Goal: Task Accomplishment & Management: Manage account settings

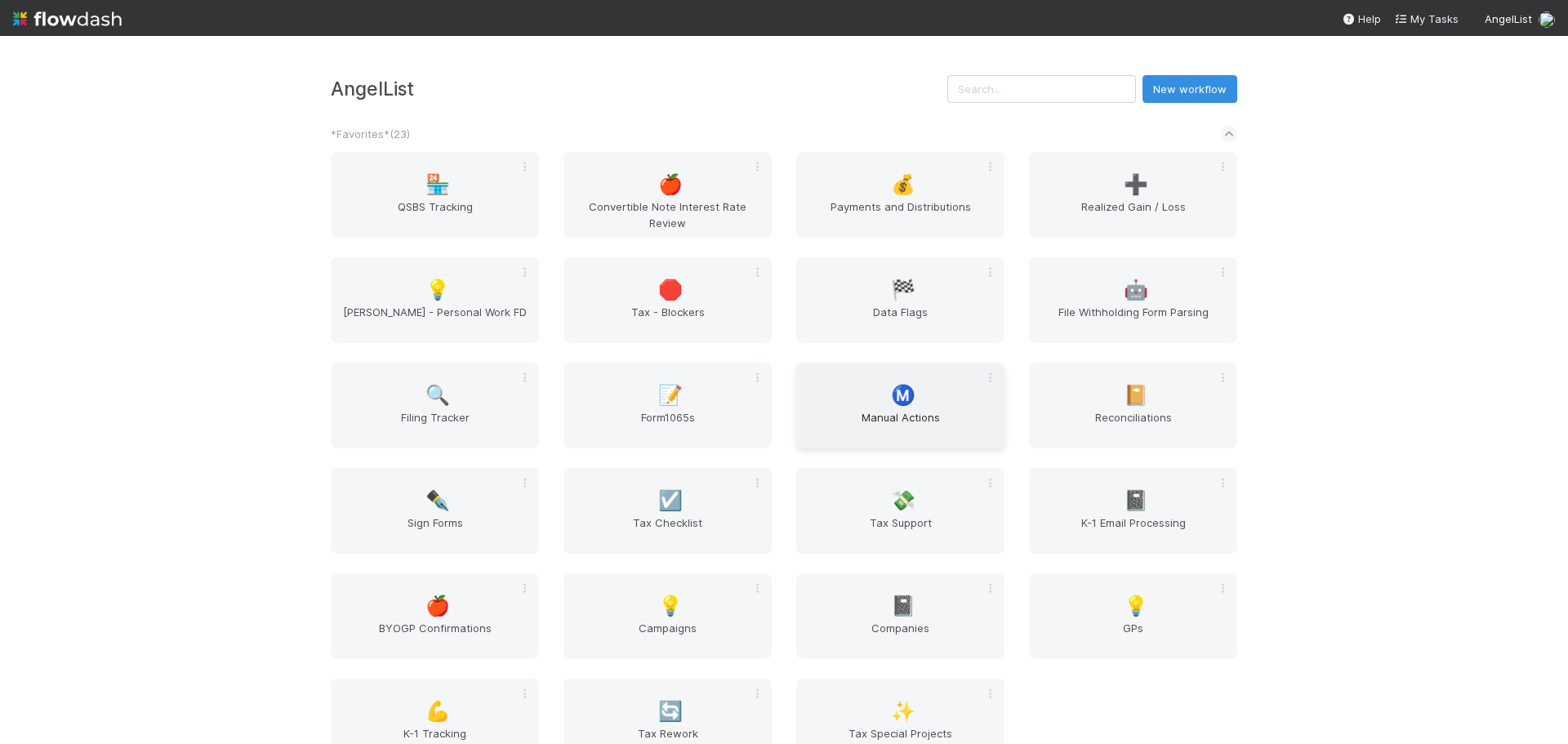
click at [864, 412] on span "Manual Actions" at bounding box center [900, 426] width 195 height 32
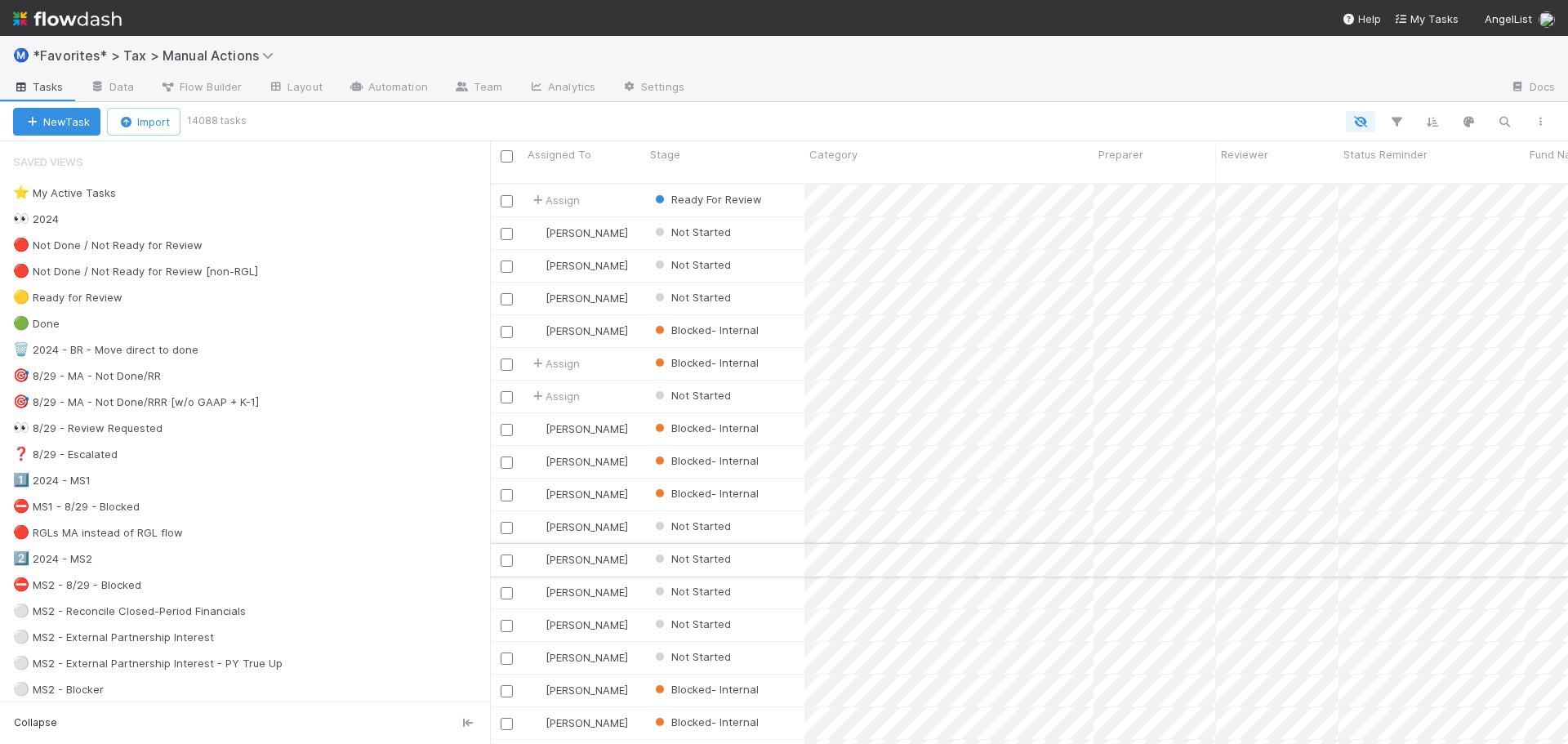
scroll to position [562, 1066]
click at [102, 31] on img at bounding box center [67, 18] width 109 height 27
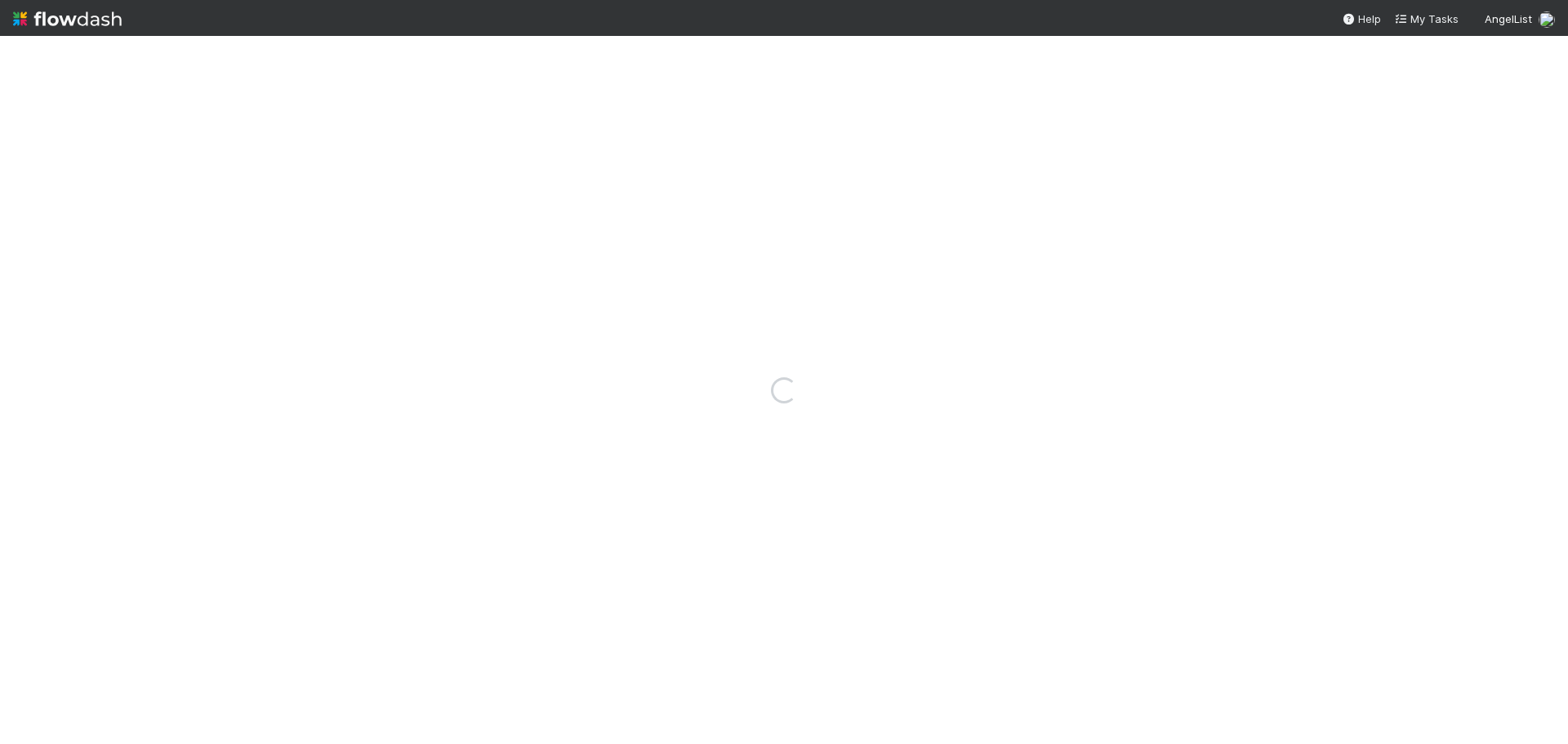
click at [102, 31] on img at bounding box center [67, 18] width 109 height 27
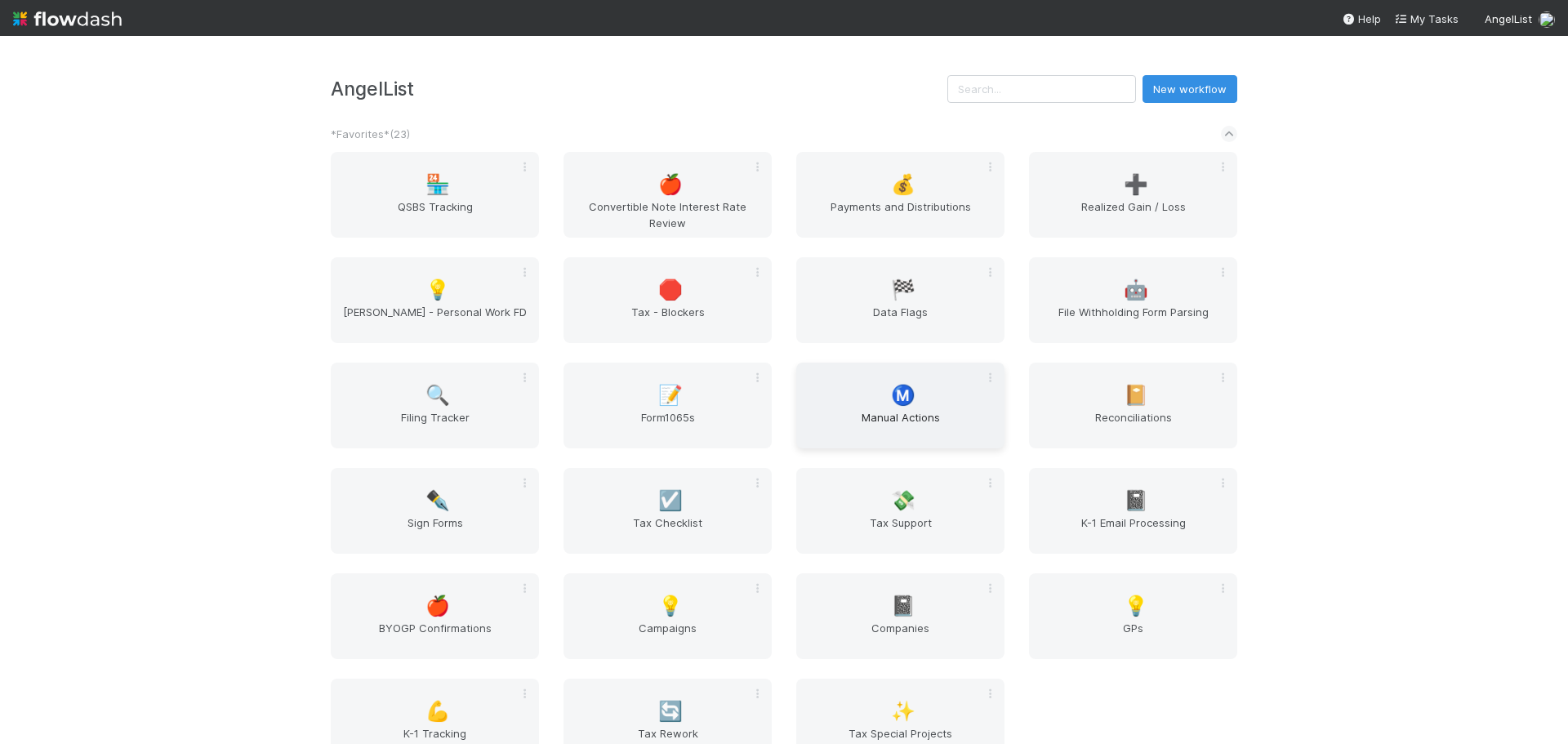
click at [854, 405] on div "Ⓜ️ Manual Actions" at bounding box center [900, 406] width 208 height 85
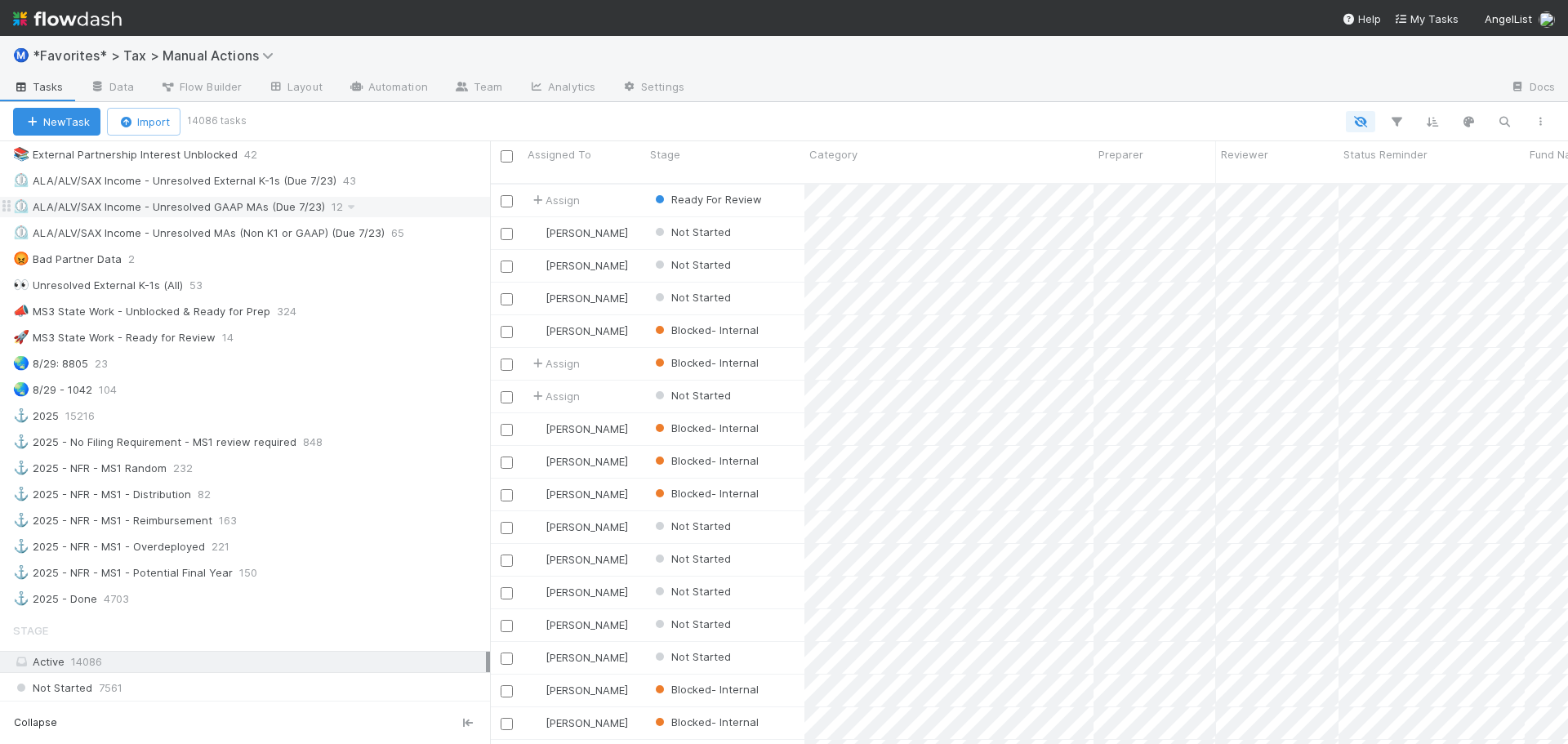
scroll to position [1062, 0]
click at [201, 334] on div "🚀 MS3 State Work - Ready for Review" at bounding box center [115, 334] width 203 height 21
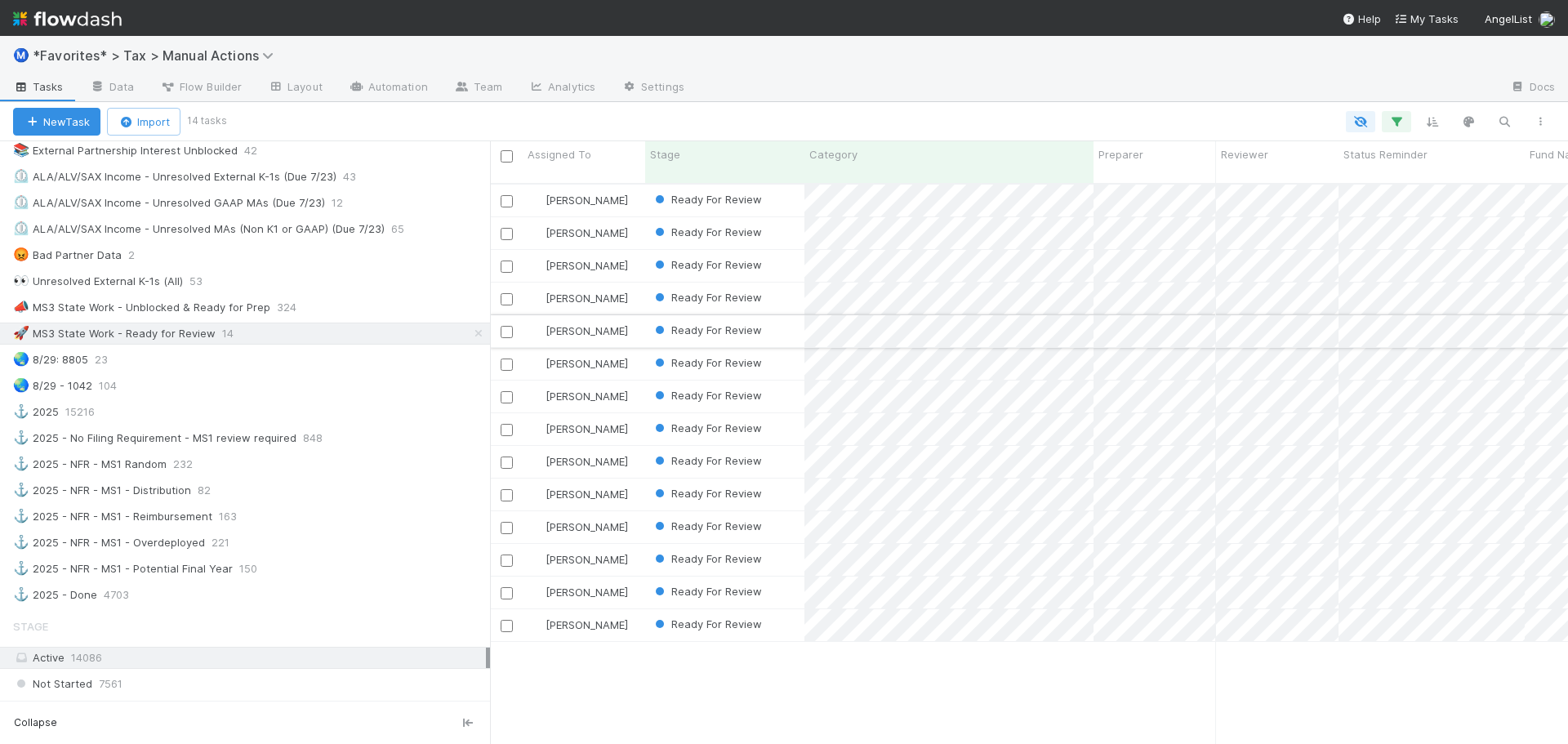
scroll to position [562, 1066]
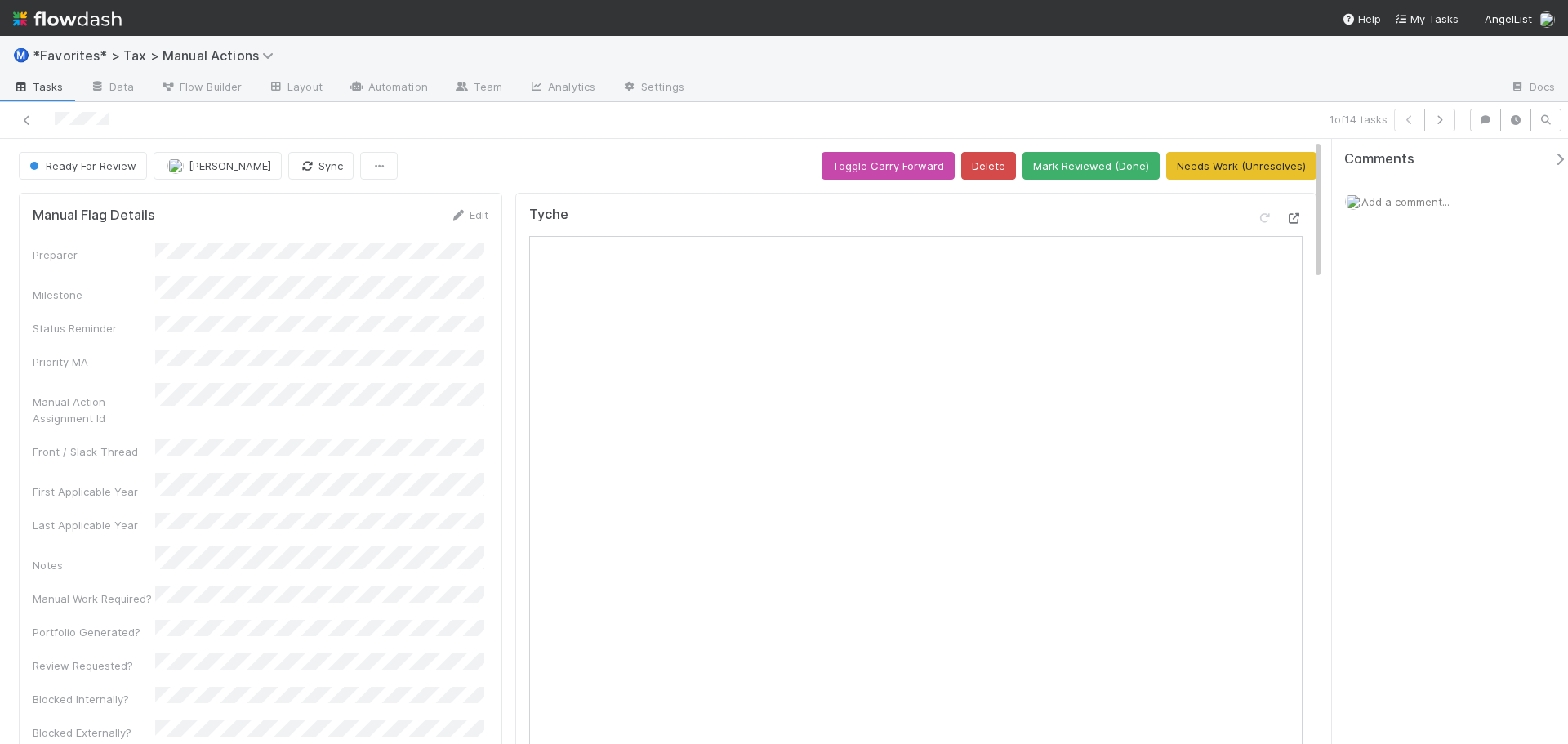
drag, startPoint x: 1278, startPoint y: 216, endPoint x: 842, endPoint y: 14, distance: 480.5
click at [1286, 216] on icon at bounding box center [1293, 218] width 16 height 10
click at [1313, 103] on div "1 of 14 tasks" at bounding box center [784, 120] width 1568 height 37
click at [1262, 156] on button "Needs Work (Unresolves)" at bounding box center [1241, 165] width 151 height 27
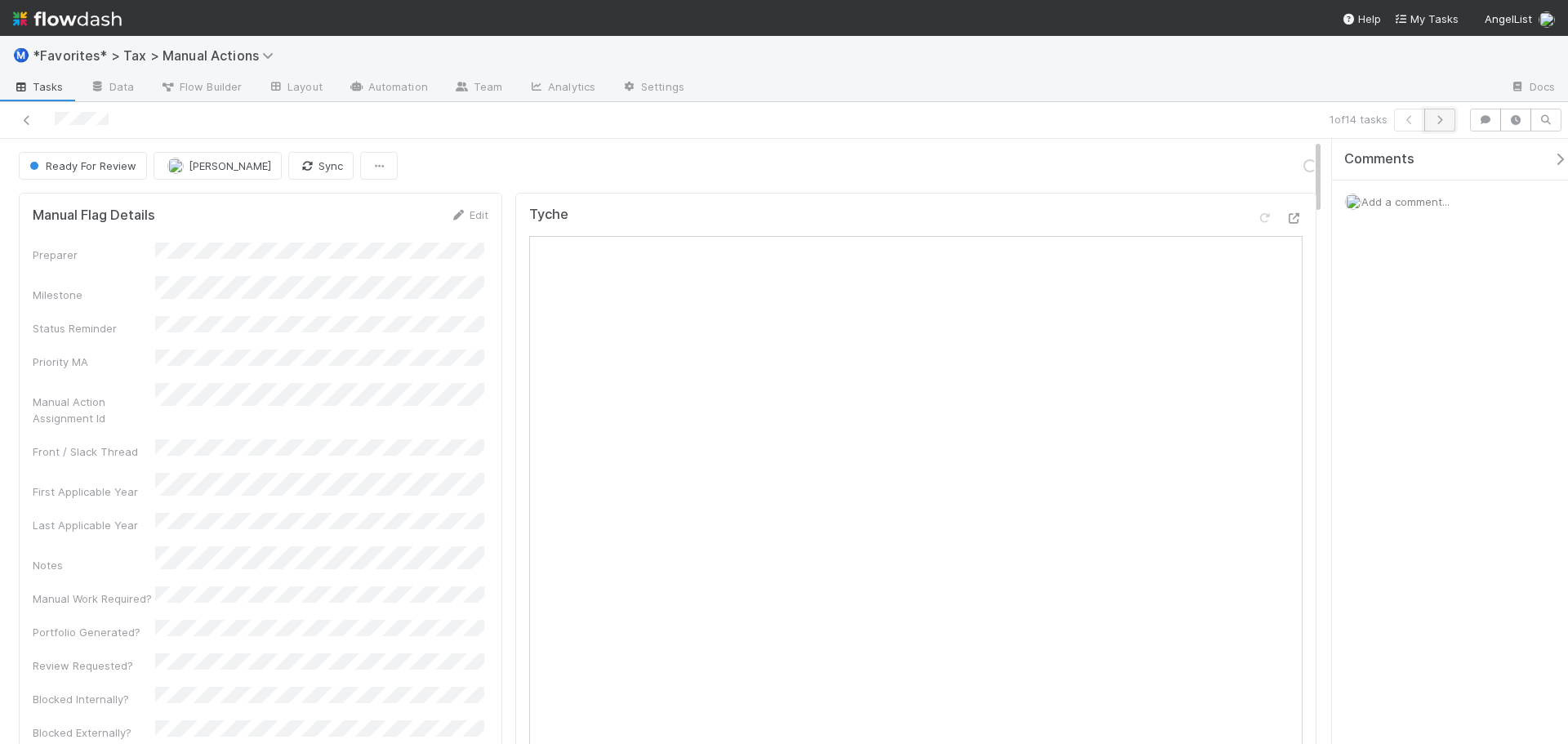
click at [1446, 119] on icon "button" at bounding box center [1439, 120] width 16 height 9
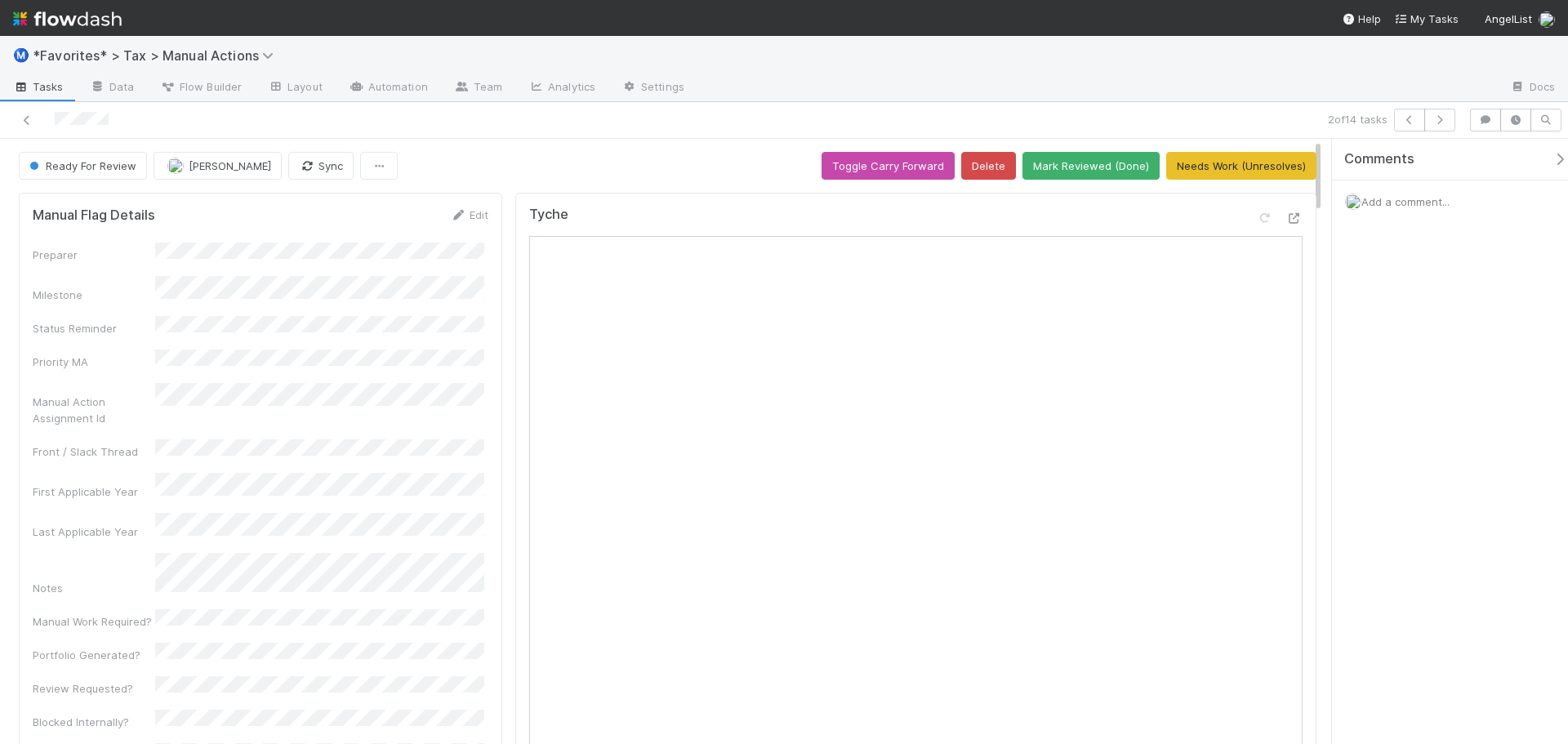
click at [618, 111] on div at bounding box center [371, 120] width 730 height 23
drag, startPoint x: 647, startPoint y: 148, endPoint x: 658, endPoint y: 151, distance: 11.4
click at [1286, 215] on icon at bounding box center [1293, 218] width 16 height 10
click at [1445, 128] on div "2 of 14 tasks" at bounding box center [784, 120] width 1568 height 37
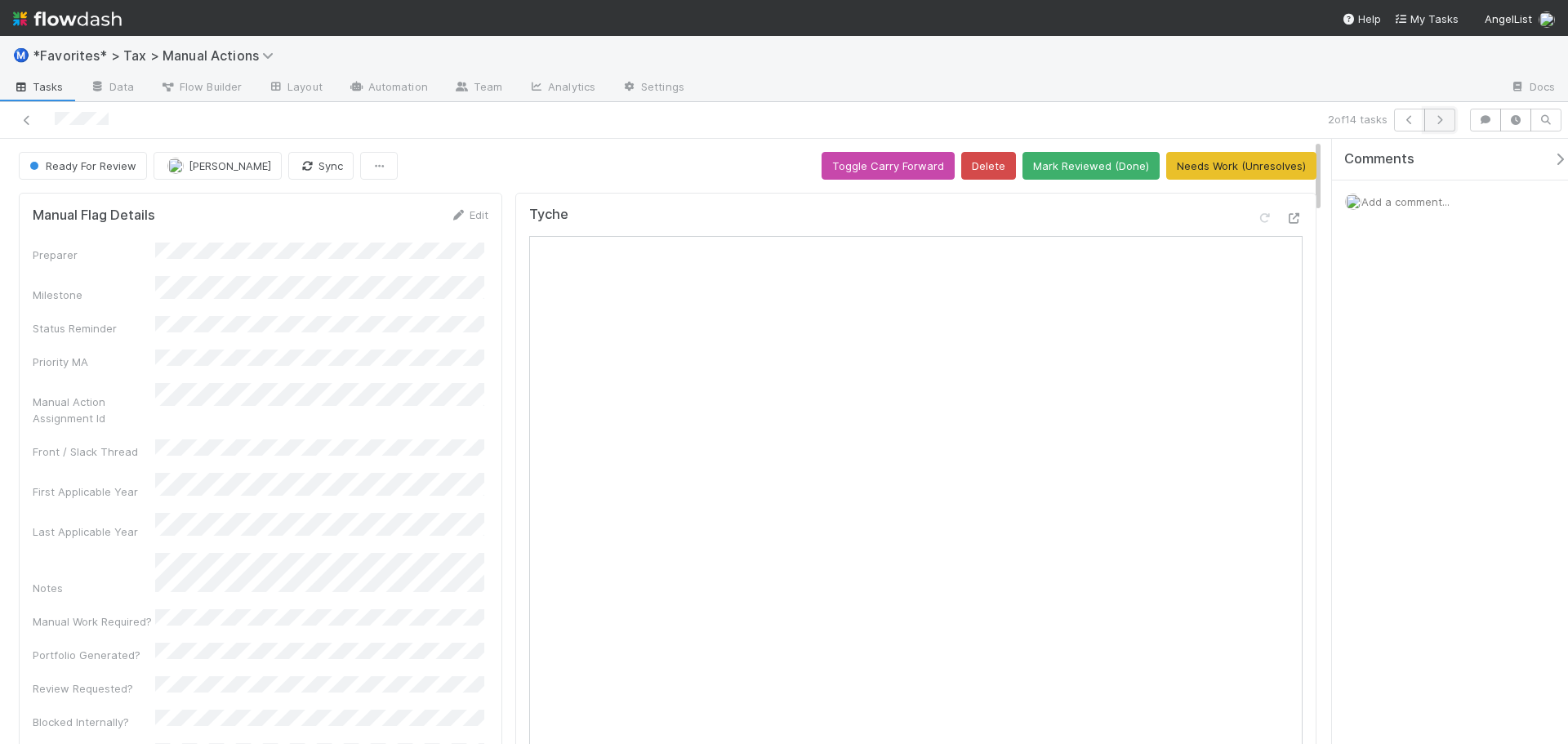
click at [1442, 116] on icon "button" at bounding box center [1439, 120] width 16 height 9
click at [1286, 225] on div at bounding box center [1293, 217] width 16 height 16
click at [1086, 103] on div "3 of 14 tasks" at bounding box center [784, 120] width 1568 height 37
click at [1085, 162] on button "Mark Reviewed (Done)" at bounding box center [1090, 165] width 137 height 27
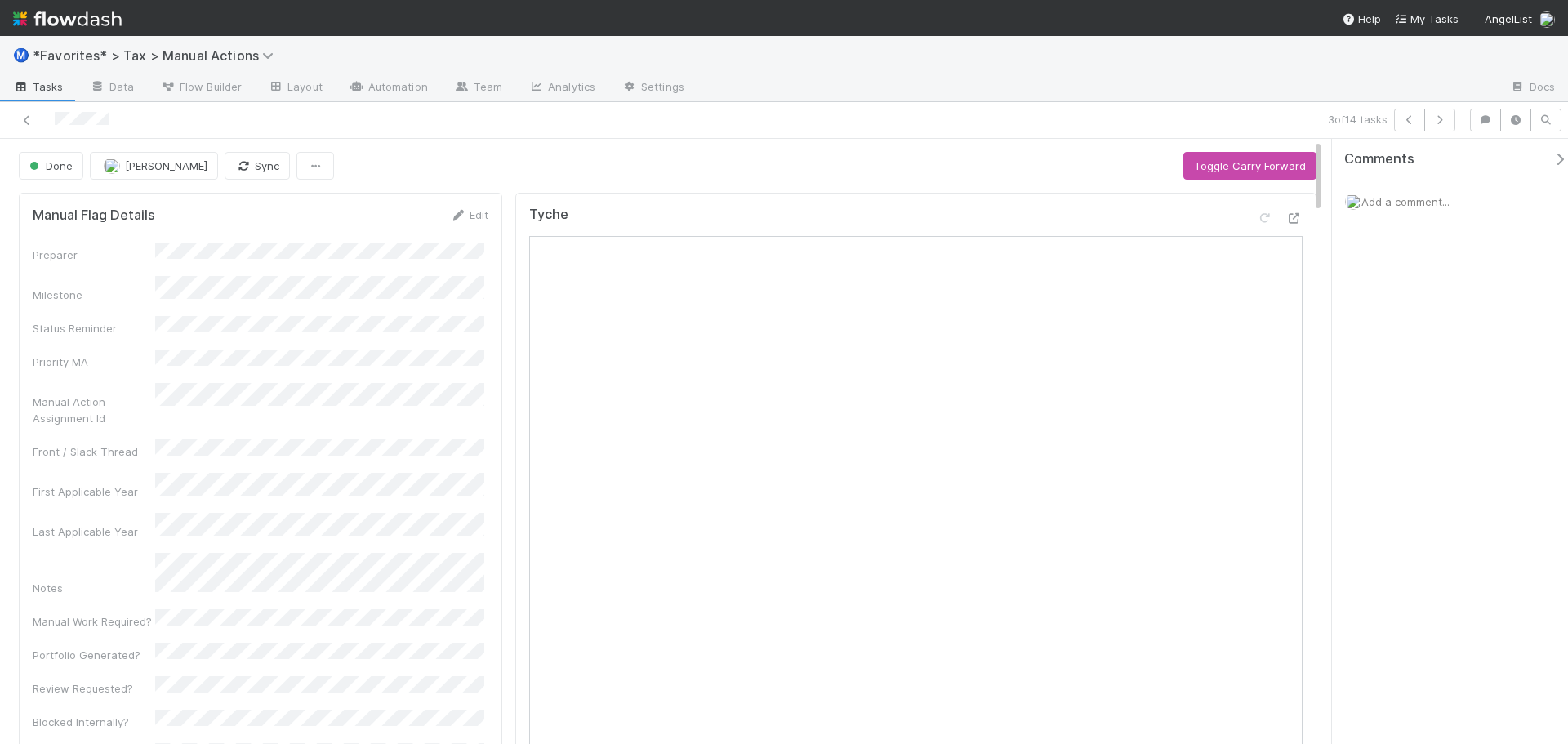
drag, startPoint x: 1233, startPoint y: 59, endPoint x: 1380, endPoint y: 101, distance: 152.9
click at [1233, 60] on div "Ⓜ️ *Favorites* > Tax > Manual Actions" at bounding box center [784, 55] width 1568 height 39
click at [1440, 121] on icon "button" at bounding box center [1439, 120] width 16 height 9
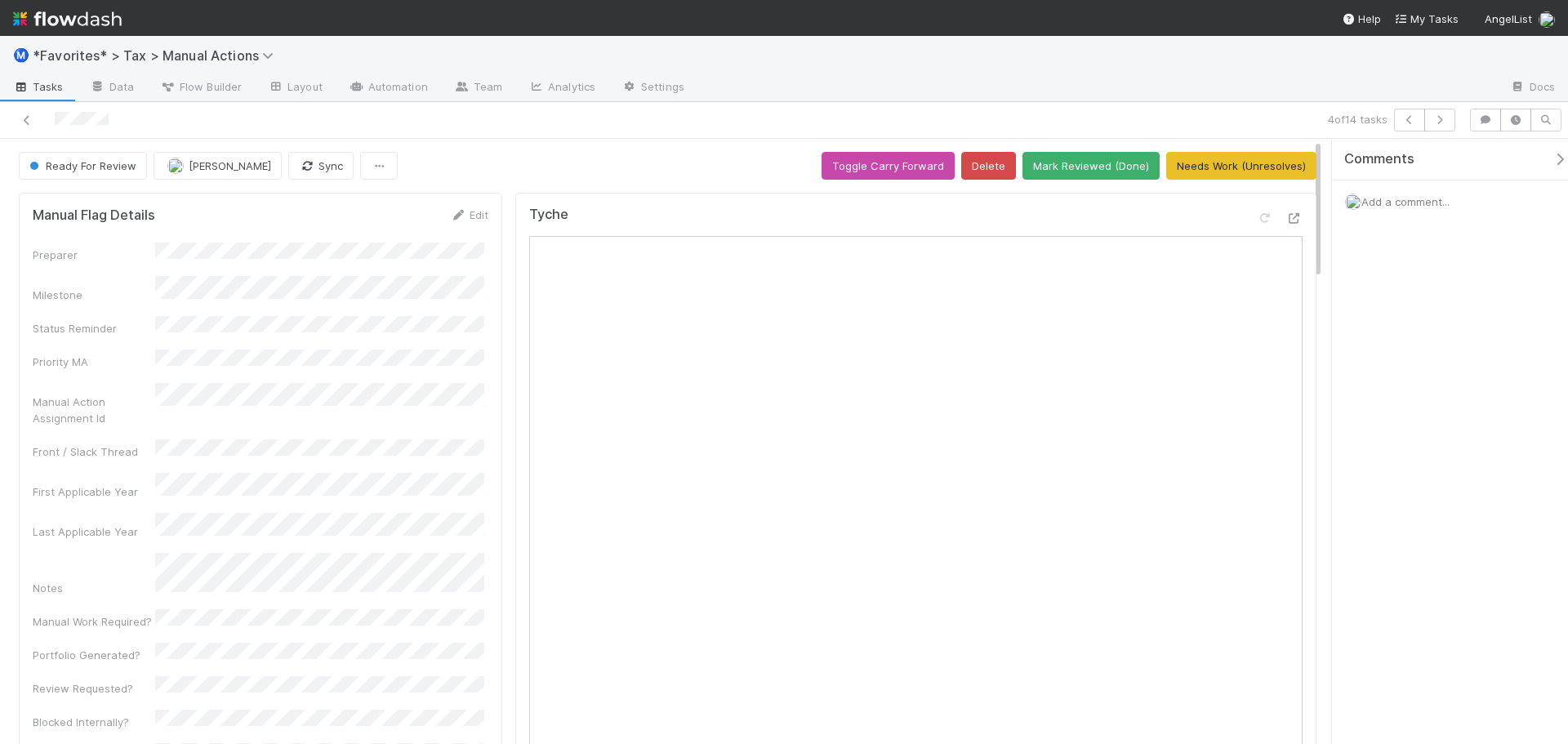
click at [1292, 215] on div "Tyche Open in New Tab" at bounding box center [915, 631] width 801 height 878
click at [1286, 214] on icon at bounding box center [1293, 218] width 16 height 10
click at [1070, 173] on button "Mark Reviewed (Done)" at bounding box center [1090, 165] width 137 height 27
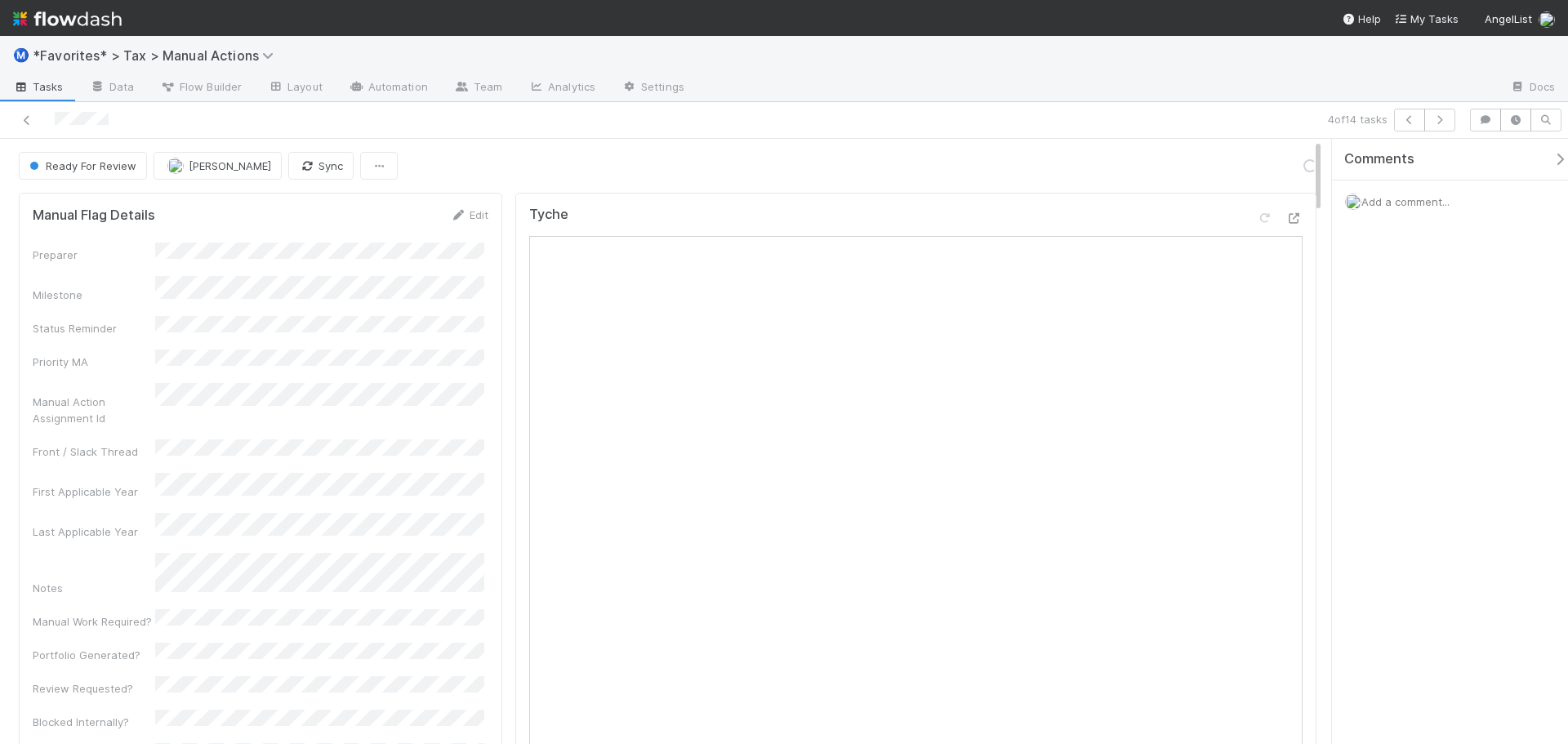
click at [1070, 98] on div at bounding box center [1097, 88] width 800 height 27
click at [1443, 118] on icon "button" at bounding box center [1439, 120] width 16 height 9
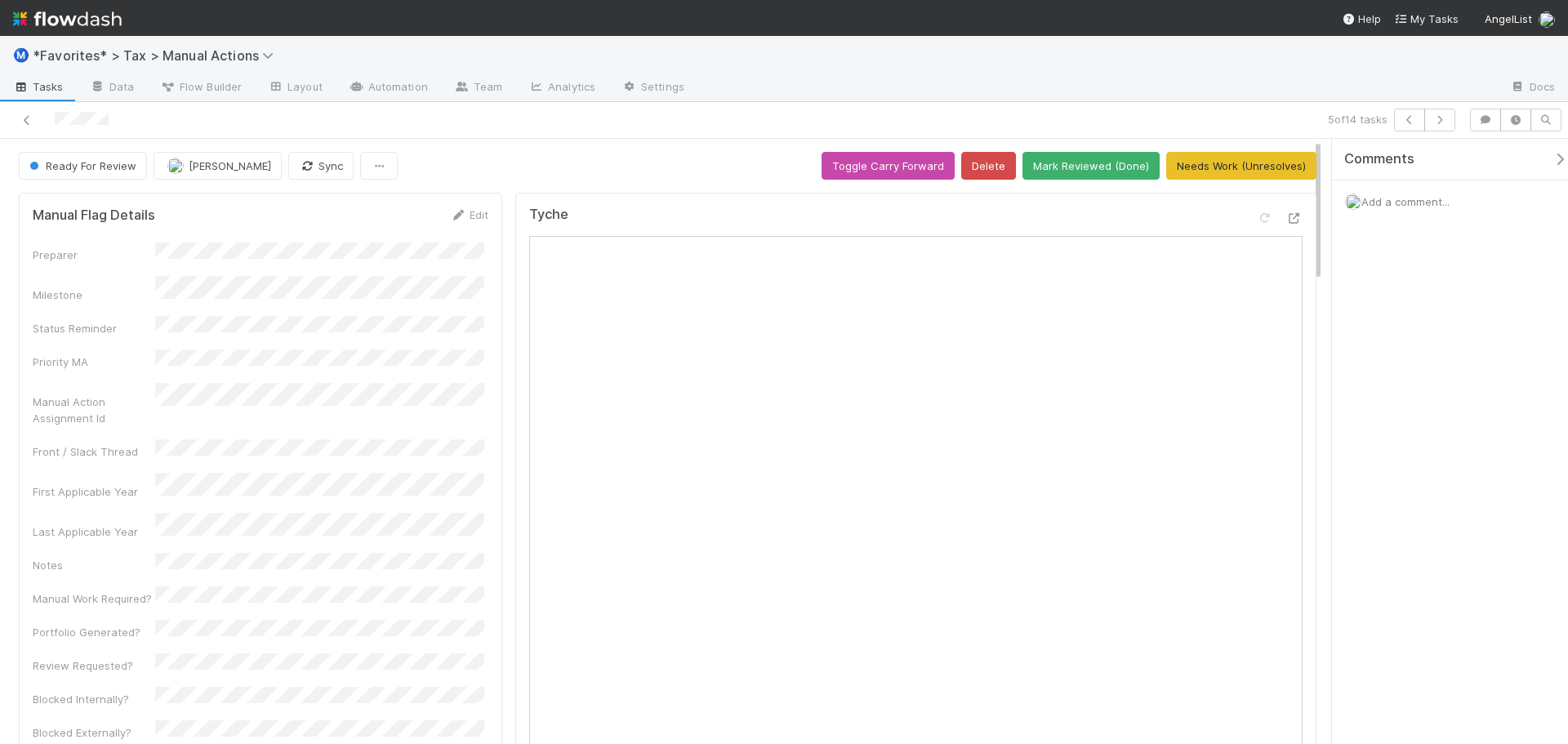
click at [1286, 221] on icon at bounding box center [1293, 218] width 16 height 10
click at [26, 114] on link at bounding box center [27, 119] width 16 height 16
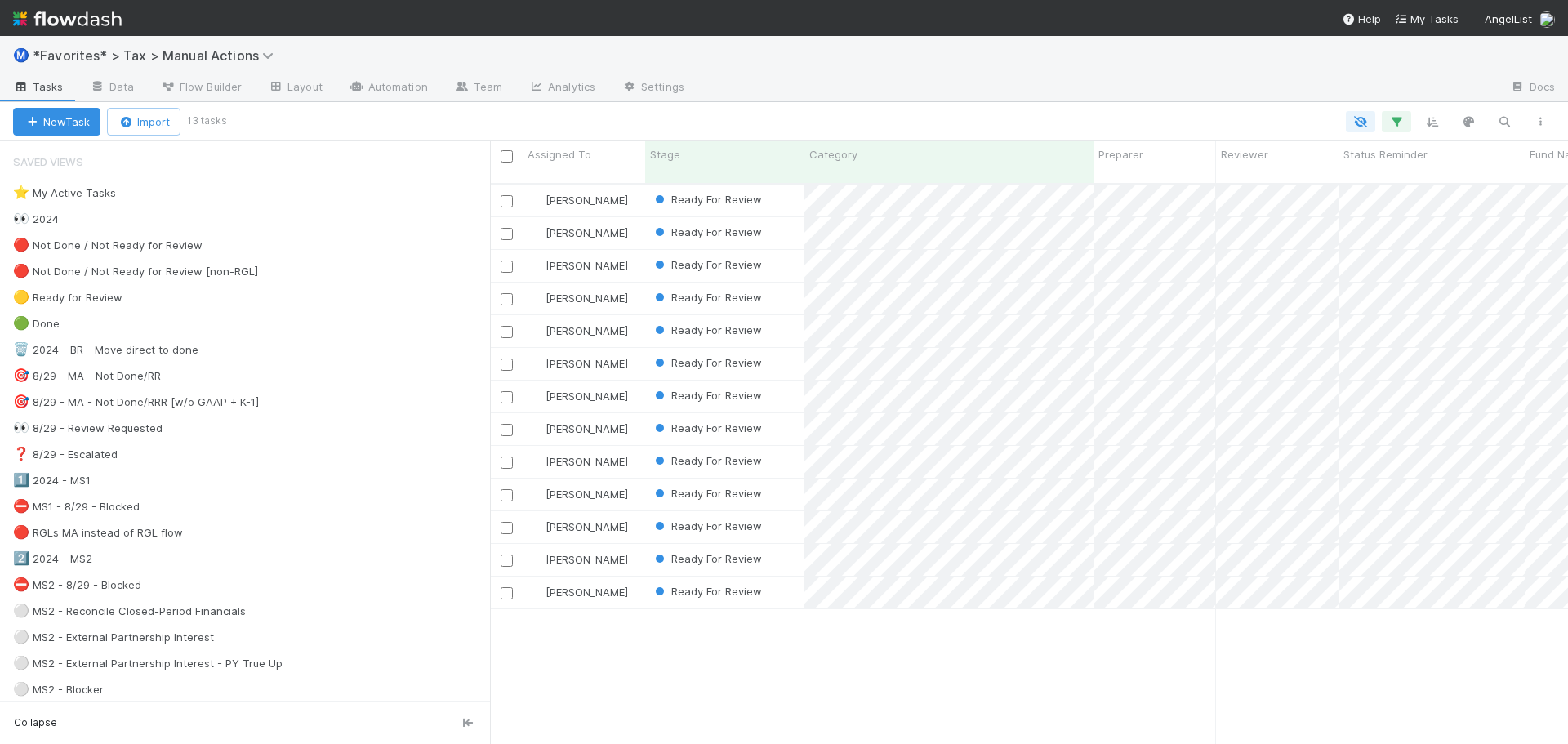
scroll to position [562, 1066]
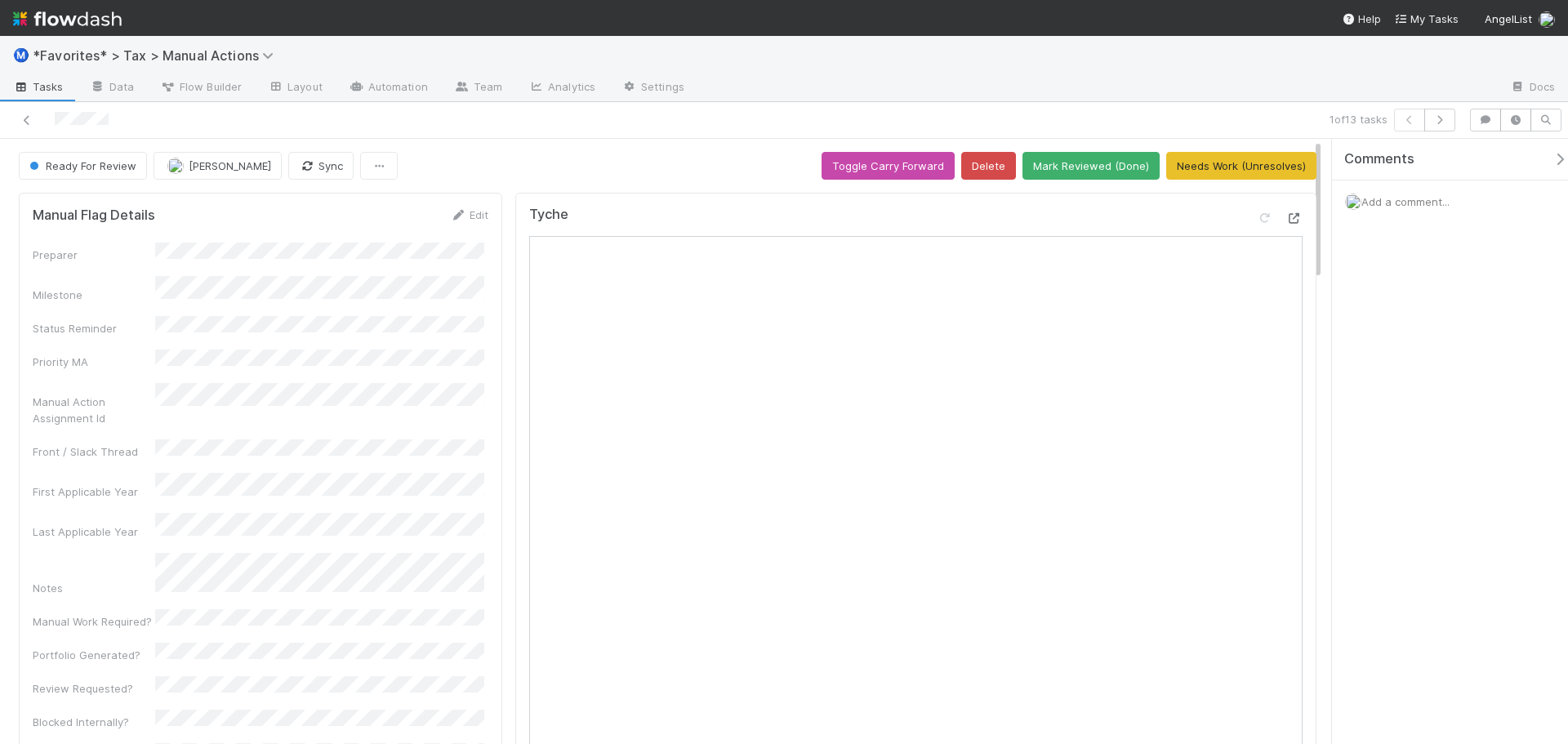
click at [1286, 218] on icon at bounding box center [1293, 218] width 16 height 10
click at [537, 132] on div "1 of 13 tasks" at bounding box center [784, 120] width 1568 height 37
click at [714, 164] on div "Ready For Review Blake Hall Sync Toggle Carry Forward Delete Mark Reviewed (Don…" at bounding box center [667, 165] width 1297 height 27
click at [1286, 222] on icon at bounding box center [1293, 218] width 16 height 10
click at [1171, 62] on div "Ⓜ️ *Favorites* > Tax > Manual Actions" at bounding box center [784, 55] width 1568 height 39
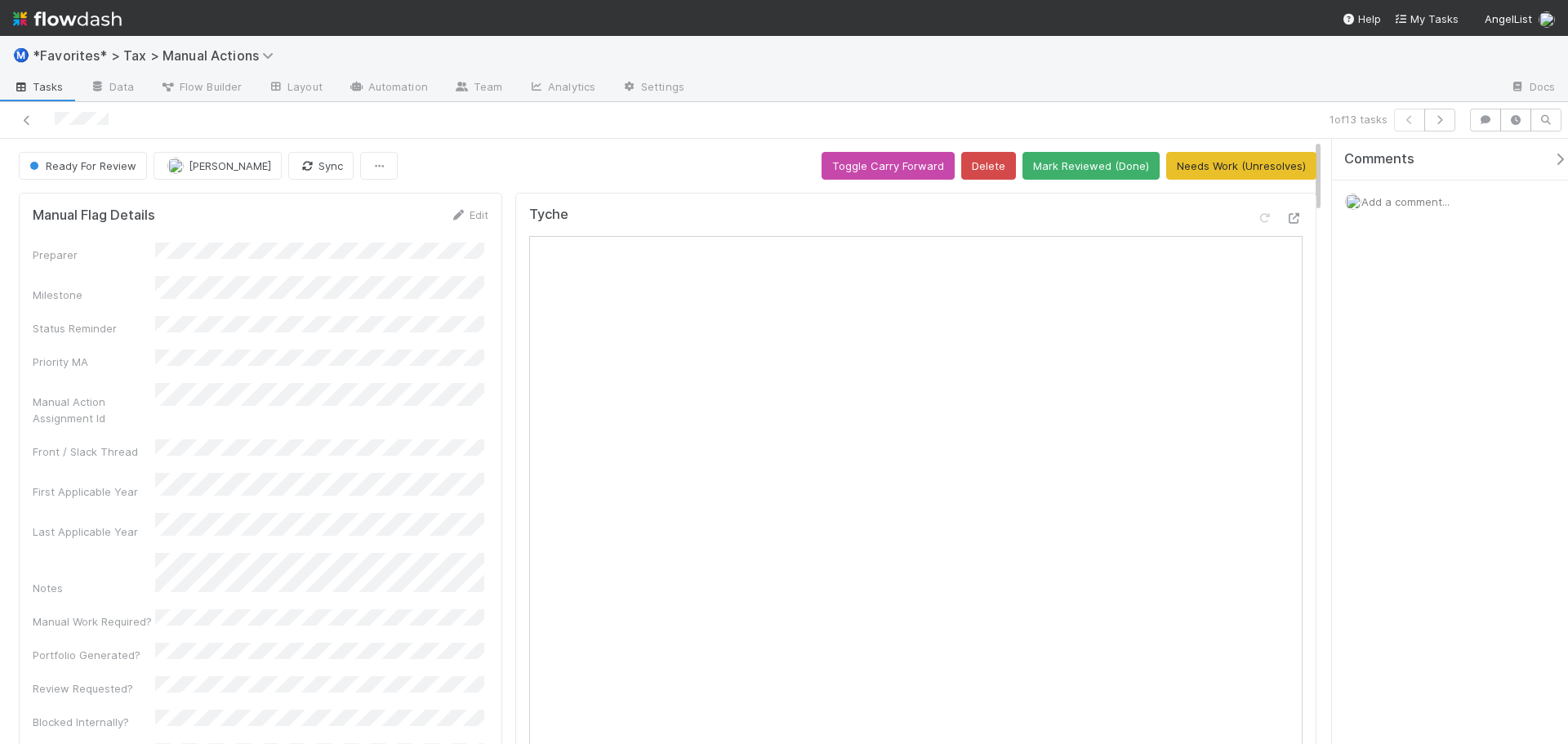
click at [1087, 82] on div at bounding box center [1097, 88] width 800 height 27
click at [467, 138] on div "1 of 13 tasks Ready For Review Blake Hall Sync Toggle Carry Forward Delete Mark…" at bounding box center [784, 423] width 1568 height 642
click at [1108, 168] on button "Mark Reviewed (Done)" at bounding box center [1090, 165] width 137 height 27
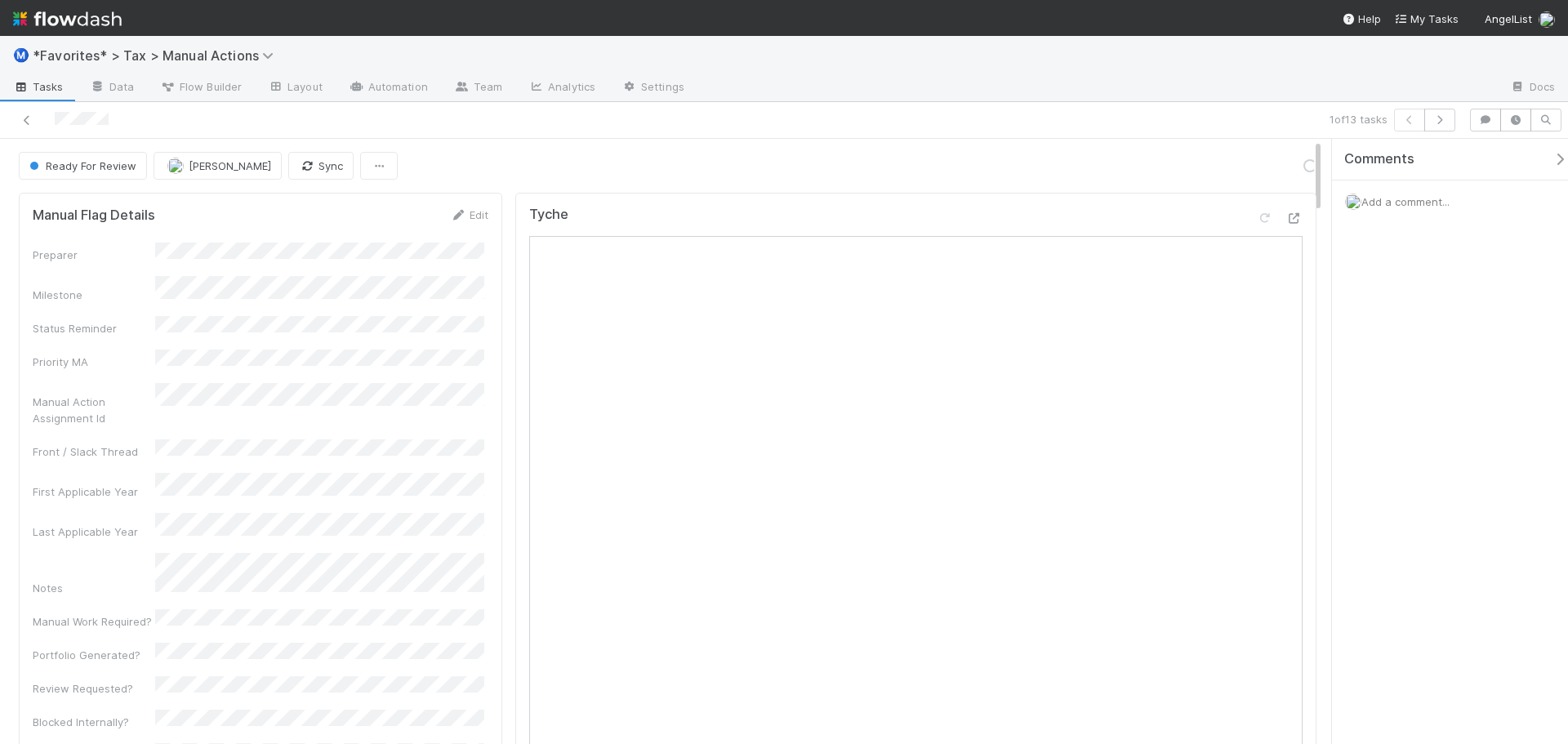
drag, startPoint x: 1163, startPoint y: 65, endPoint x: 1196, endPoint y: 68, distance: 33.1
click at [1164, 65] on div "Ⓜ️ *Favorites* > Tax > Manual Actions" at bounding box center [784, 55] width 1568 height 39
click at [1447, 113] on button "button" at bounding box center [1439, 120] width 31 height 23
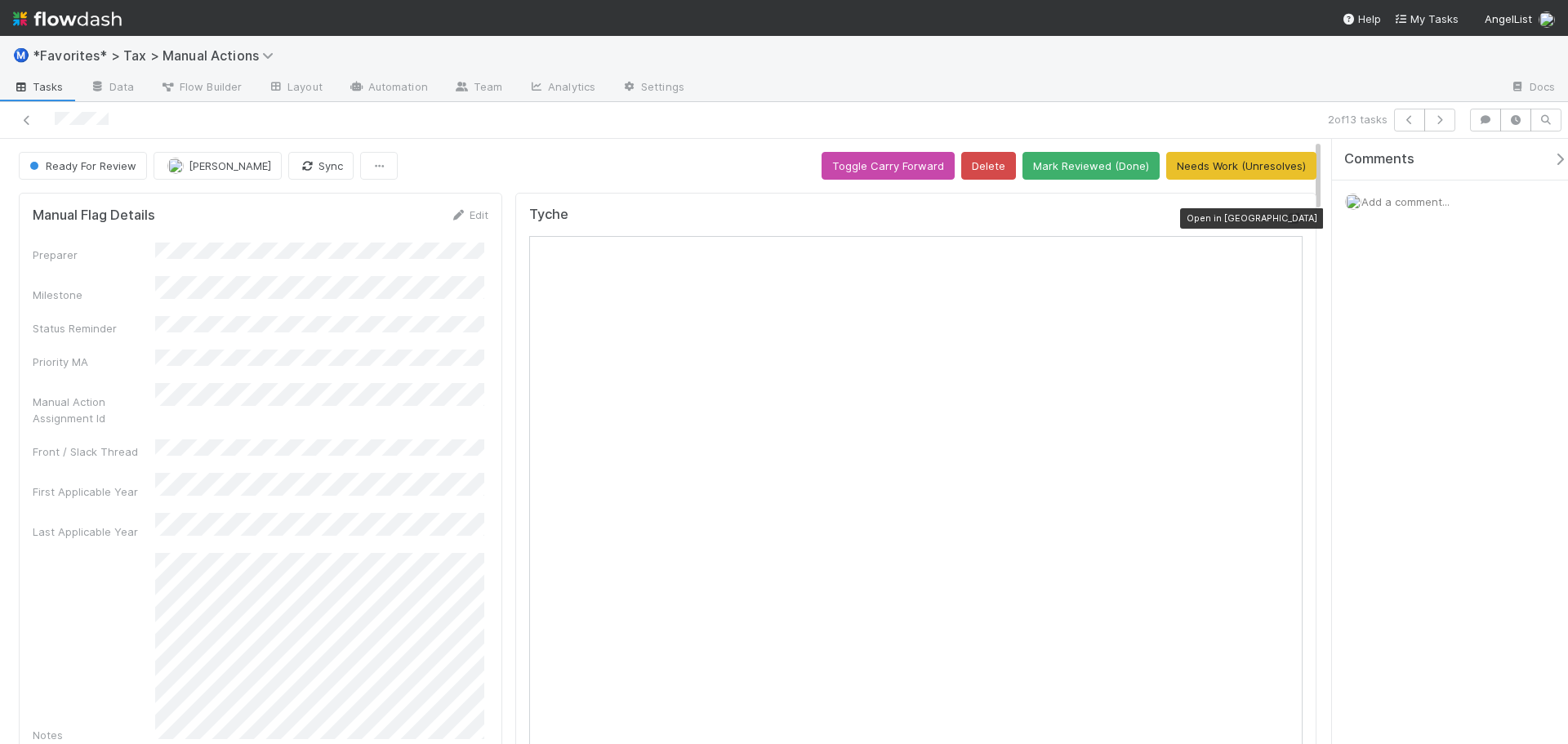
click at [1286, 222] on icon at bounding box center [1293, 218] width 16 height 10
click at [1096, 169] on button "Mark Reviewed (Done)" at bounding box center [1090, 165] width 137 height 27
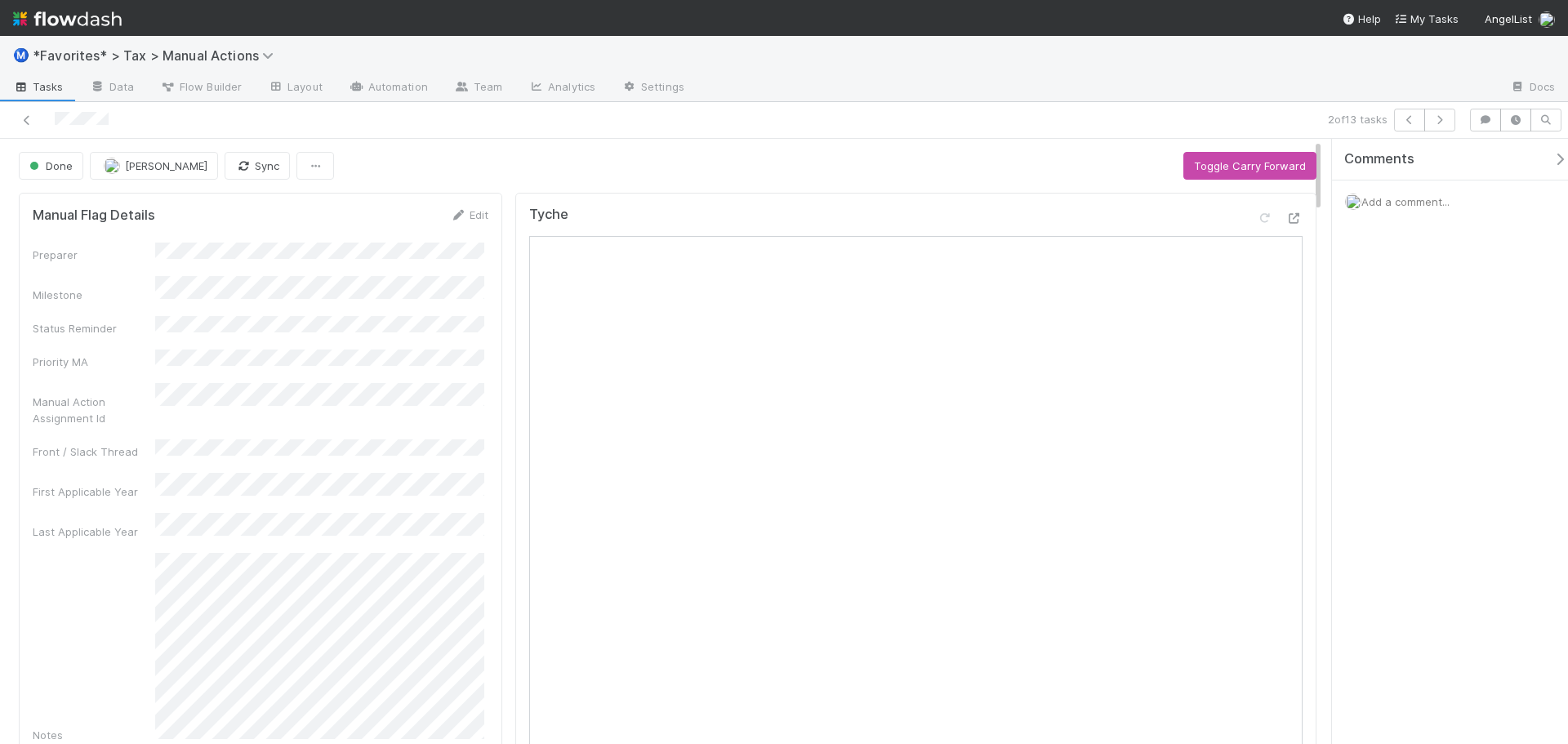
drag, startPoint x: 1156, startPoint y: 147, endPoint x: 1162, endPoint y: 139, distance: 10.0
click at [1445, 116] on button "button" at bounding box center [1439, 120] width 31 height 23
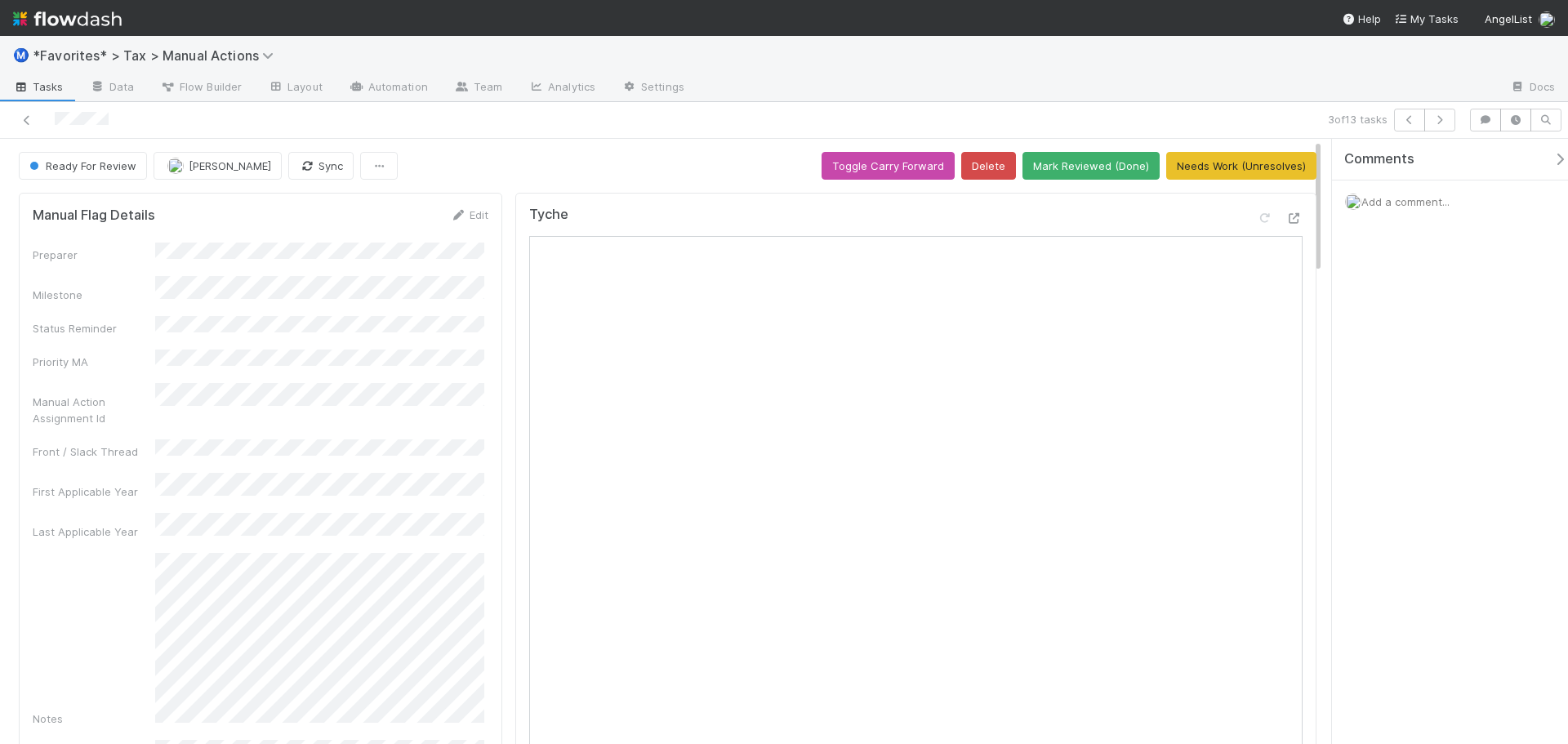
click at [1171, 99] on div at bounding box center [1097, 88] width 800 height 27
click at [1120, 165] on button "Mark Reviewed (Done)" at bounding box center [1090, 165] width 137 height 27
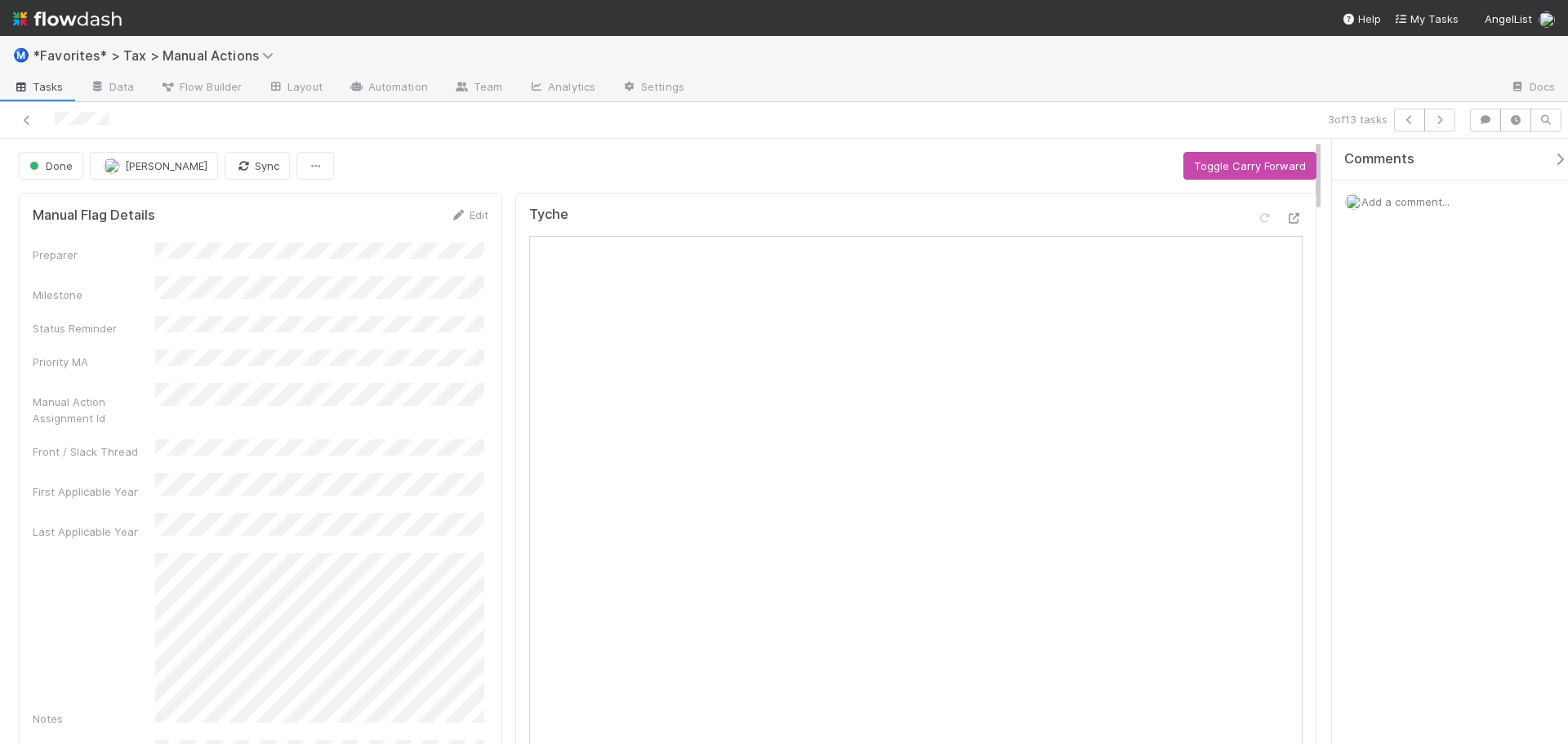
drag, startPoint x: 964, startPoint y: 77, endPoint x: 1044, endPoint y: 93, distance: 81.6
click at [964, 78] on div at bounding box center [1097, 88] width 800 height 27
click at [1433, 116] on icon "button" at bounding box center [1439, 120] width 16 height 9
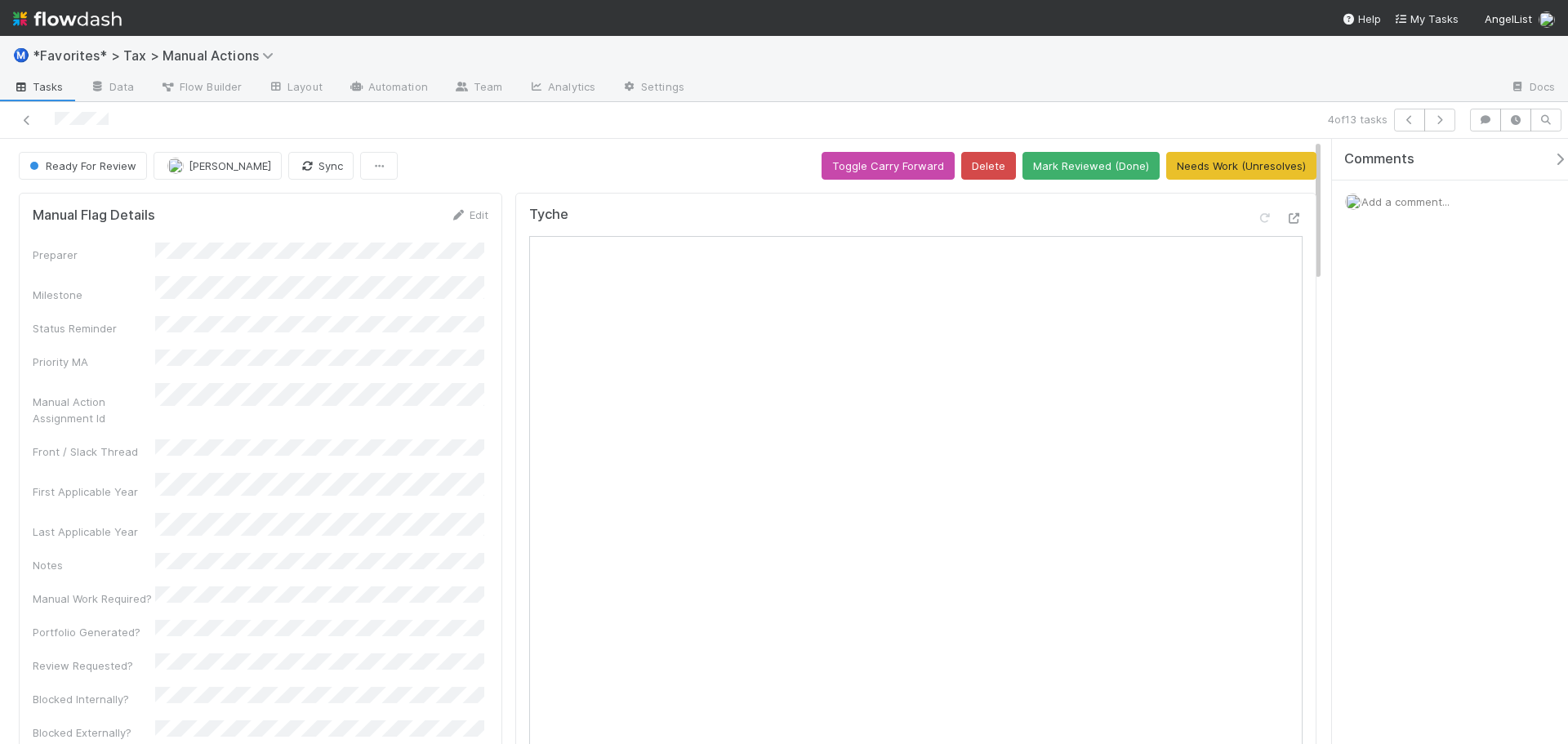
click at [1286, 219] on icon at bounding box center [1293, 218] width 16 height 10
click at [712, 115] on div at bounding box center [371, 120] width 730 height 23
click at [1079, 157] on button "Mark Reviewed (Done)" at bounding box center [1090, 165] width 137 height 27
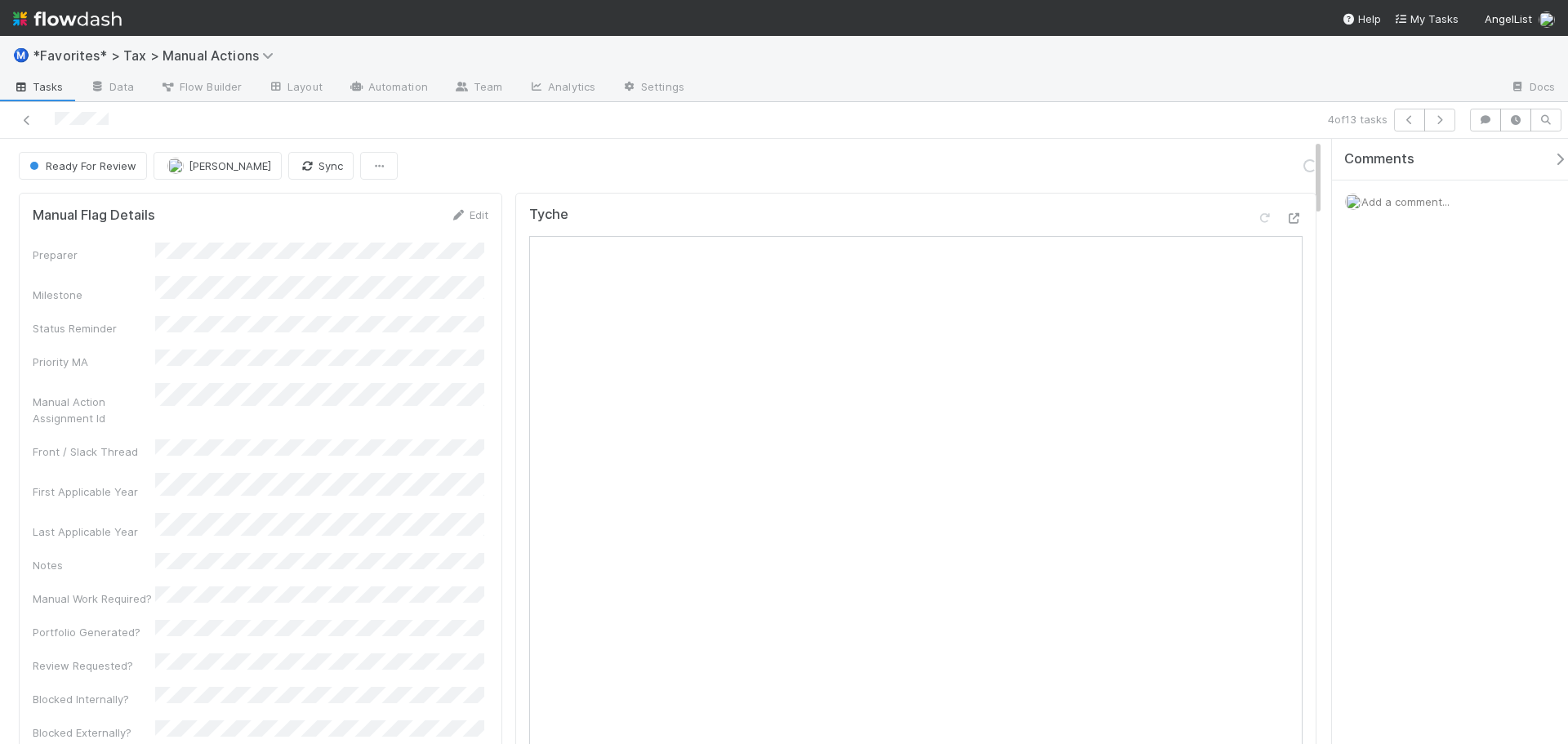
click at [1088, 105] on div "4 of 13 tasks" at bounding box center [784, 120] width 1568 height 37
click at [1441, 122] on icon "button" at bounding box center [1439, 120] width 16 height 9
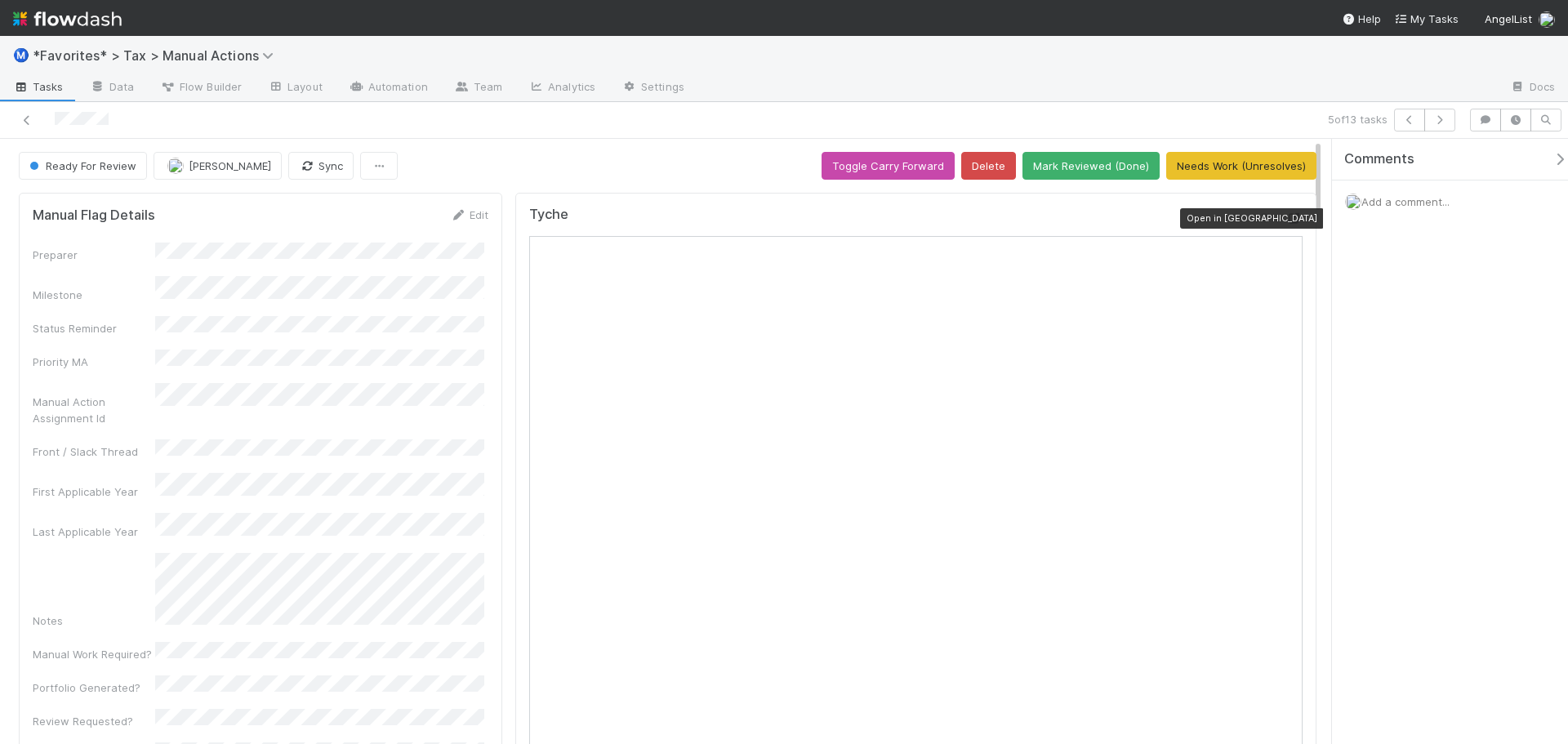
click at [1289, 219] on icon at bounding box center [1293, 218] width 16 height 10
click at [1100, 61] on div "Ⓜ️ *Favorites* > Tax > Manual Actions" at bounding box center [784, 55] width 1568 height 39
click at [1140, 169] on button "Mark Reviewed (Done)" at bounding box center [1090, 165] width 137 height 27
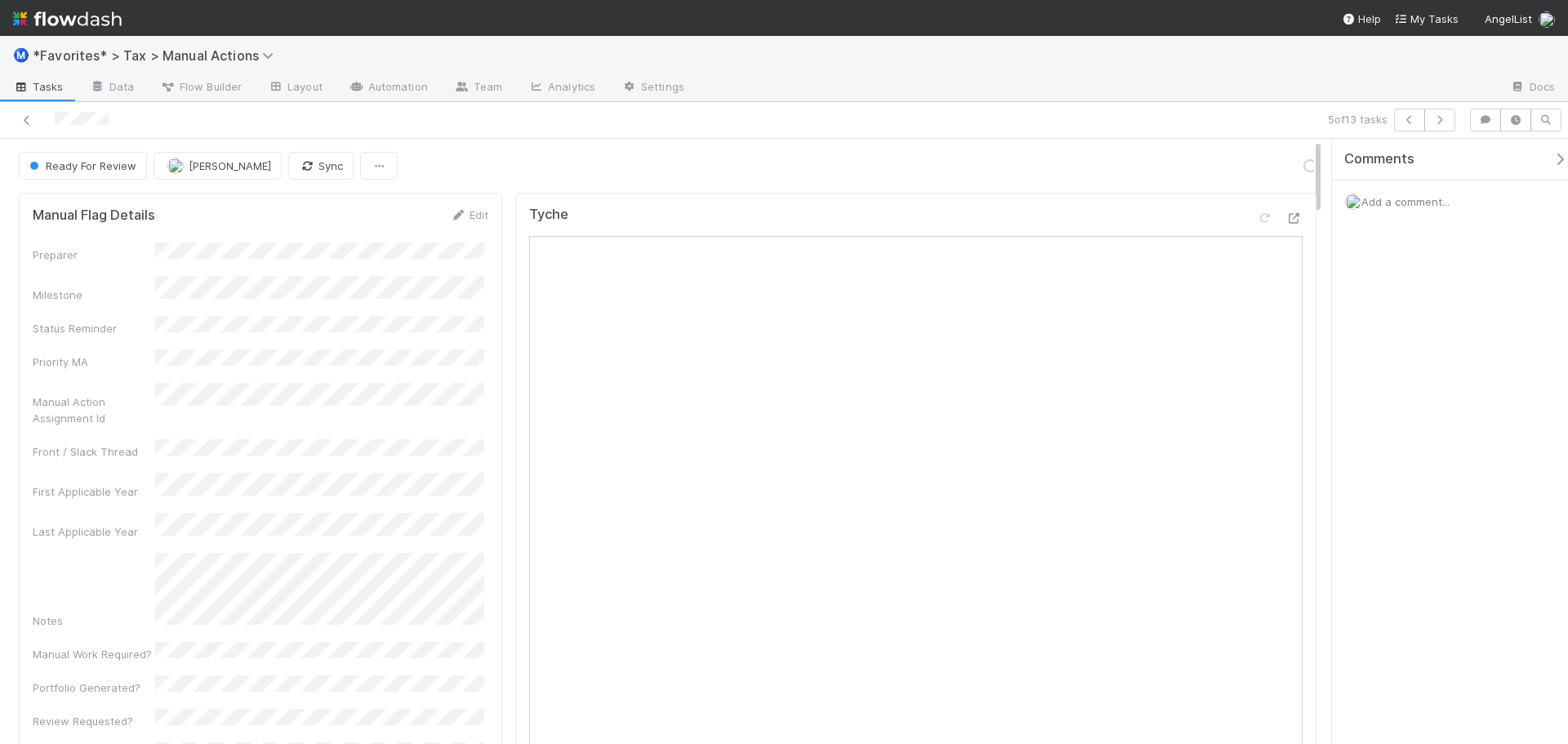
click at [1155, 105] on div "5 of 13 tasks" at bounding box center [784, 120] width 1568 height 37
click at [1236, 111] on div "5 of 13 tasks" at bounding box center [1099, 120] width 725 height 23
click at [1235, 113] on div "5 of 13 tasks" at bounding box center [1099, 120] width 725 height 23
click at [1445, 128] on button "button" at bounding box center [1439, 120] width 31 height 23
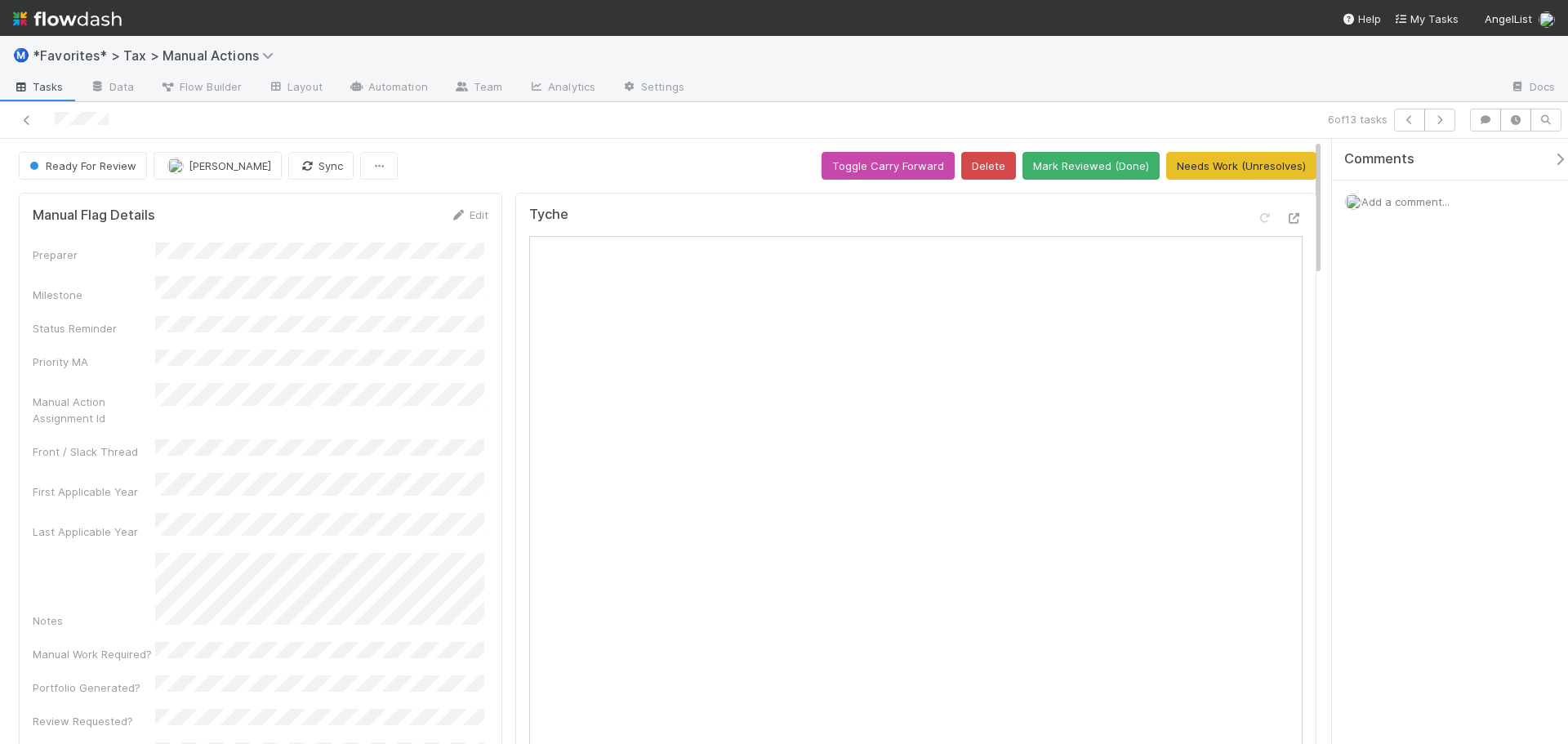
click at [1121, 156] on button "Mark Reviewed (Done)" at bounding box center [1090, 165] width 137 height 27
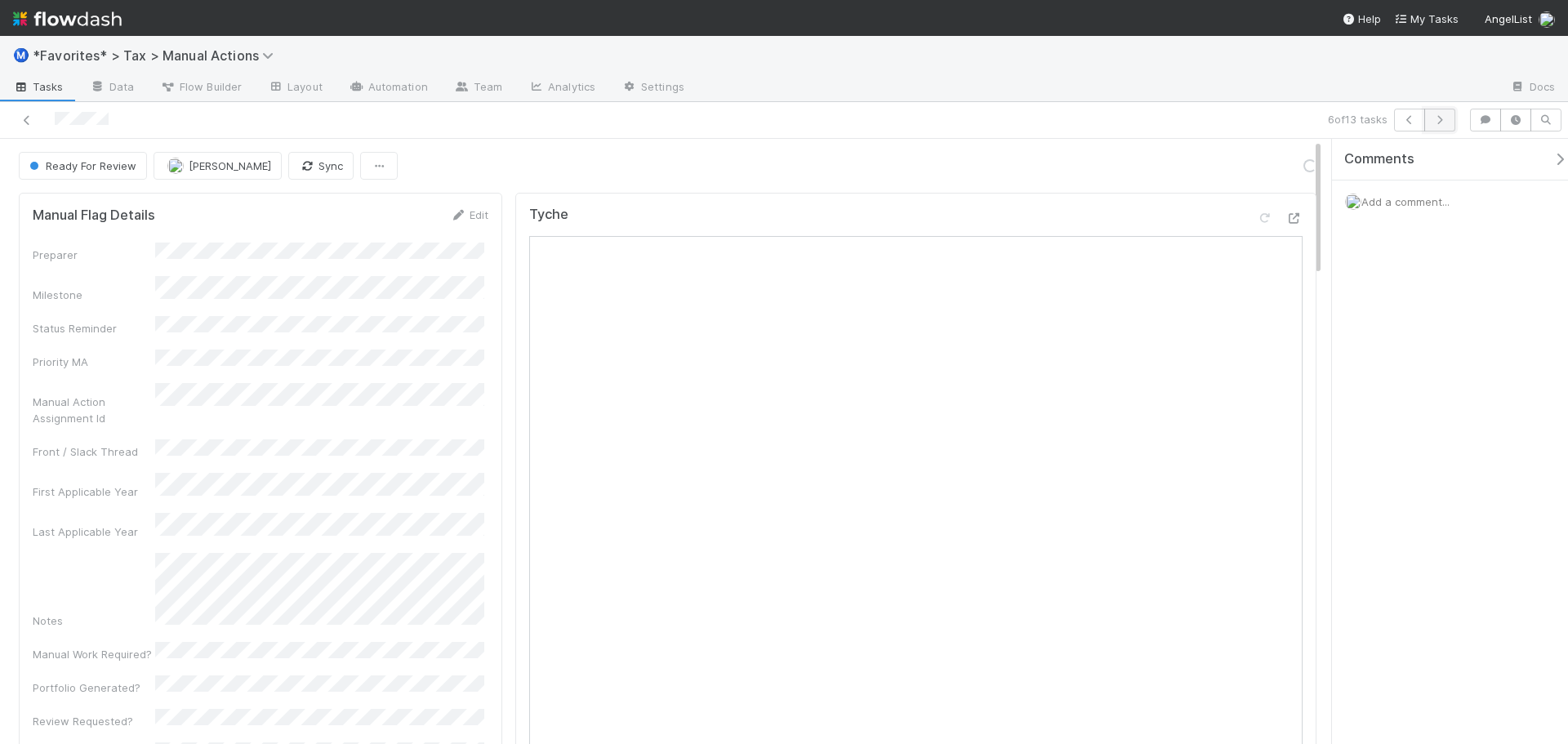
click at [1441, 118] on icon "button" at bounding box center [1439, 120] width 16 height 9
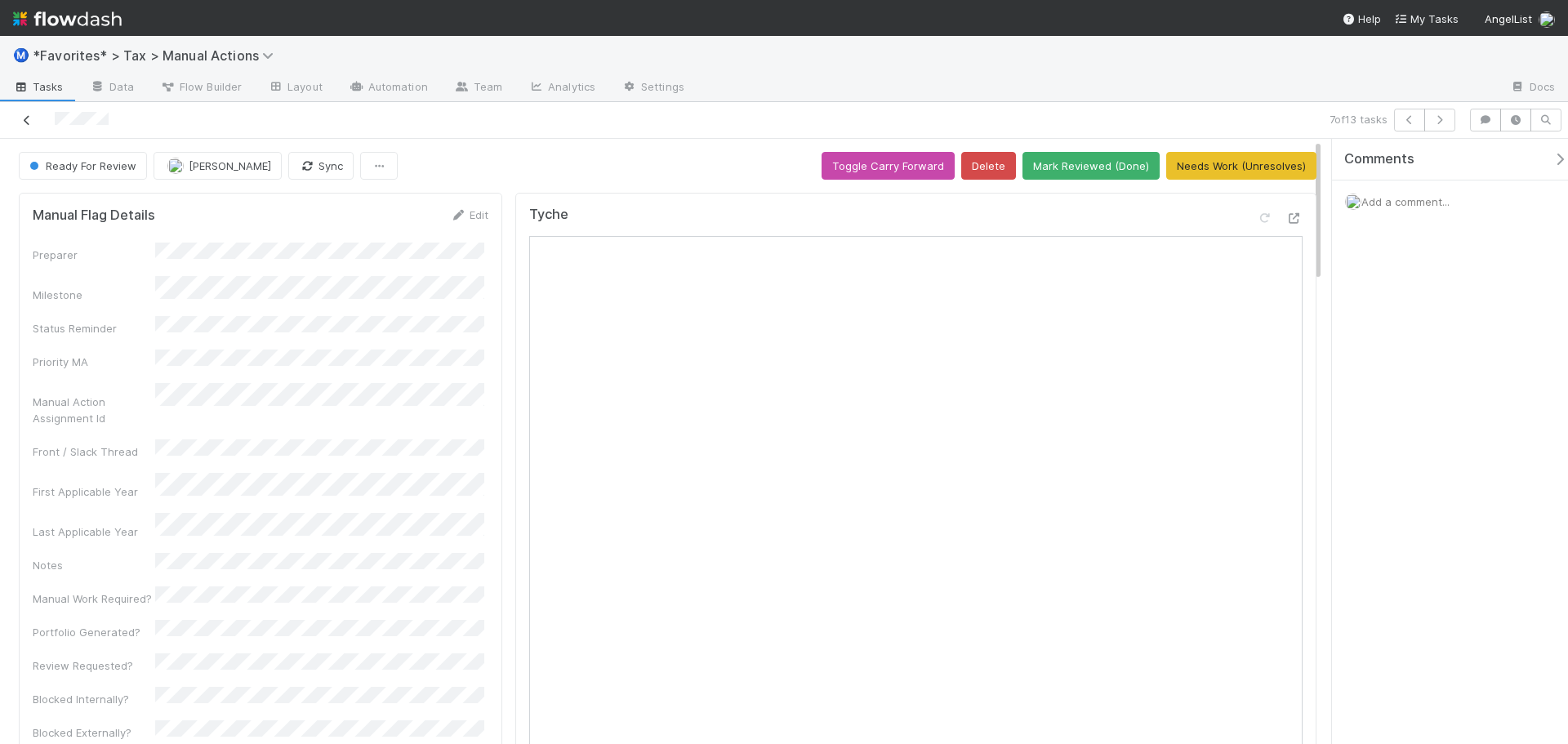
click at [27, 124] on icon at bounding box center [27, 120] width 16 height 10
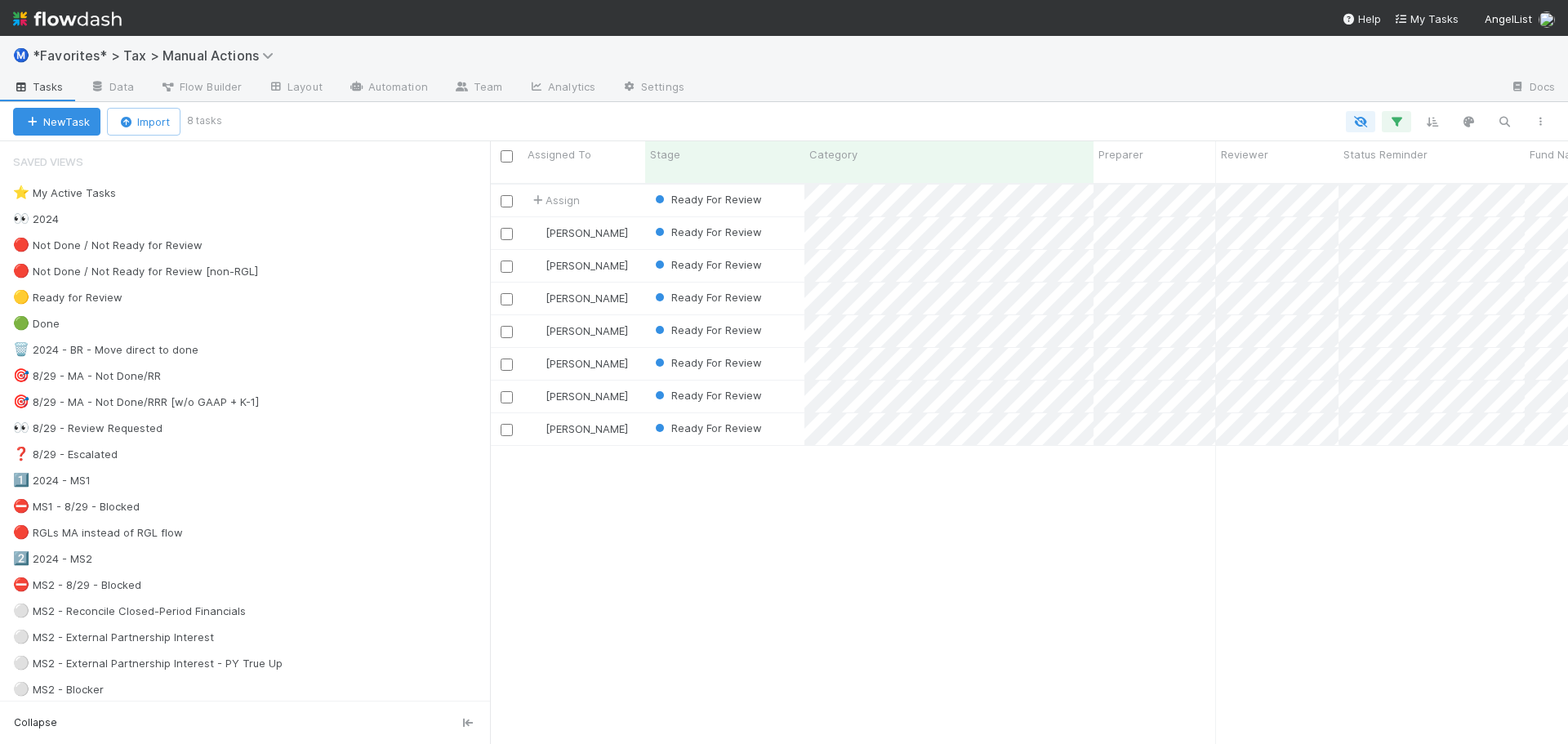
scroll to position [562, 1066]
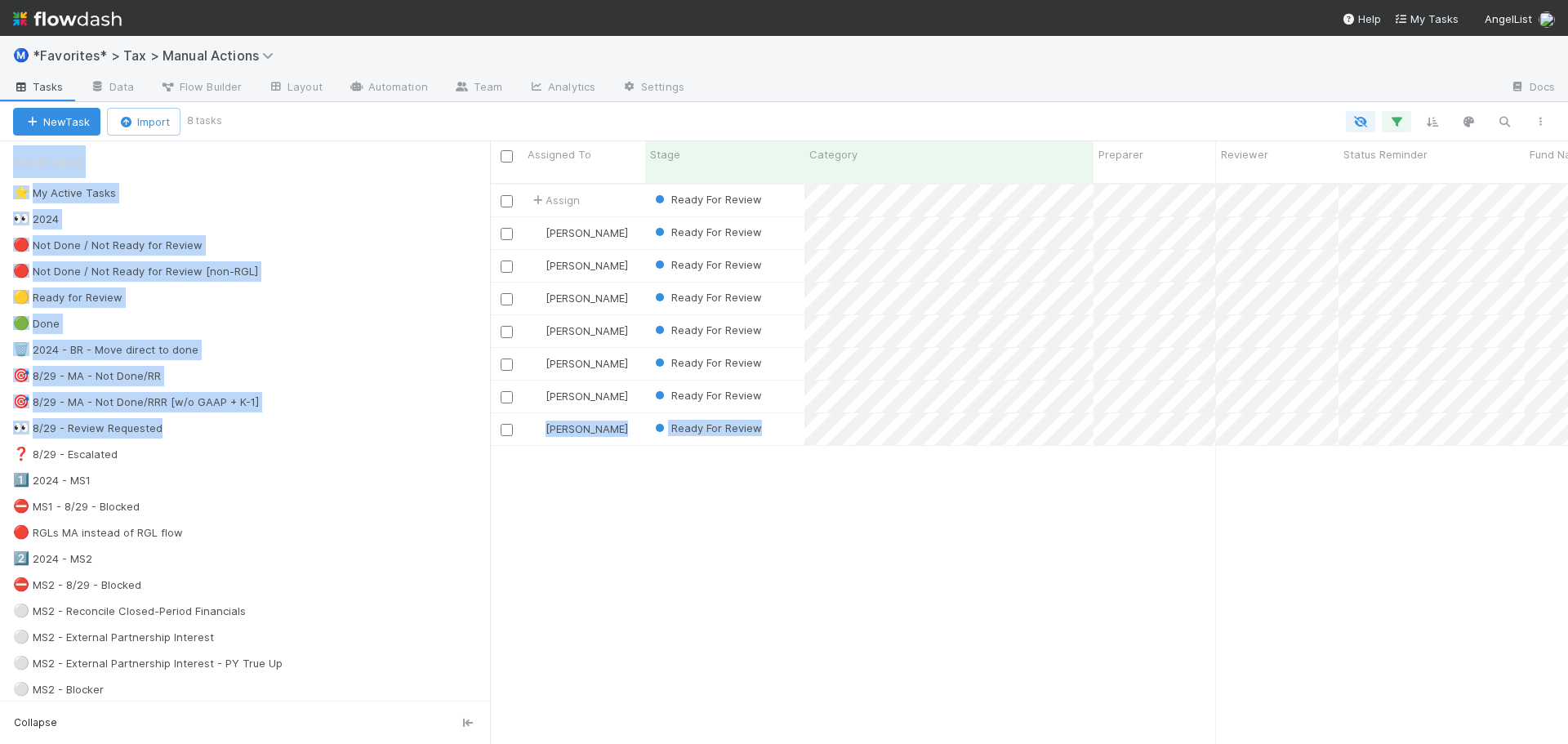
drag, startPoint x: 498, startPoint y: 425, endPoint x: 524, endPoint y: 500, distance: 79.4
click at [351, 425] on div "Assigned To Stage Category Preparer Reviewer Status Reminder Fund Name Mileston…" at bounding box center [784, 443] width 1568 height 603
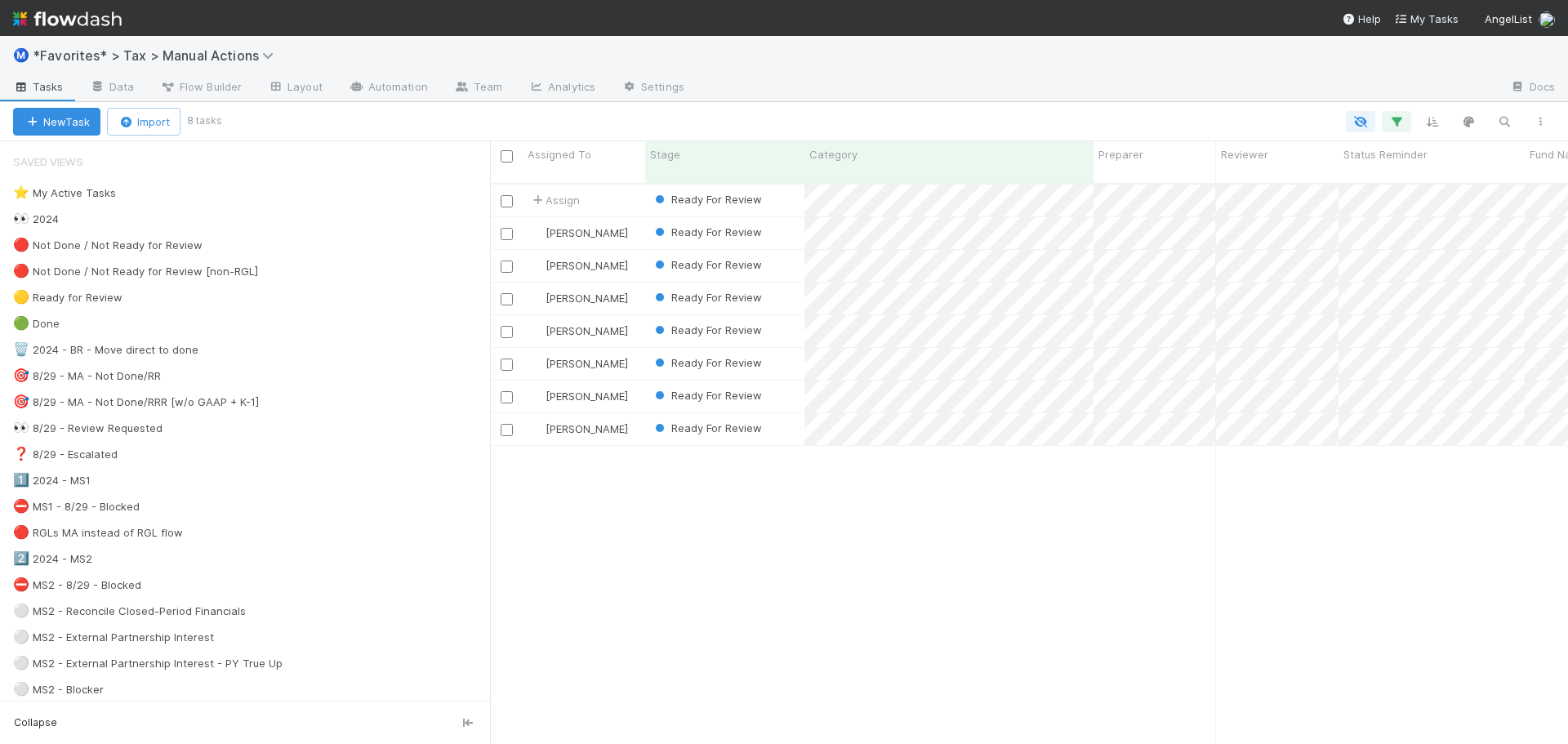
click at [569, 517] on div "Assign Ready For Review 8/9/25, 12:49:04 PM 8/22/25, 1:07:00 PM 0 0 1 1 0 Faree…" at bounding box center [1029, 471] width 1078 height 573
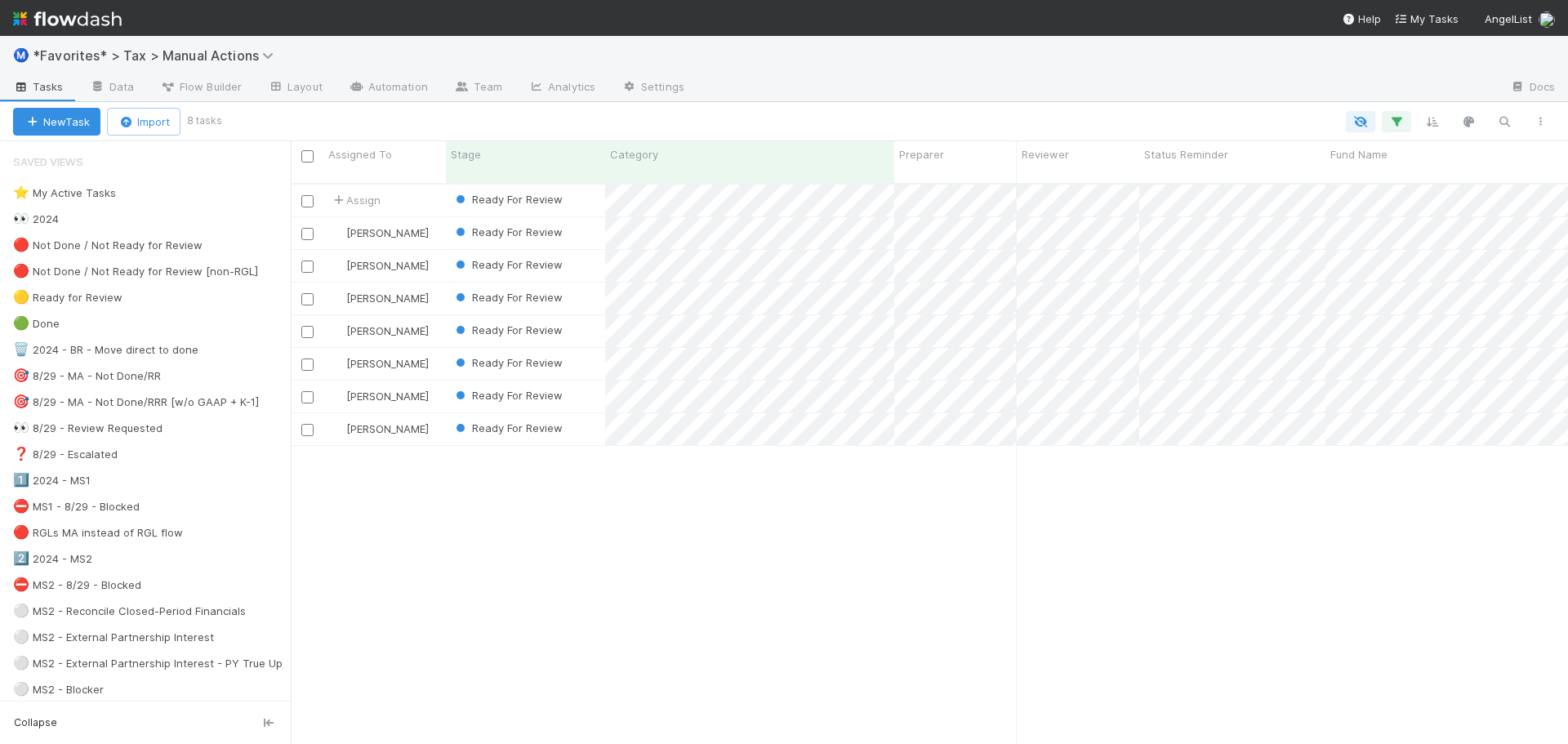
scroll to position [562, 1265]
drag, startPoint x: 493, startPoint y: 488, endPoint x: 291, endPoint y: 465, distance: 203.3
click at [291, 465] on div "Saved Views ⭐ My Active Tasks 👀 2024 🔴 Not Done / Not Ready for Review 🔴 Not Do…" at bounding box center [145, 443] width 291 height 603
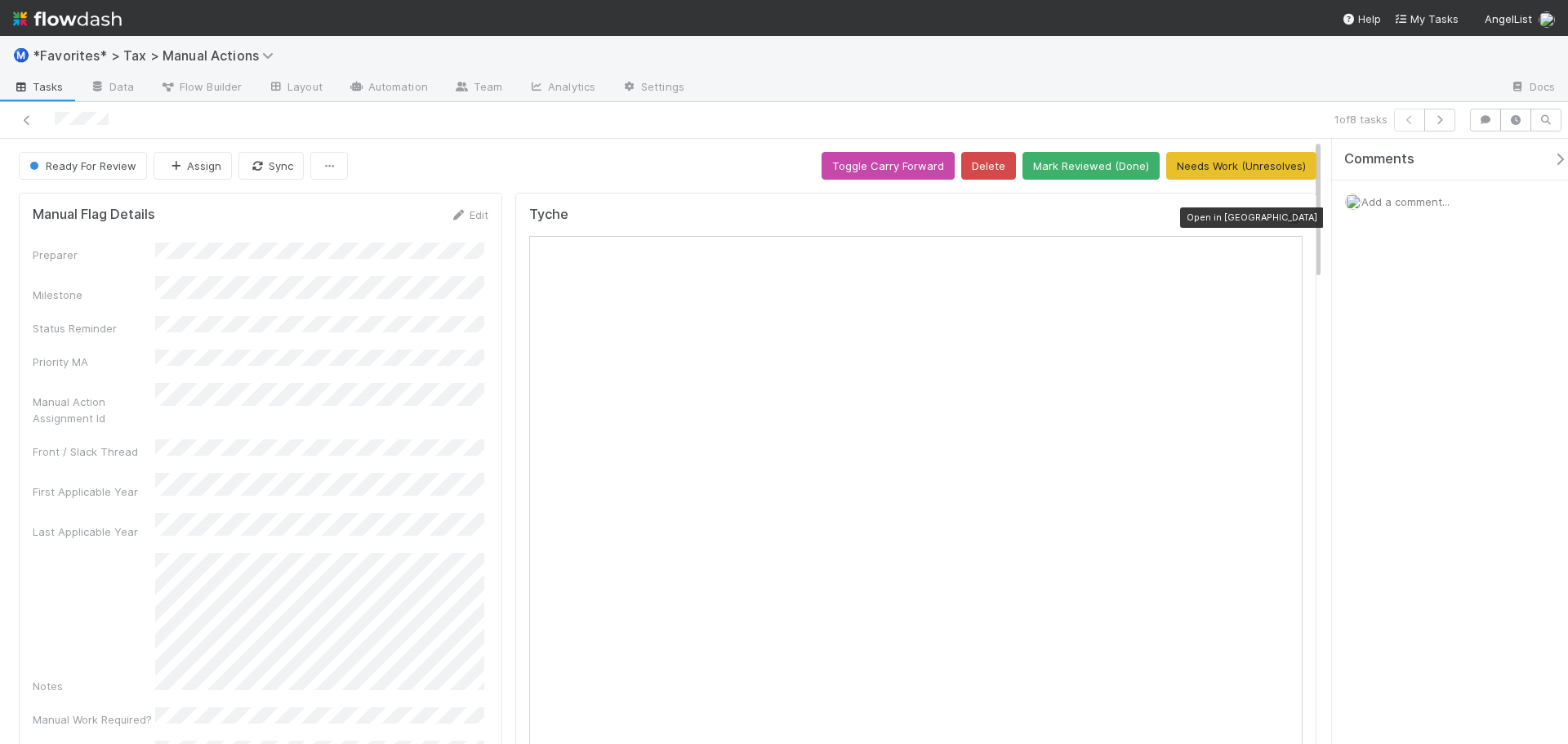
click at [1287, 214] on icon at bounding box center [1293, 218] width 16 height 10
drag, startPoint x: 1191, startPoint y: 86, endPoint x: 1208, endPoint y: 76, distance: 19.7
click at [1191, 86] on div at bounding box center [1097, 88] width 800 height 27
click at [1082, 163] on button "Mark Reviewed (Done)" at bounding box center [1090, 165] width 137 height 27
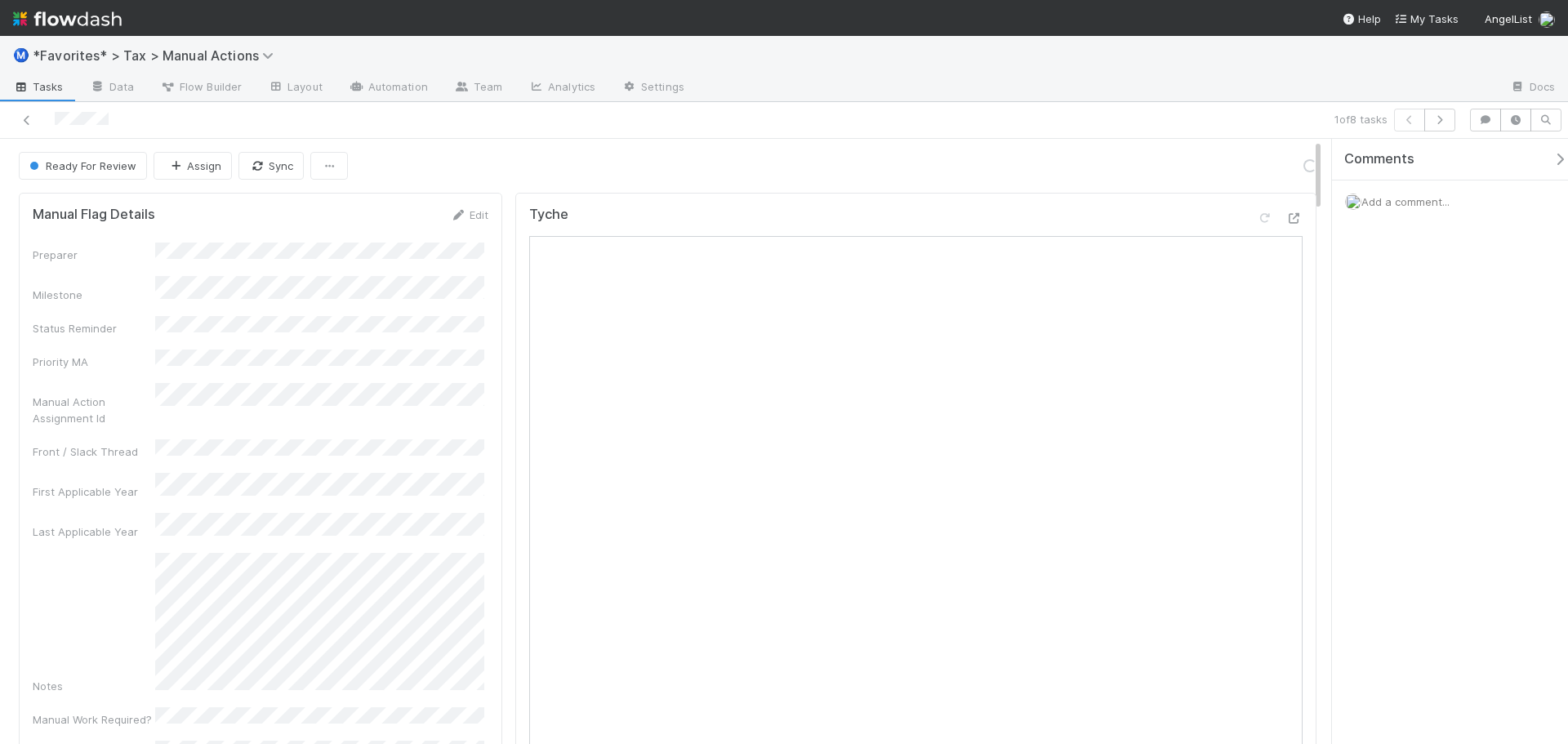
click at [1089, 112] on div "1 of 8 tasks" at bounding box center [1099, 120] width 725 height 23
click at [1233, 119] on div "1 of 8 tasks" at bounding box center [1099, 120] width 725 height 23
click at [1443, 128] on button "button" at bounding box center [1439, 120] width 31 height 23
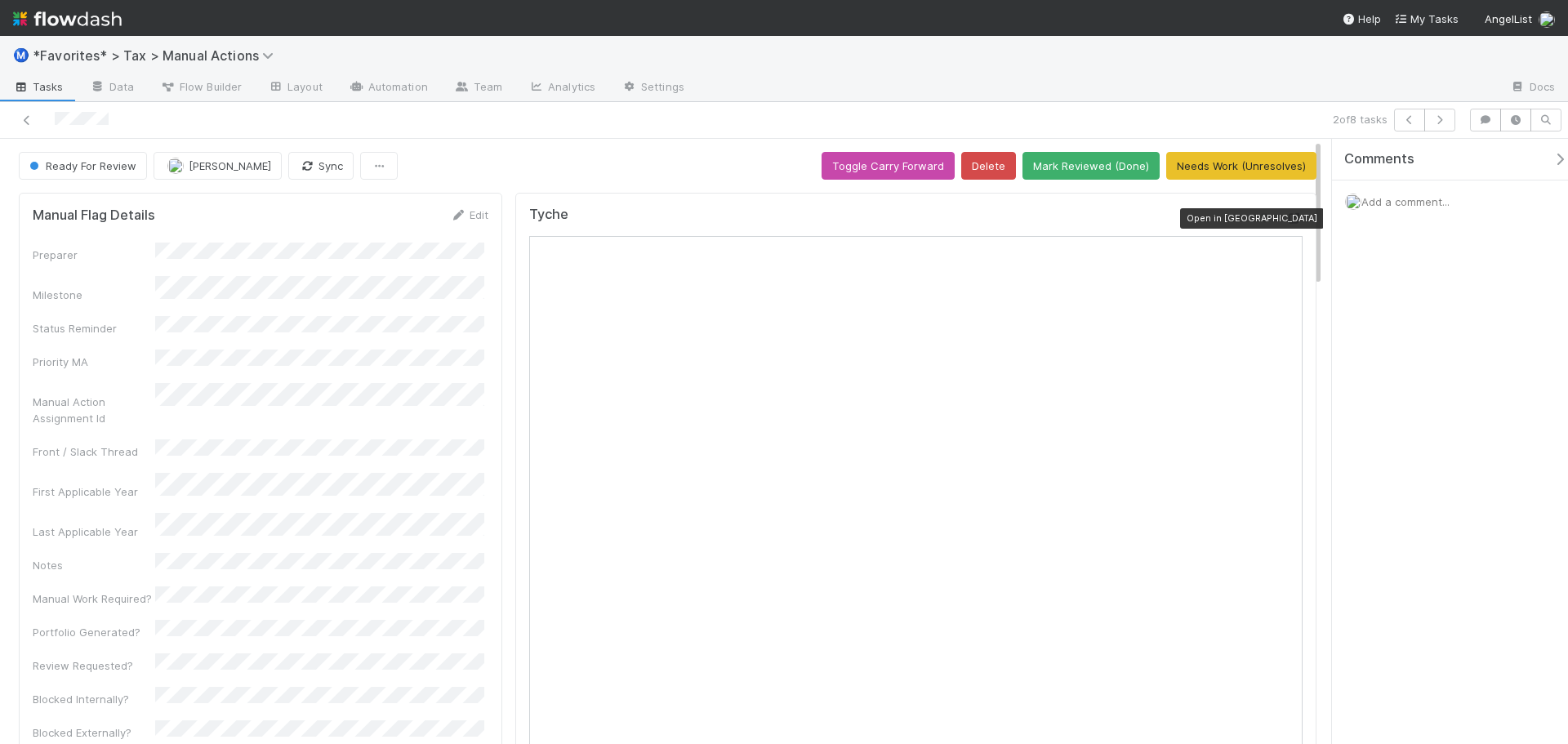
click at [1286, 220] on icon at bounding box center [1293, 218] width 16 height 10
click at [28, 119] on icon at bounding box center [27, 120] width 16 height 10
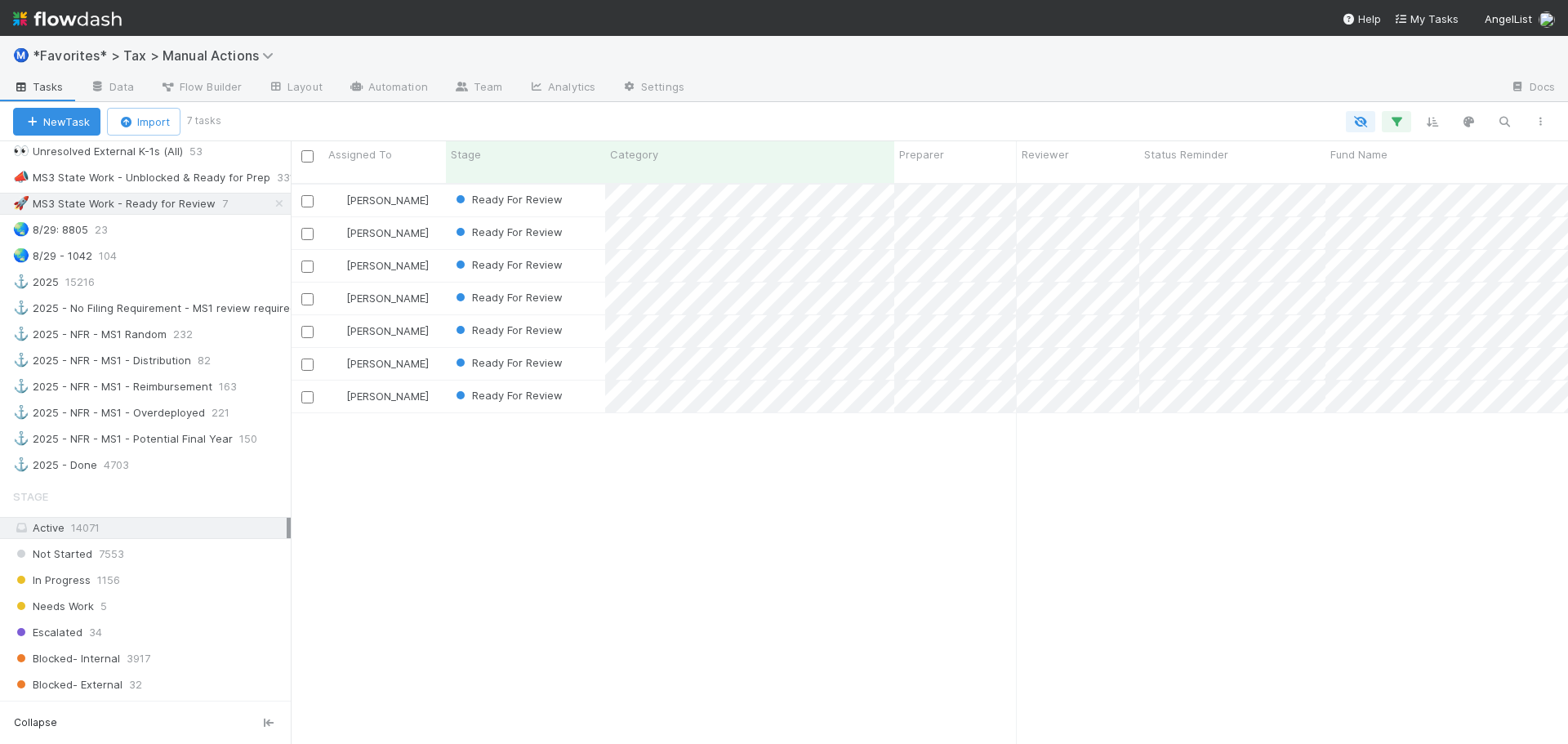
scroll to position [1225, 0]
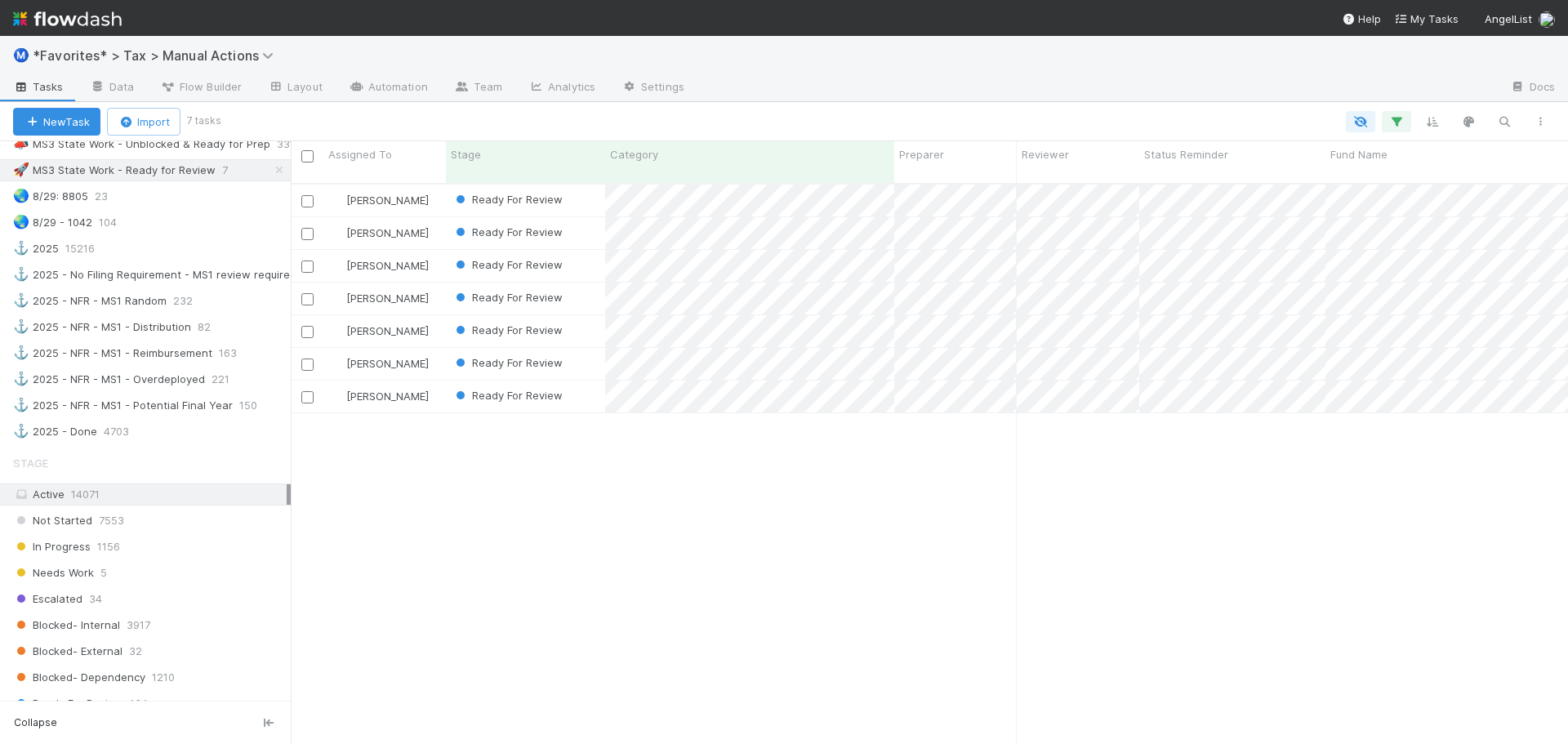
click at [1001, 81] on div at bounding box center [1097, 88] width 800 height 27
click at [1019, 64] on div "Ⓜ️ *Favorites* > Tax > Manual Actions" at bounding box center [784, 55] width 1568 height 39
click at [926, 93] on div at bounding box center [1097, 88] width 800 height 27
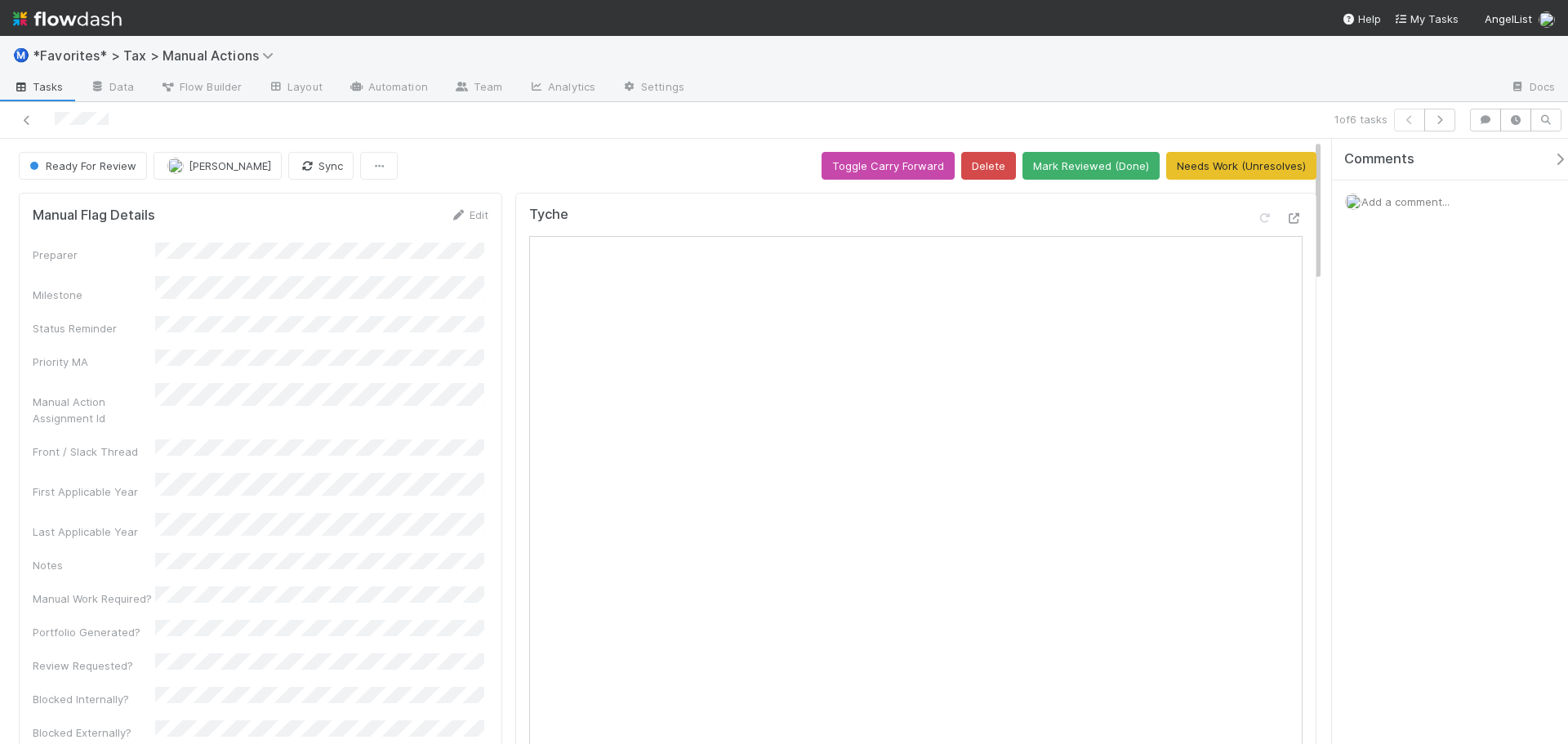
click at [1393, 212] on div "Add a comment..." at bounding box center [1456, 201] width 248 height 43
click at [1397, 195] on span "Add a comment..." at bounding box center [1405, 202] width 88 height 13
click at [1444, 470] on button "Add Comment" at bounding box center [1405, 476] width 95 height 27
drag, startPoint x: 1279, startPoint y: 100, endPoint x: 1278, endPoint y: 227, distance: 127.0
click at [1278, 99] on div "Ⓜ️ *Favorites* > Tax > Manual Actions Tasks Data Flow Builder Layout Automation…" at bounding box center [784, 69] width 1568 height 66
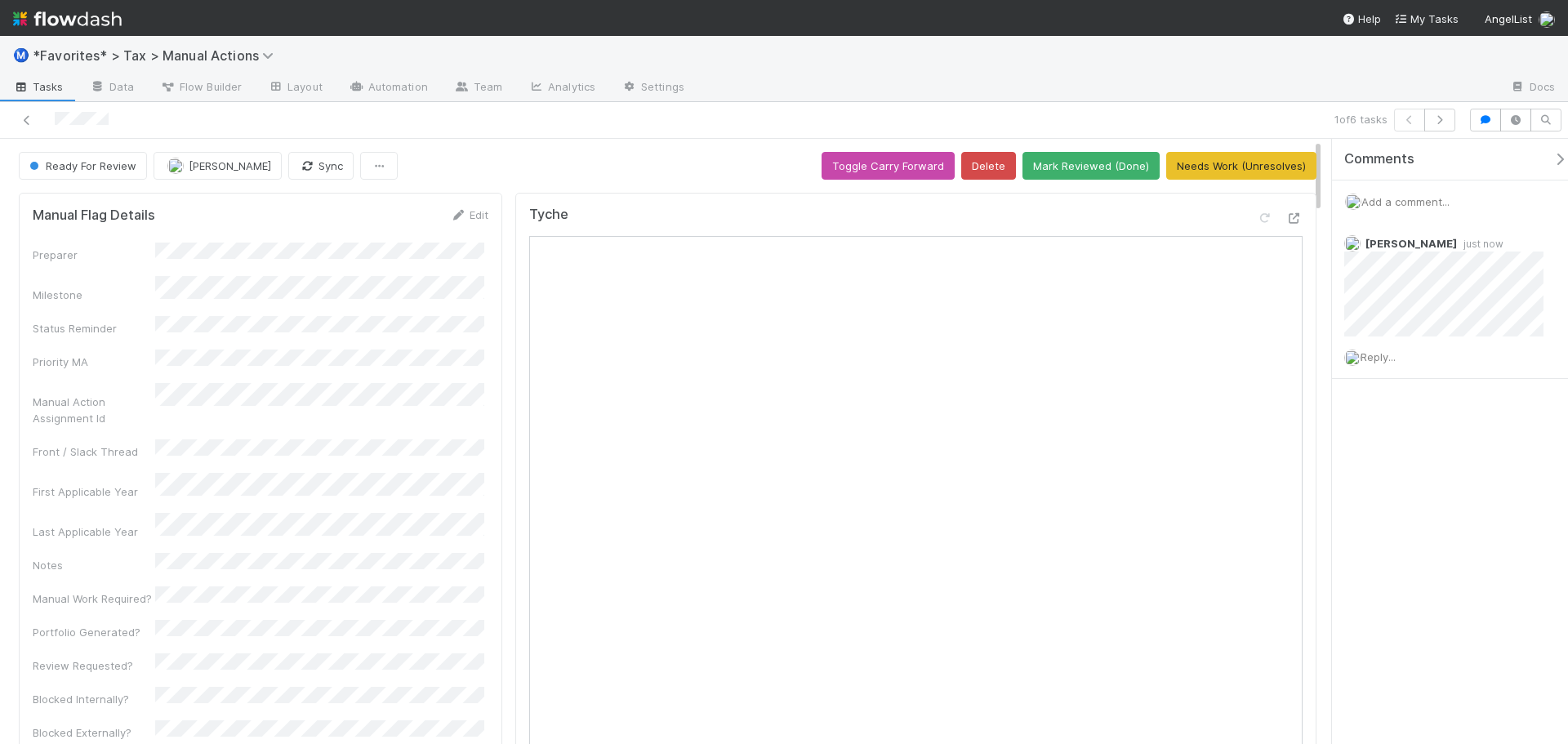
click at [1144, 108] on div "1 of 6 tasks" at bounding box center [784, 120] width 1568 height 37
click at [1426, 142] on div "1 of 6 tasks Ready For Review Fareeha Naim Sync Toggle Carry Forward Delete Mar…" at bounding box center [784, 423] width 1568 height 642
click at [1435, 123] on icon "button" at bounding box center [1439, 120] width 16 height 9
click at [1286, 224] on icon at bounding box center [1293, 218] width 16 height 10
click at [1405, 211] on div "Add a comment..." at bounding box center [1456, 201] width 248 height 43
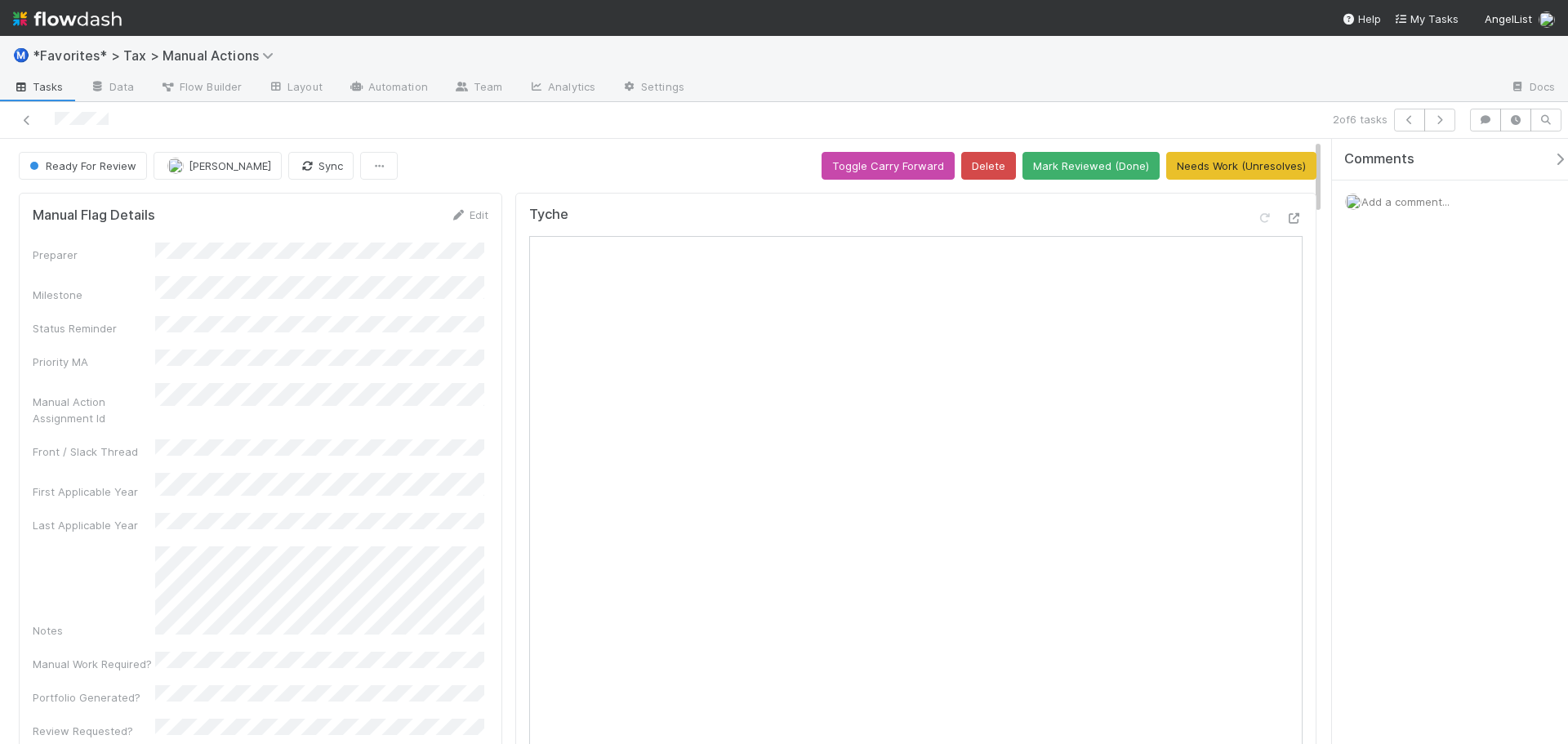
click at [878, 219] on div "Tyche" at bounding box center [915, 221] width 773 height 29
click at [762, 168] on div "Ready For Review Sam Dragul Sync Toggle Carry Forward Delete Mark Reviewed (Don…" at bounding box center [667, 165] width 1297 height 27
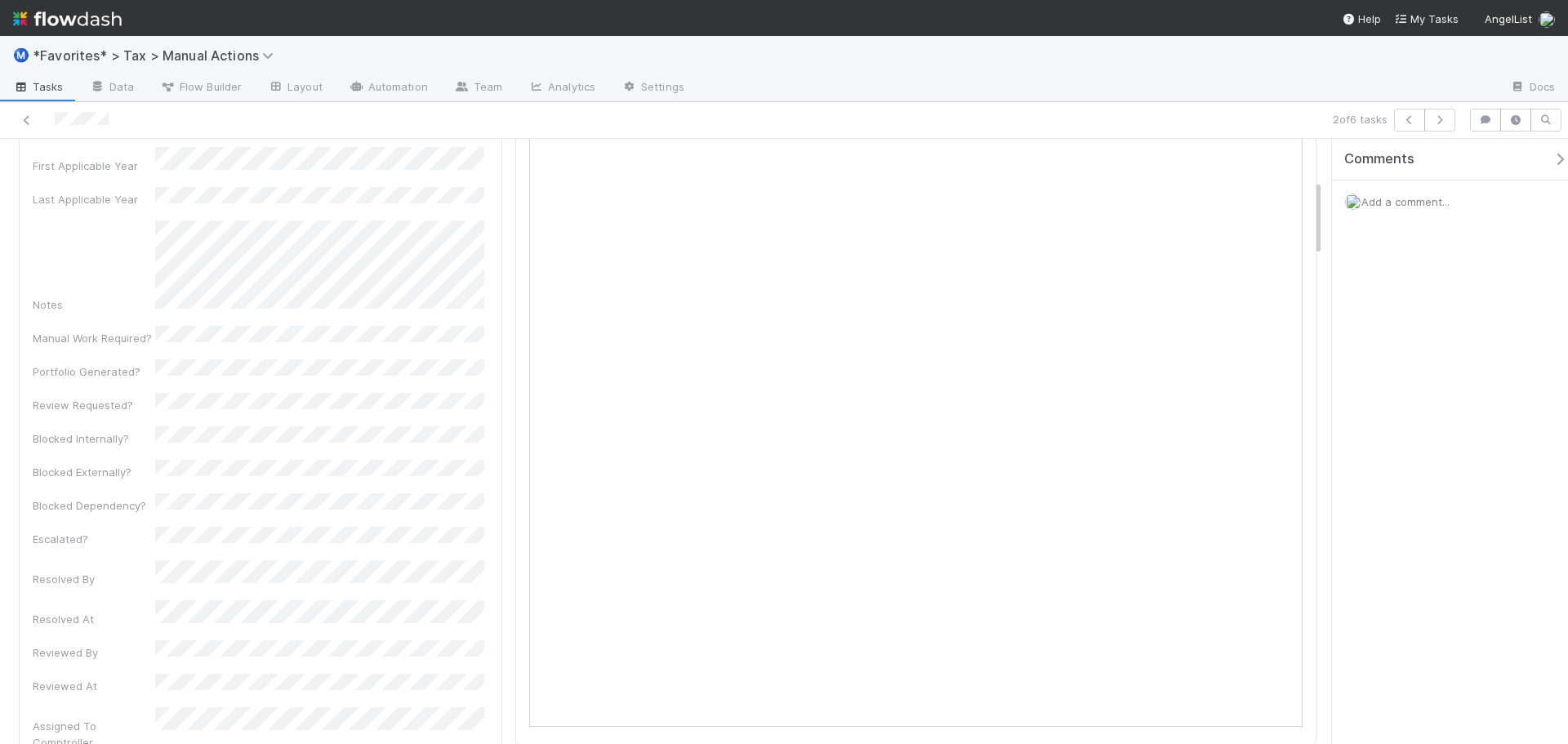
scroll to position [327, 0]
click at [1399, 197] on span "Add a comment..." at bounding box center [1405, 202] width 88 height 13
click at [1426, 553] on button "Add Comment" at bounding box center [1405, 541] width 95 height 27
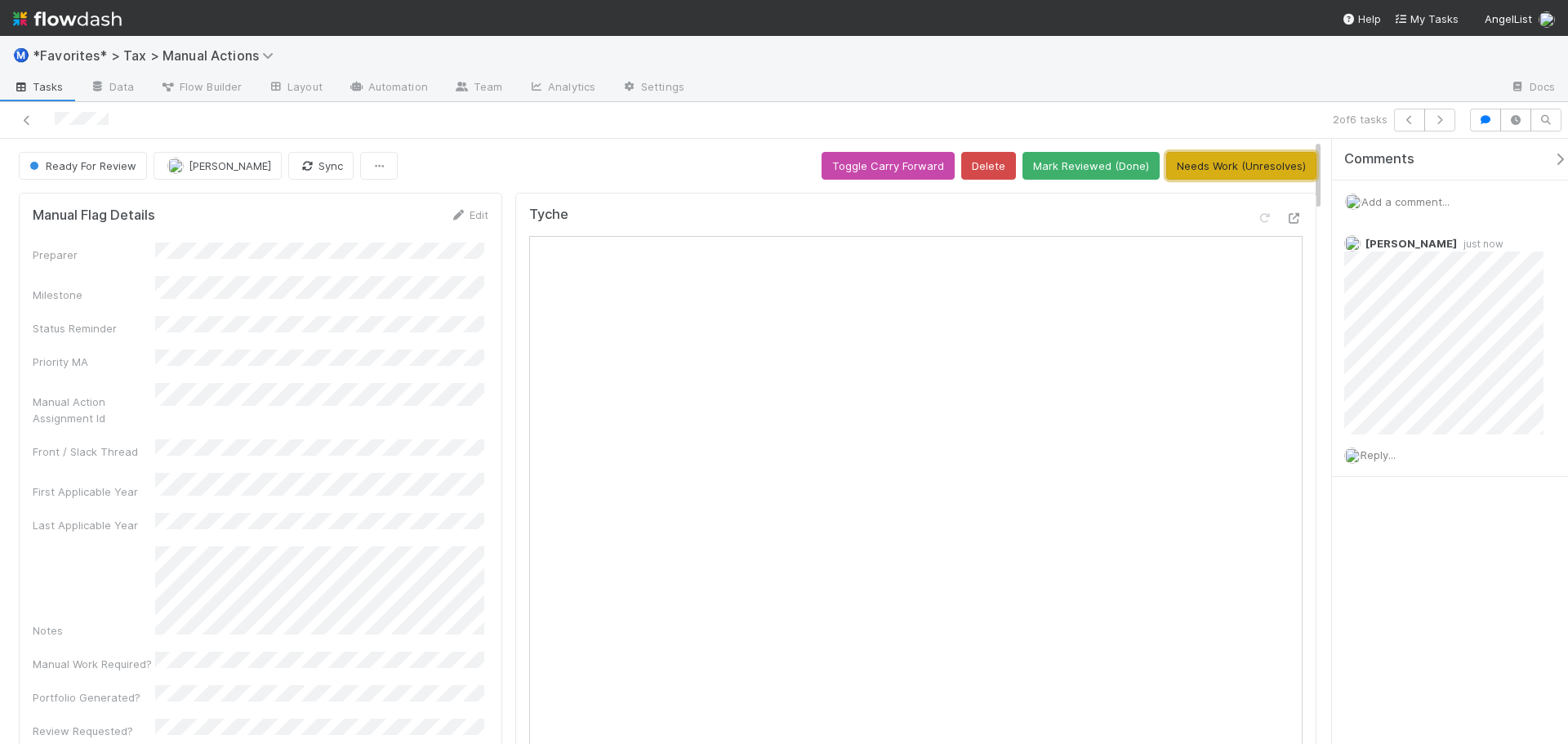
drag, startPoint x: 1218, startPoint y: 176, endPoint x: 1221, endPoint y: 226, distance: 50.1
click at [1228, 174] on button "Needs Work (Unresolves)" at bounding box center [1241, 165] width 151 height 27
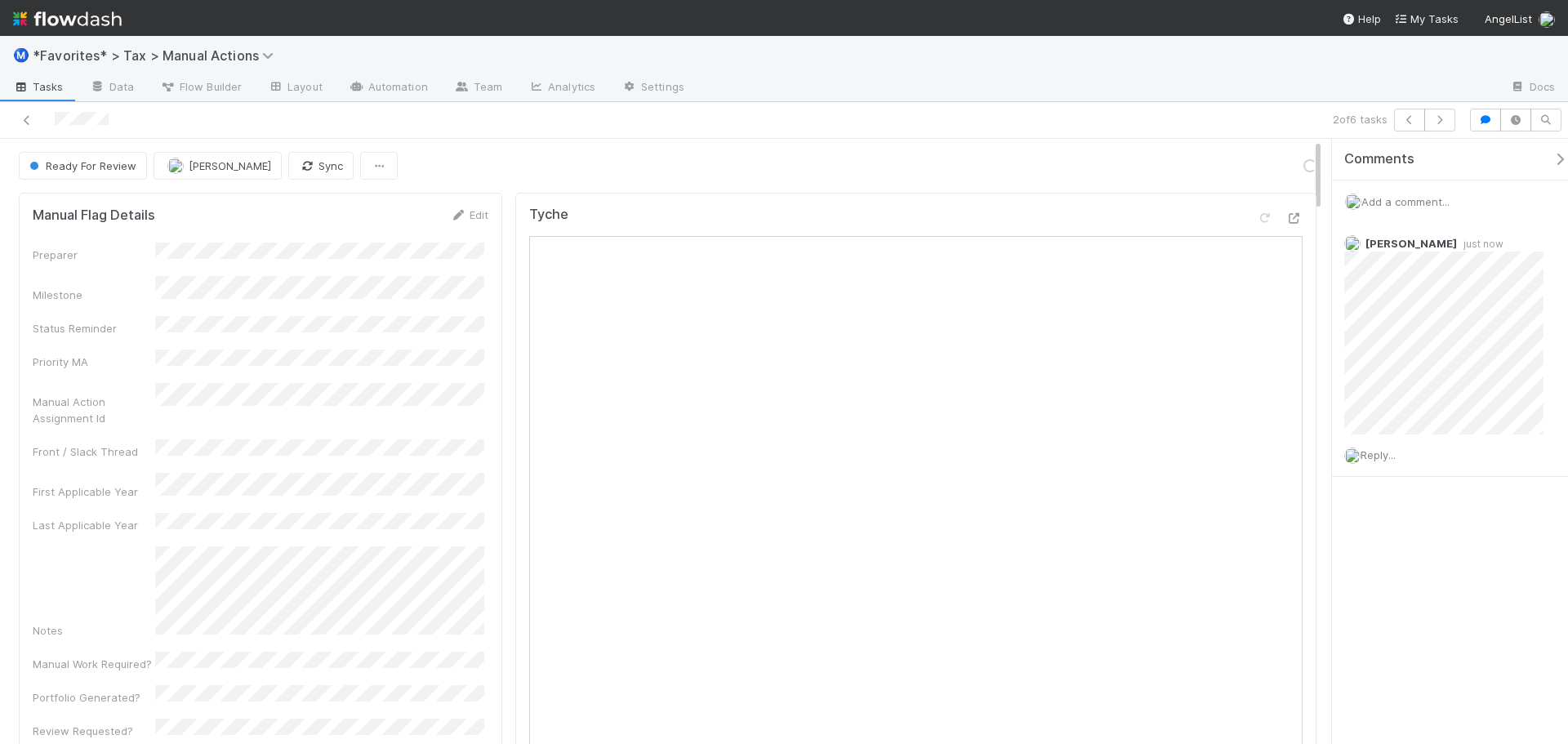
click at [1181, 80] on div at bounding box center [1097, 88] width 800 height 27
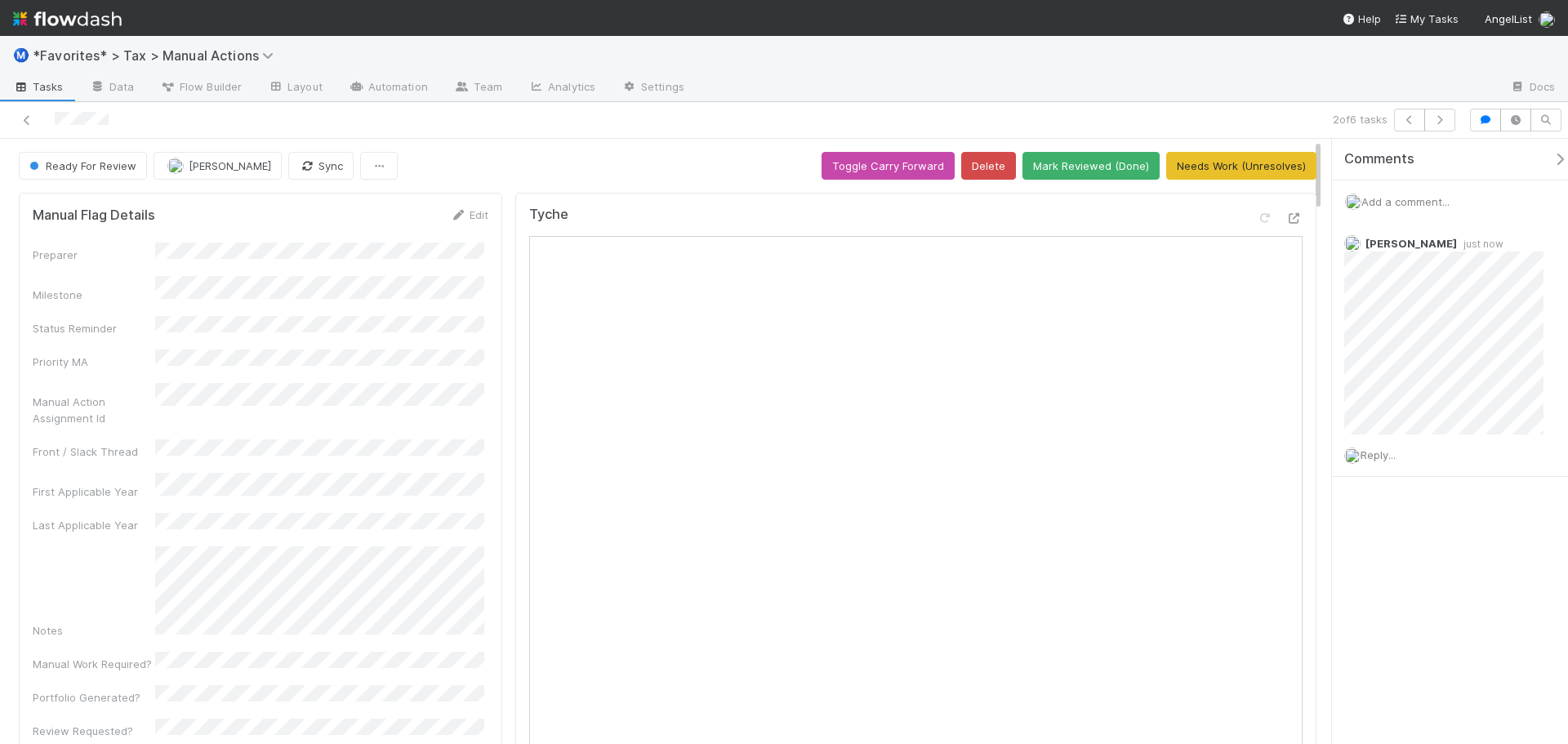
drag, startPoint x: 1173, startPoint y: 90, endPoint x: 1338, endPoint y: 101, distance: 165.4
click at [1173, 90] on div at bounding box center [1097, 88] width 800 height 27
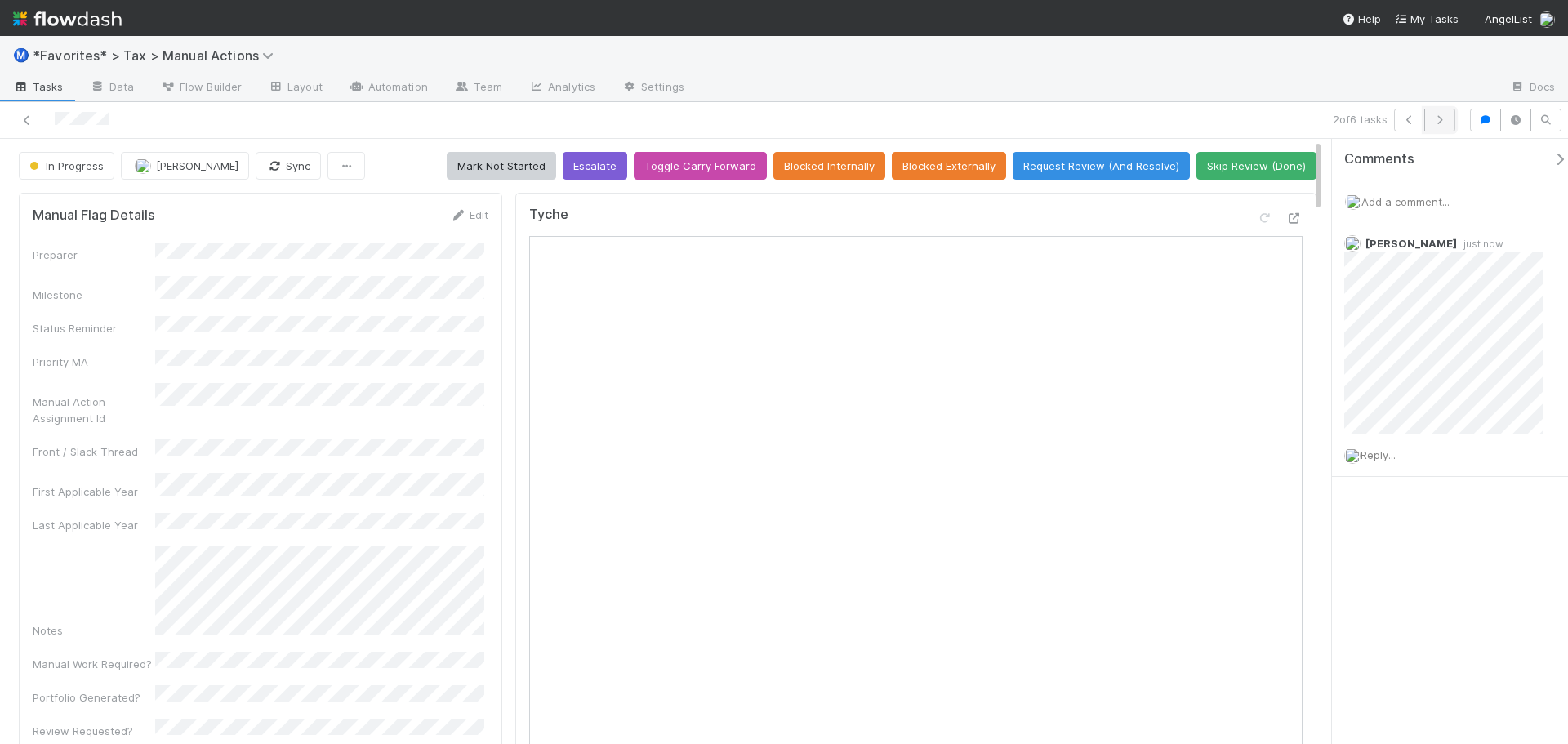
click at [1448, 121] on button "button" at bounding box center [1439, 120] width 31 height 23
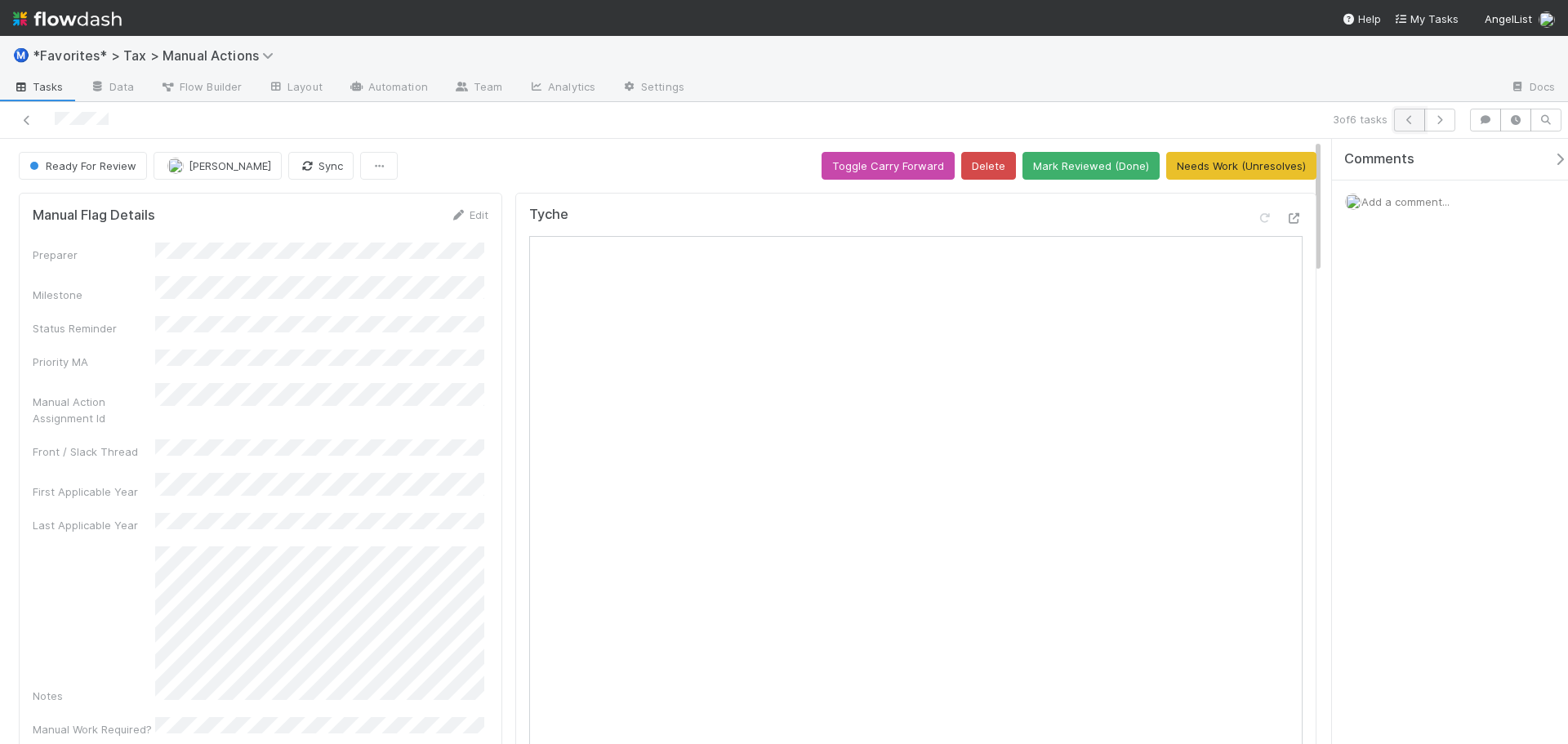
click at [1403, 116] on button "button" at bounding box center [1409, 120] width 31 height 23
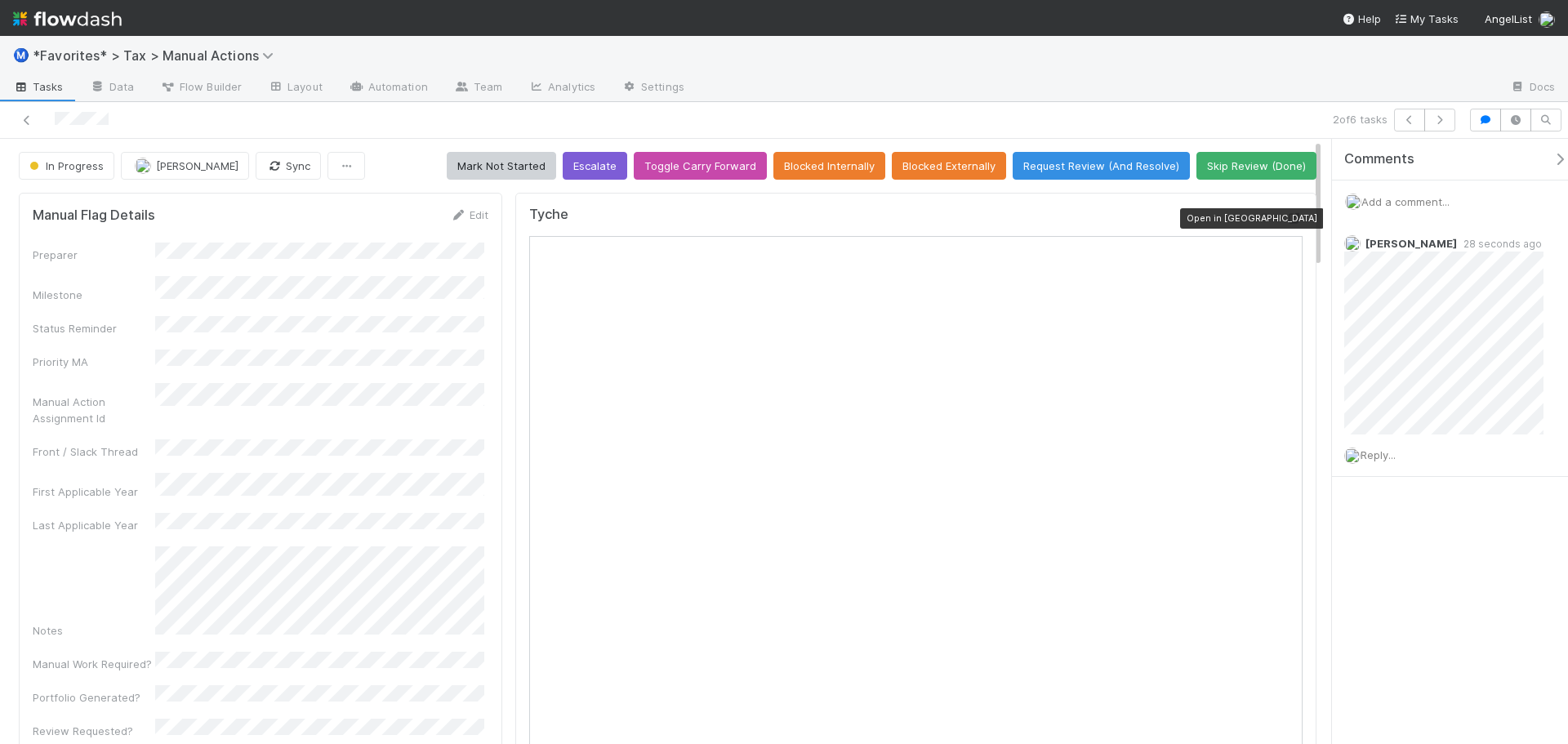
click at [1286, 227] on div at bounding box center [1293, 217] width 16 height 16
drag, startPoint x: 1064, startPoint y: 82, endPoint x: 1174, endPoint y: 84, distance: 110.0
click at [1071, 82] on div at bounding box center [1097, 88] width 800 height 27
click at [1448, 124] on button "button" at bounding box center [1439, 120] width 31 height 23
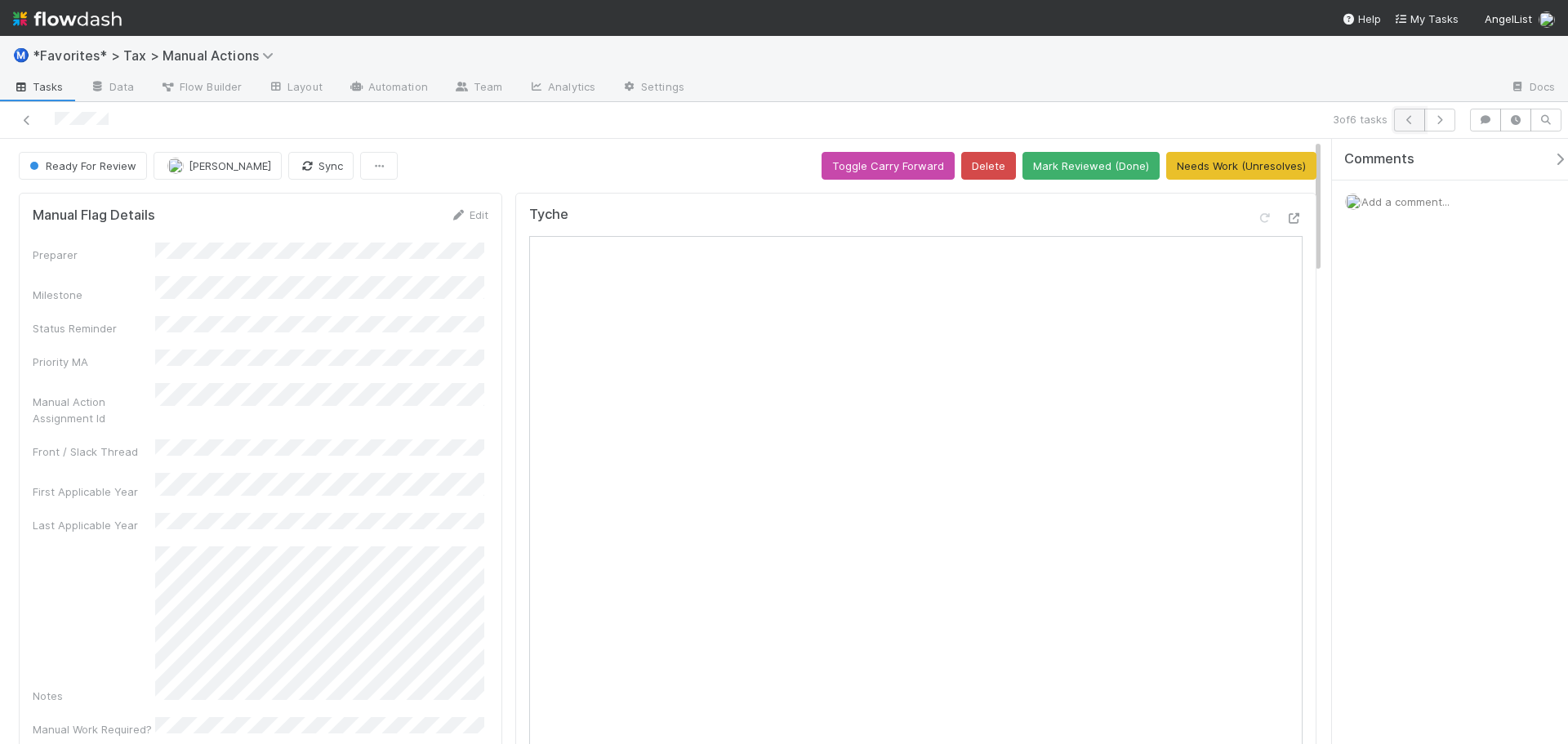
click at [1410, 120] on icon "button" at bounding box center [1409, 120] width 16 height 9
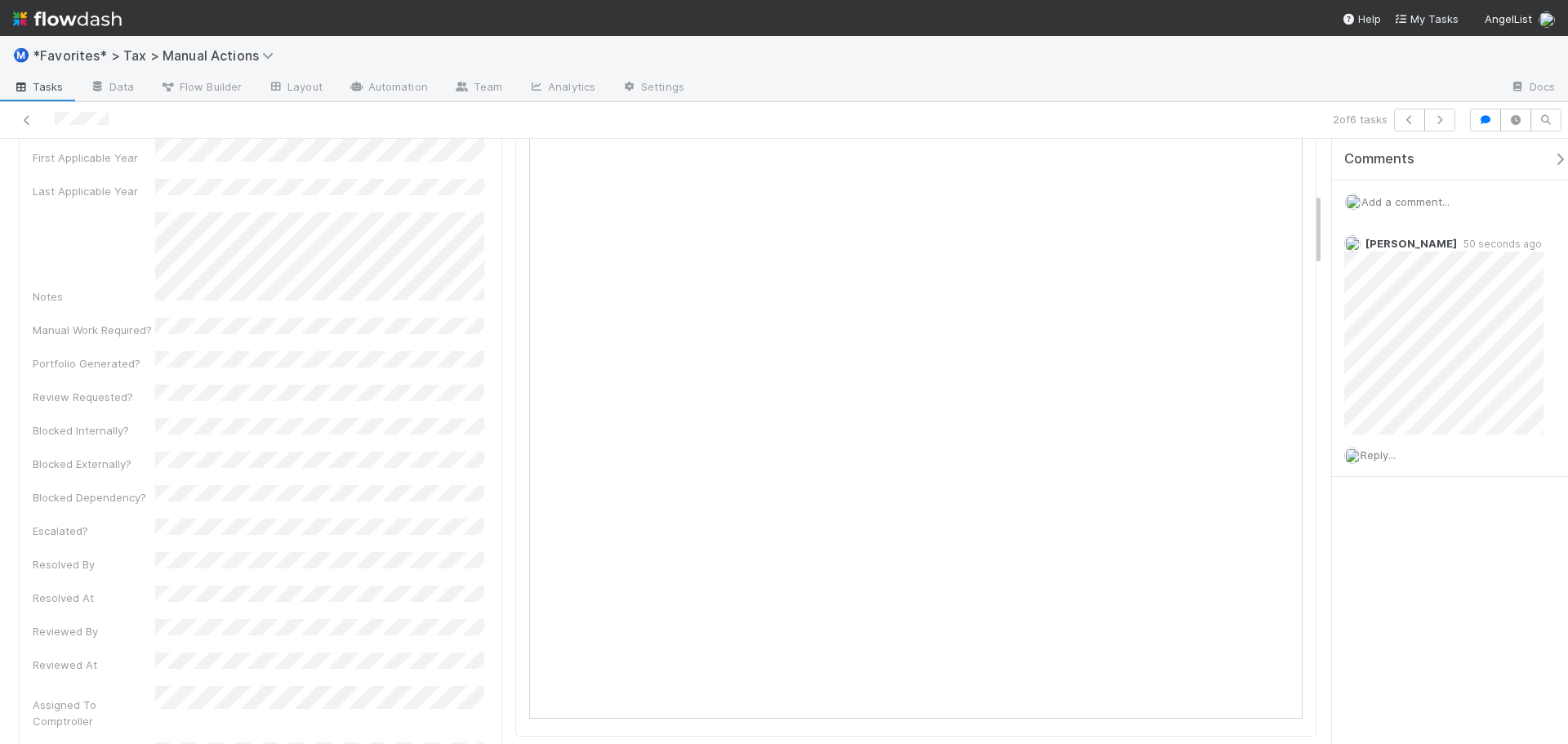
scroll to position [327, 0]
click at [480, 394] on div "Preparer Milestone Status Reminder Priority MA Manual Action Assignment Id Fron…" at bounding box center [260, 420] width 456 height 1008
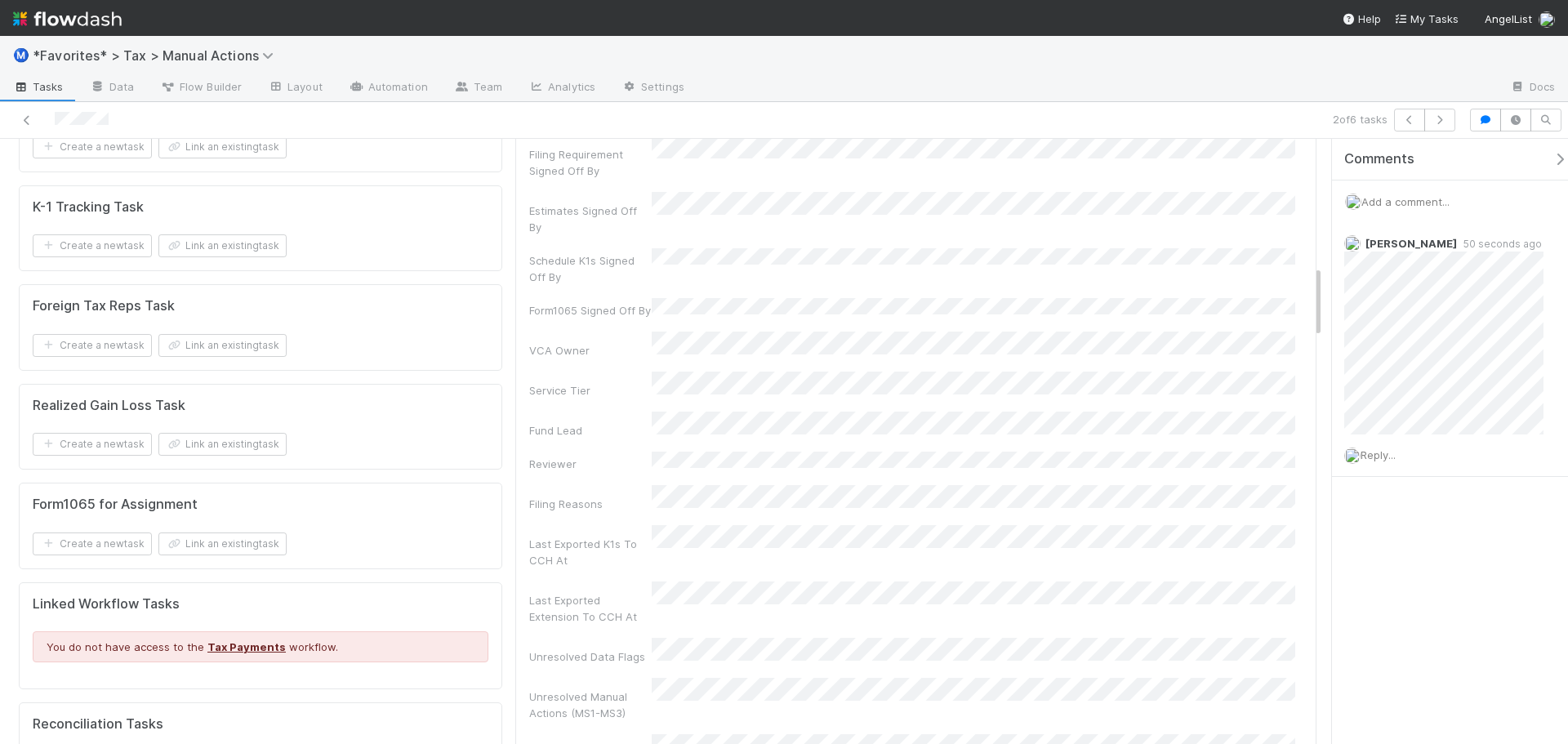
scroll to position [0, 0]
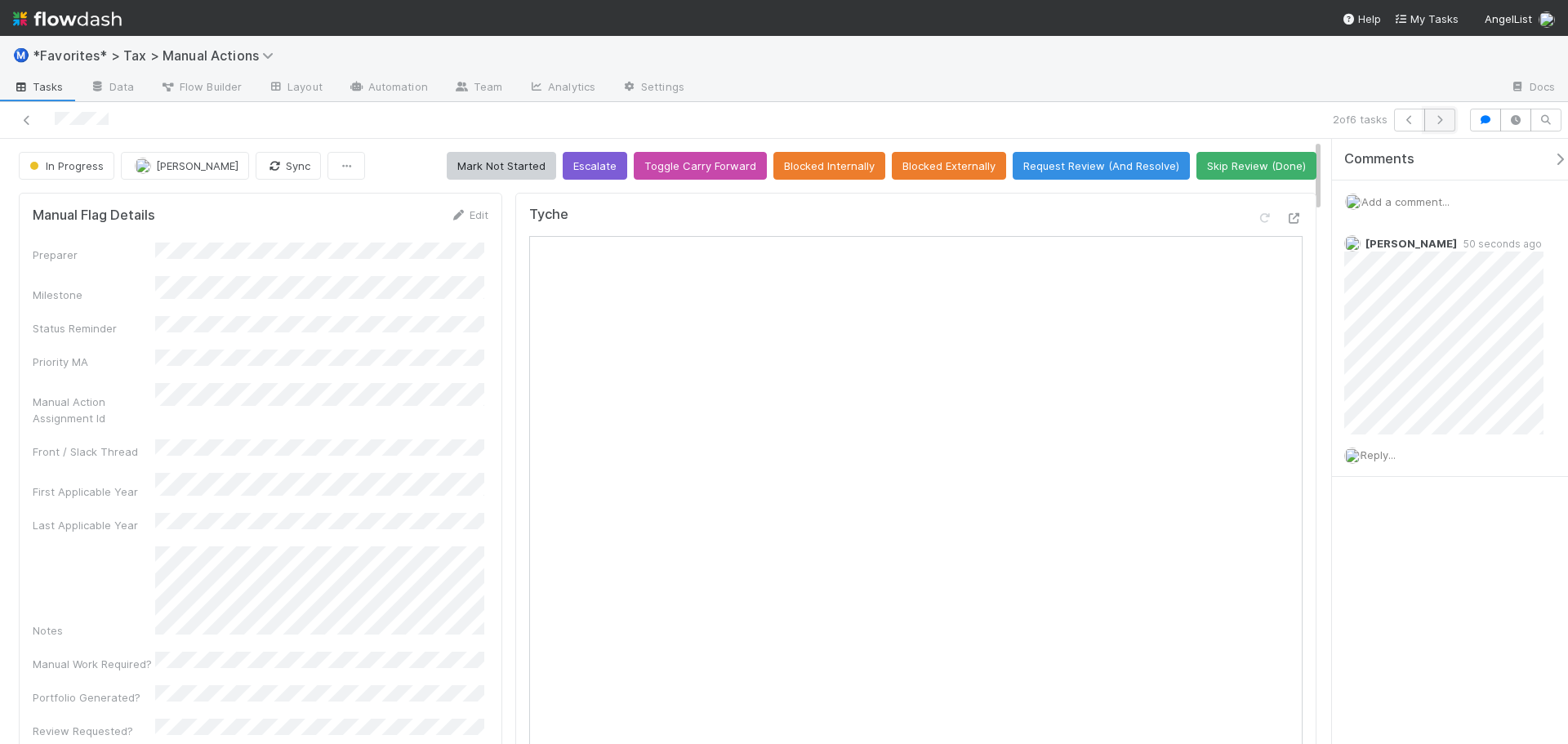
click at [1445, 125] on button "button" at bounding box center [1439, 120] width 31 height 23
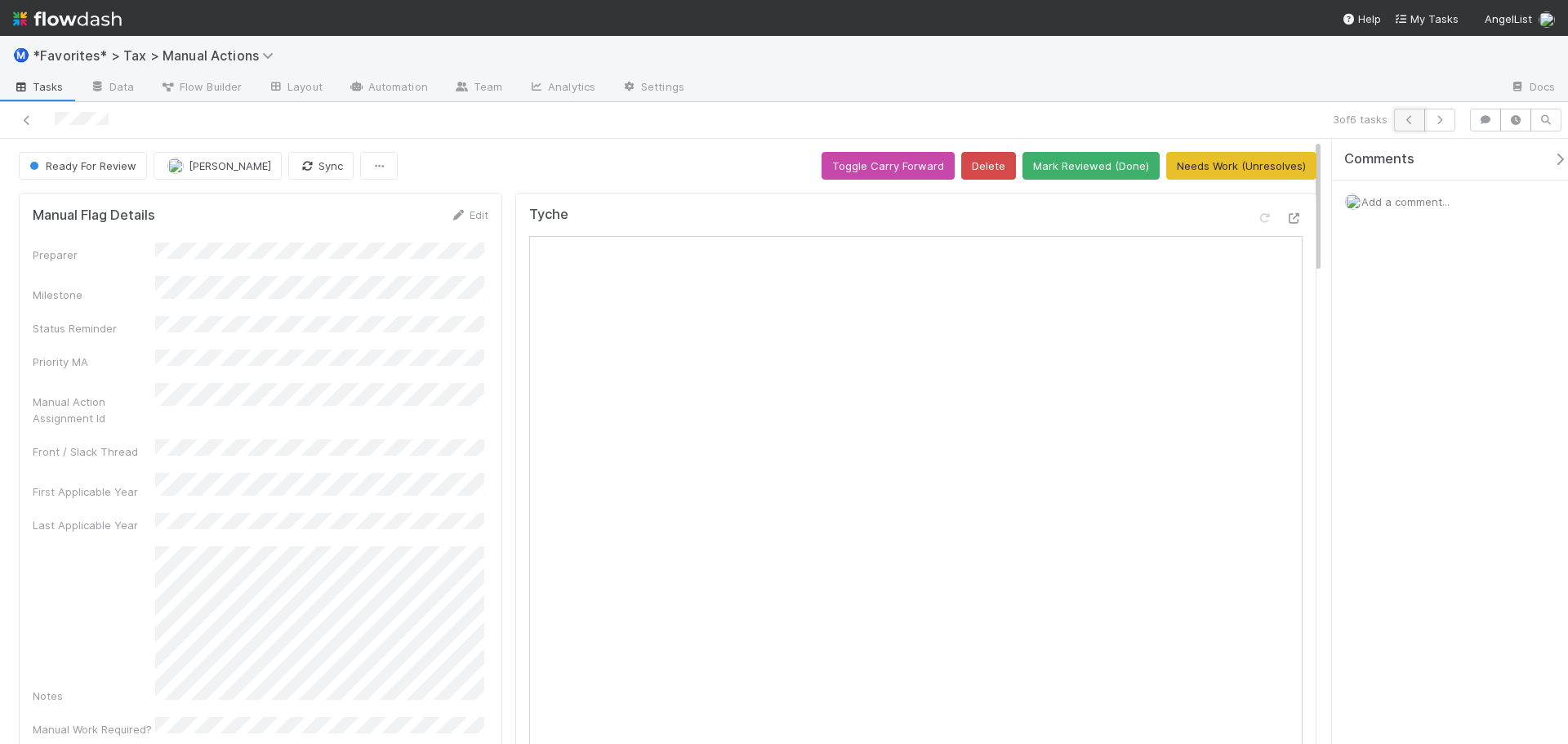
click at [1421, 127] on button "button" at bounding box center [1409, 120] width 31 height 23
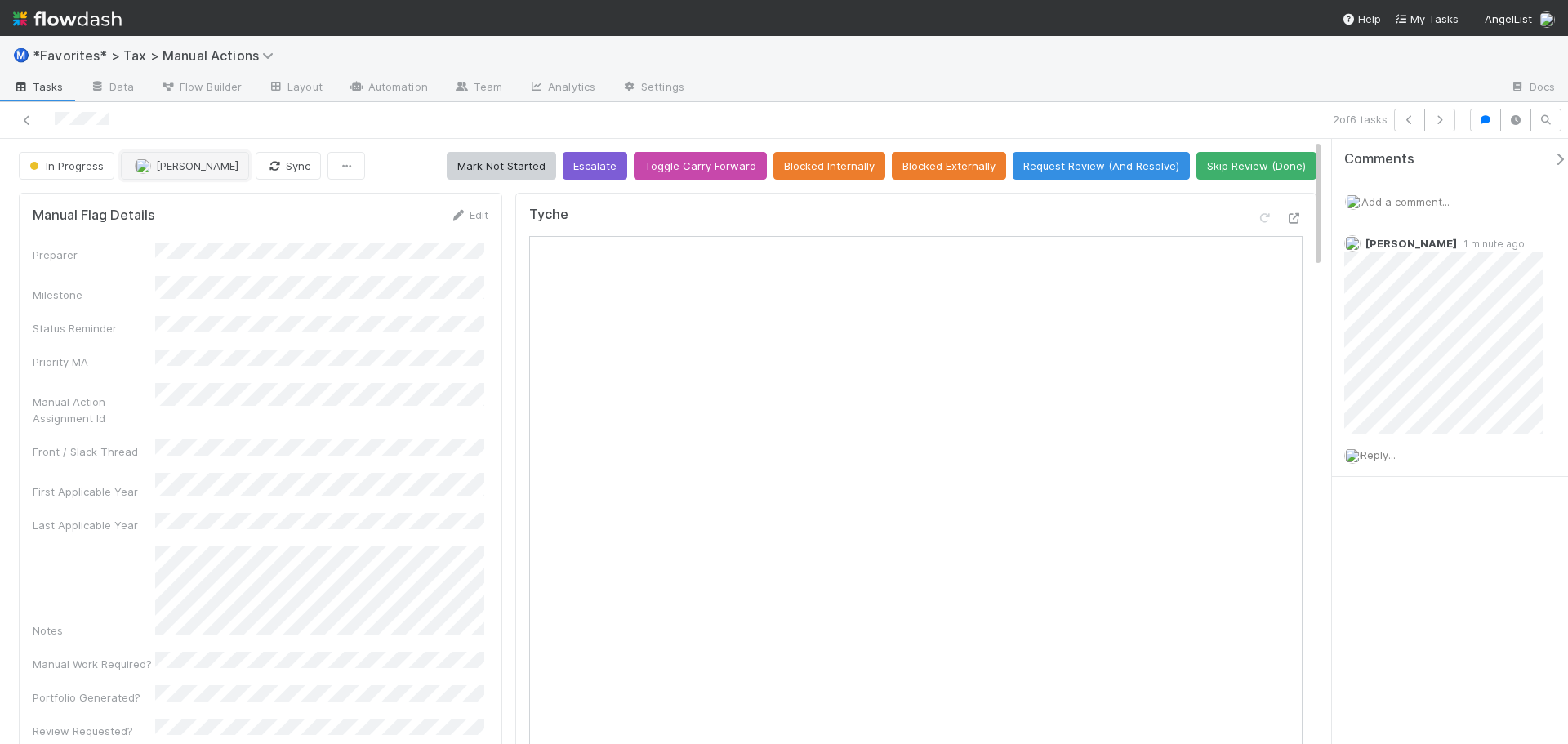
click at [174, 162] on span "[PERSON_NAME]" at bounding box center [197, 166] width 82 height 13
click at [960, 105] on div at bounding box center [784, 372] width 1568 height 744
drag, startPoint x: 1246, startPoint y: 116, endPoint x: 1266, endPoint y: 116, distance: 20.0
click at [1255, 116] on div "2 of 6 tasks" at bounding box center [1099, 120] width 725 height 23
click at [1442, 123] on icon "button" at bounding box center [1439, 120] width 16 height 9
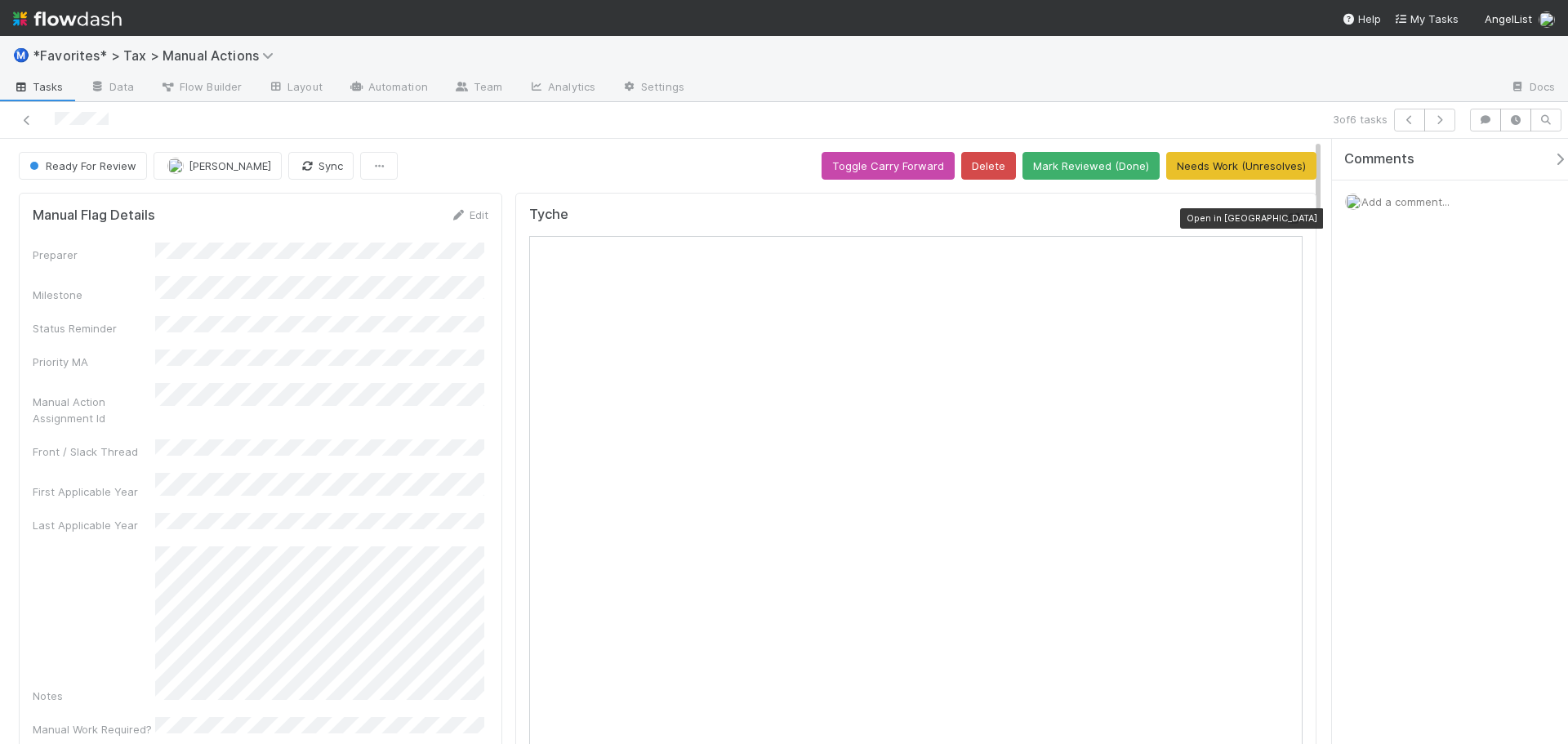
click at [1286, 220] on icon at bounding box center [1293, 218] width 16 height 10
click at [929, 96] on div at bounding box center [1097, 88] width 800 height 27
click at [1096, 162] on button "Mark Reviewed (Done)" at bounding box center [1090, 165] width 137 height 27
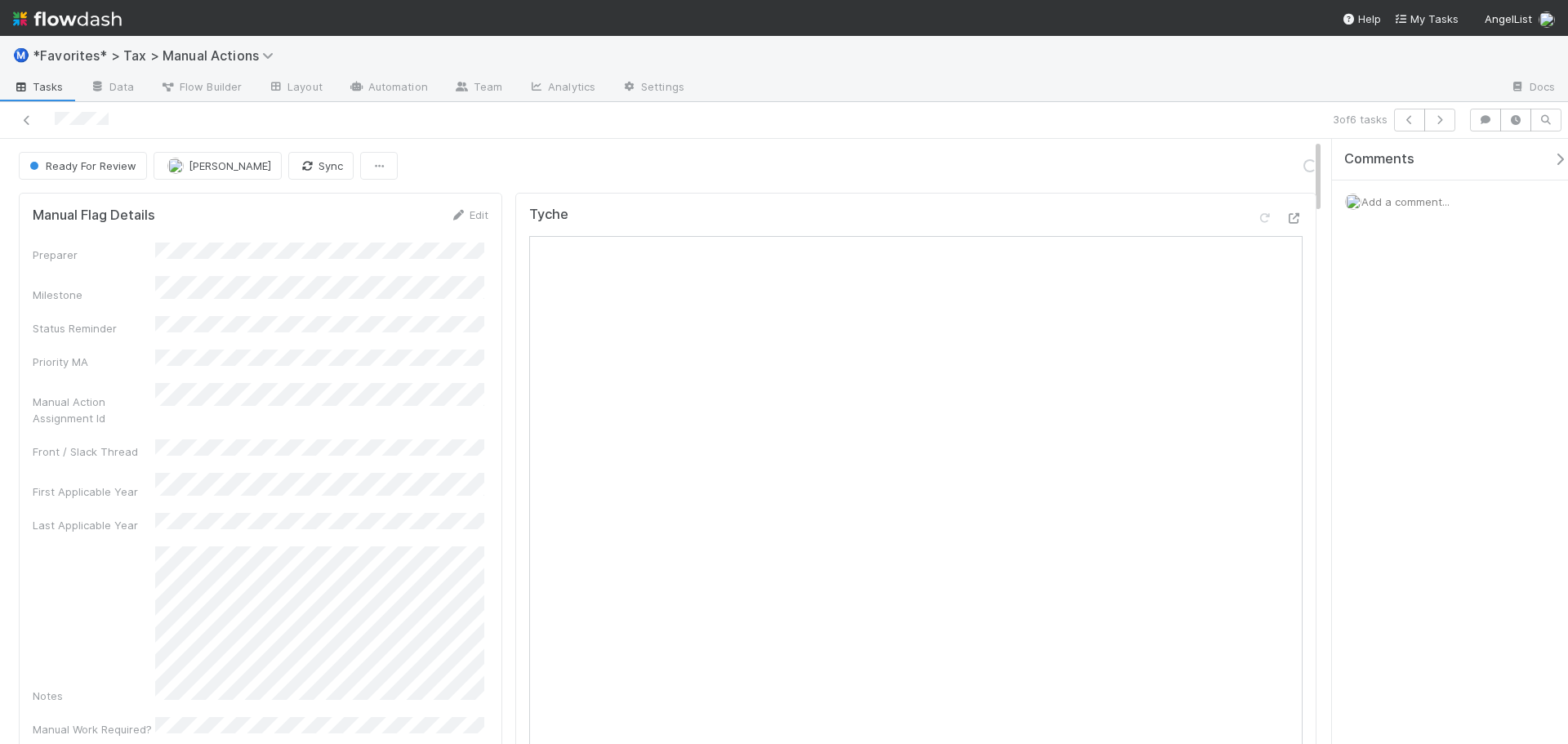
click at [1041, 105] on div "3 of 6 tasks" at bounding box center [784, 120] width 1568 height 37
click at [1060, 103] on div "3 of 6 tasks" at bounding box center [784, 120] width 1568 height 37
click at [1444, 120] on icon "button" at bounding box center [1439, 120] width 16 height 9
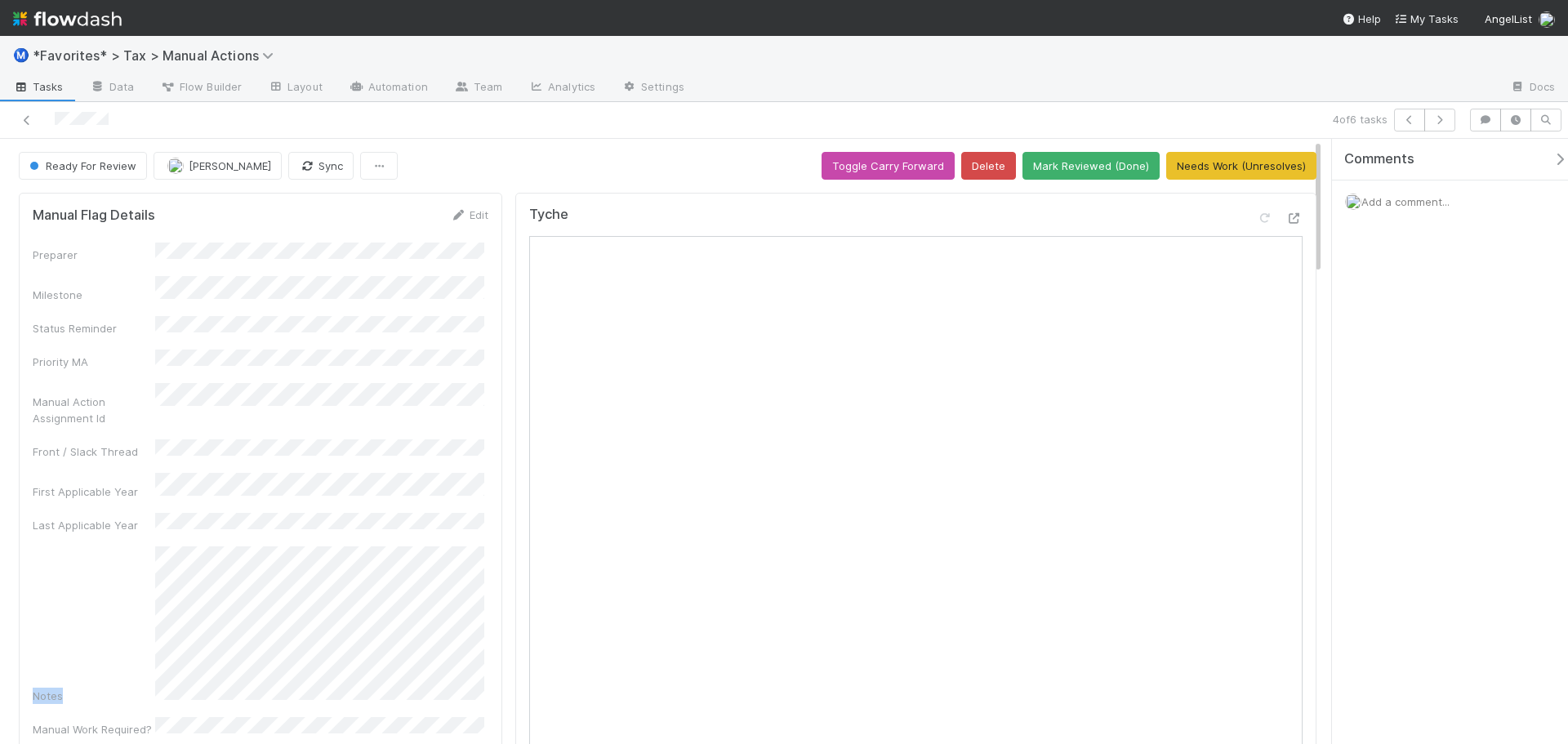
click at [1286, 218] on icon at bounding box center [1293, 218] width 16 height 10
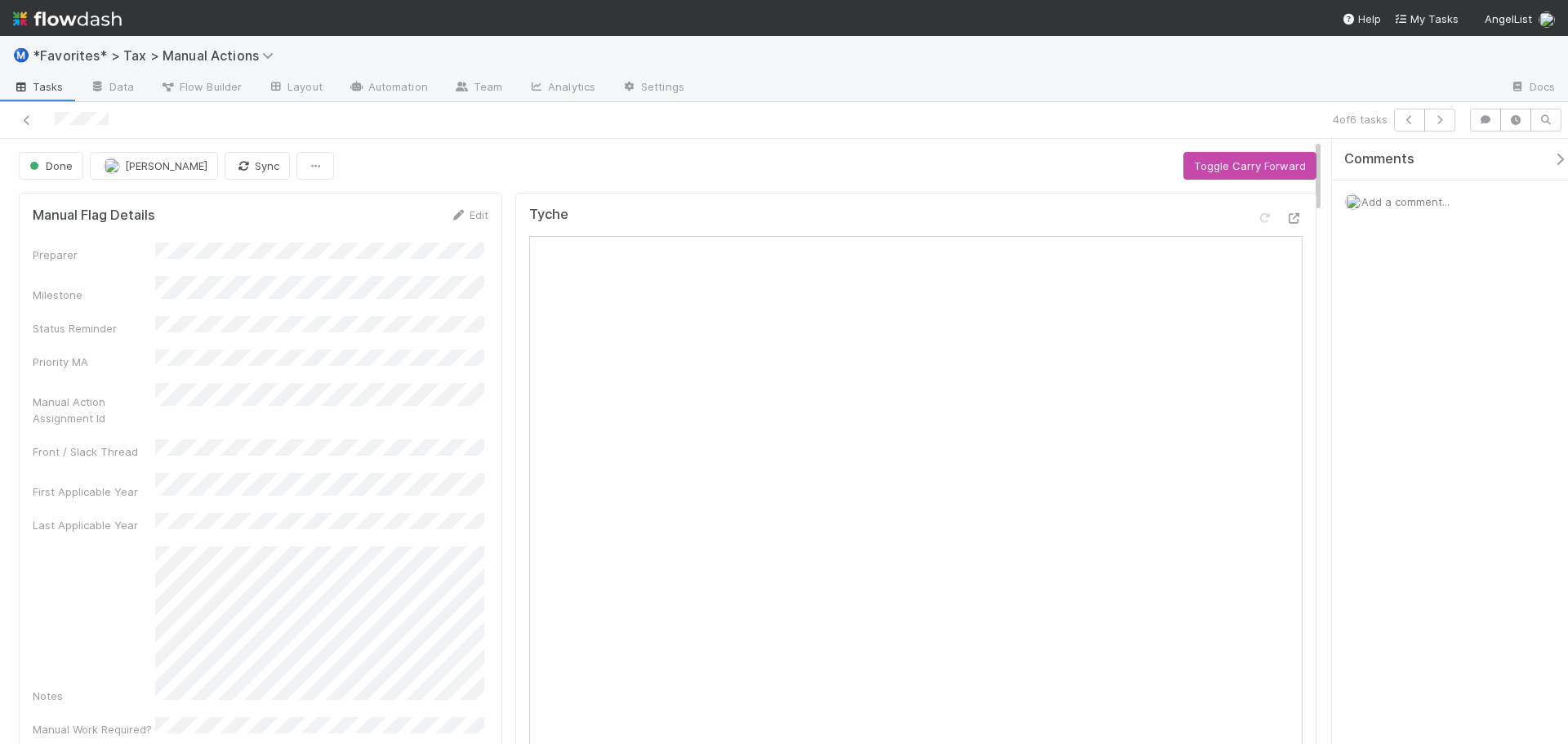
click at [1110, 41] on div "Ⓜ️ *Favorites* > Tax > Manual Actions" at bounding box center [784, 55] width 1568 height 39
click at [1439, 117] on icon "button" at bounding box center [1439, 120] width 16 height 9
click at [21, 121] on icon at bounding box center [27, 120] width 16 height 10
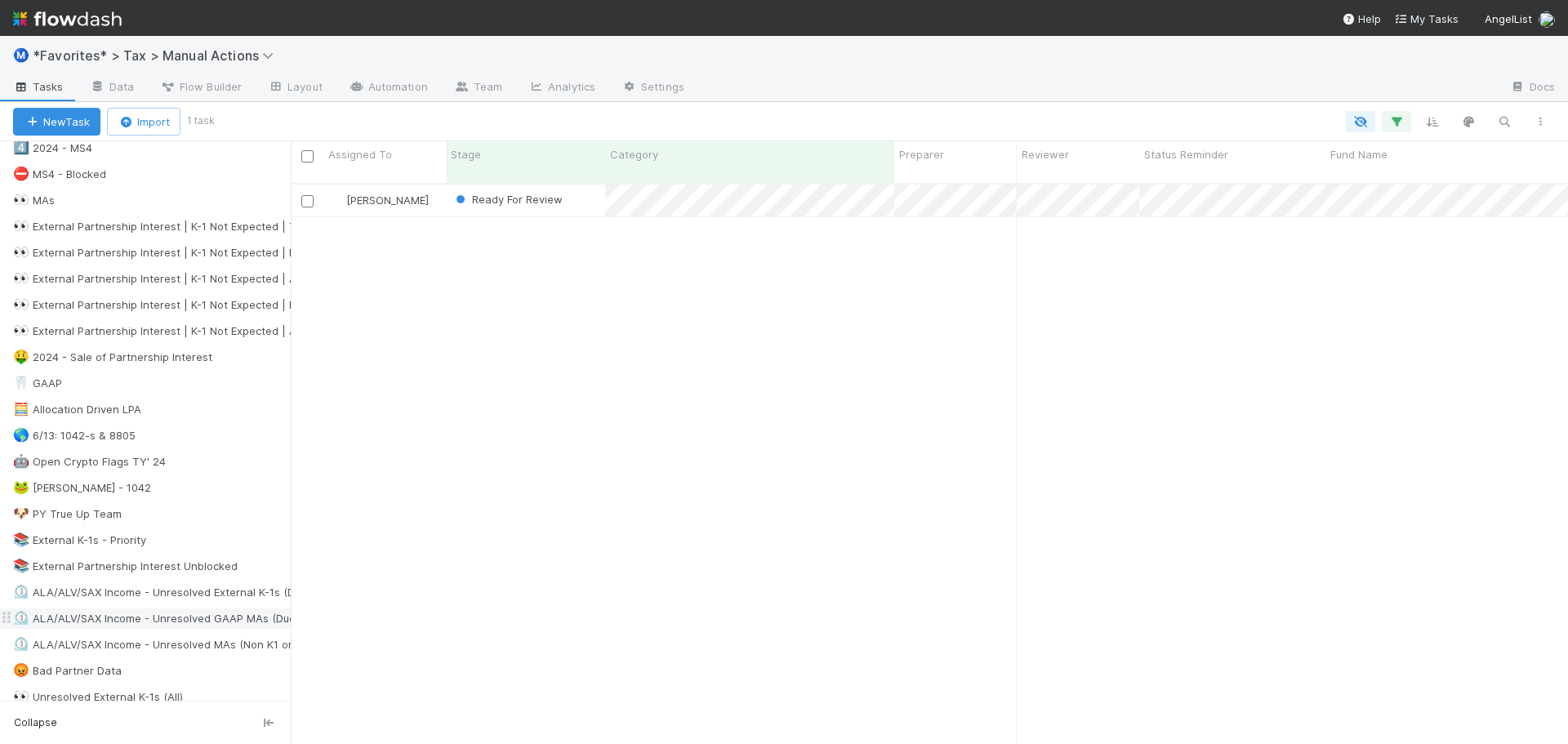
scroll to position [980, 0]
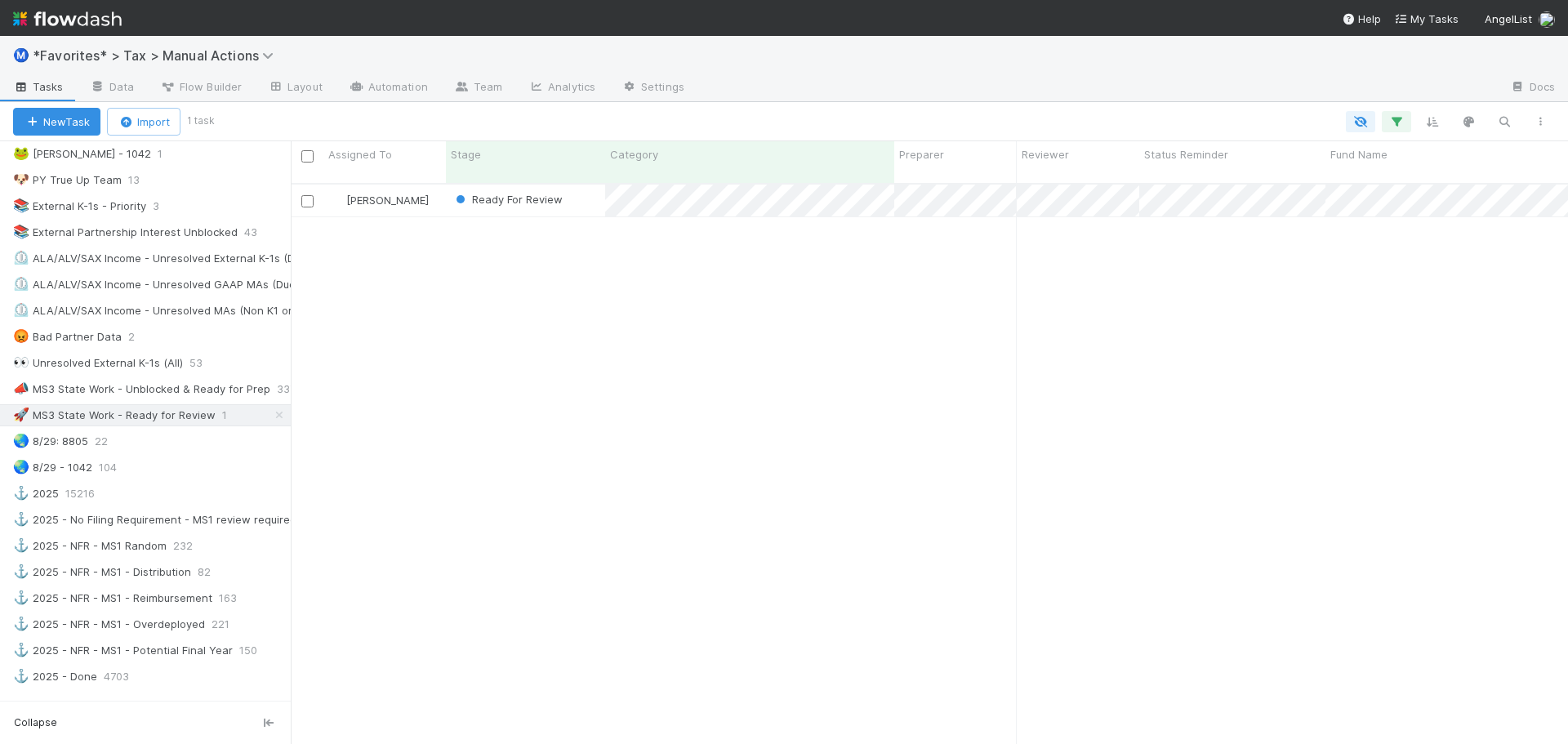
click at [949, 92] on div at bounding box center [1097, 88] width 800 height 27
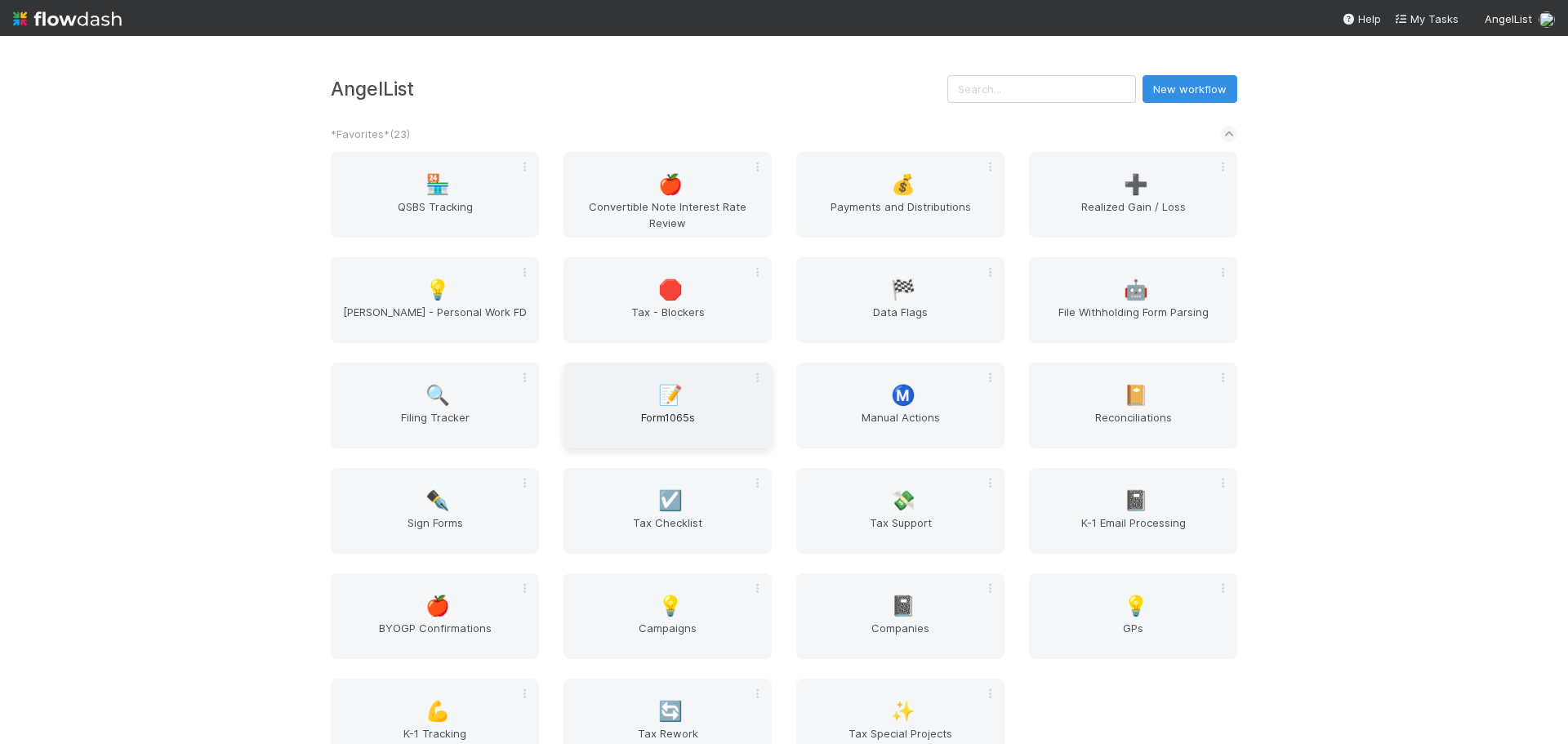
click at [662, 426] on span "Form1065s" at bounding box center [668, 426] width 195 height 32
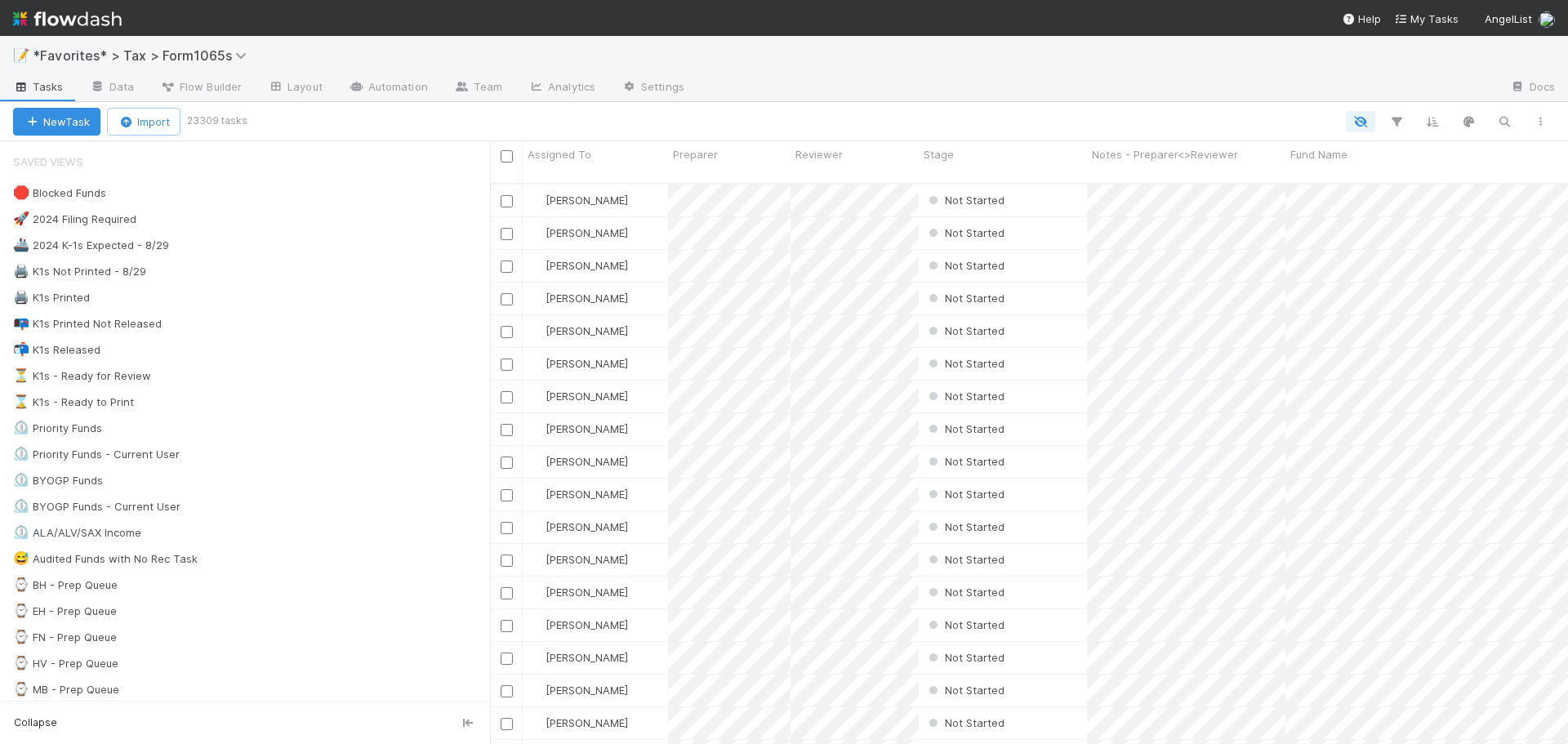
scroll to position [562, 1066]
click at [1244, 96] on div at bounding box center [1097, 88] width 800 height 27
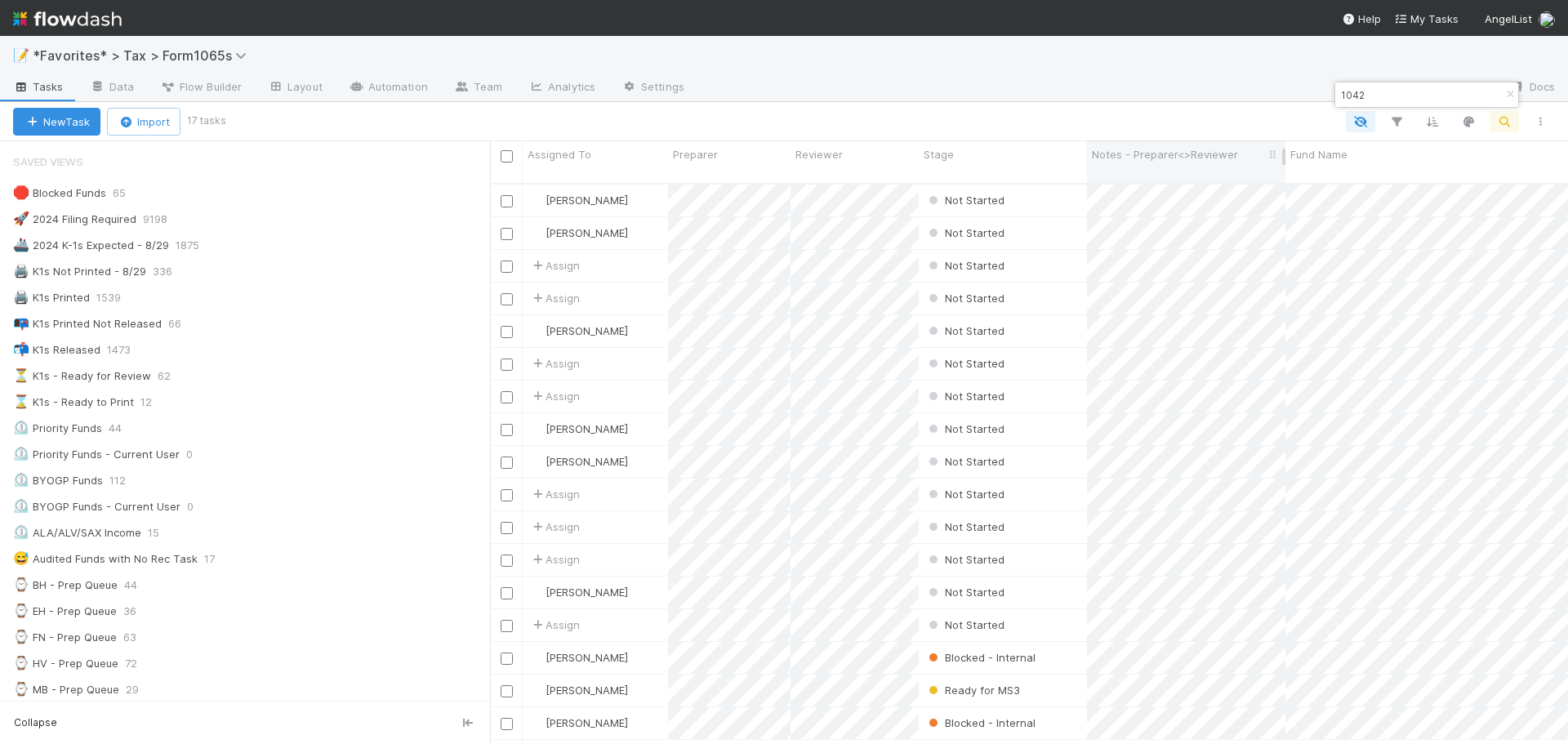
type input "1042"
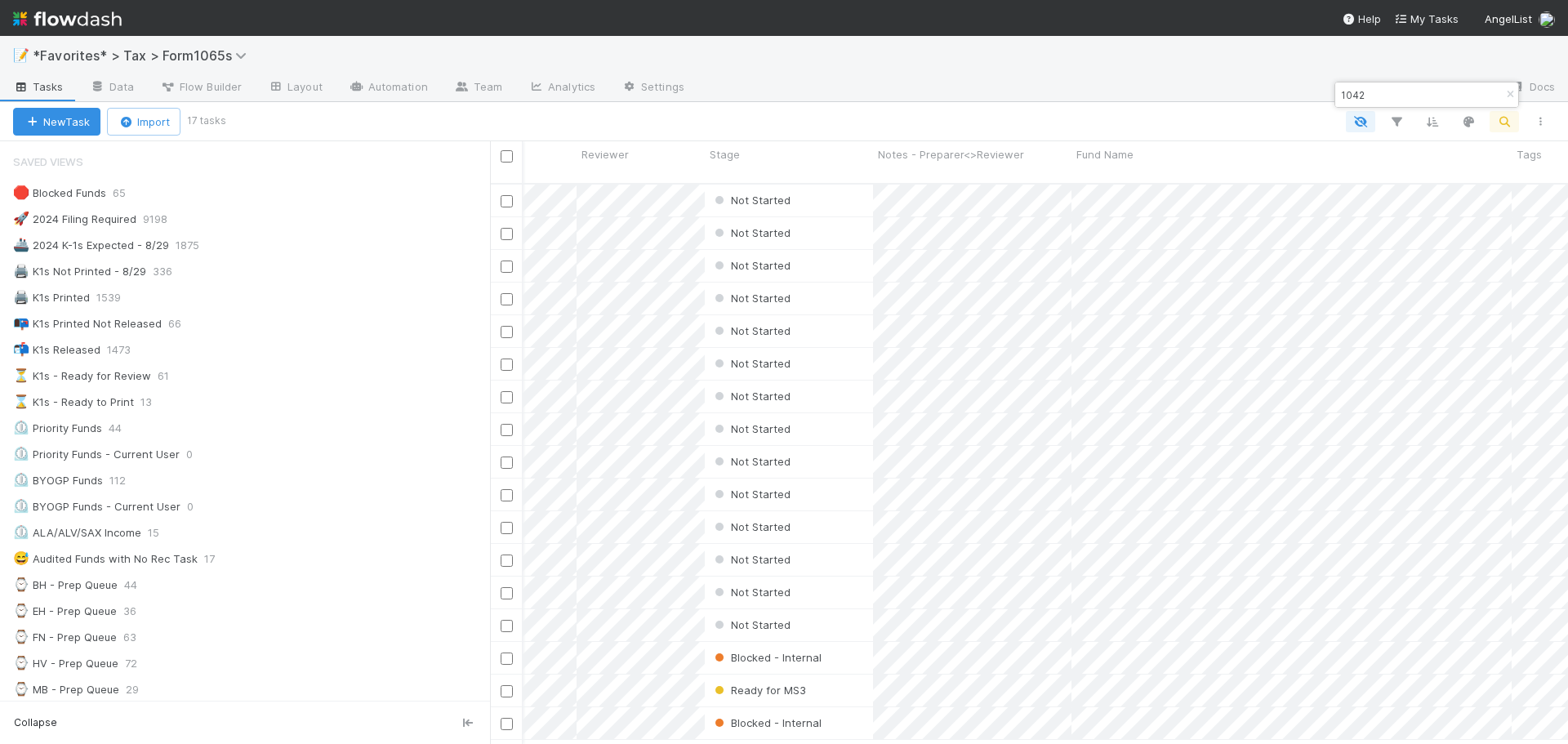
scroll to position [0, 98]
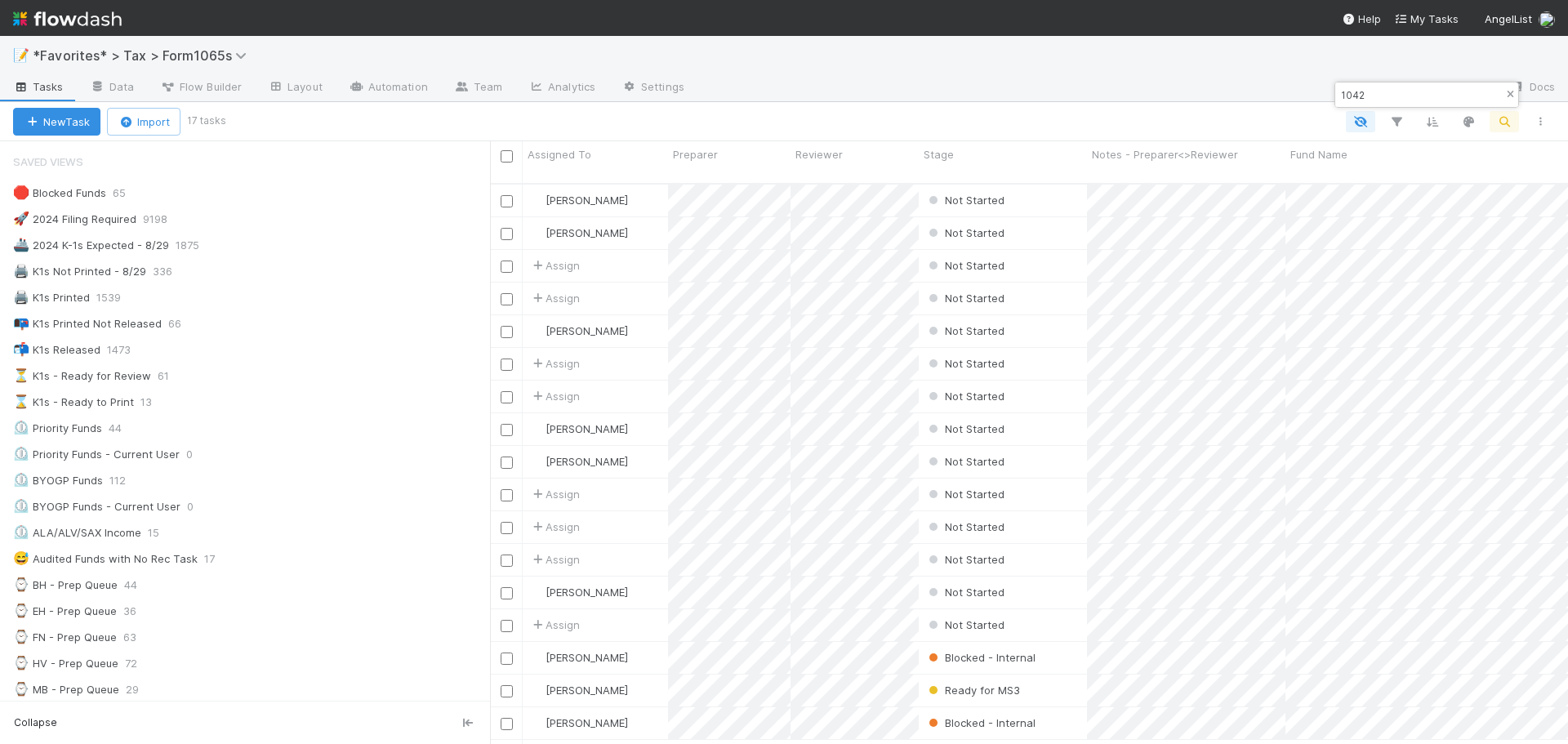
click at [1505, 95] on icon "button" at bounding box center [1509, 95] width 16 height 9
click at [1067, 74] on div "📝 *Favorites* > Tax > Form1065s" at bounding box center [784, 55] width 1568 height 39
click at [812, 61] on div "📝 *Favorites* > Tax > Form1065s" at bounding box center [784, 55] width 1568 height 39
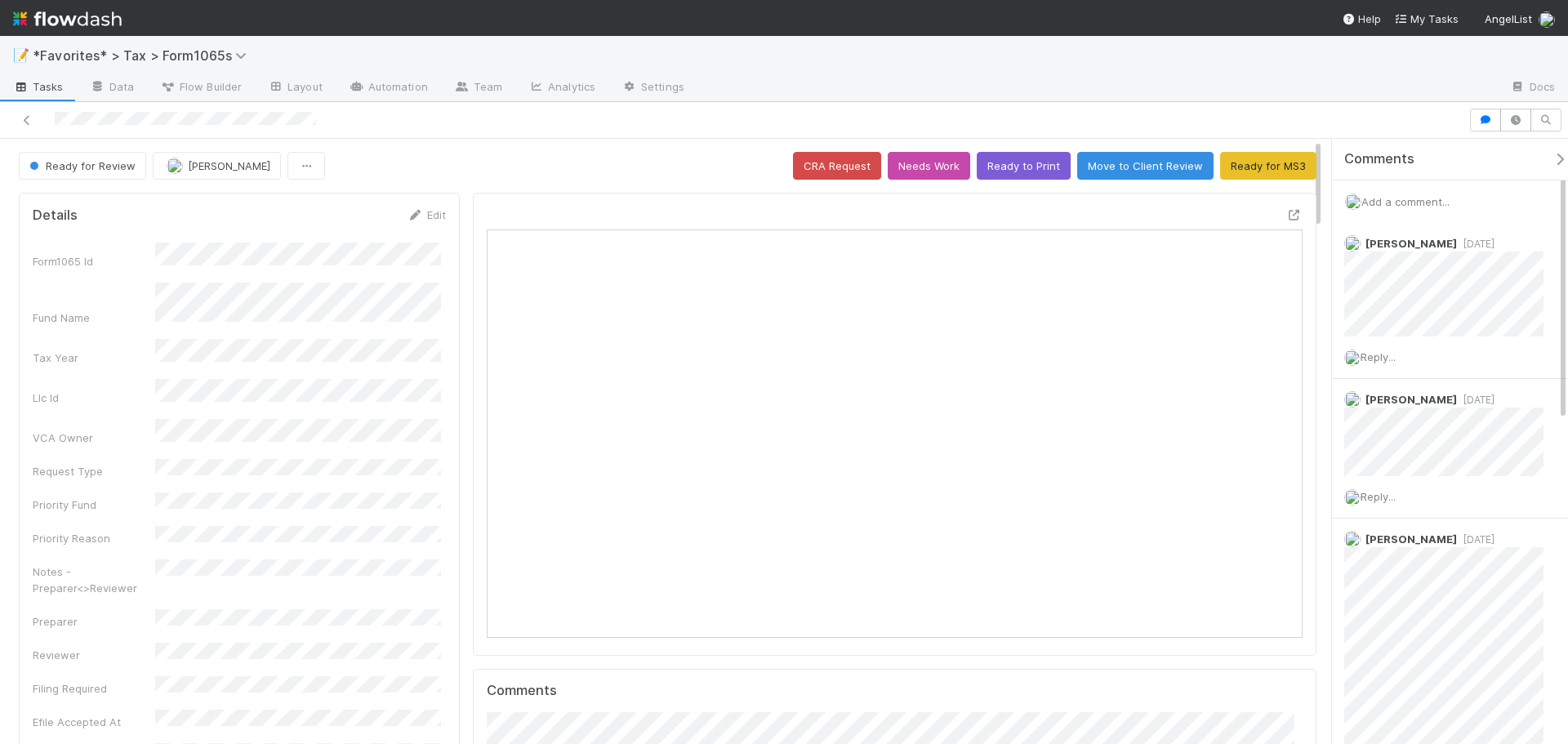
scroll to position [319, 795]
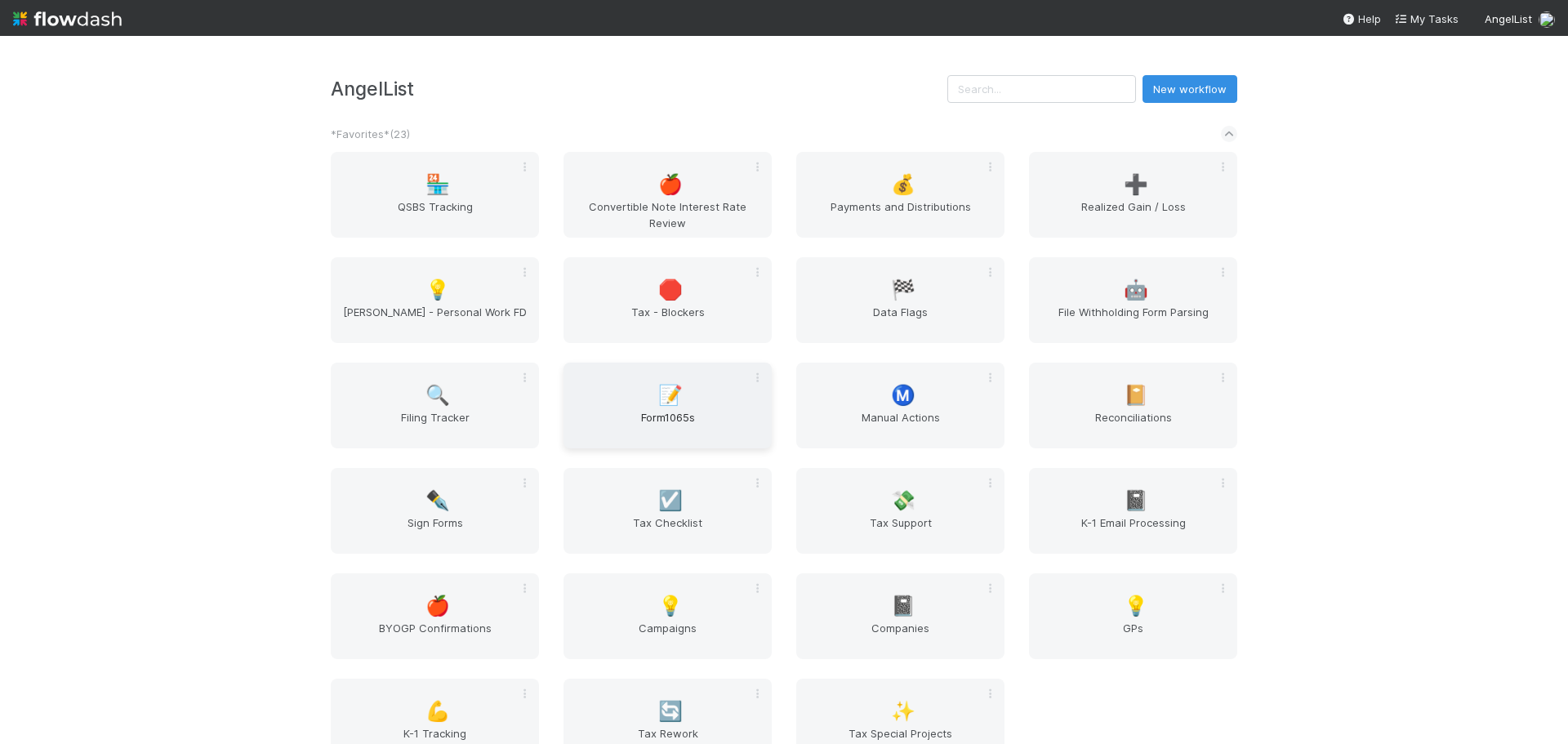
click at [690, 385] on div "📝 Form1065s" at bounding box center [668, 406] width 208 height 85
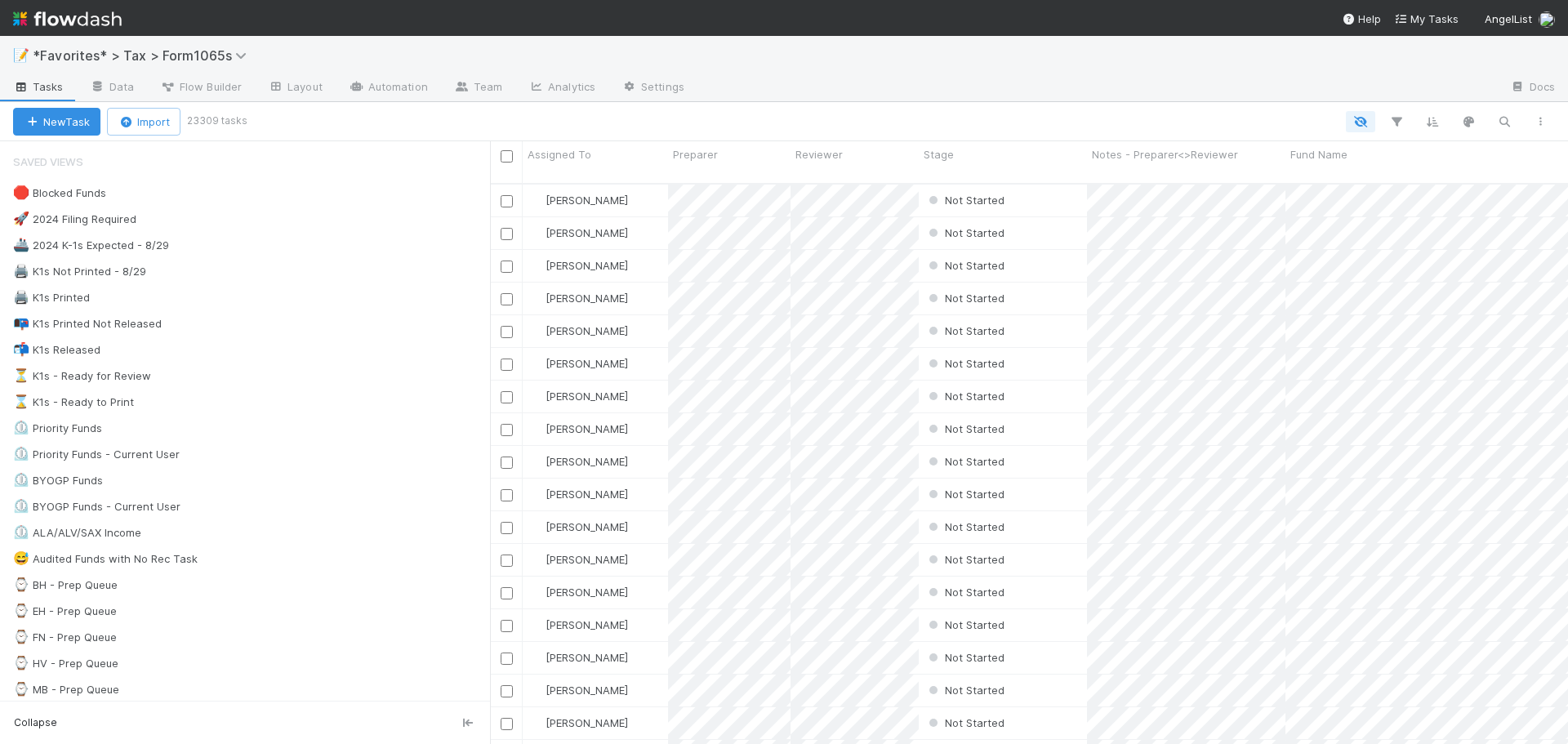
scroll to position [562, 1066]
click at [222, 245] on div "🚢 2024 K-1s Expected - 8/29 1875" at bounding box center [251, 245] width 477 height 21
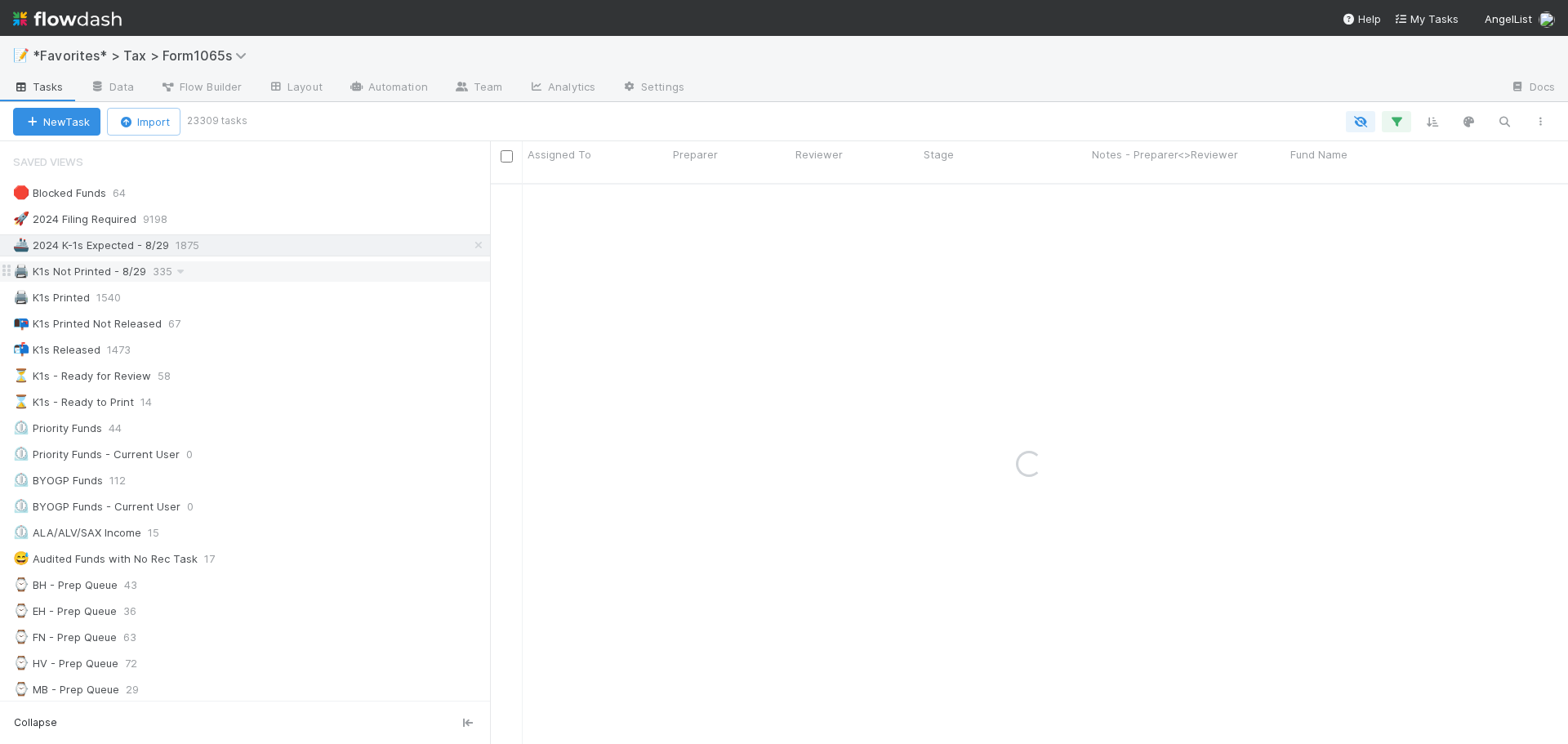
click at [280, 279] on div "🖨️ K1s Not Printed - 8/29 335" at bounding box center [251, 272] width 477 height 21
click at [1397, 124] on icon "button" at bounding box center [1396, 122] width 16 height 15
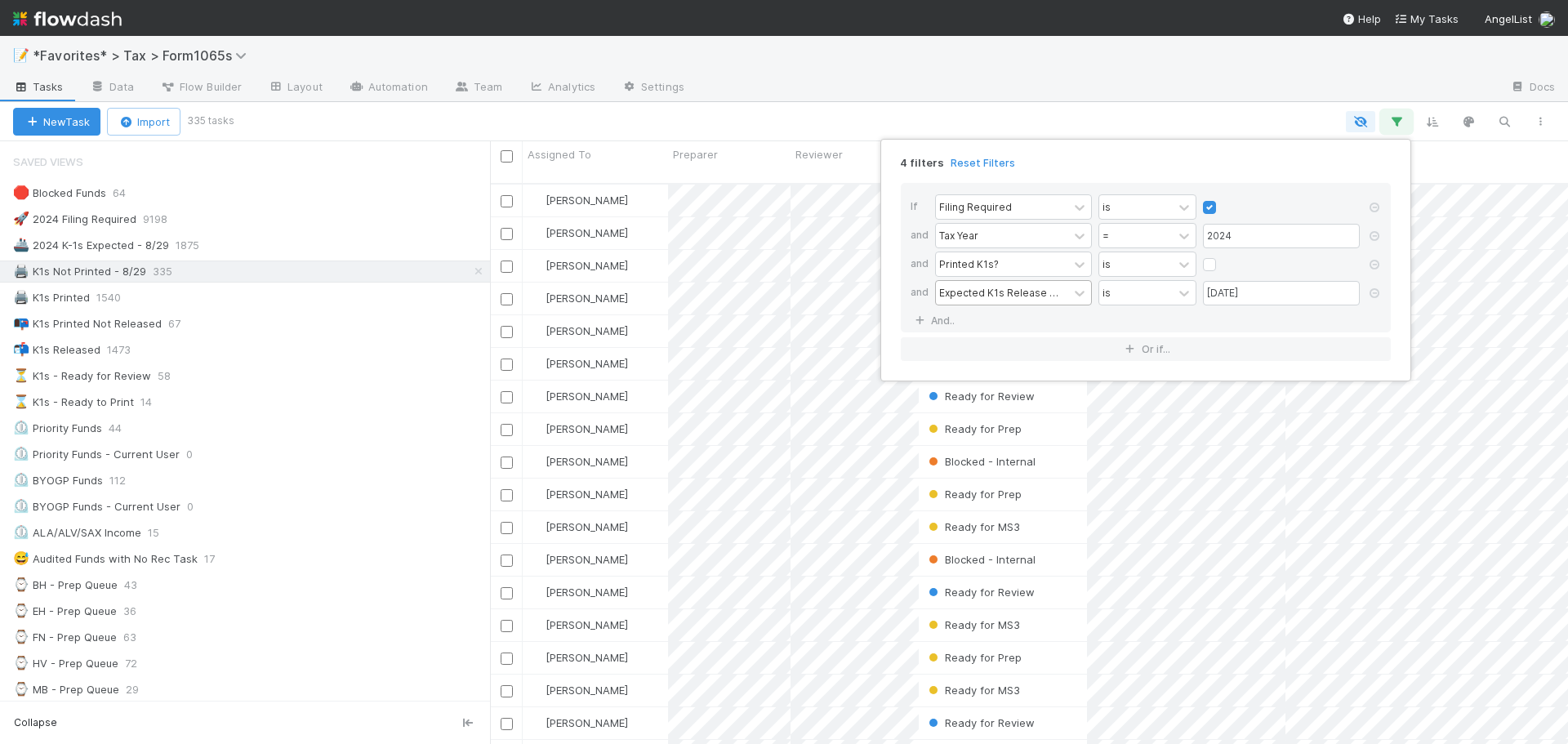
scroll to position [562, 1066]
click at [946, 315] on link "And.." at bounding box center [936, 320] width 51 height 24
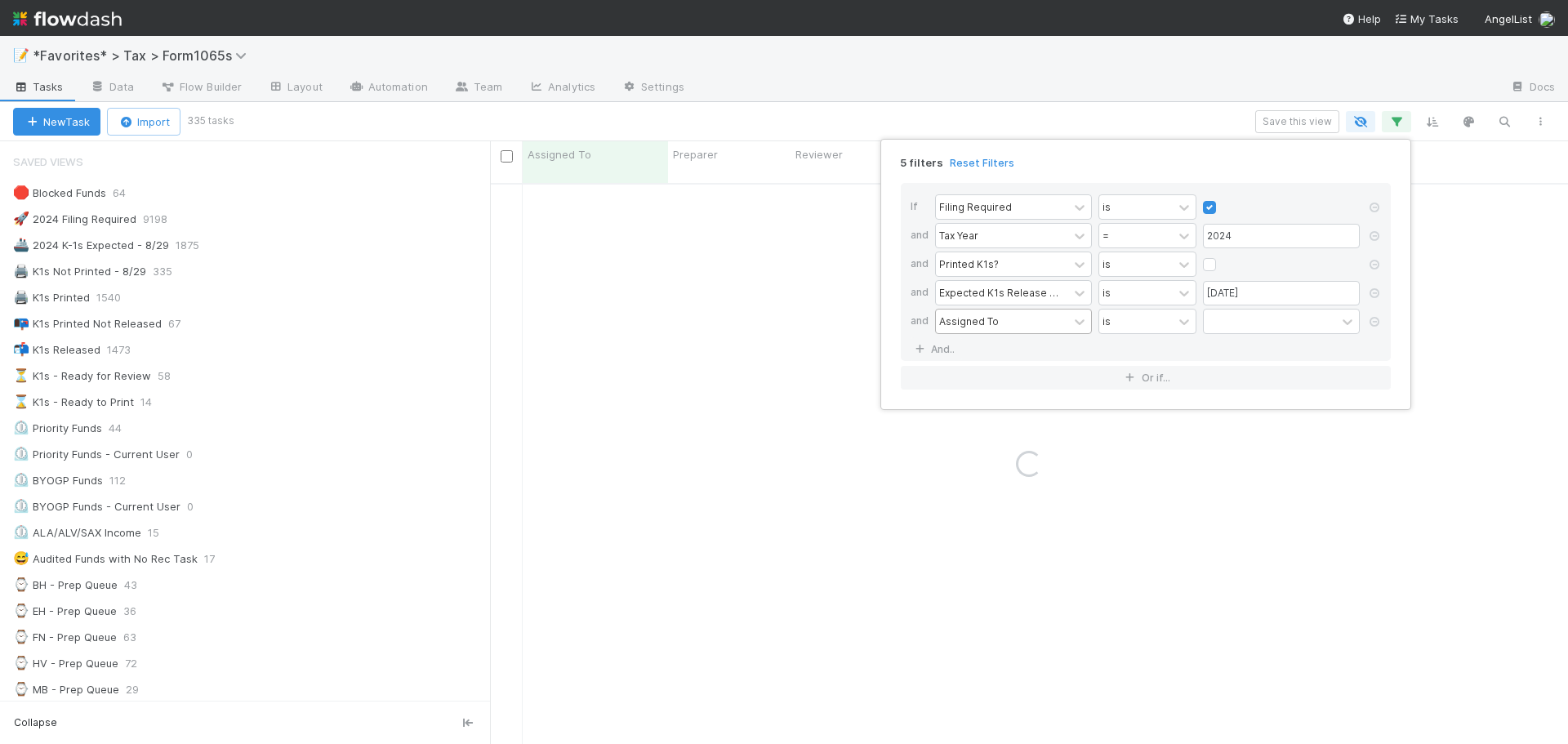
drag, startPoint x: 982, startPoint y: 303, endPoint x: 990, endPoint y: 309, distance: 10.0
click at [983, 305] on div "Expected K1s Release Date is 08/29/2025" at bounding box center [1150, 295] width 431 height 28
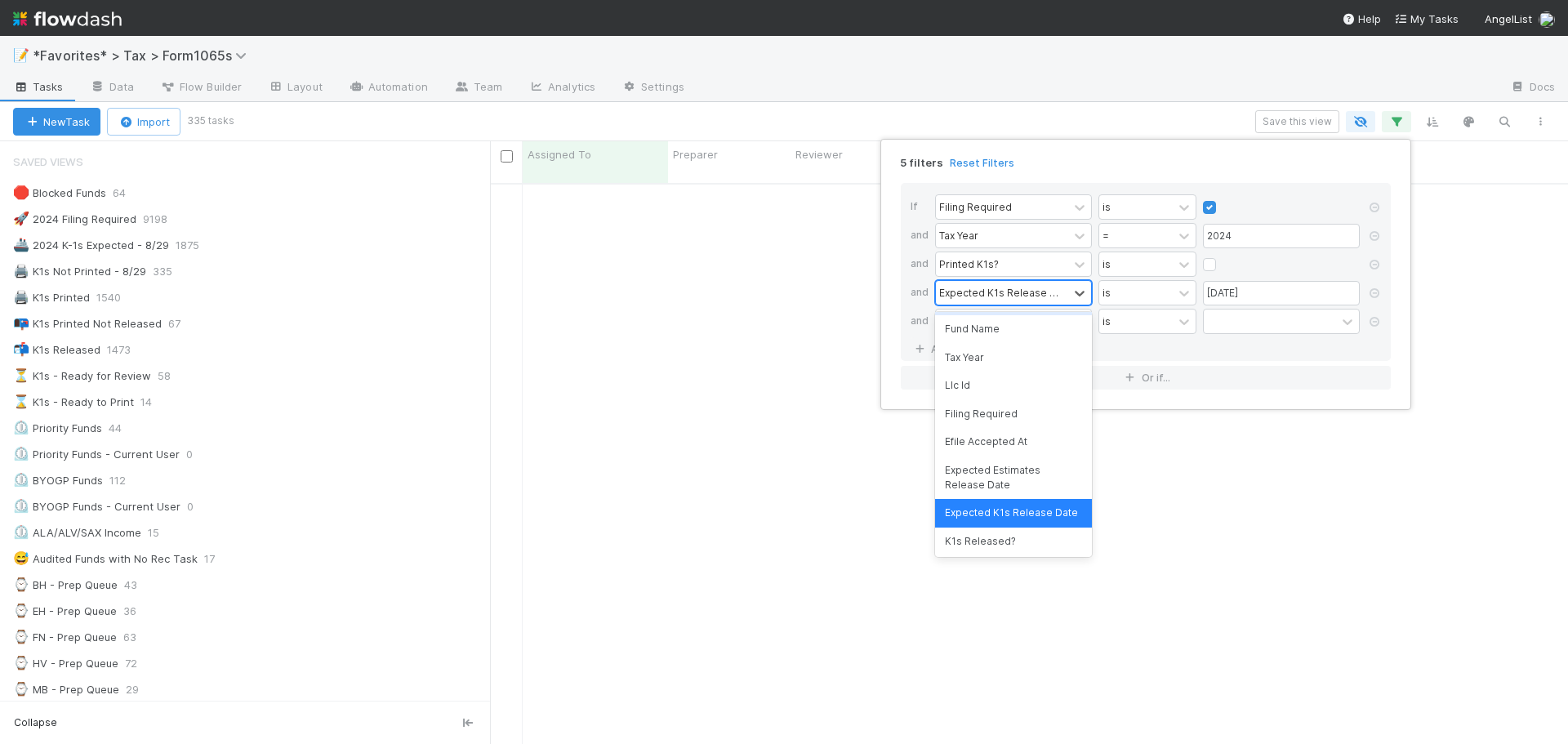
click at [946, 299] on div "Expected K1s Release Date" at bounding box center [1001, 293] width 126 height 15
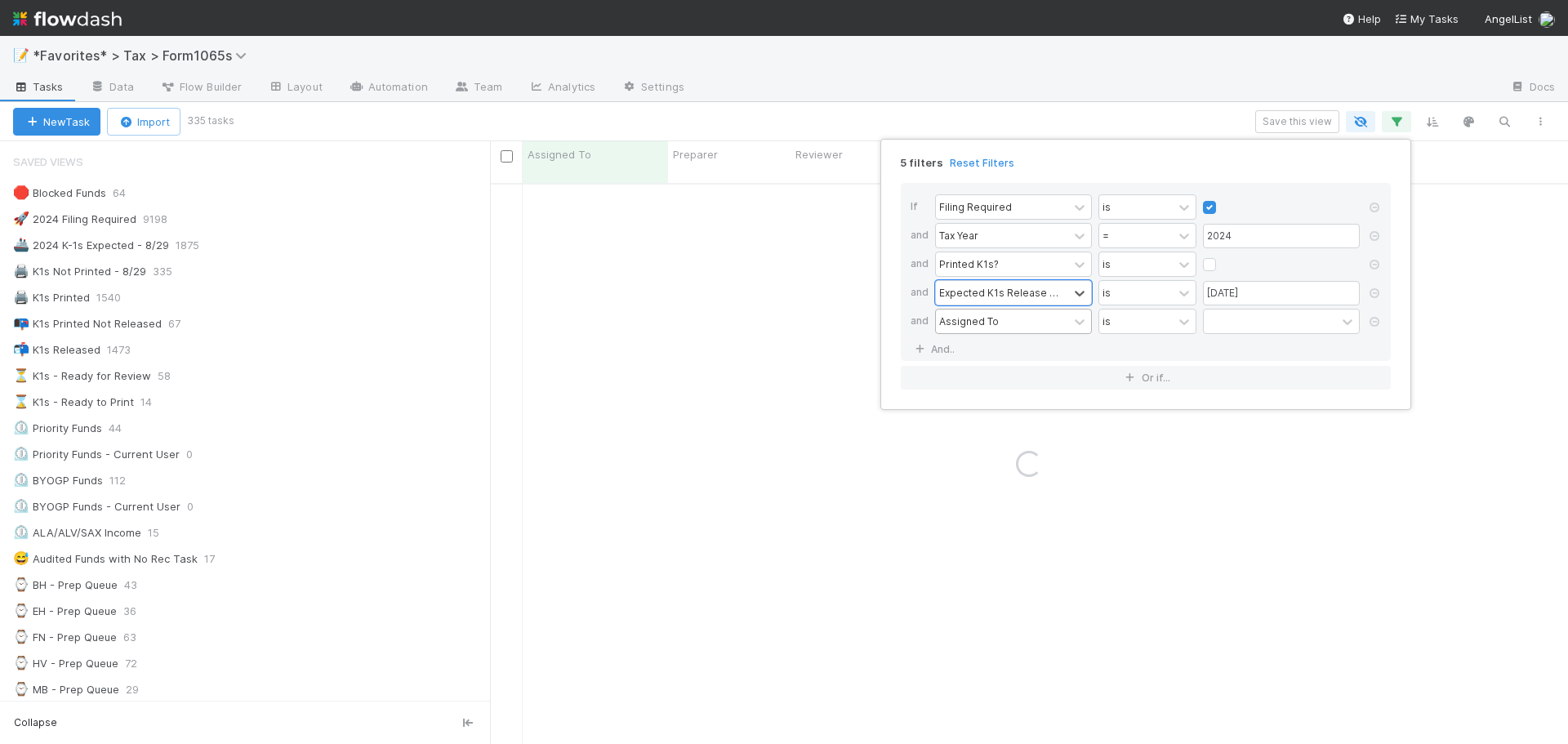
click at [966, 317] on div "Assigned To" at bounding box center [968, 321] width 60 height 15
click at [988, 324] on div "Assigned To" at bounding box center [968, 321] width 60 height 15
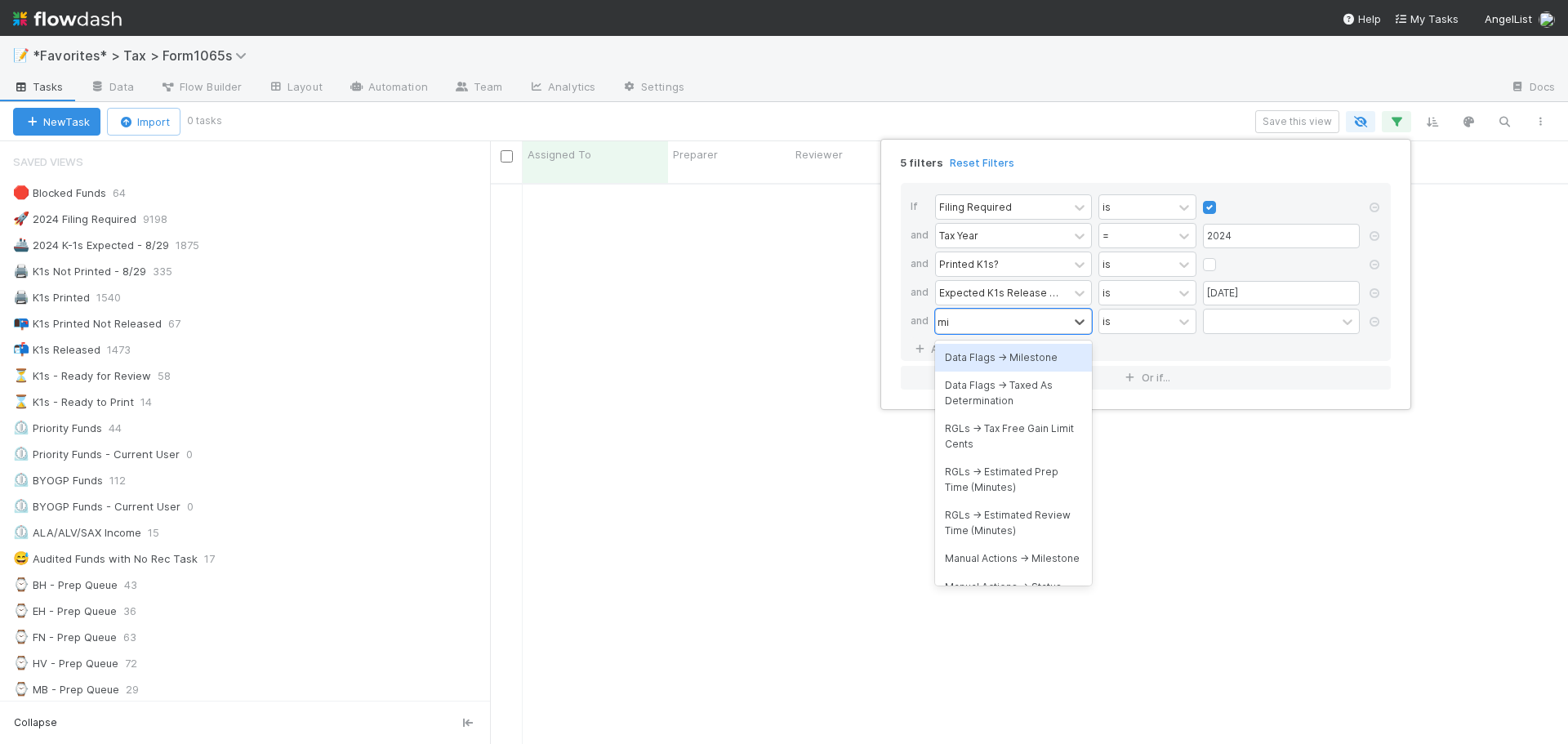
type input "m"
type input "estimates"
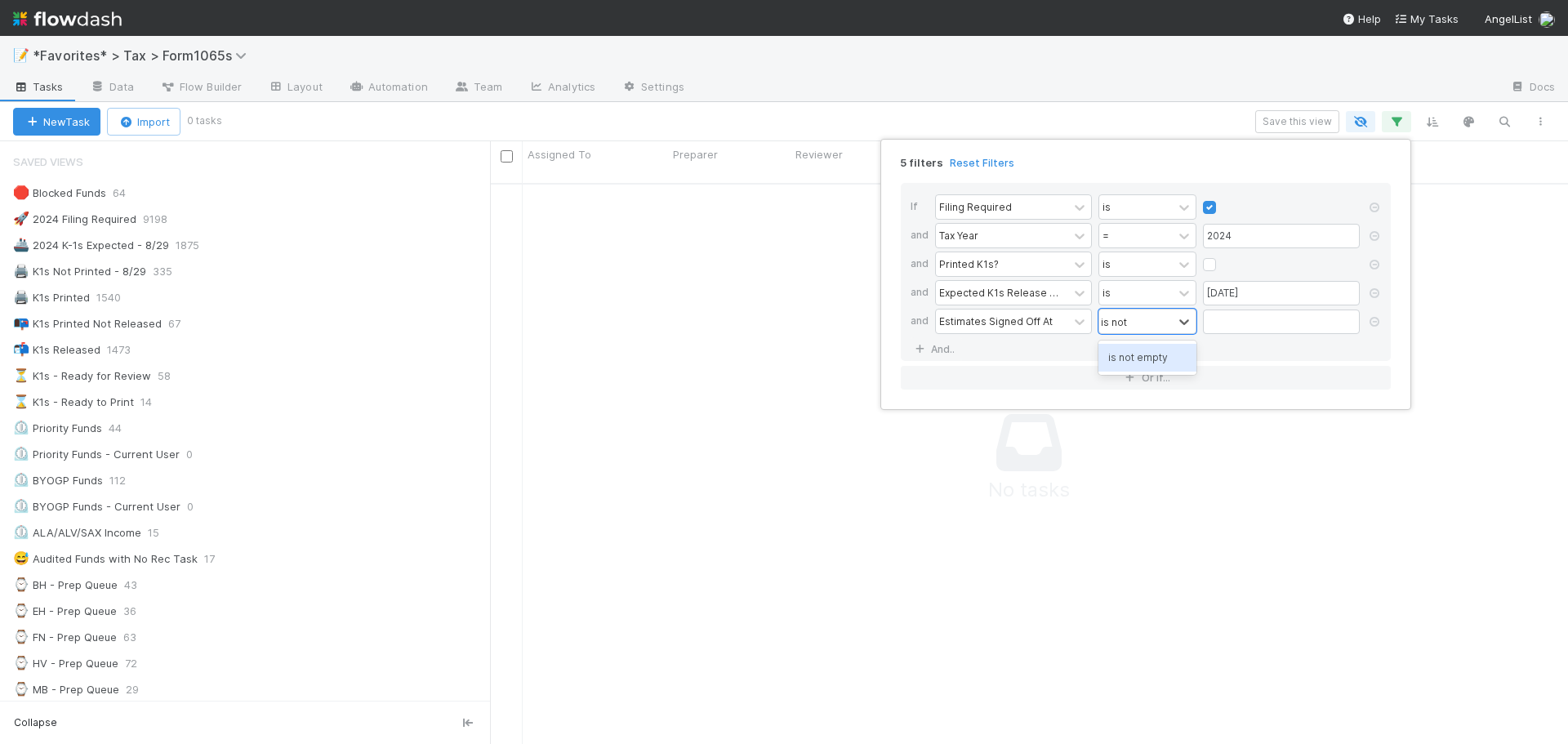
type input "is not"
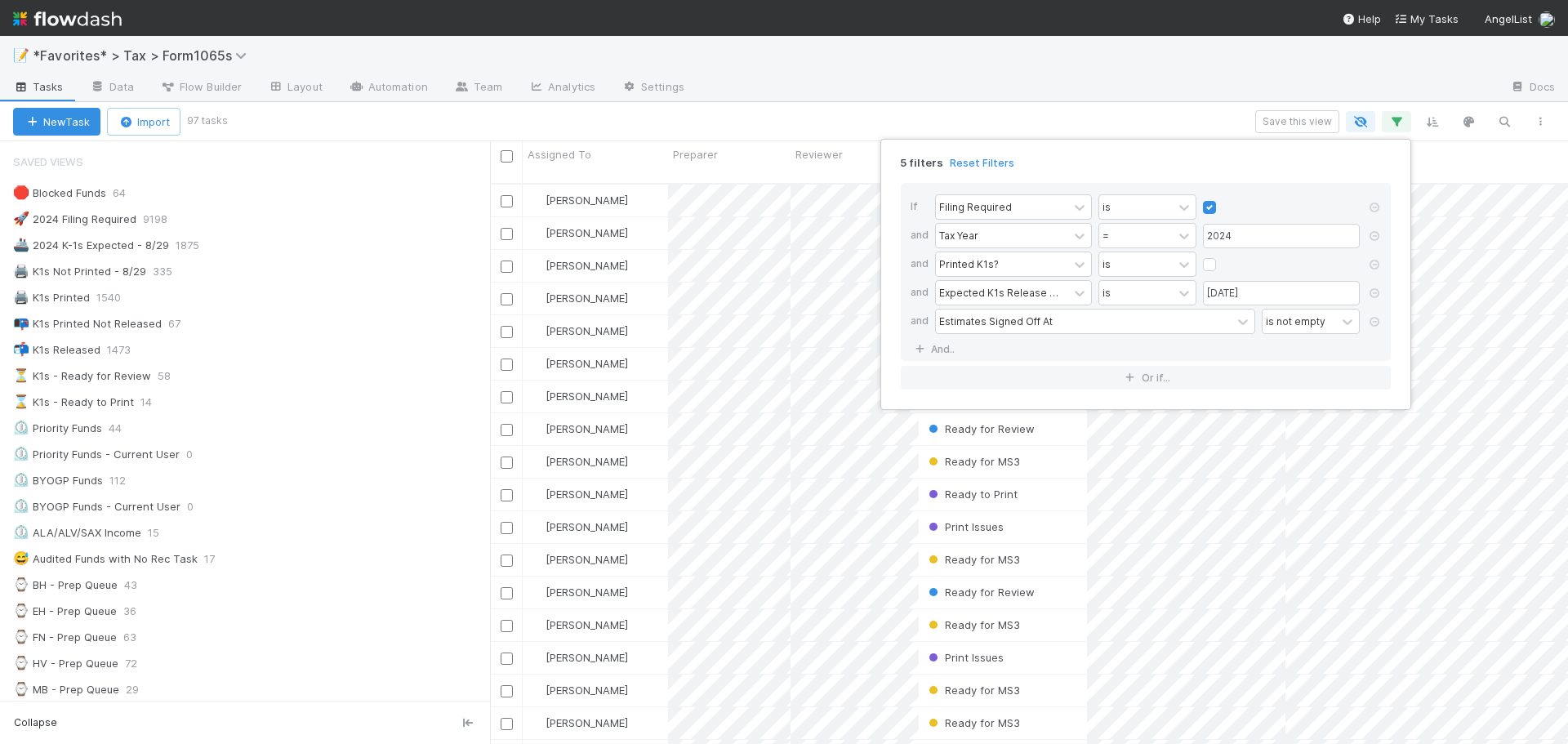
scroll to position [562, 1066]
click at [942, 349] on link "And.." at bounding box center [936, 349] width 51 height 24
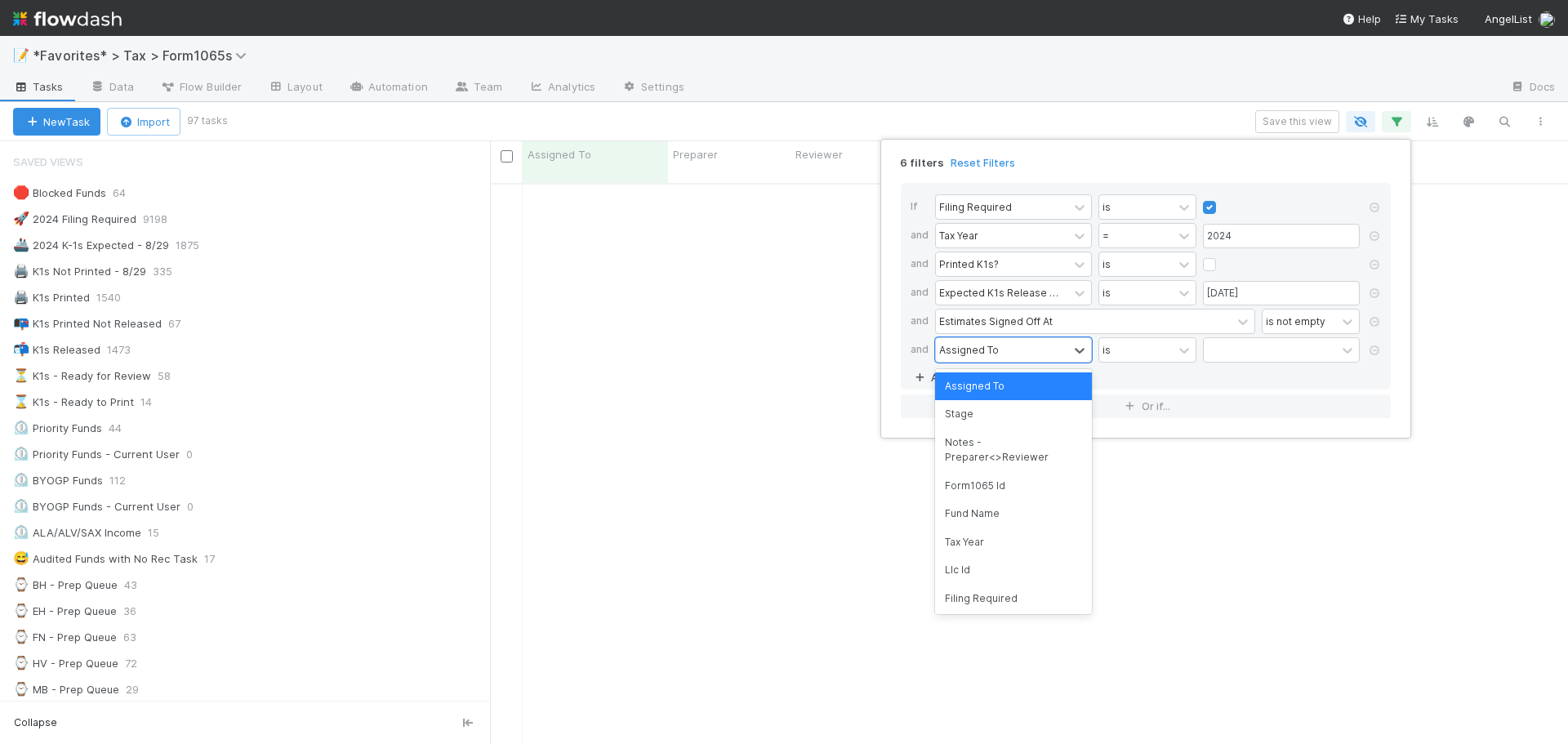
click at [966, 346] on div "Assigned To" at bounding box center [968, 350] width 60 height 15
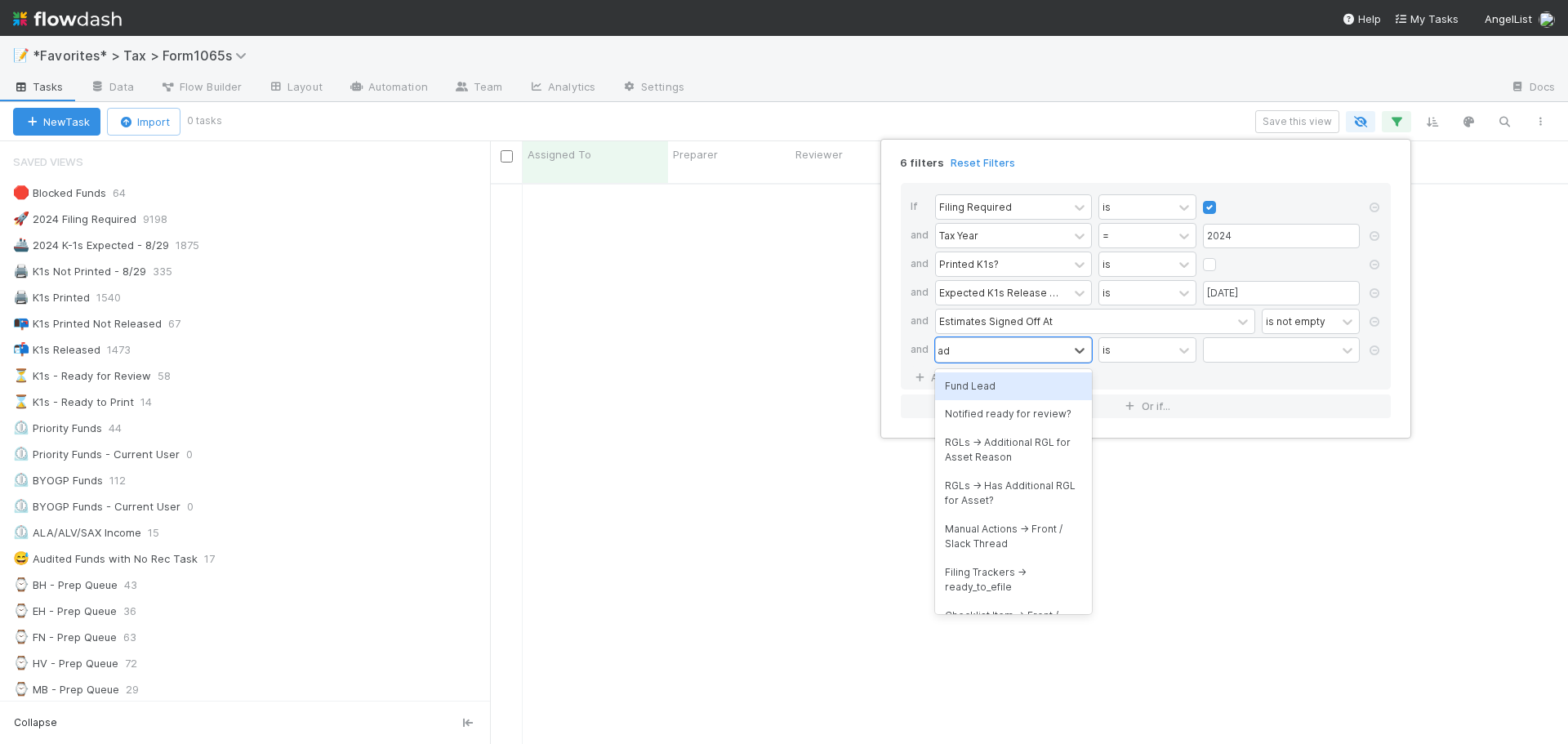
scroll to position [550, 1066]
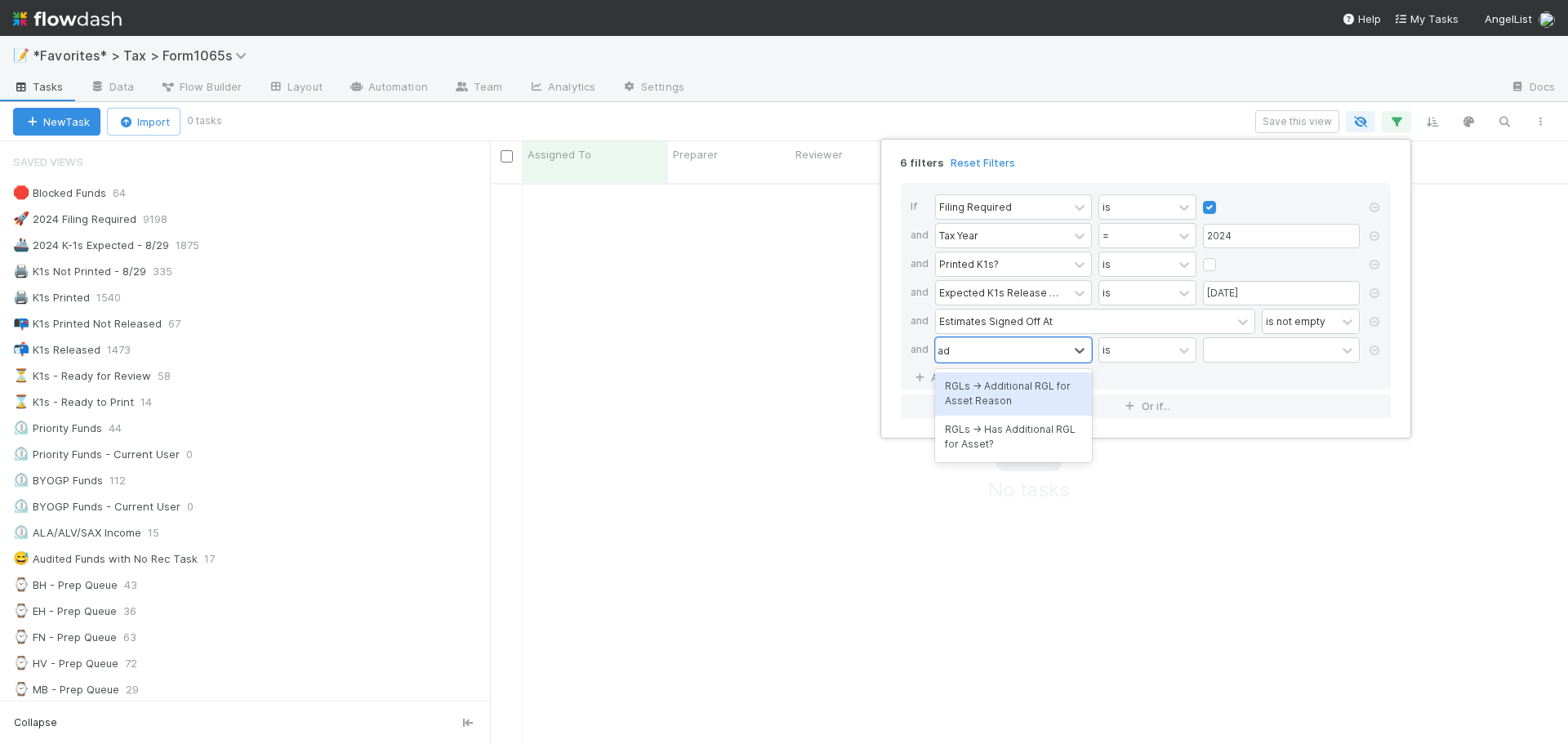
type input "a"
type input "j"
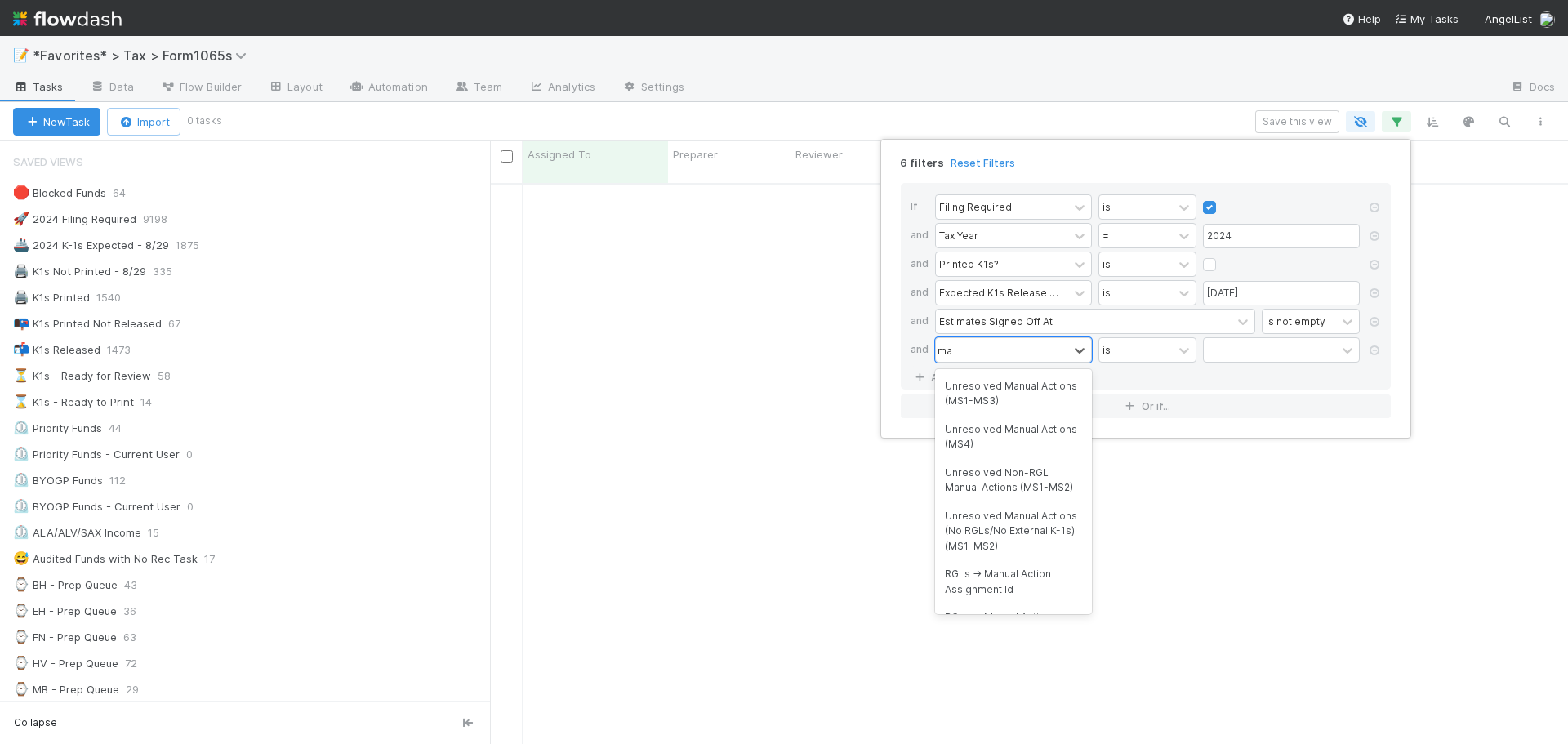
type input "m"
type input "juri"
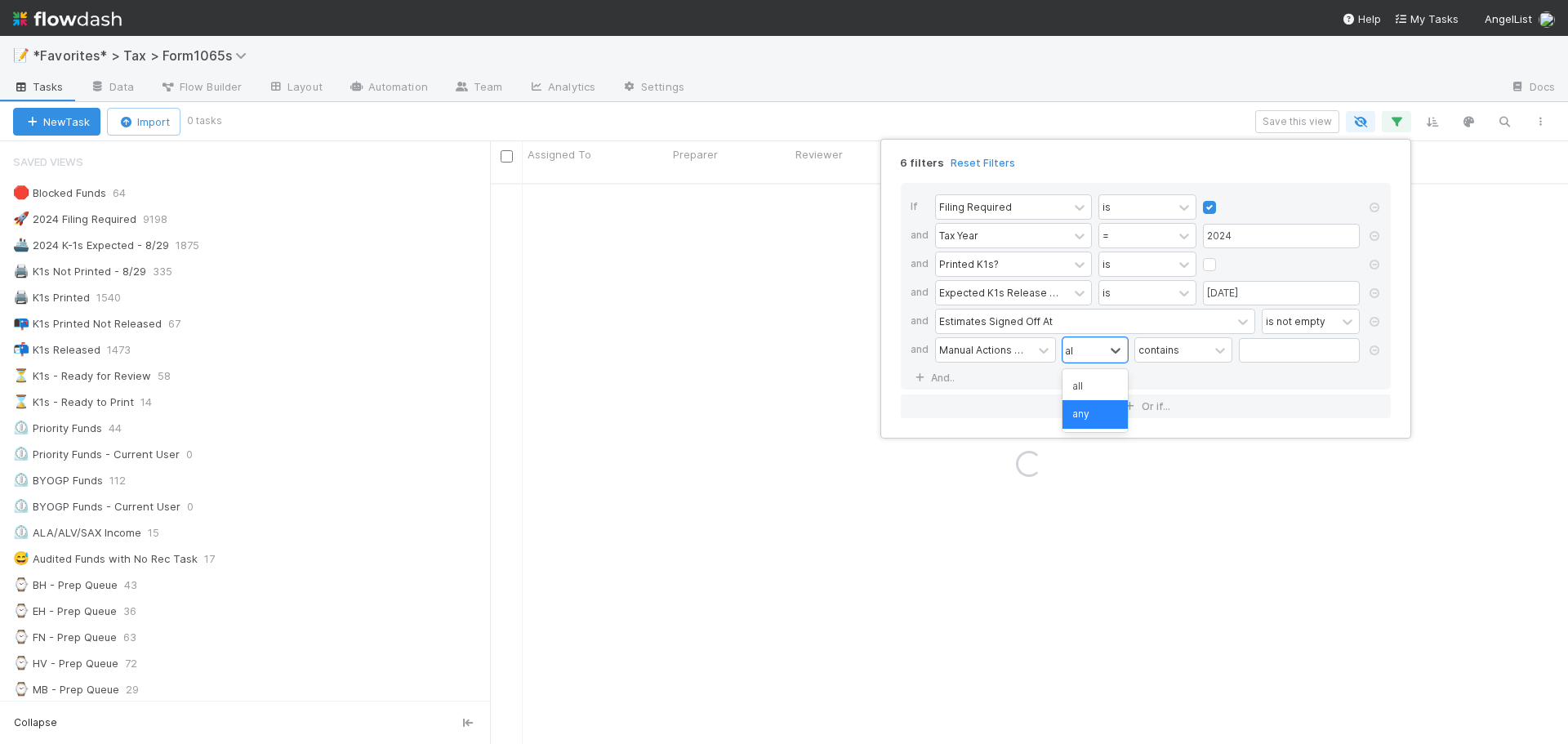
type input "all"
type input "US"
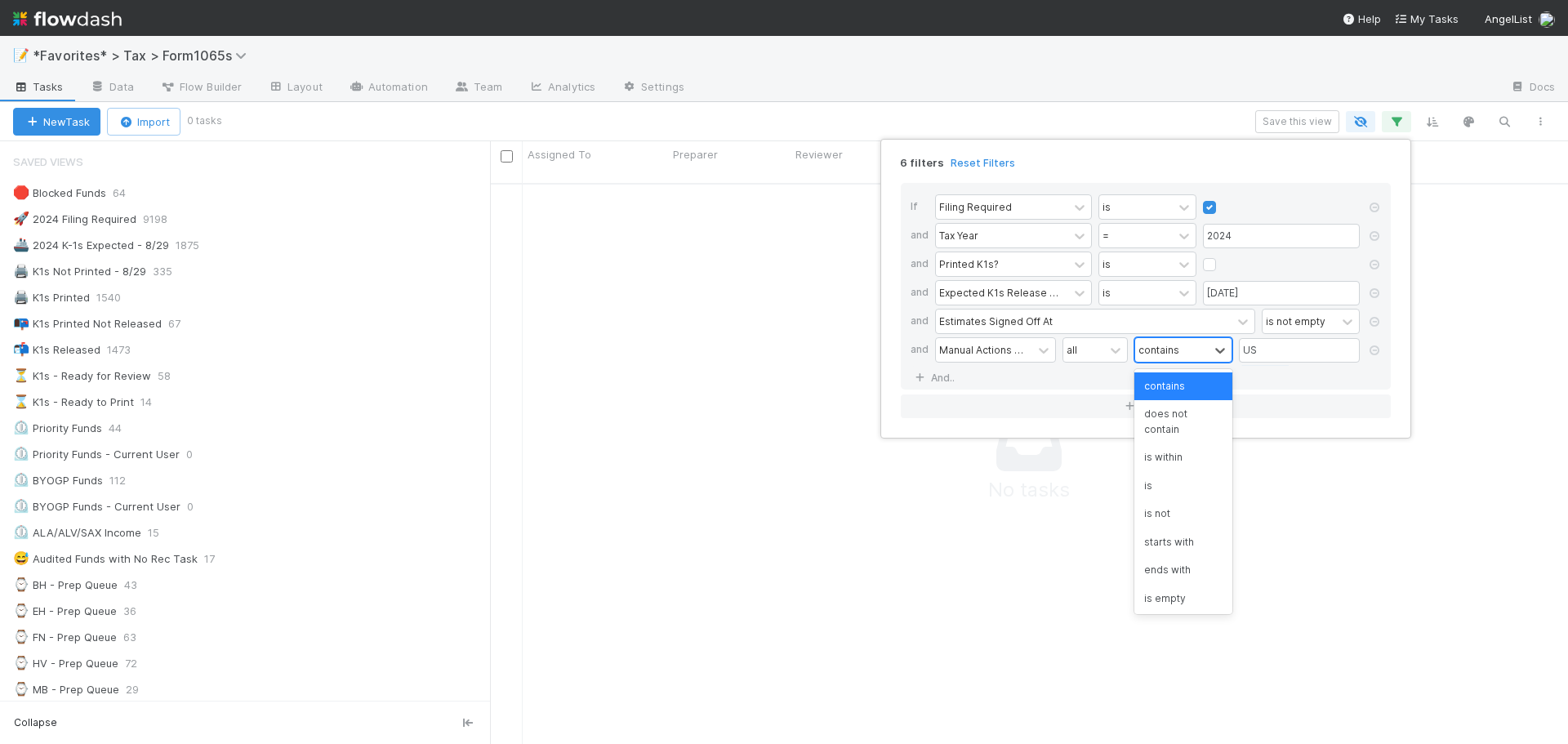
click at [1180, 357] on div "contains" at bounding box center [1172, 350] width 74 height 24
click at [1176, 375] on div "contains" at bounding box center [1182, 386] width 98 height 27
click at [1090, 342] on div "all" at bounding box center [1083, 350] width 41 height 24
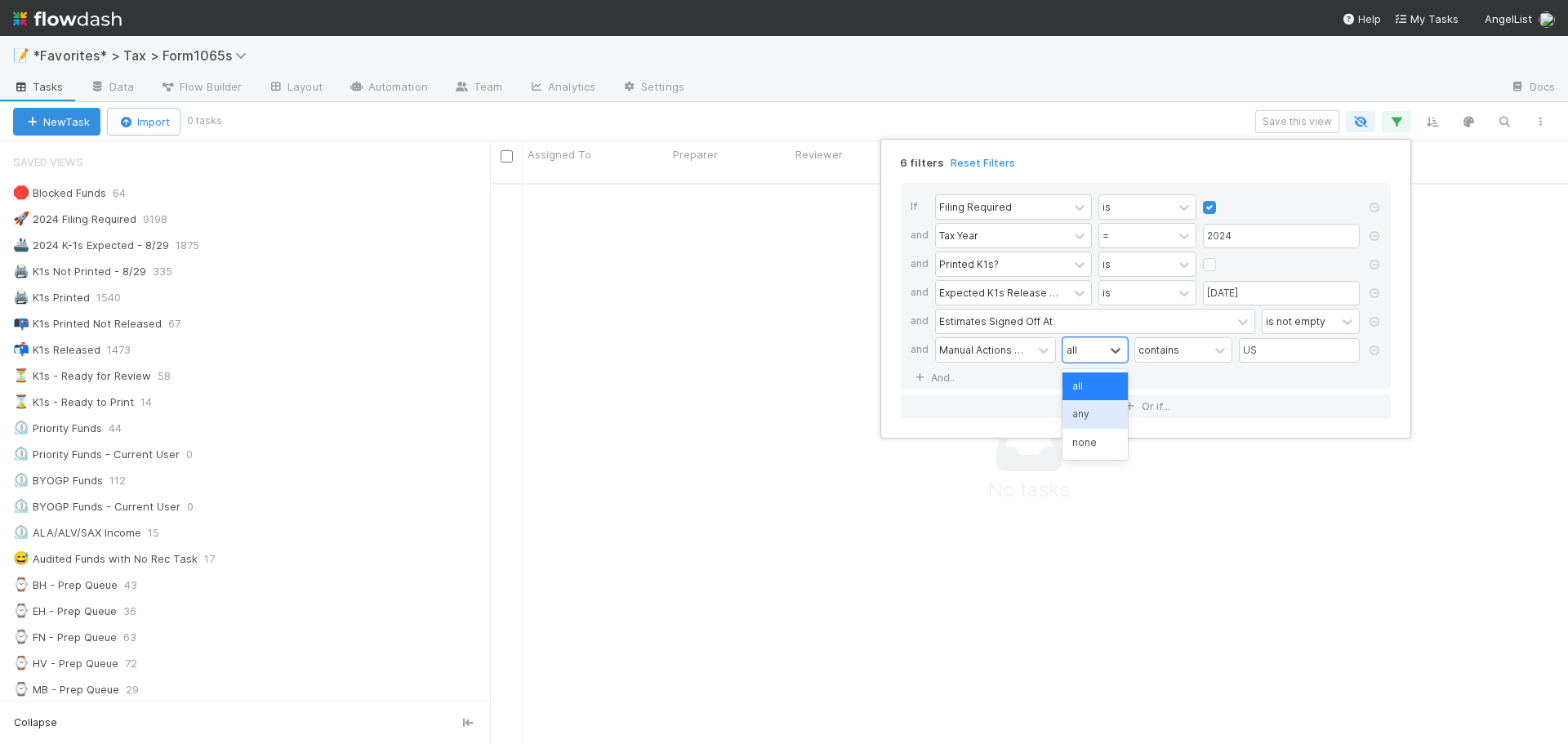
click at [1083, 424] on div "any" at bounding box center [1094, 413] width 65 height 27
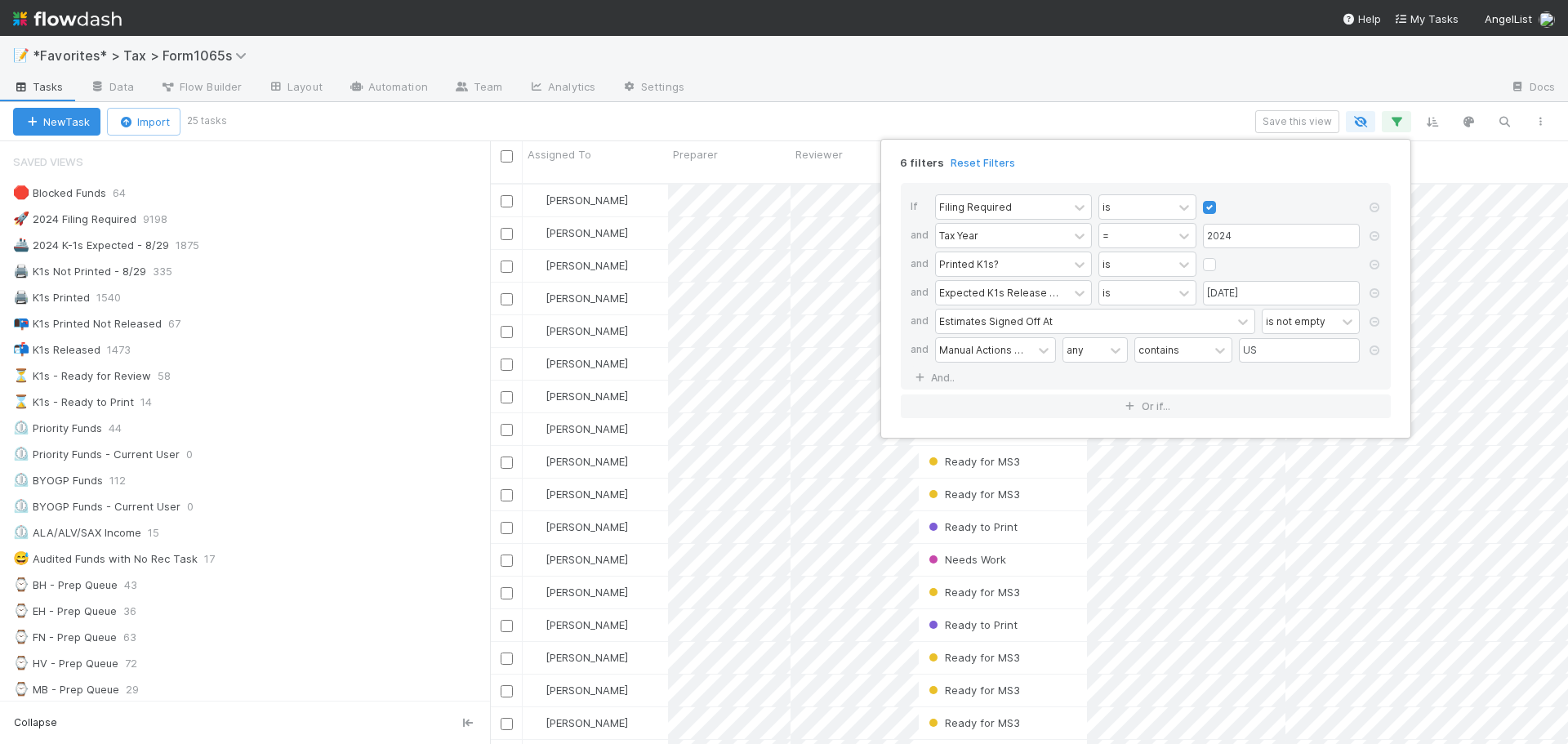
scroll to position [562, 1066]
click at [984, 69] on div "6 filters Reset Filters If Filing Required is and Tax Year = 2024 and Printed K…" at bounding box center [784, 372] width 1568 height 744
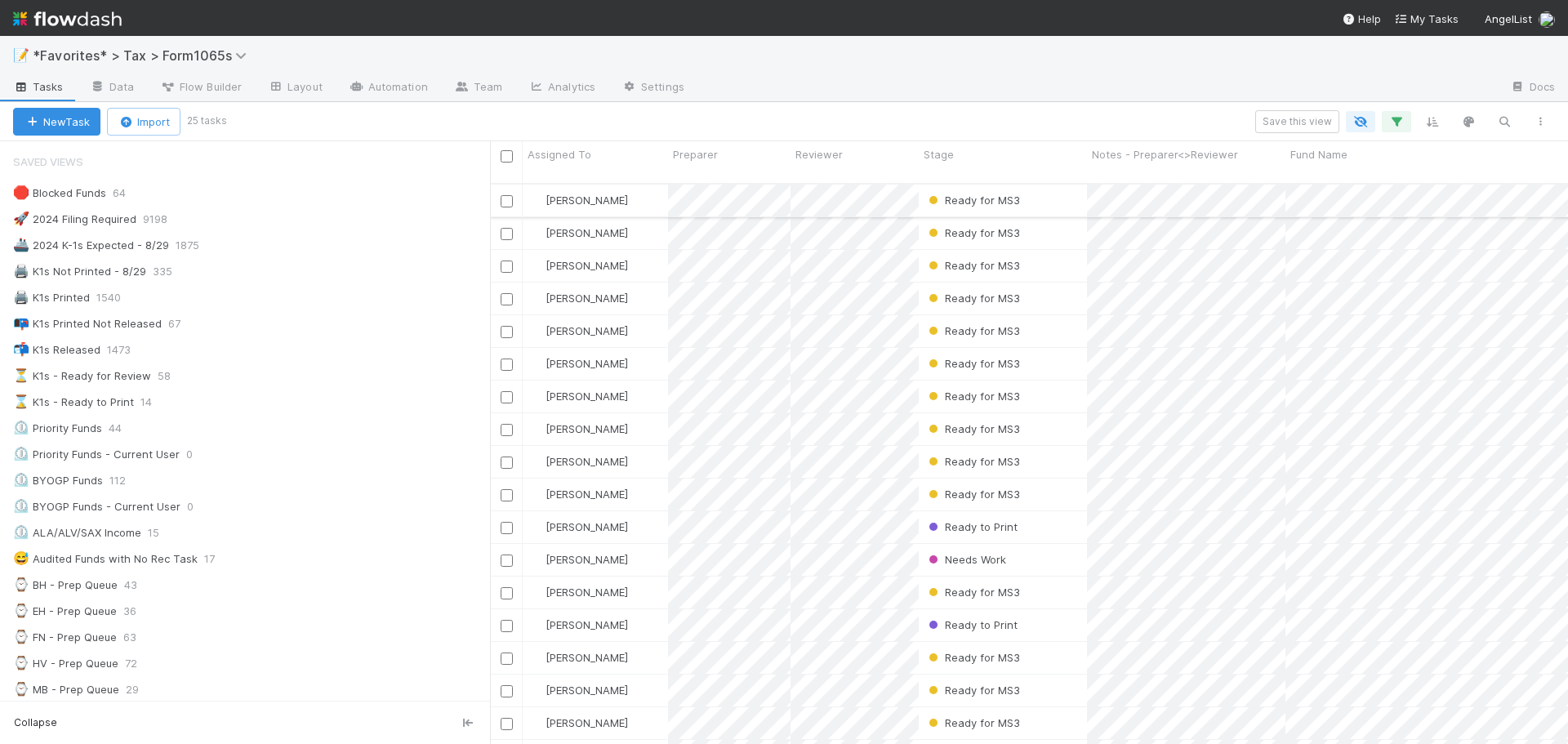
click at [1069, 189] on div "Ready for MS3" at bounding box center [1003, 201] width 169 height 32
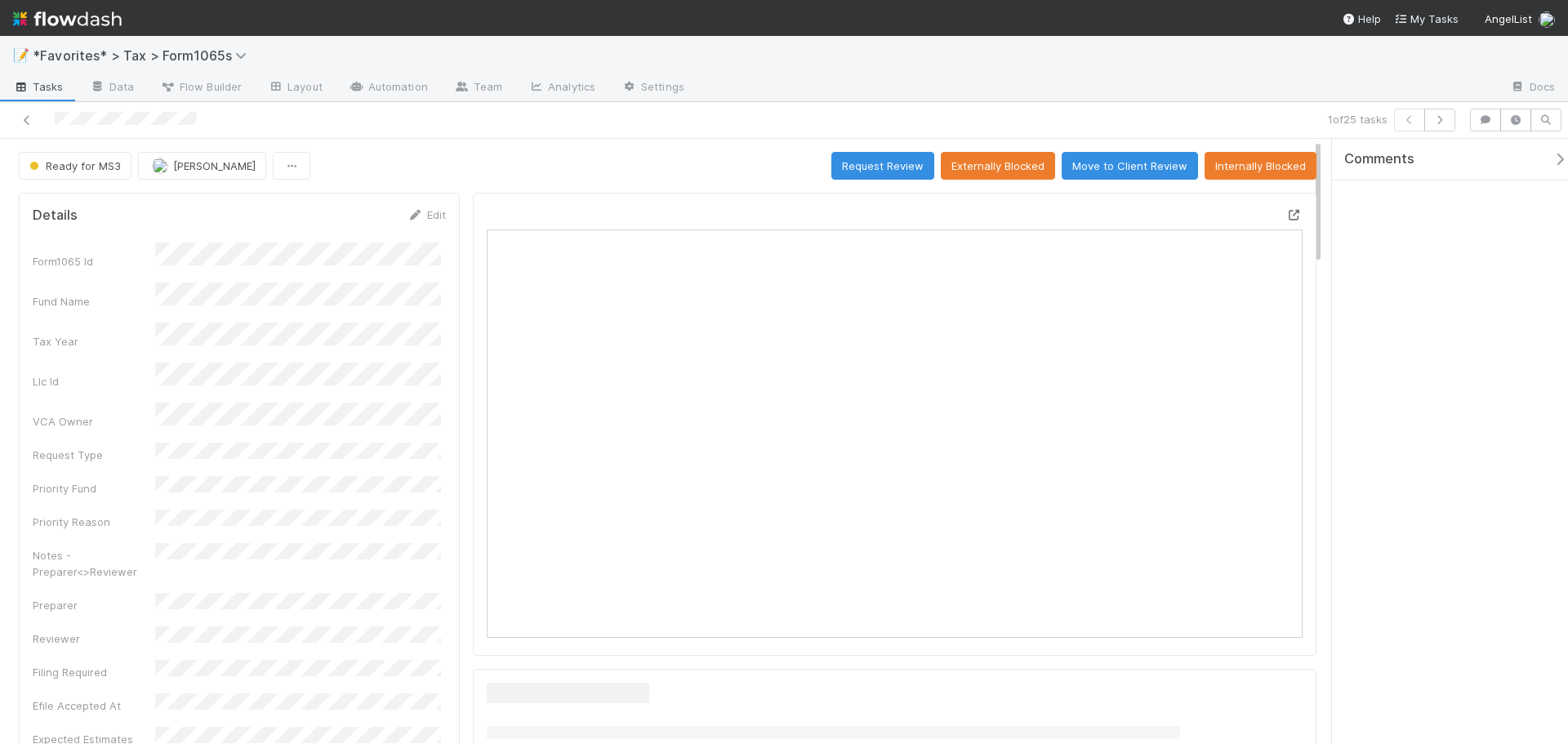
click at [1286, 216] on icon at bounding box center [1293, 214] width 16 height 10
click at [24, 118] on icon at bounding box center [27, 120] width 16 height 10
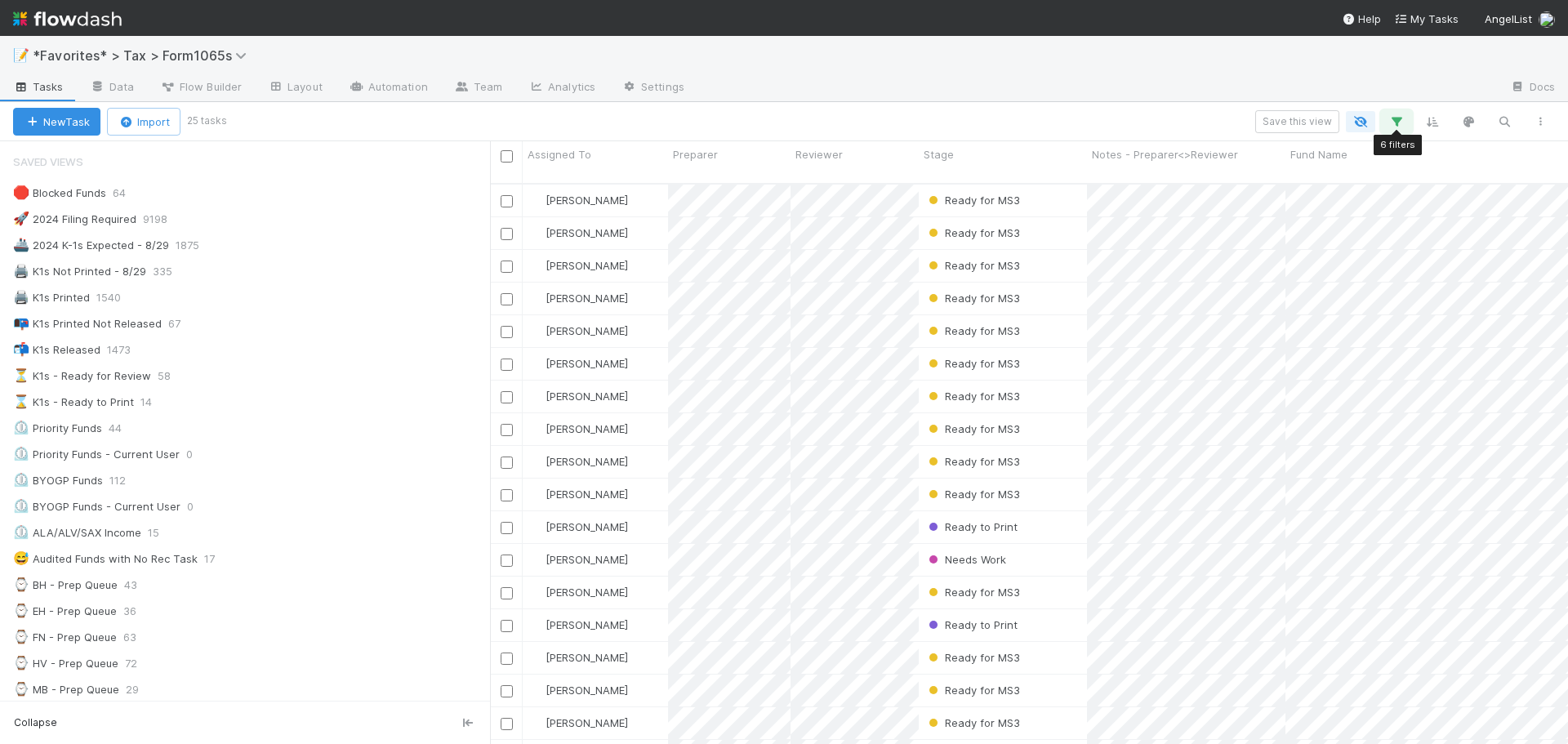
click at [1396, 124] on icon "button" at bounding box center [1396, 122] width 16 height 15
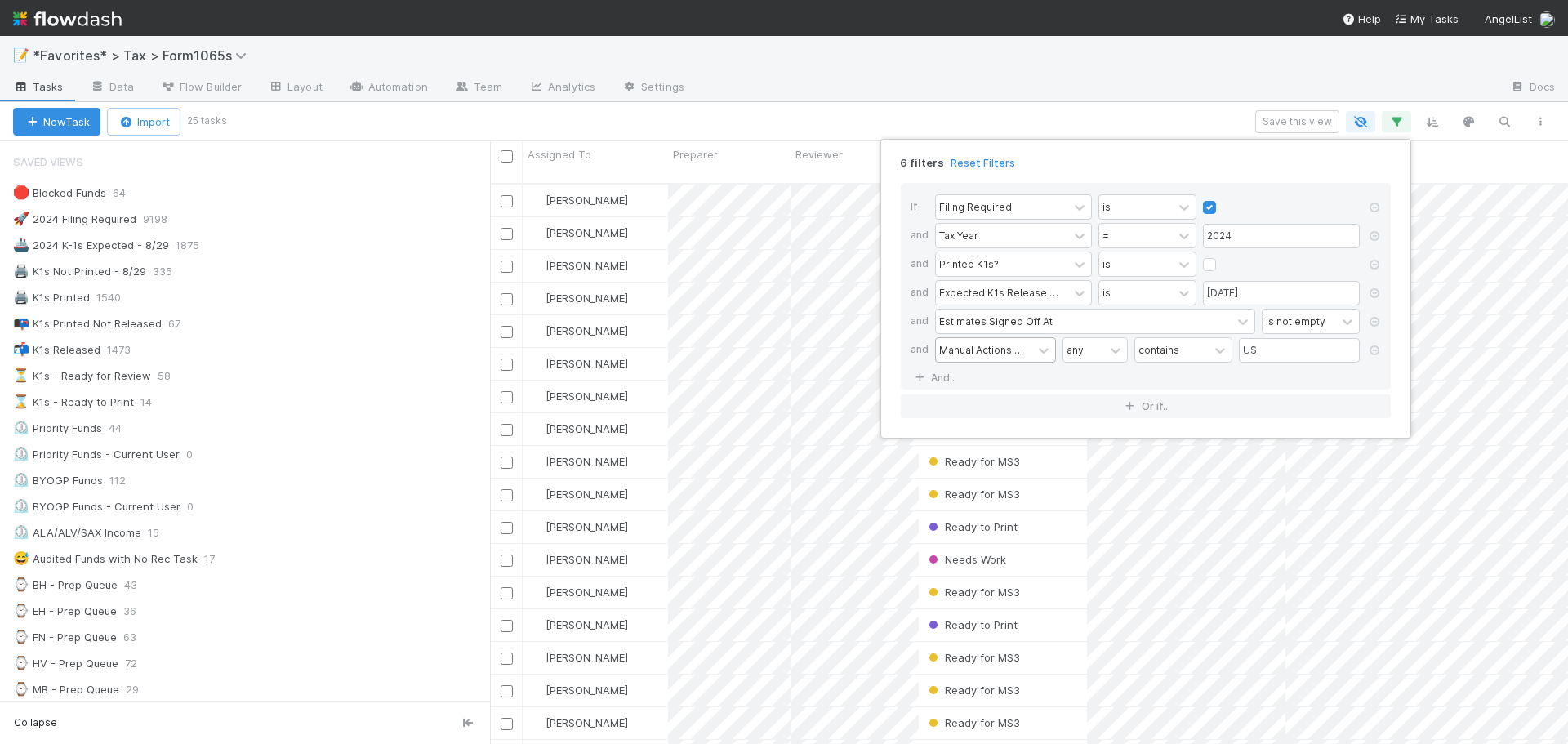
click at [1018, 358] on div "Manual Actions -> State Jurisdiction" at bounding box center [984, 350] width 97 height 24
type input "state"
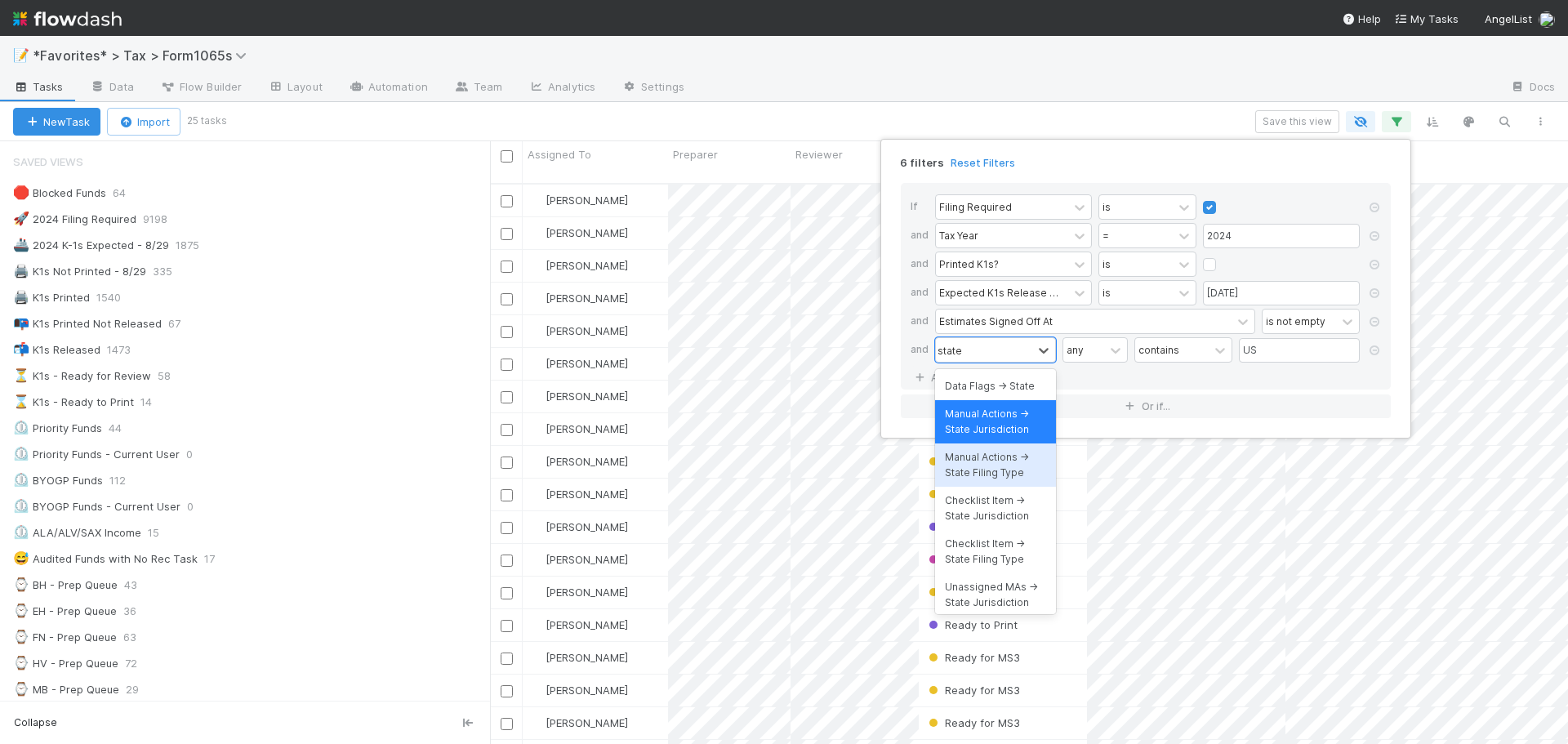
click at [1000, 480] on div "Manual Actions -> State Filing Type" at bounding box center [996, 465] width 121 height 44
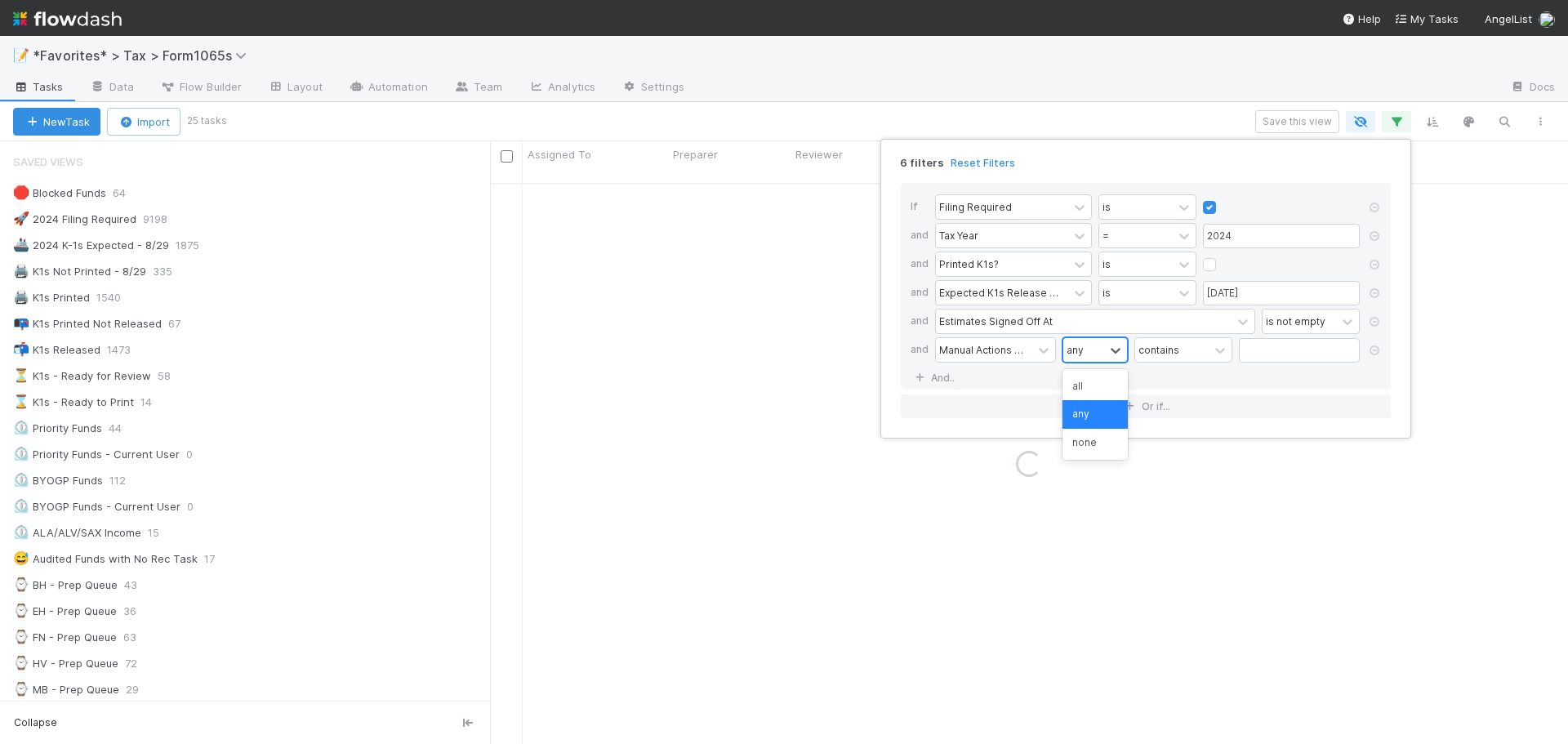
click at [1085, 349] on div "any" at bounding box center [1083, 350] width 41 height 24
drag, startPoint x: 1159, startPoint y: 348, endPoint x: 1255, endPoint y: 352, distance: 96.1
click at [1160, 348] on div "contains" at bounding box center [1158, 350] width 41 height 15
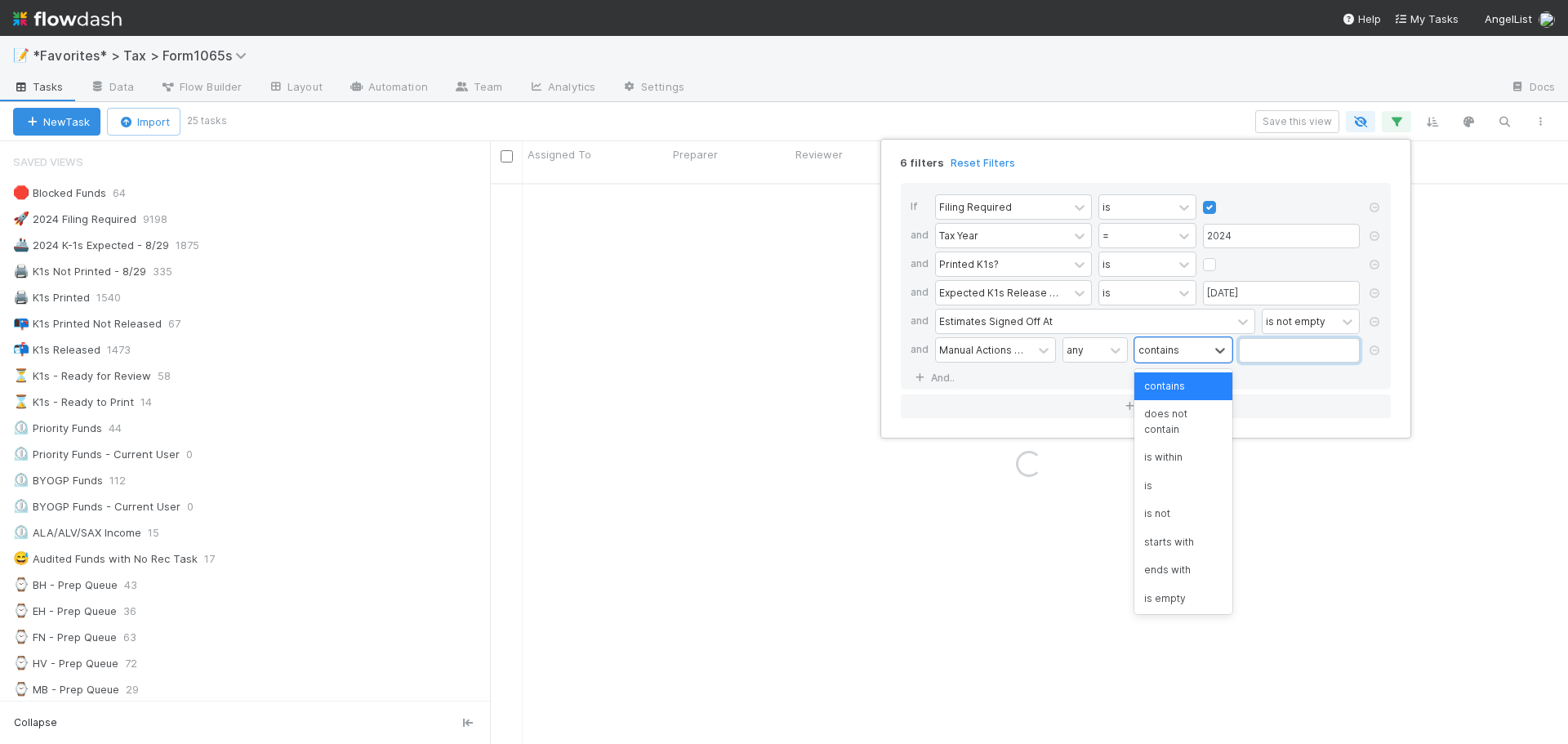
click at [1306, 354] on input "text" at bounding box center [1299, 351] width 121 height 25
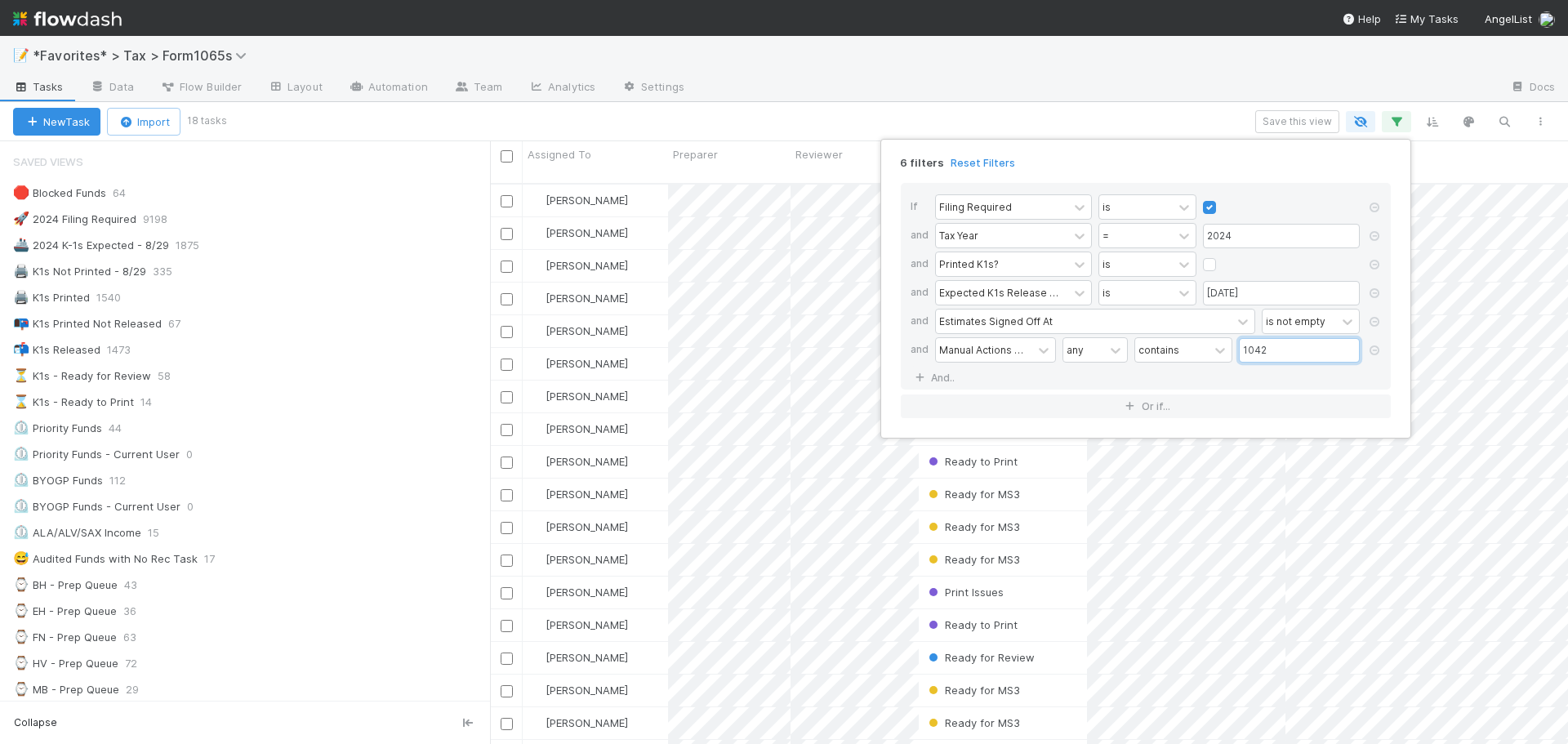
scroll to position [562, 1066]
type input "1042"
click at [1056, 92] on div "6 filters Reset Filters If Filing Required is and Tax Year = 2024 and Printed K…" at bounding box center [784, 372] width 1568 height 744
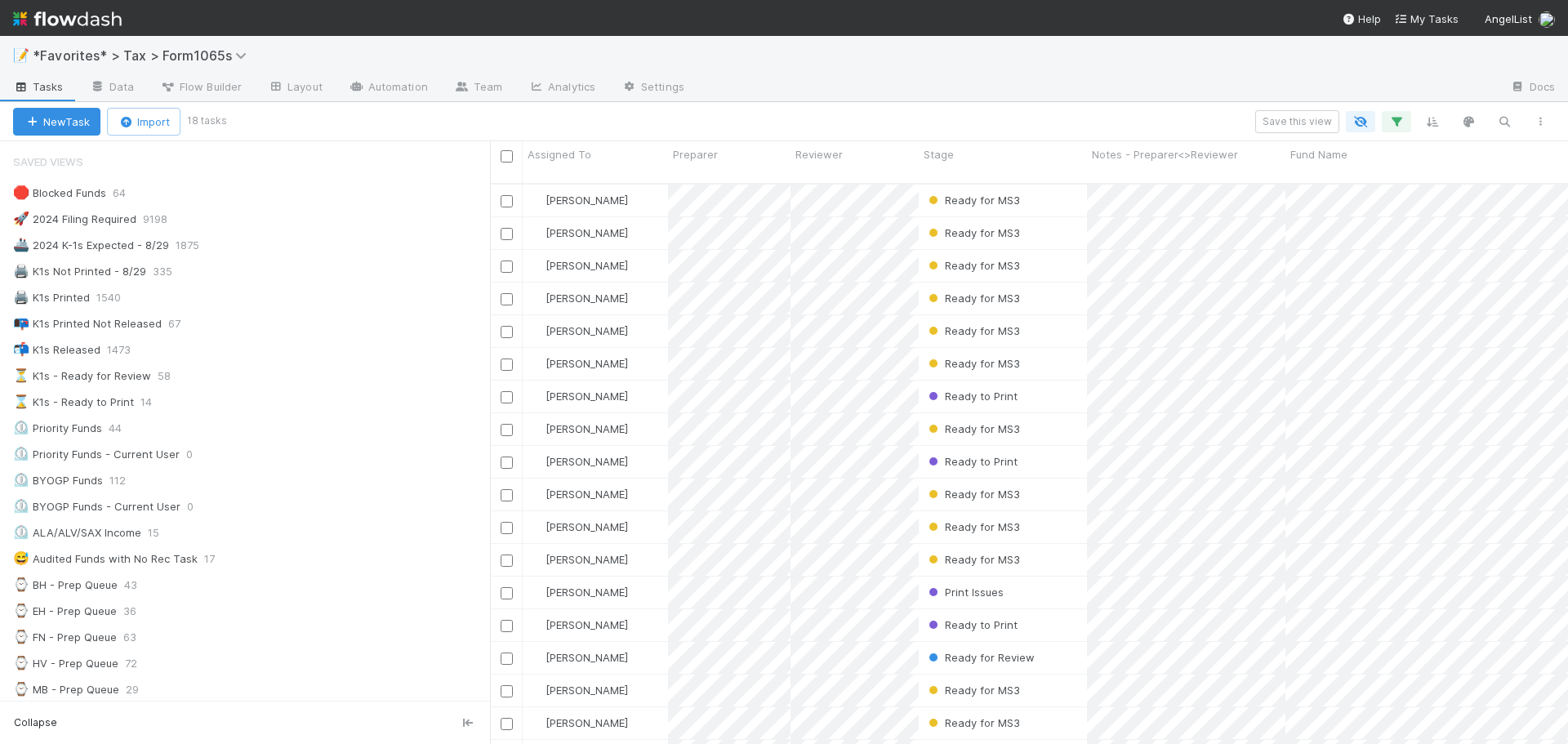
click at [1056, 92] on div at bounding box center [1097, 88] width 800 height 27
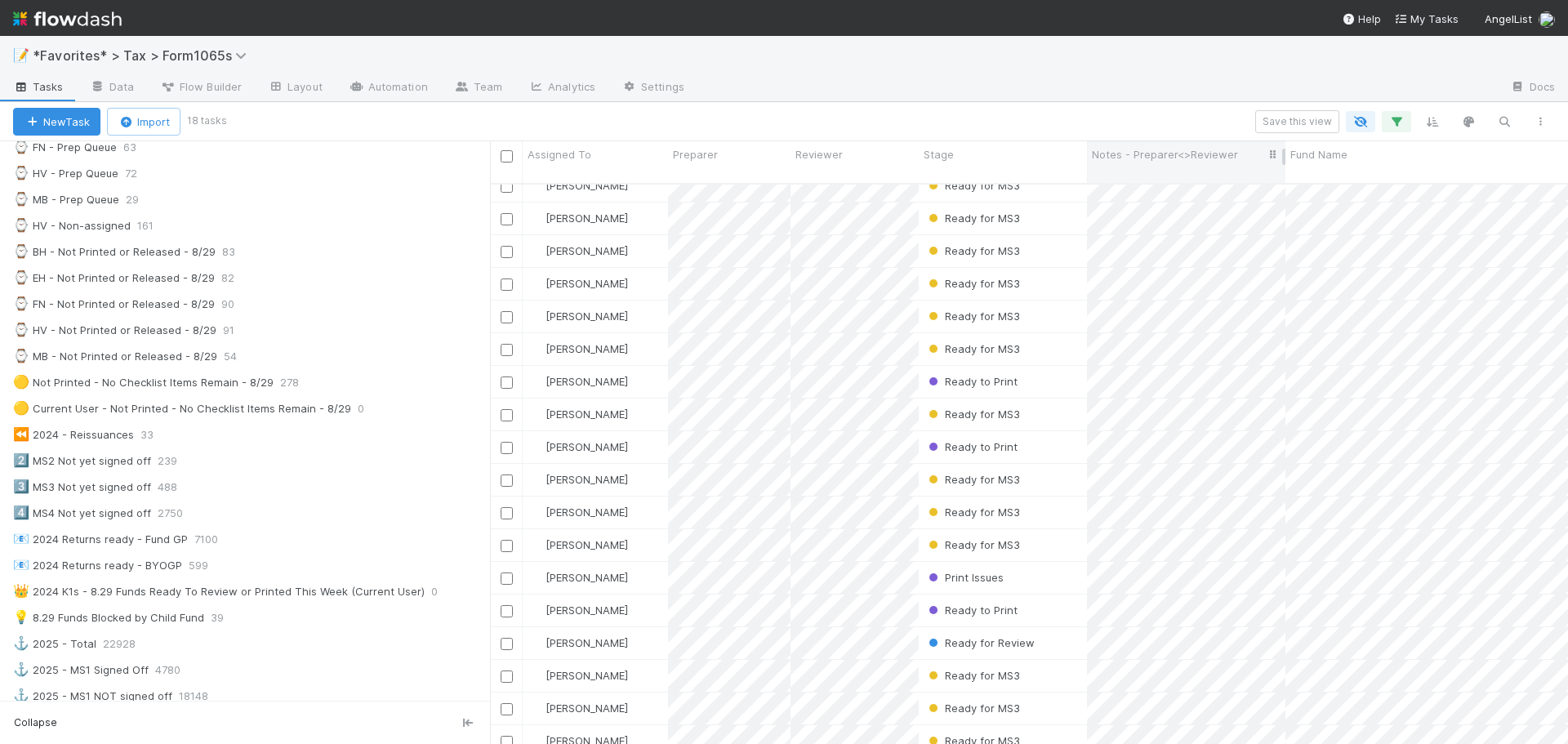
scroll to position [0, 0]
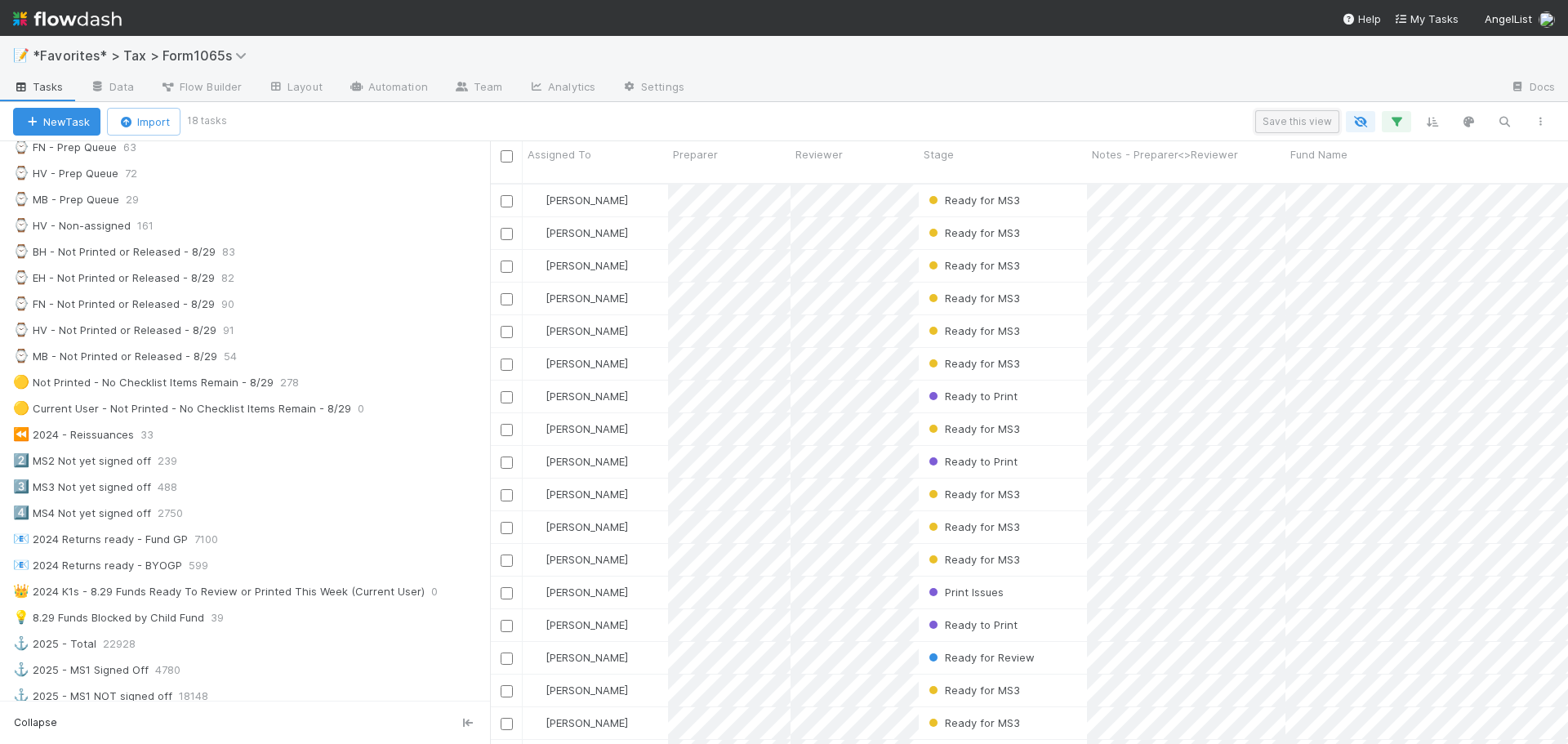
click at [1315, 123] on button "Save this view" at bounding box center [1297, 121] width 84 height 23
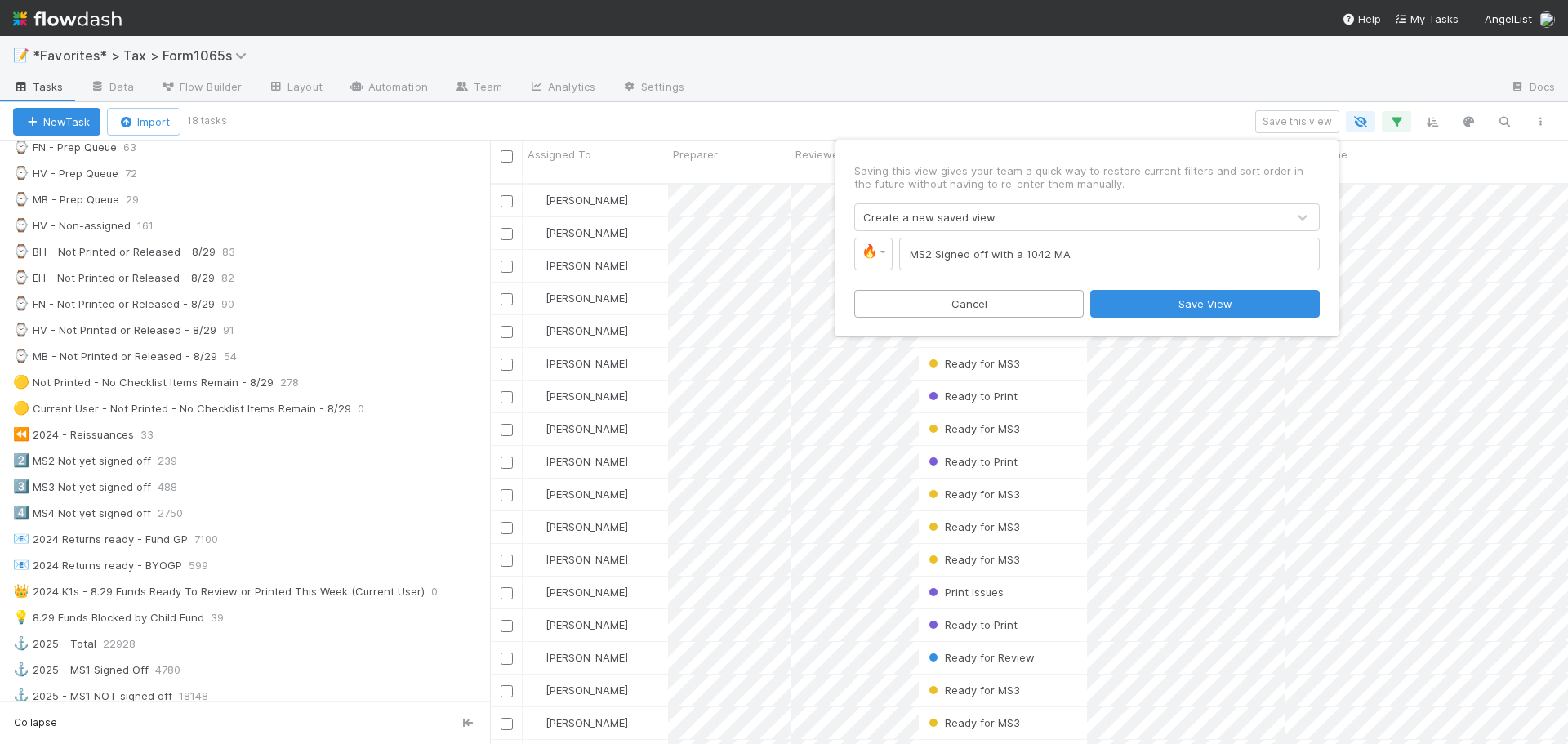
type input "MS2 Signed off with a 1042 MA"
click at [1189, 324] on div "Saving this view gives your team a quick way to restore current filters and sor…" at bounding box center [1087, 238] width 490 height 183
click at [1195, 298] on button "Save View" at bounding box center [1205, 303] width 229 height 27
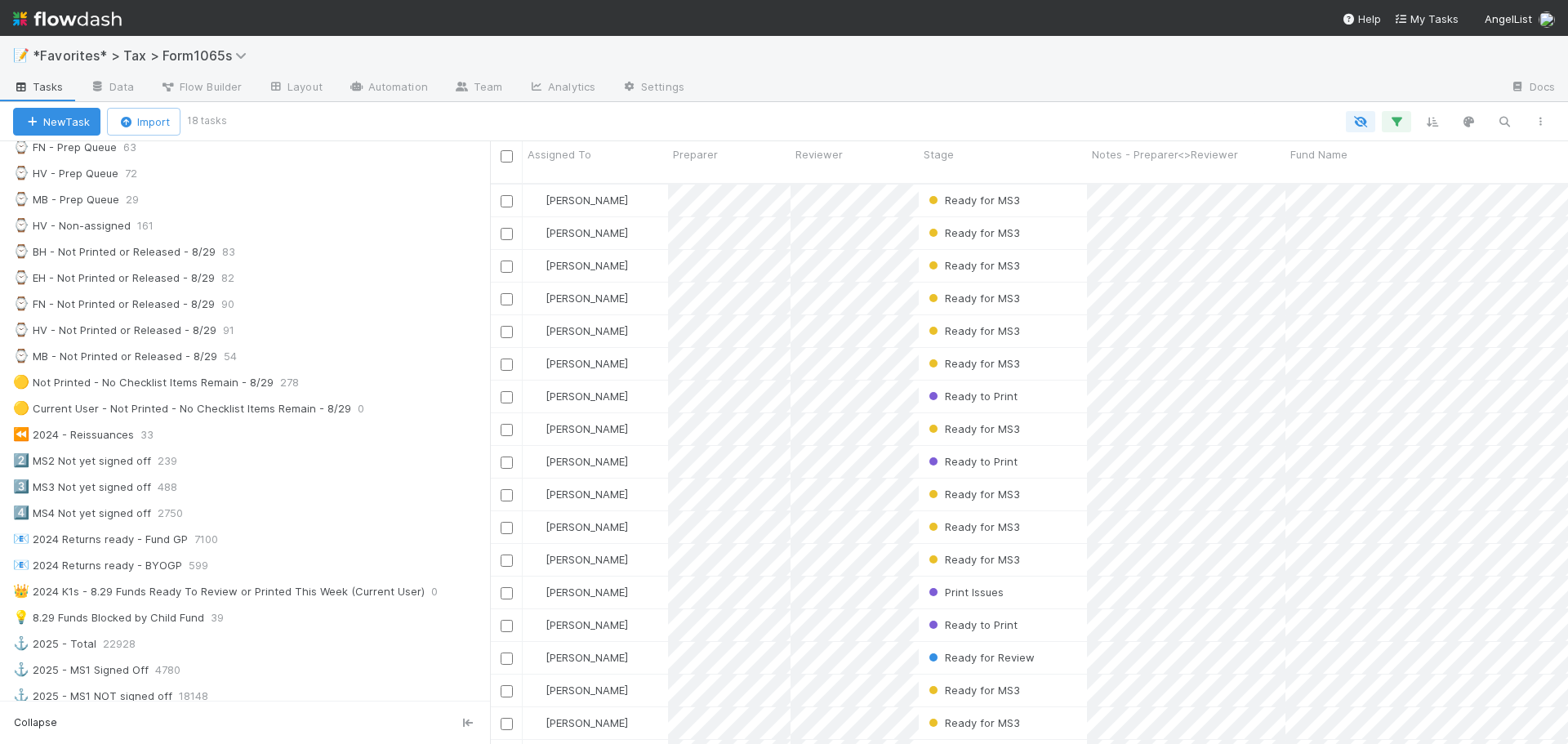
click at [1064, 100] on div at bounding box center [1097, 88] width 800 height 27
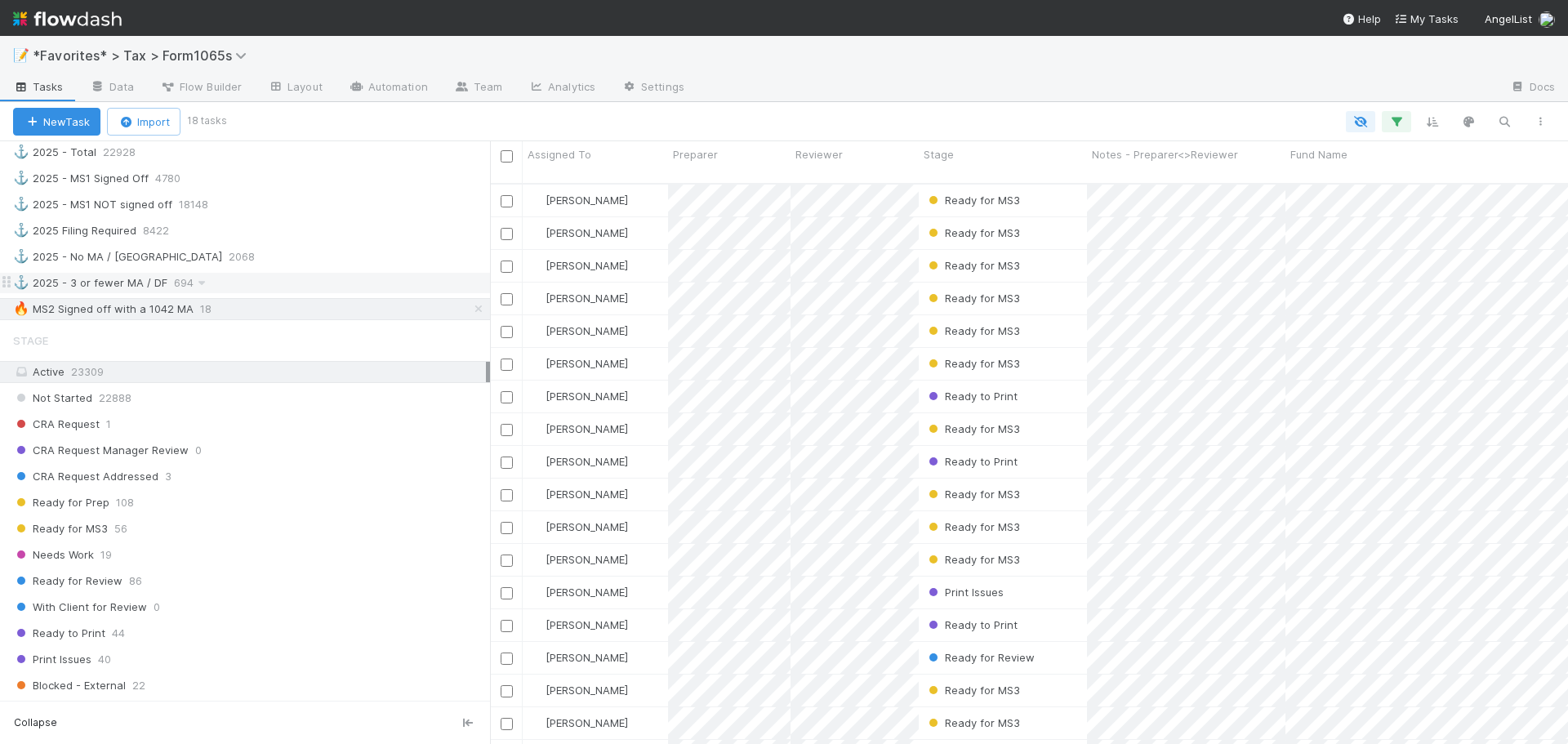
scroll to position [898, 0]
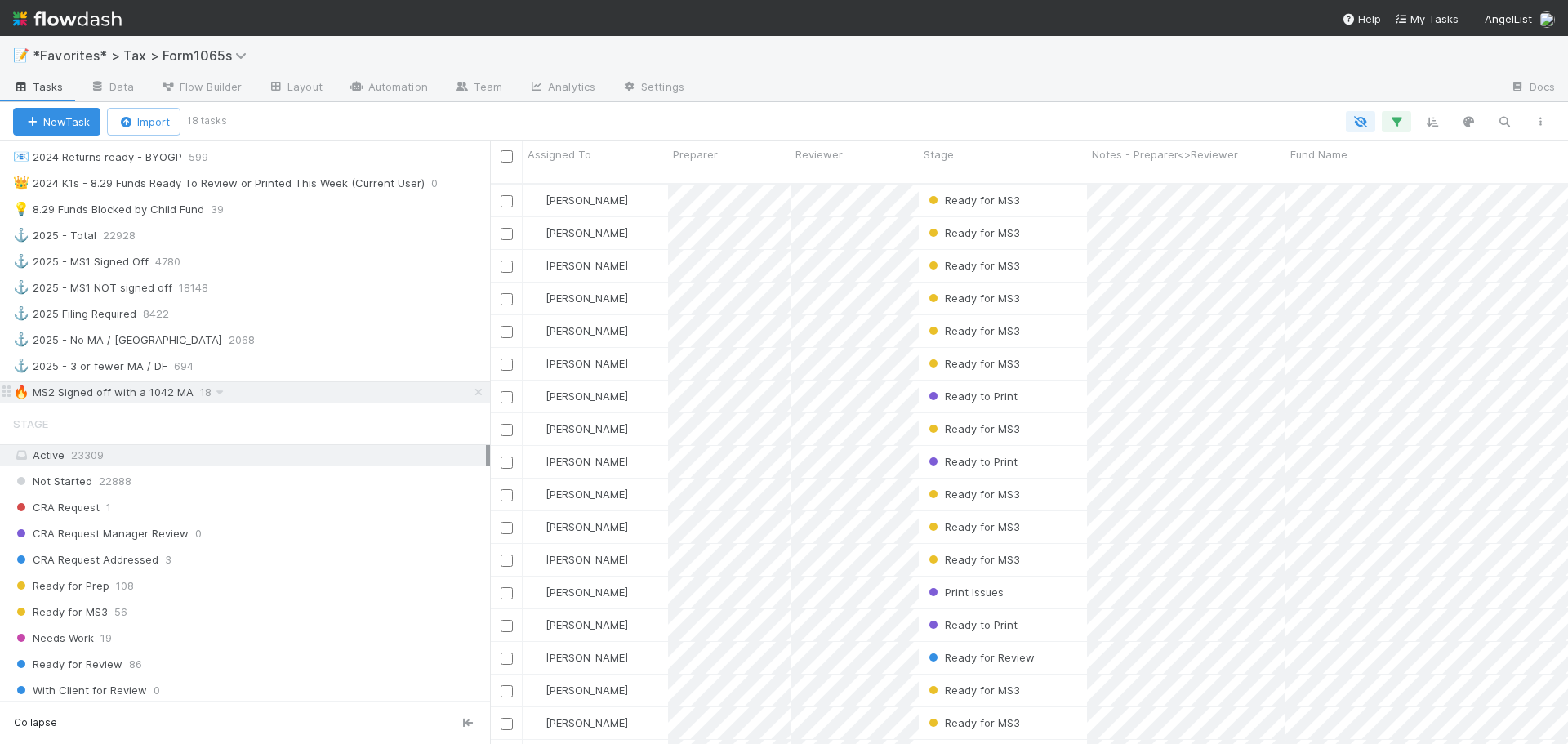
click at [187, 395] on div "🔥 MS2 Signed off with a 1042 MA" at bounding box center [103, 392] width 180 height 21
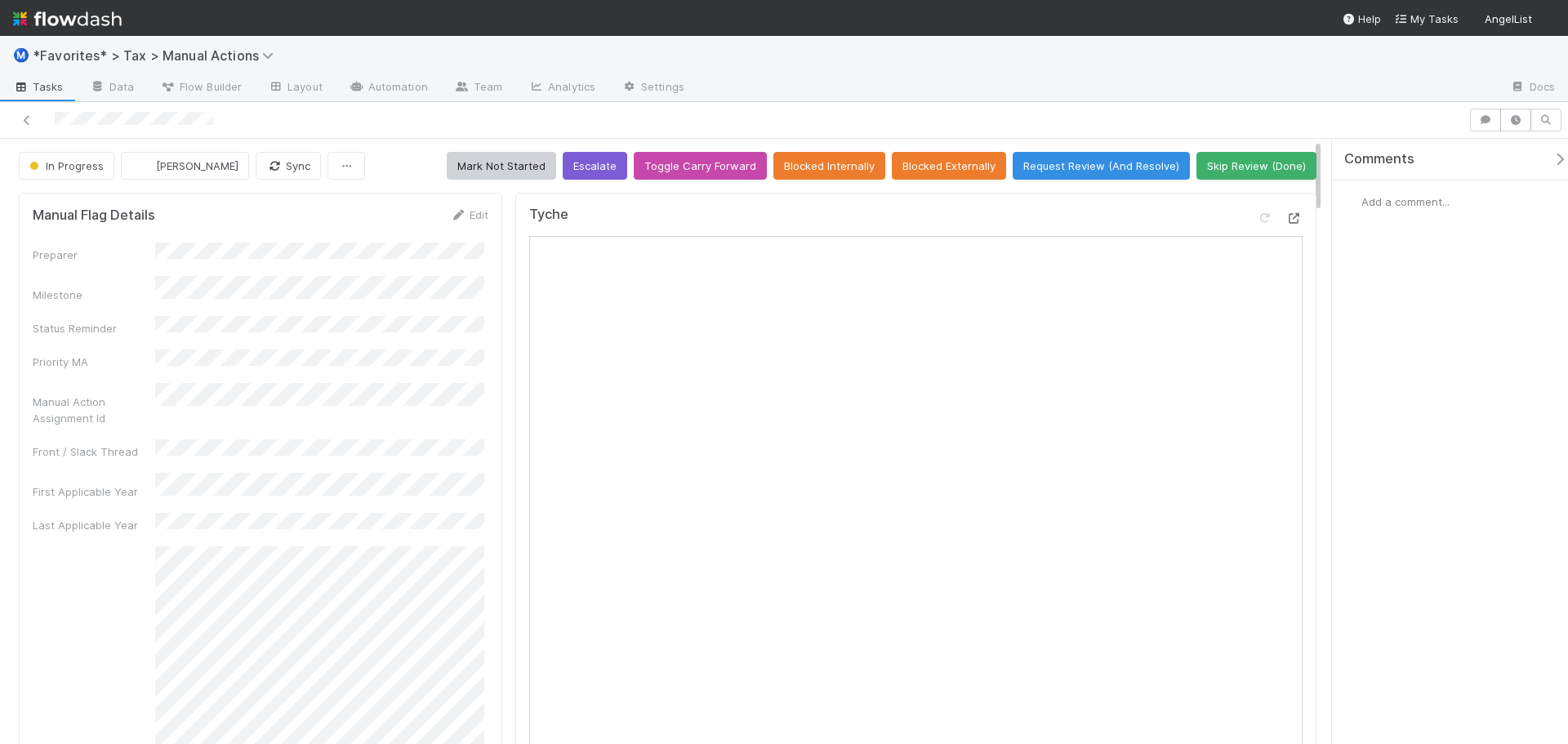
click at [1286, 218] on icon at bounding box center [1293, 218] width 16 height 10
click at [59, 23] on img at bounding box center [67, 18] width 109 height 27
click at [1286, 219] on icon at bounding box center [1293, 218] width 16 height 10
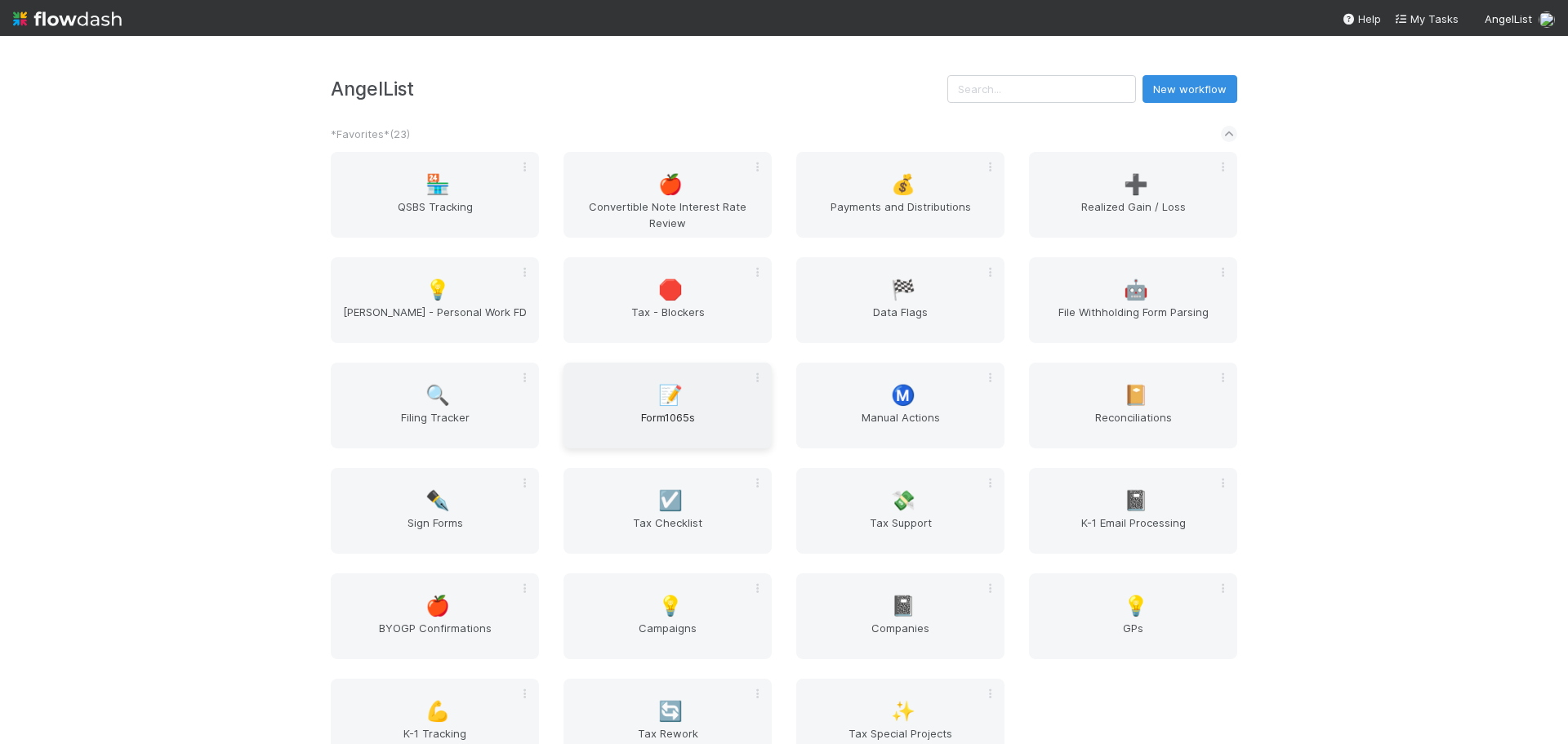
click at [658, 398] on span "📝" at bounding box center [671, 395] width 25 height 21
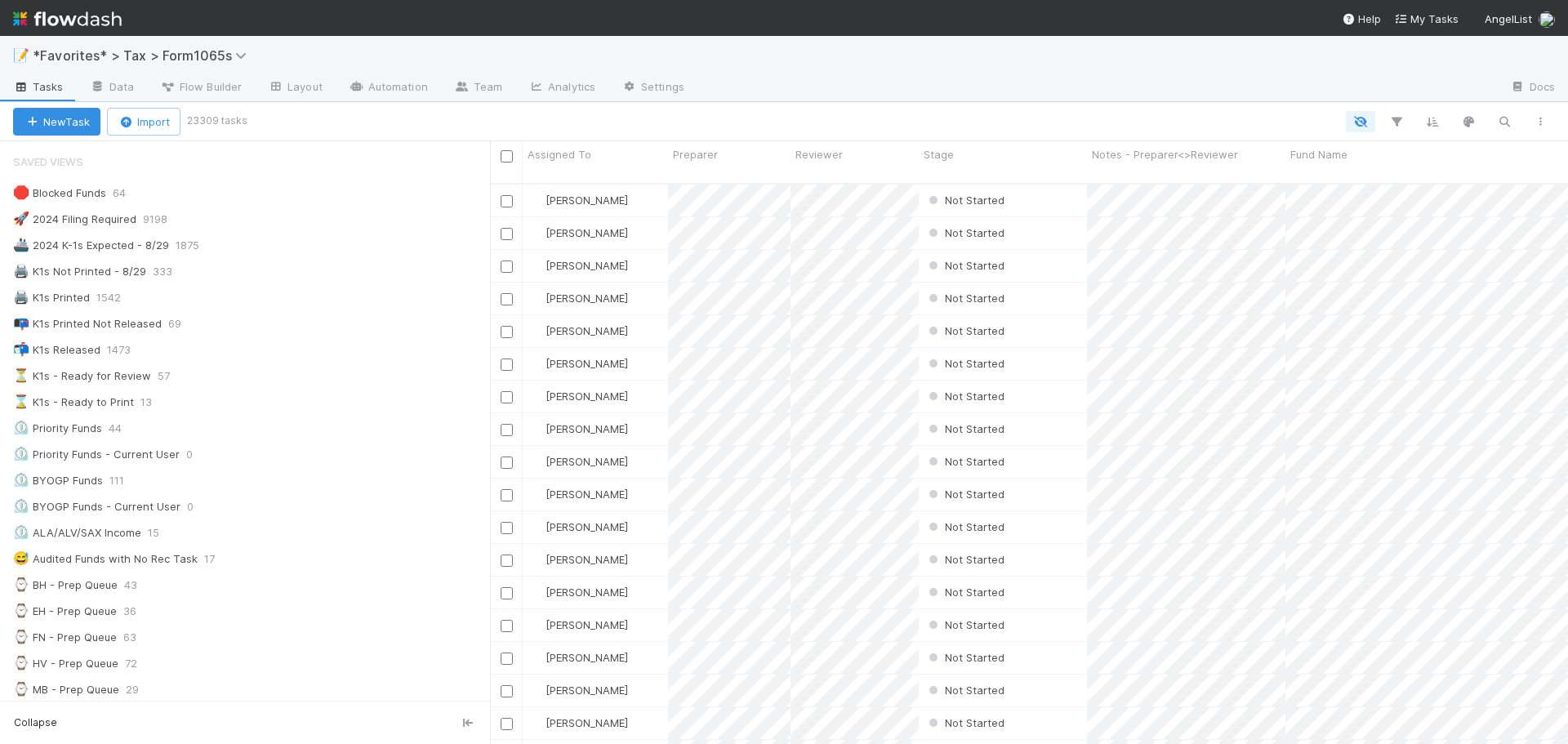
scroll to position [562, 1066]
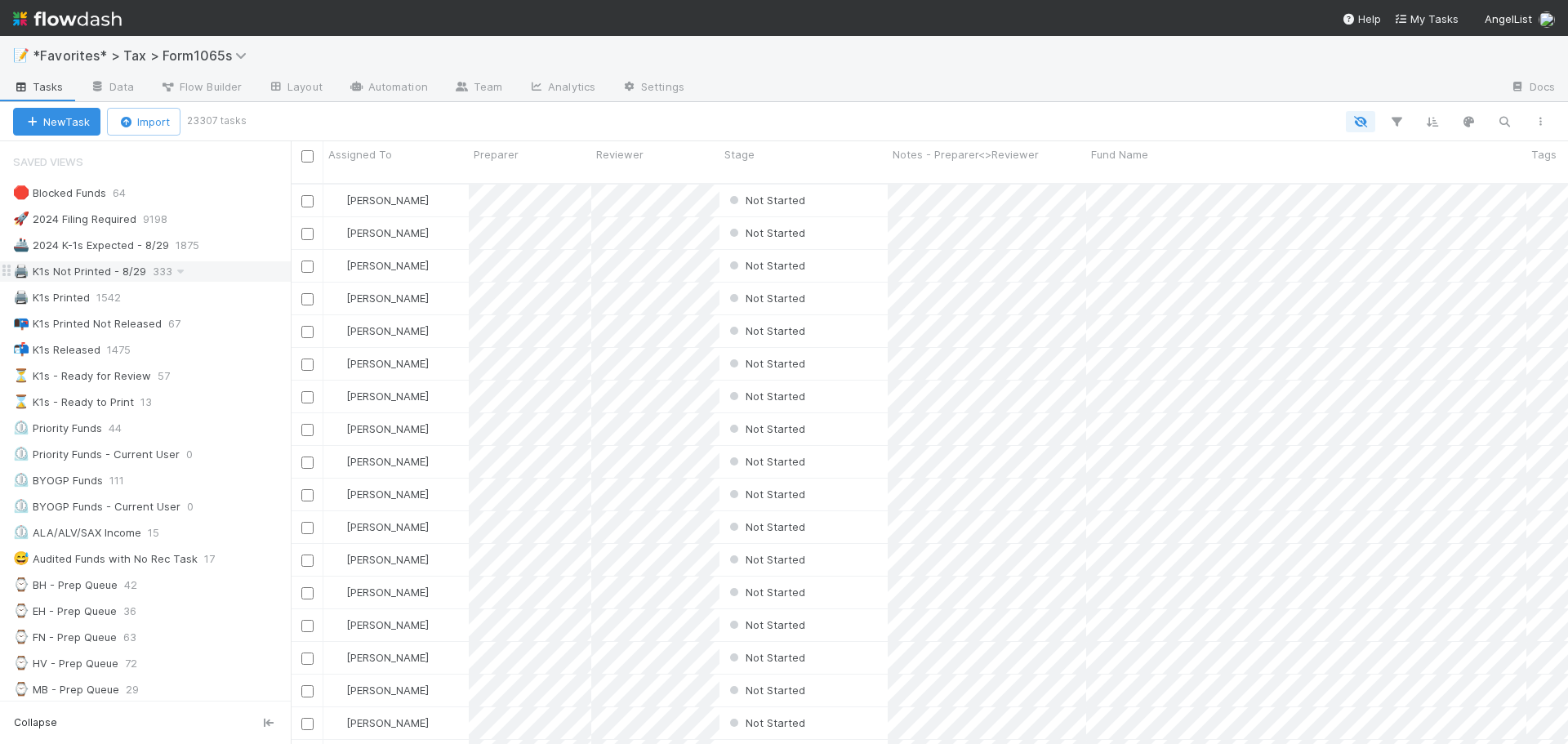
click at [116, 269] on div "🖨️ K1s Not Printed - 8/29" at bounding box center [80, 272] width 133 height 21
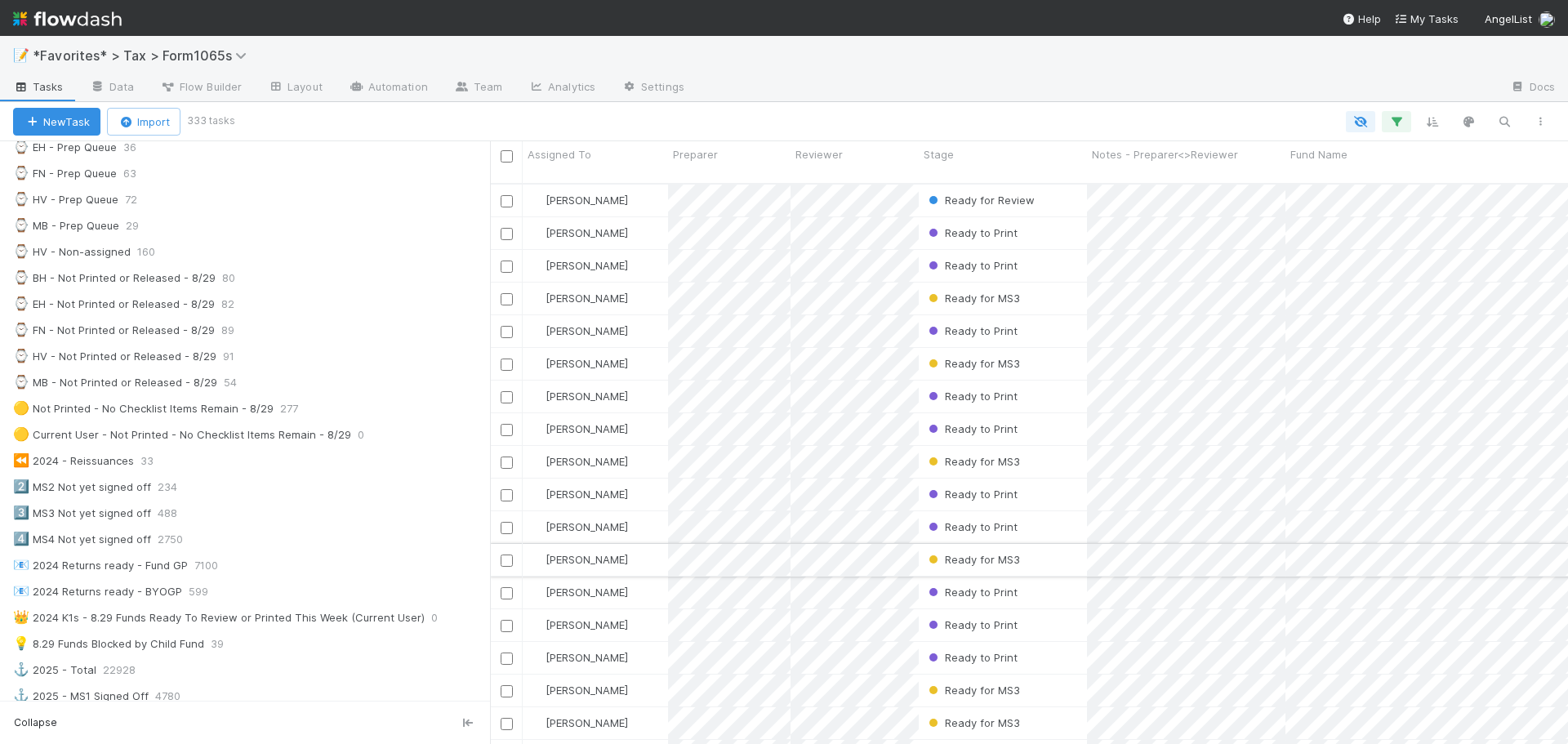
scroll to position [562, 1066]
drag, startPoint x: 291, startPoint y: 532, endPoint x: 622, endPoint y: 535, distance: 331.0
click at [622, 535] on div "Assigned To Preparer Reviewer Stage Notes - Preparer<>Reviewer Fund Name Tags P…" at bounding box center [784, 443] width 1568 height 603
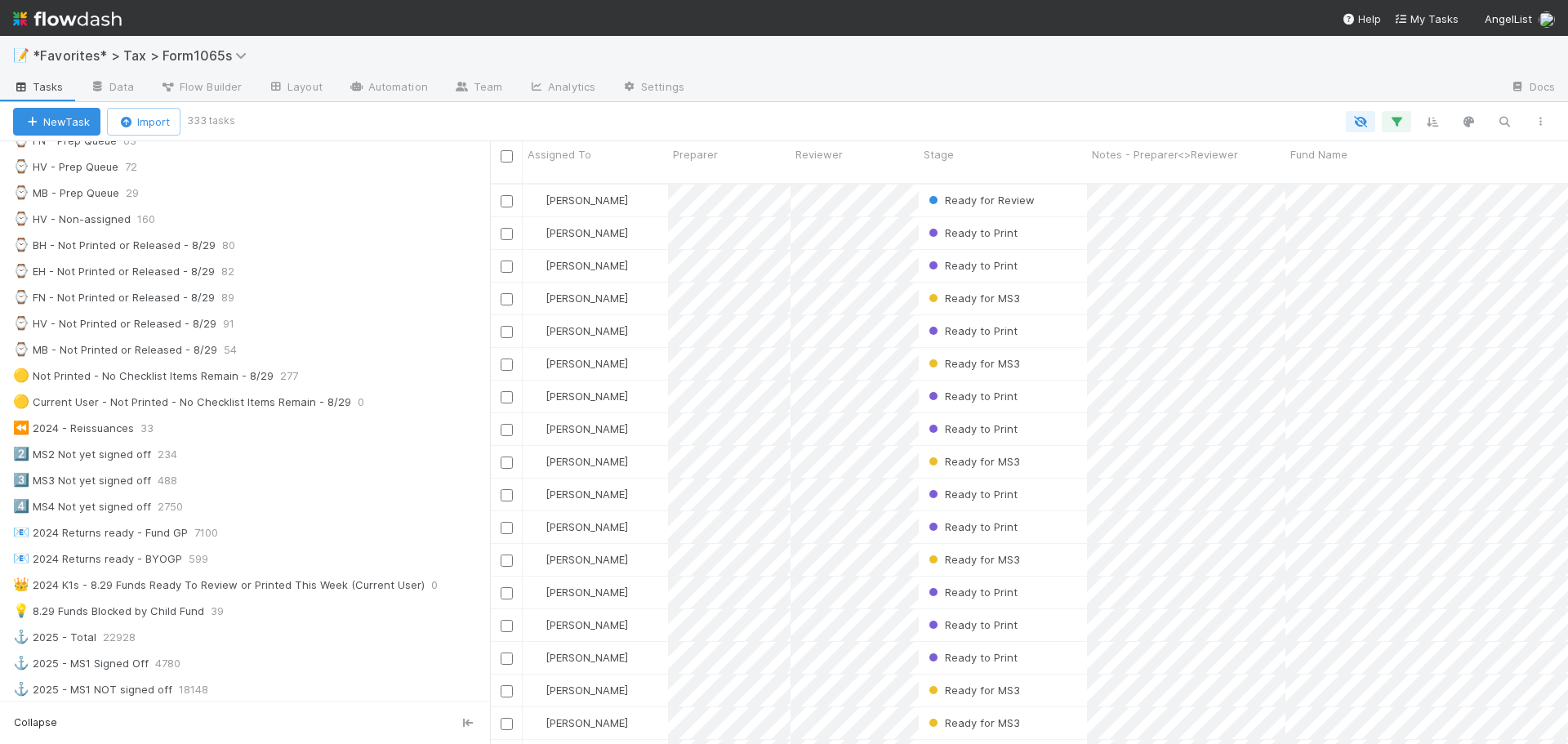
scroll to position [572, 0]
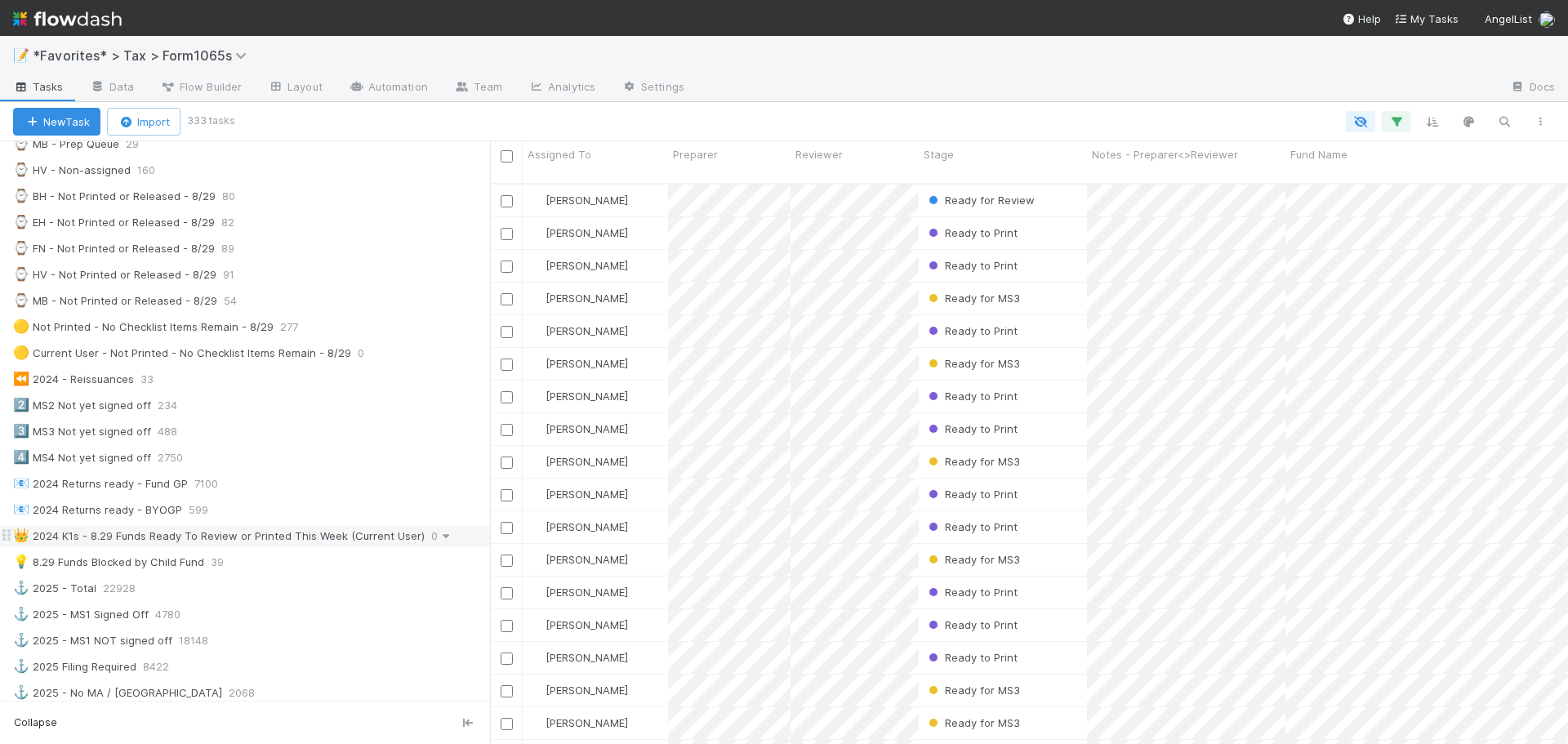
click at [438, 536] on icon at bounding box center [445, 535] width 16 height 10
click at [232, 532] on div "View Settings Default for everyone Rename this view Delete this view" at bounding box center [784, 372] width 1568 height 744
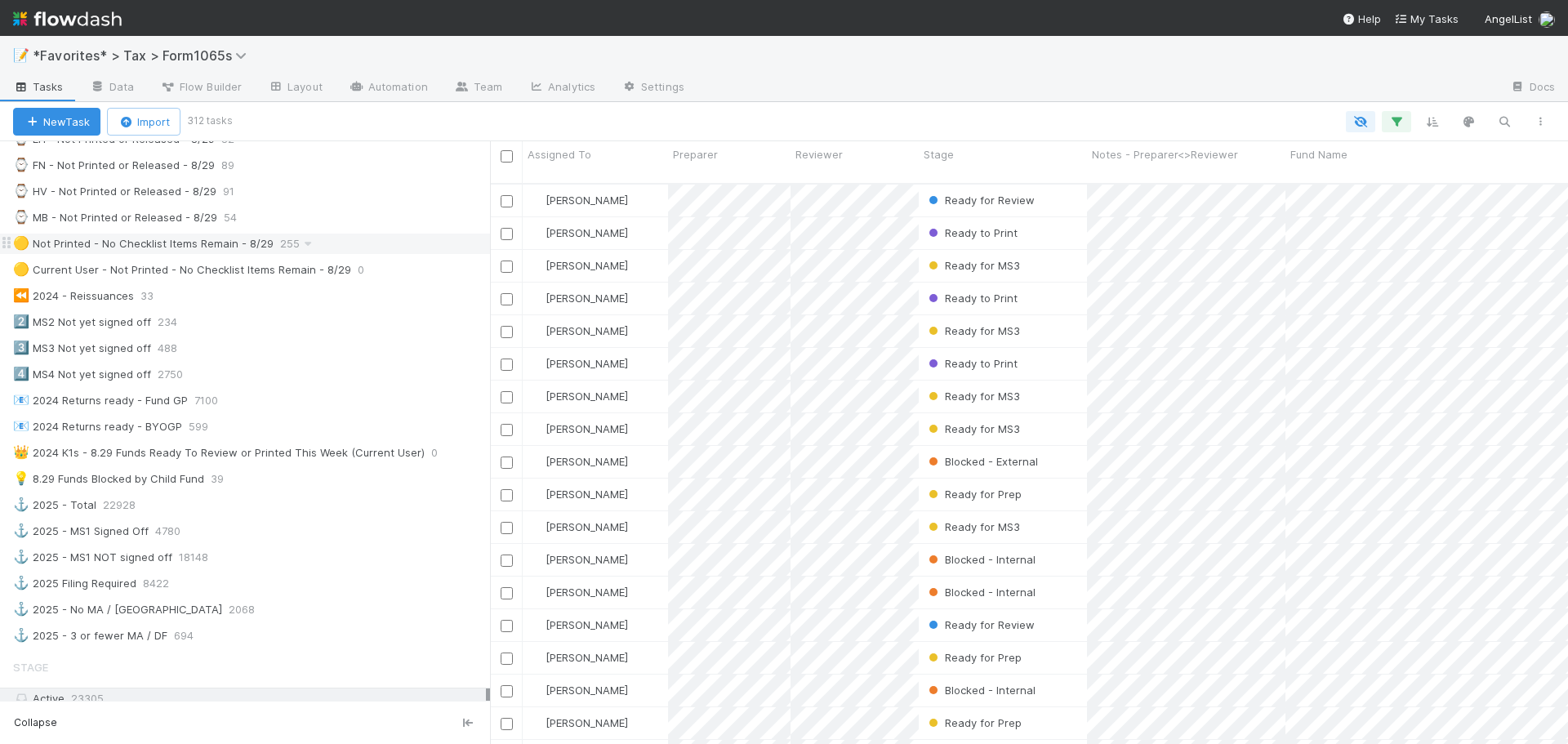
scroll to position [653, 0]
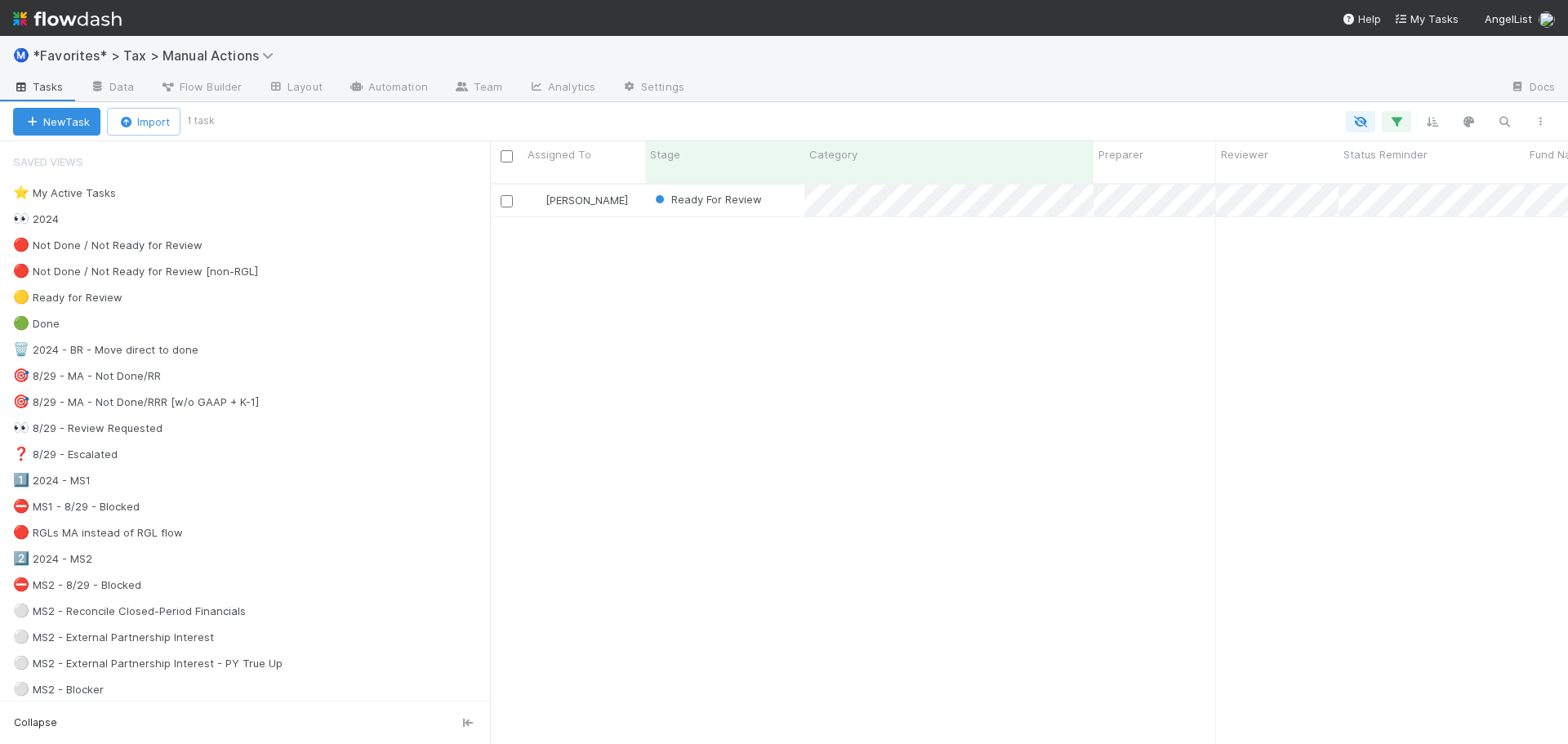
scroll to position [562, 1066]
drag, startPoint x: 91, startPoint y: 53, endPoint x: 243, endPoint y: 43, distance: 152.3
click at [243, 43] on div "Ⓜ️ *Favorites* > Tax > Manual Actions" at bounding box center [784, 55] width 1568 height 39
click at [473, 68] on div "Ⓜ️ *Favorites* > Tax > Manual Actions" at bounding box center [784, 55] width 1568 height 39
click at [67, 18] on img at bounding box center [67, 18] width 109 height 27
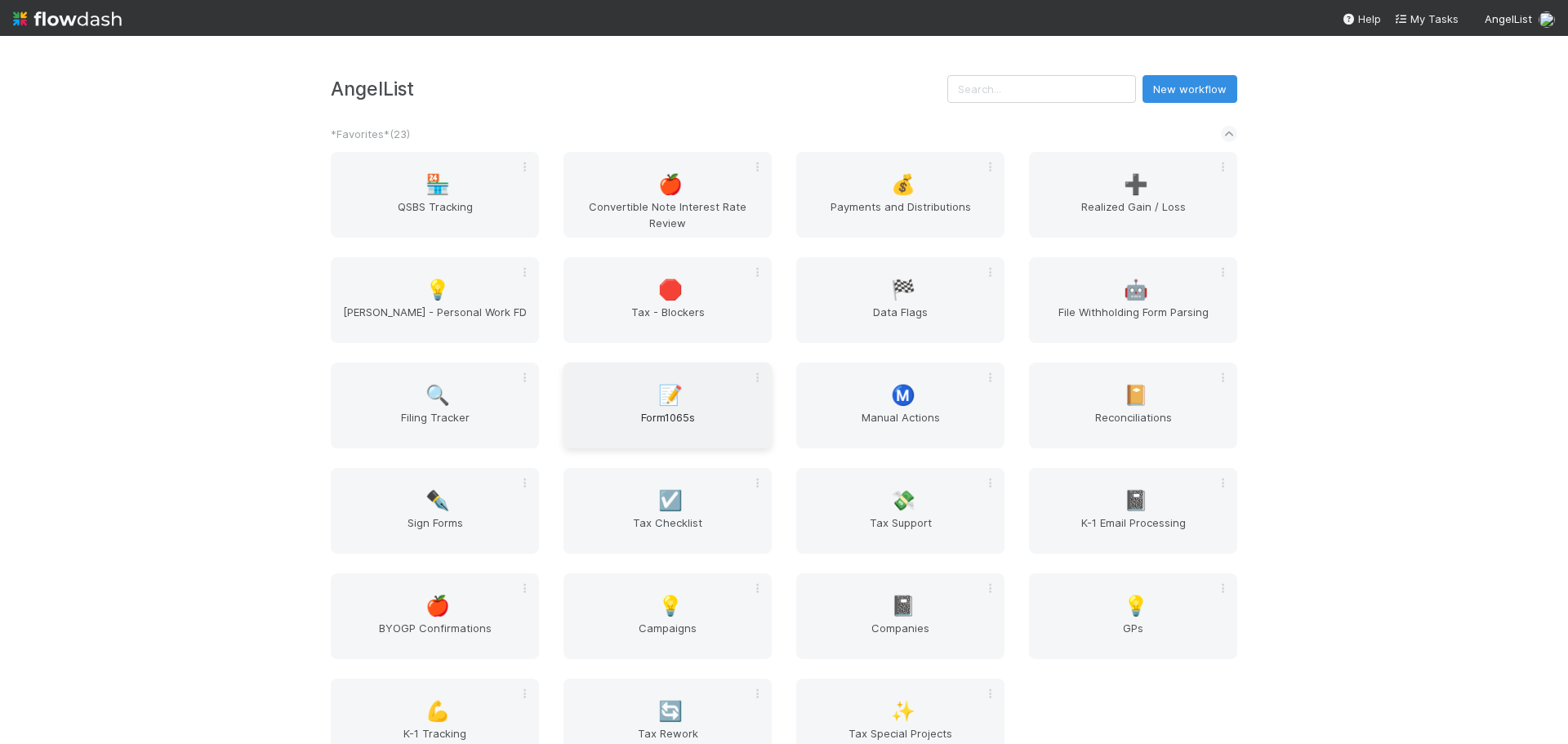
click at [627, 412] on span "Form1065s" at bounding box center [668, 426] width 195 height 32
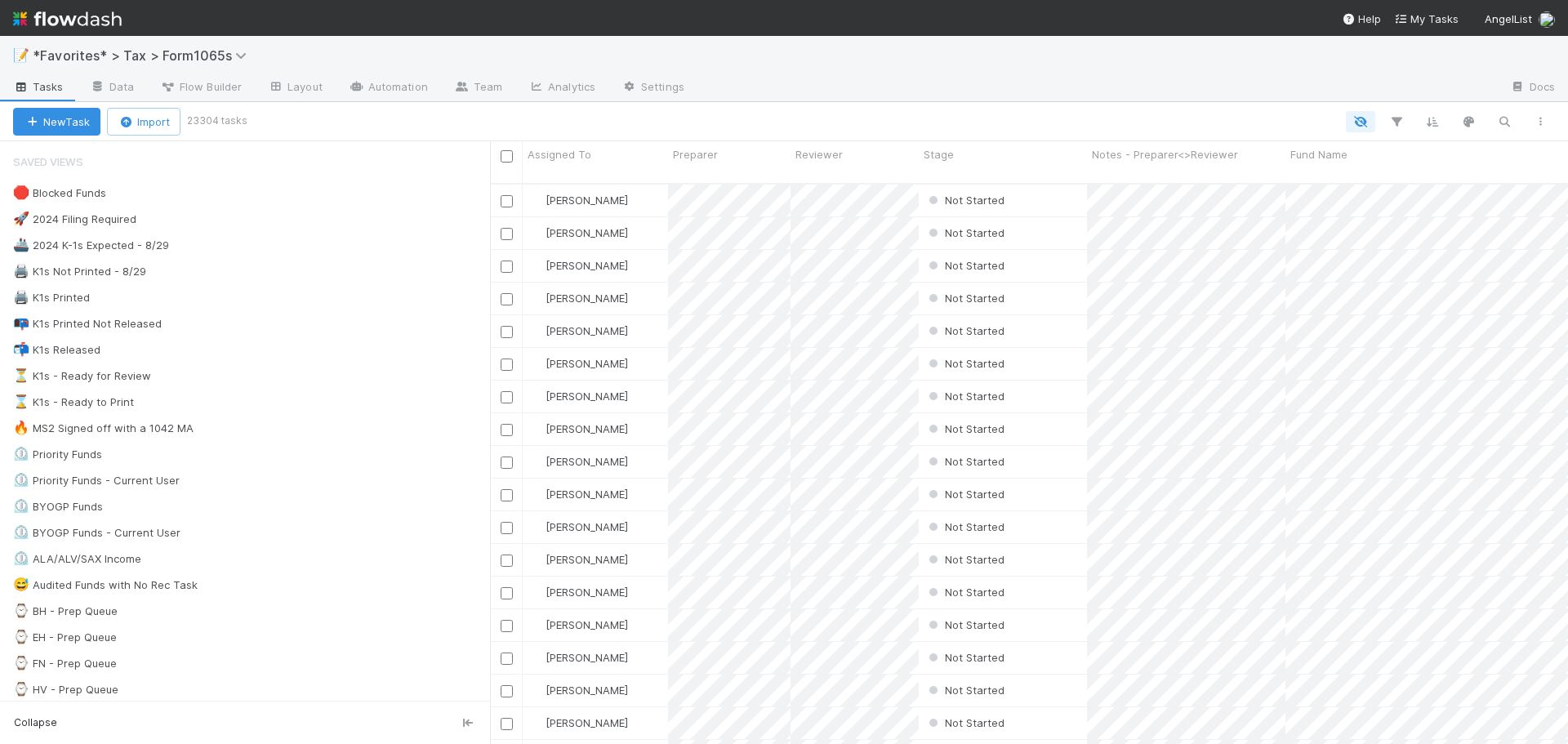
scroll to position [562, 1066]
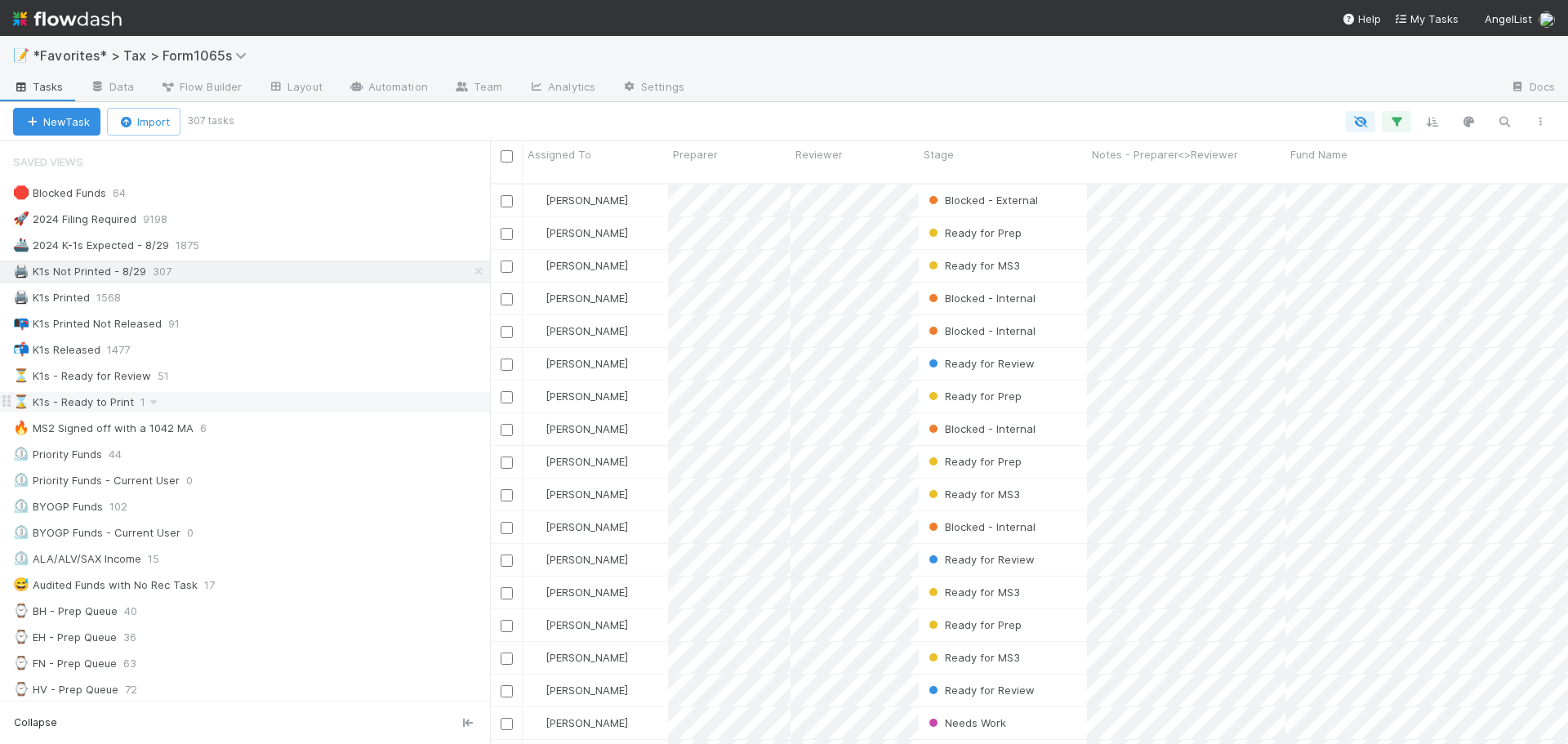
click at [125, 408] on div "⌛ K1s - Ready to Print" at bounding box center [74, 403] width 121 height 21
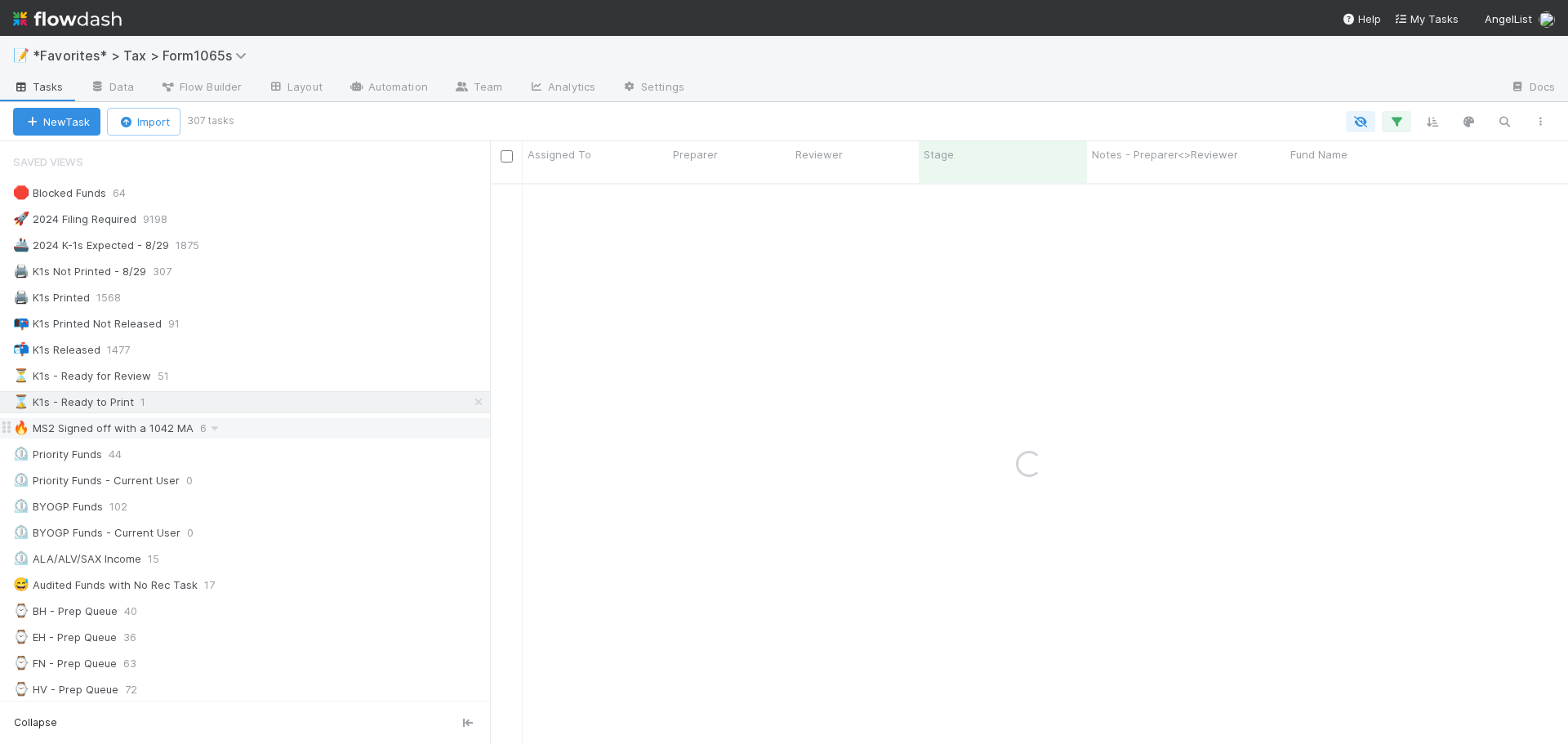
click at [166, 427] on div "🔥 MS2 Signed off with a 1042 MA" at bounding box center [103, 428] width 180 height 21
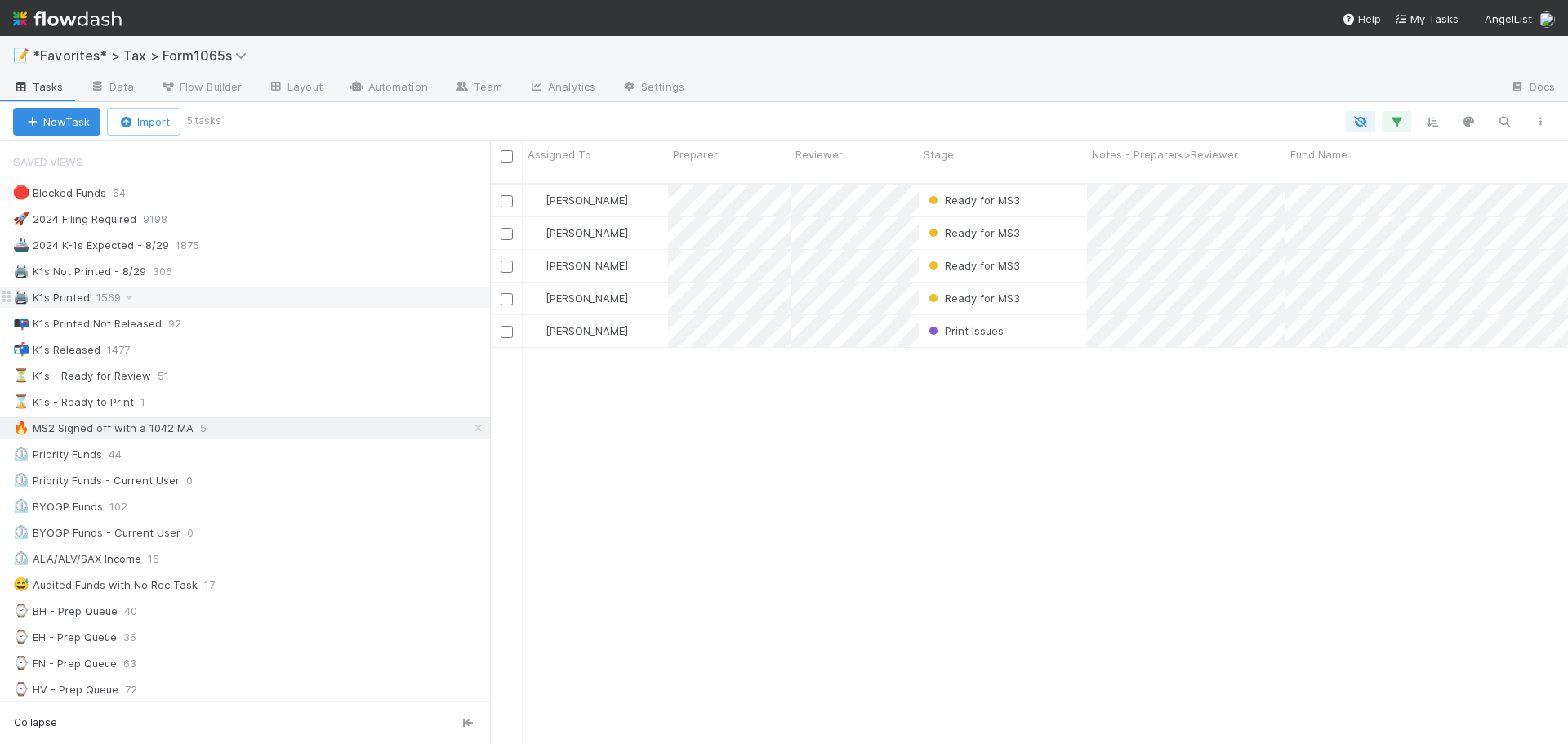
scroll to position [562, 1066]
click at [91, 267] on div "🖨️ K1s Not Printed - 8/29" at bounding box center [80, 272] width 133 height 21
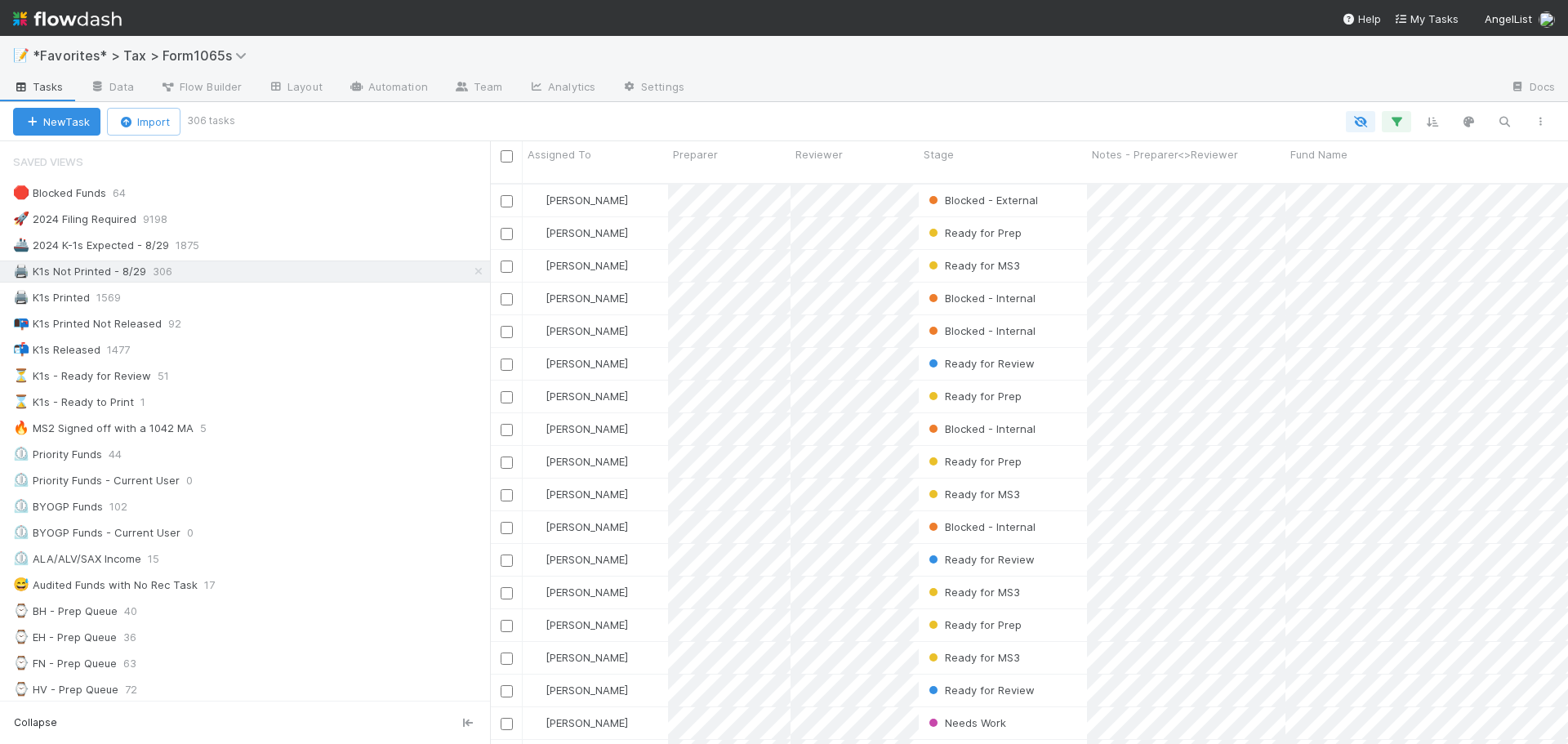
scroll to position [562, 1066]
click at [990, 76] on div at bounding box center [1097, 88] width 800 height 27
click at [984, 80] on div at bounding box center [1097, 88] width 800 height 27
click at [983, 80] on div at bounding box center [1097, 88] width 800 height 27
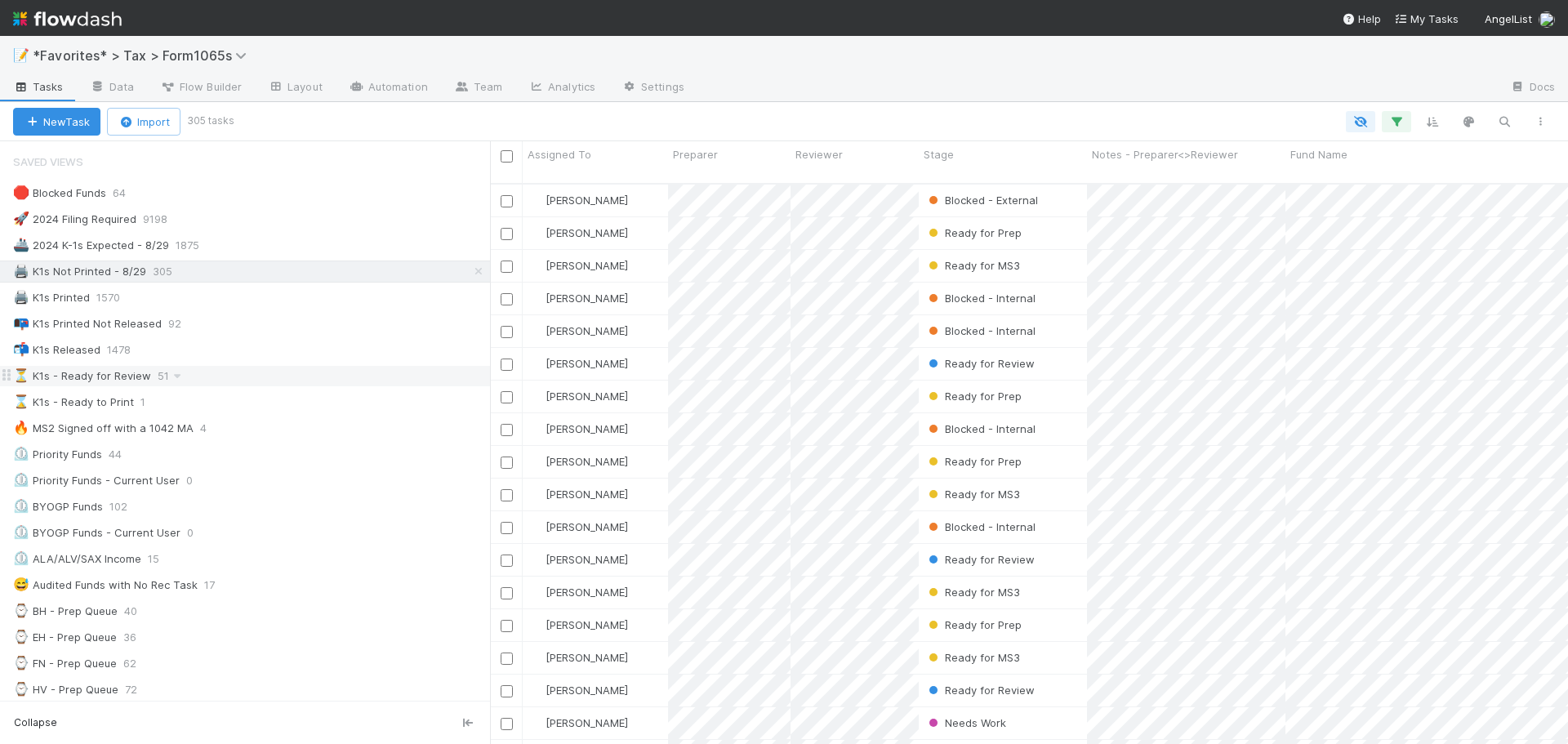
click at [280, 377] on div "⏳ K1s - Ready for Review 51" at bounding box center [251, 376] width 477 height 21
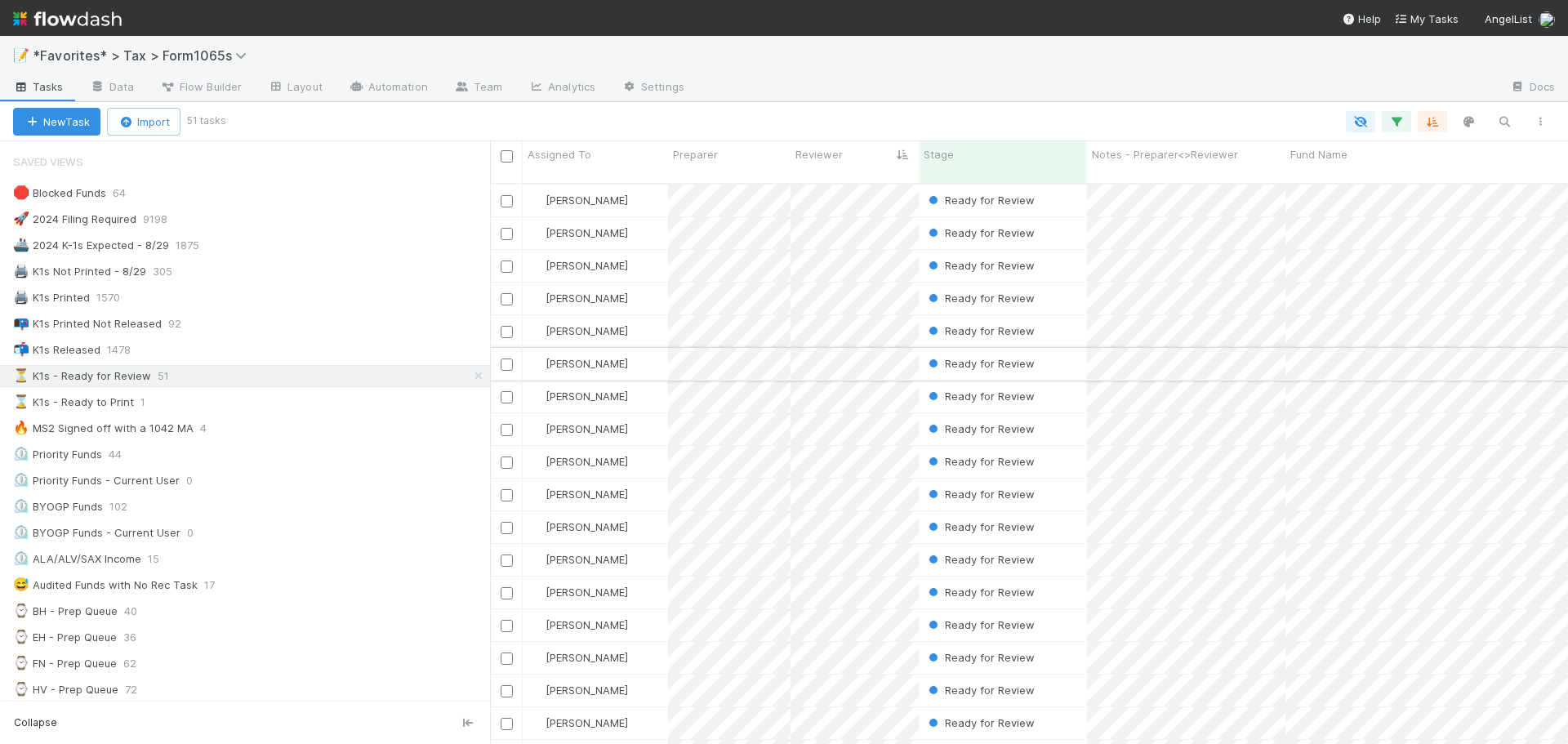
scroll to position [562, 1066]
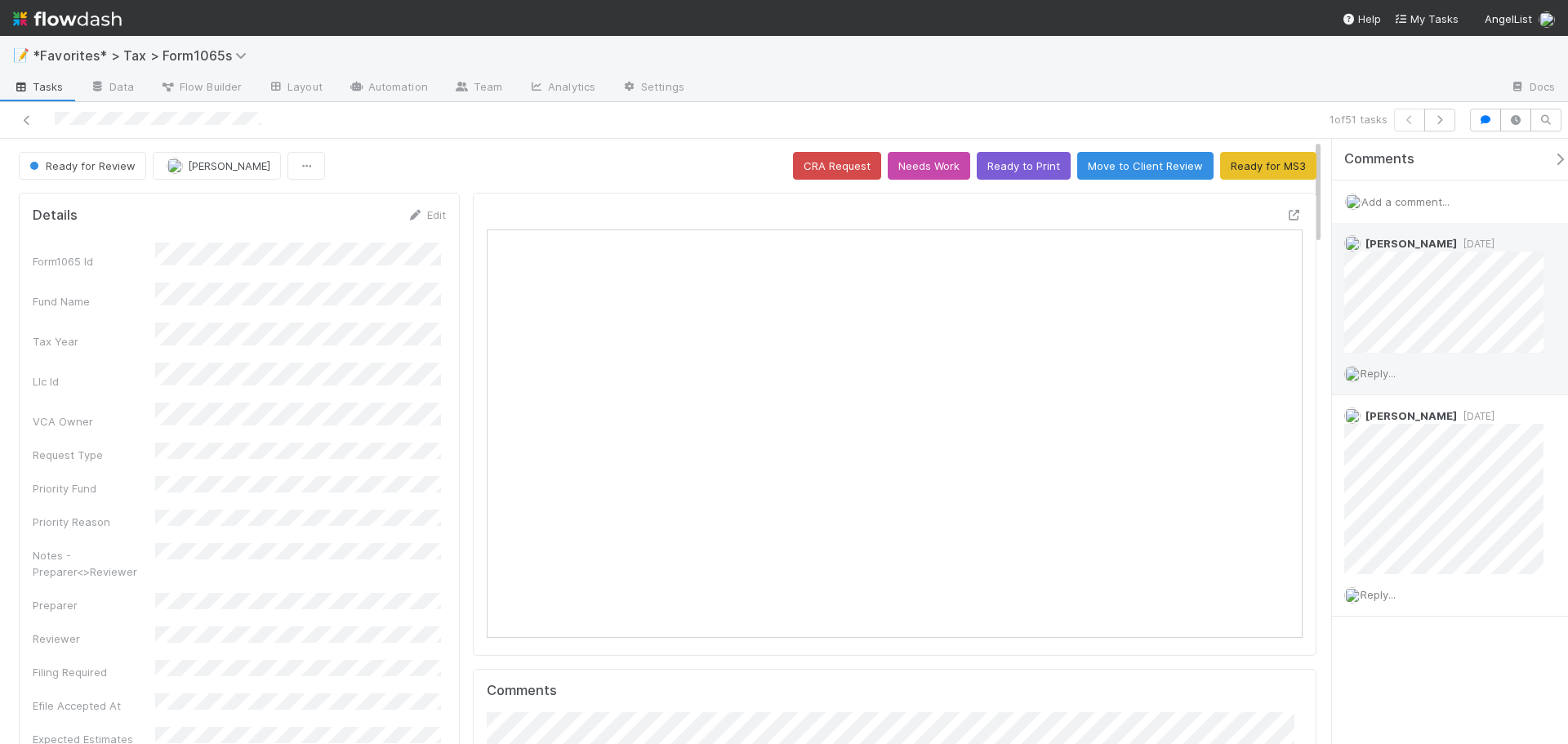
scroll to position [319, 397]
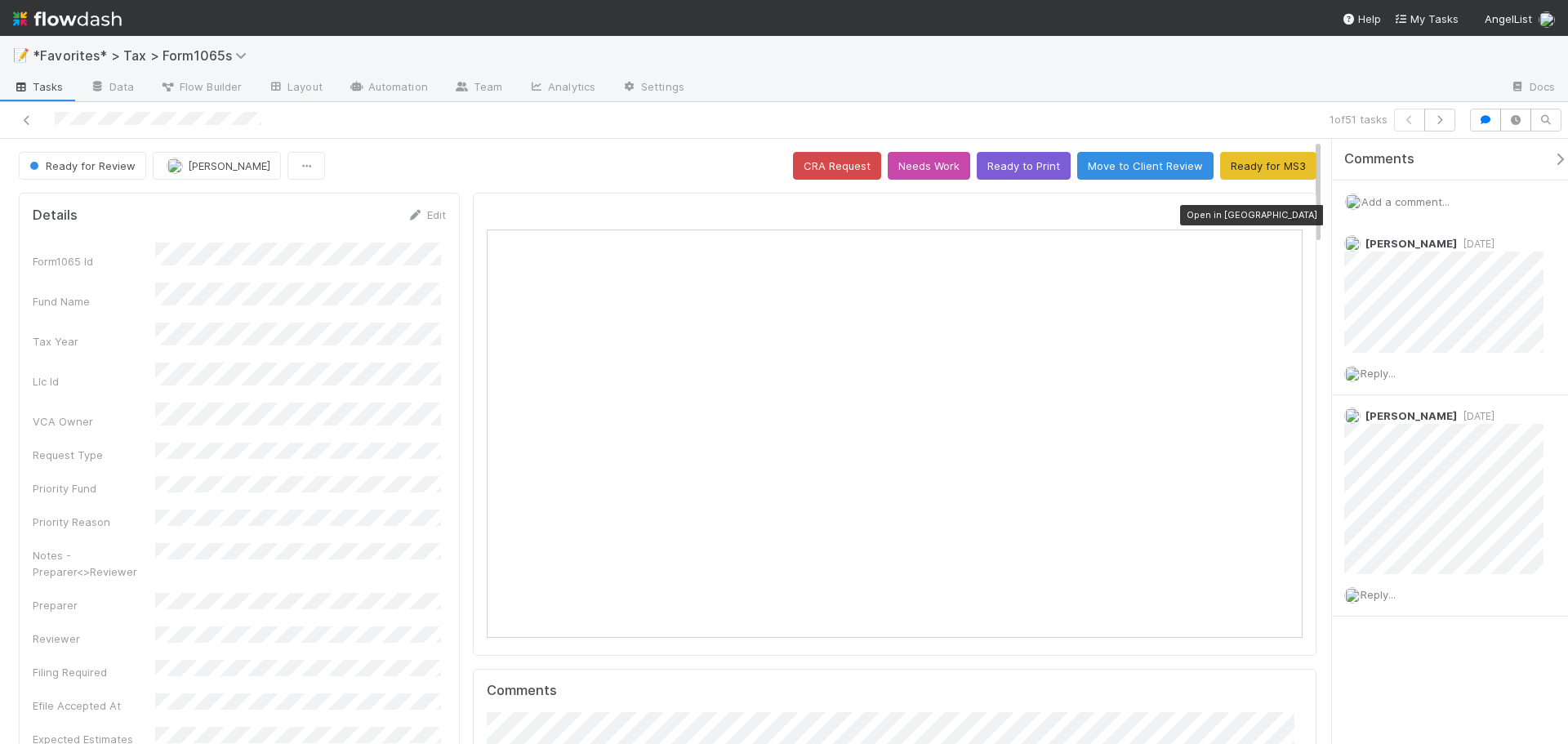
drag, startPoint x: 1287, startPoint y: 216, endPoint x: 1250, endPoint y: 193, distance: 43.6
click at [1286, 217] on icon at bounding box center [1293, 214] width 16 height 10
click at [1021, 170] on button "Ready to Print" at bounding box center [1023, 165] width 94 height 27
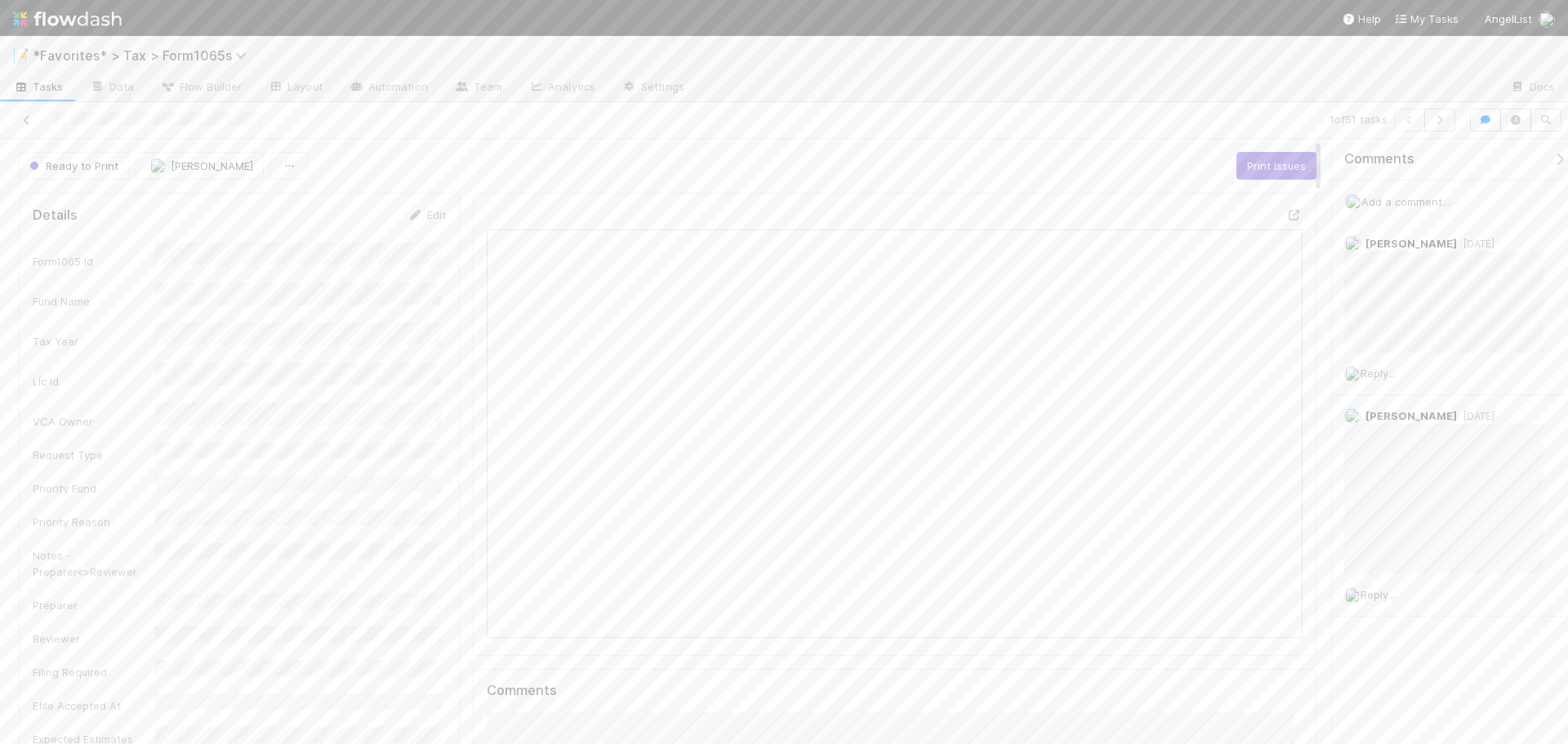
drag, startPoint x: 1277, startPoint y: 68, endPoint x: 1355, endPoint y: 93, distance: 81.9
click at [1278, 67] on div "📝 *Favorites* > Tax > Form1065s" at bounding box center [784, 55] width 1568 height 39
click at [1429, 118] on button "button" at bounding box center [1439, 120] width 31 height 23
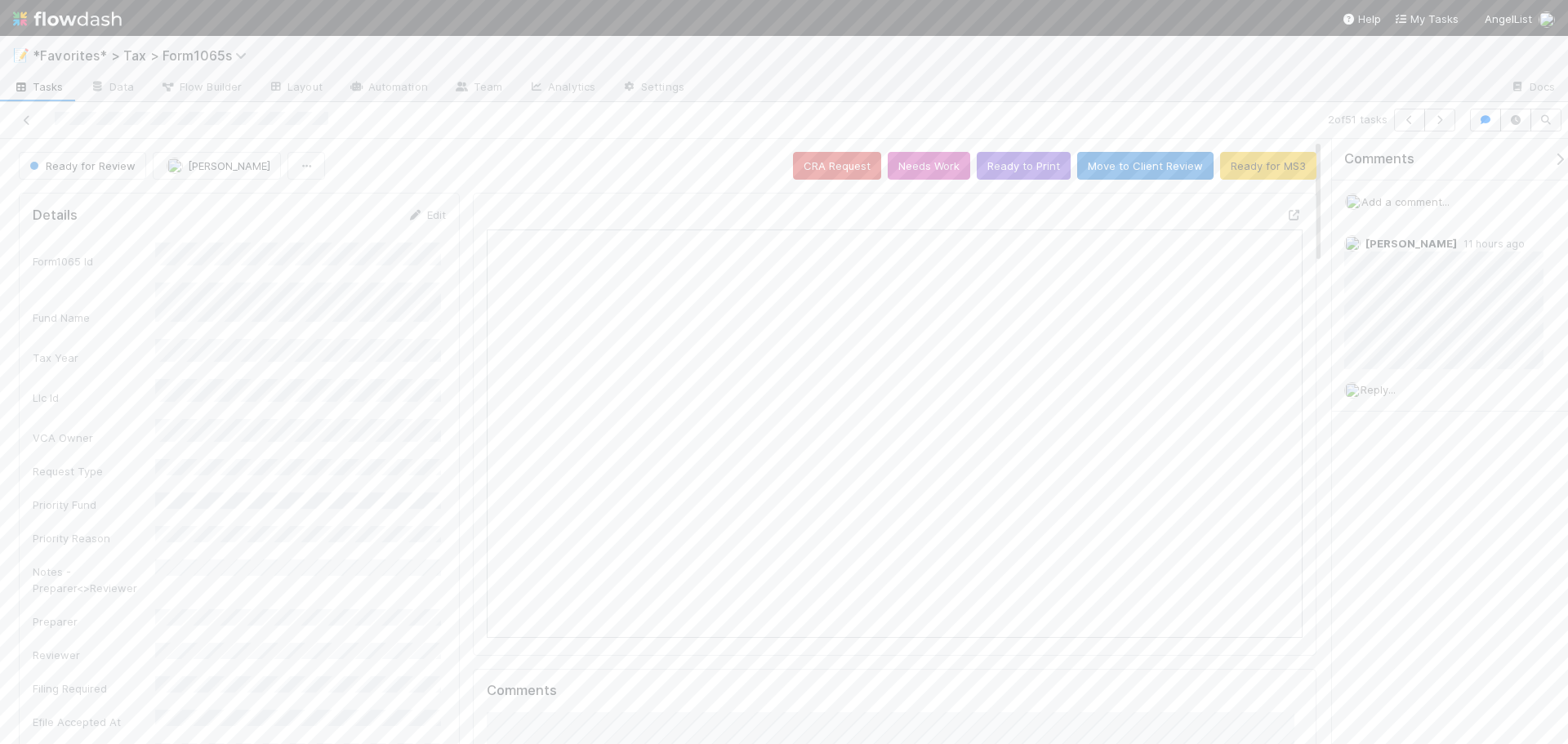
scroll to position [319, 795]
click at [911, 95] on div at bounding box center [1097, 88] width 800 height 27
click at [1287, 213] on icon at bounding box center [1293, 214] width 16 height 10
click at [1445, 119] on icon "button" at bounding box center [1439, 120] width 16 height 9
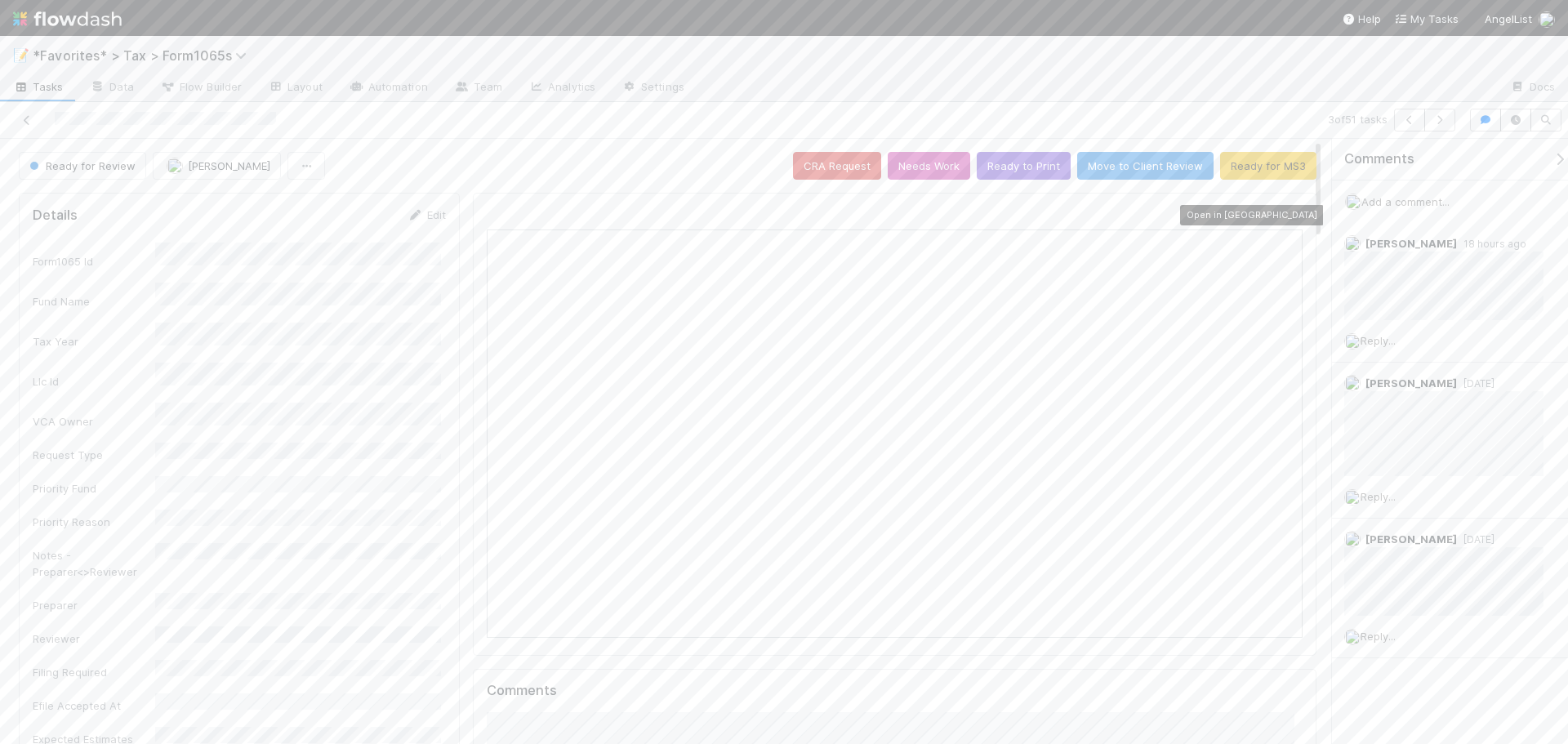
click at [1286, 220] on icon at bounding box center [1293, 214] width 16 height 10
click at [1446, 121] on icon "button" at bounding box center [1439, 120] width 16 height 9
drag, startPoint x: 1107, startPoint y: 119, endPoint x: 1242, endPoint y: 114, distance: 135.1
click at [1111, 119] on div "4 of 51 tasks" at bounding box center [1099, 120] width 725 height 23
click at [1286, 220] on icon at bounding box center [1293, 214] width 16 height 10
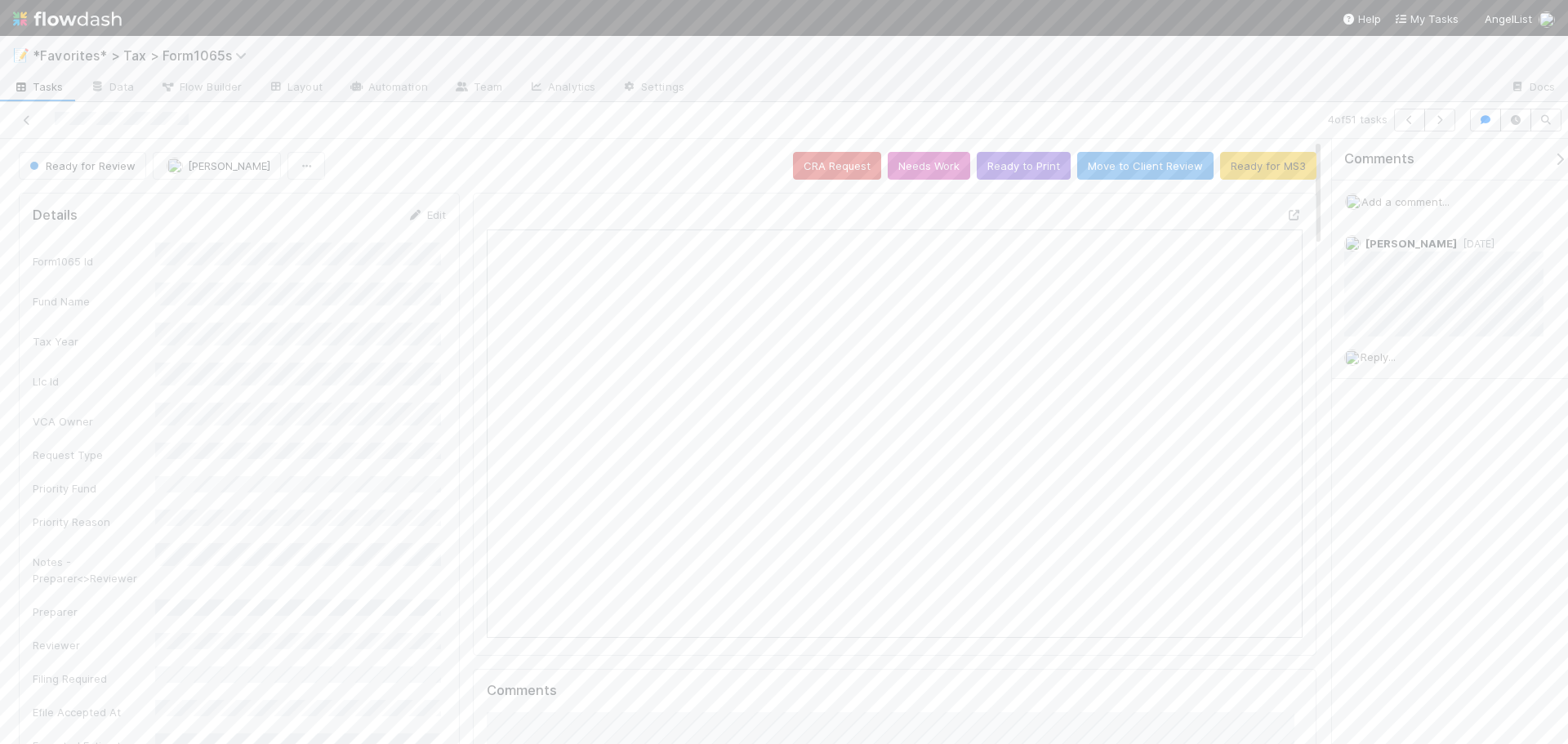
click at [27, 131] on div at bounding box center [371, 120] width 730 height 23
click at [27, 127] on link at bounding box center [27, 119] width 16 height 16
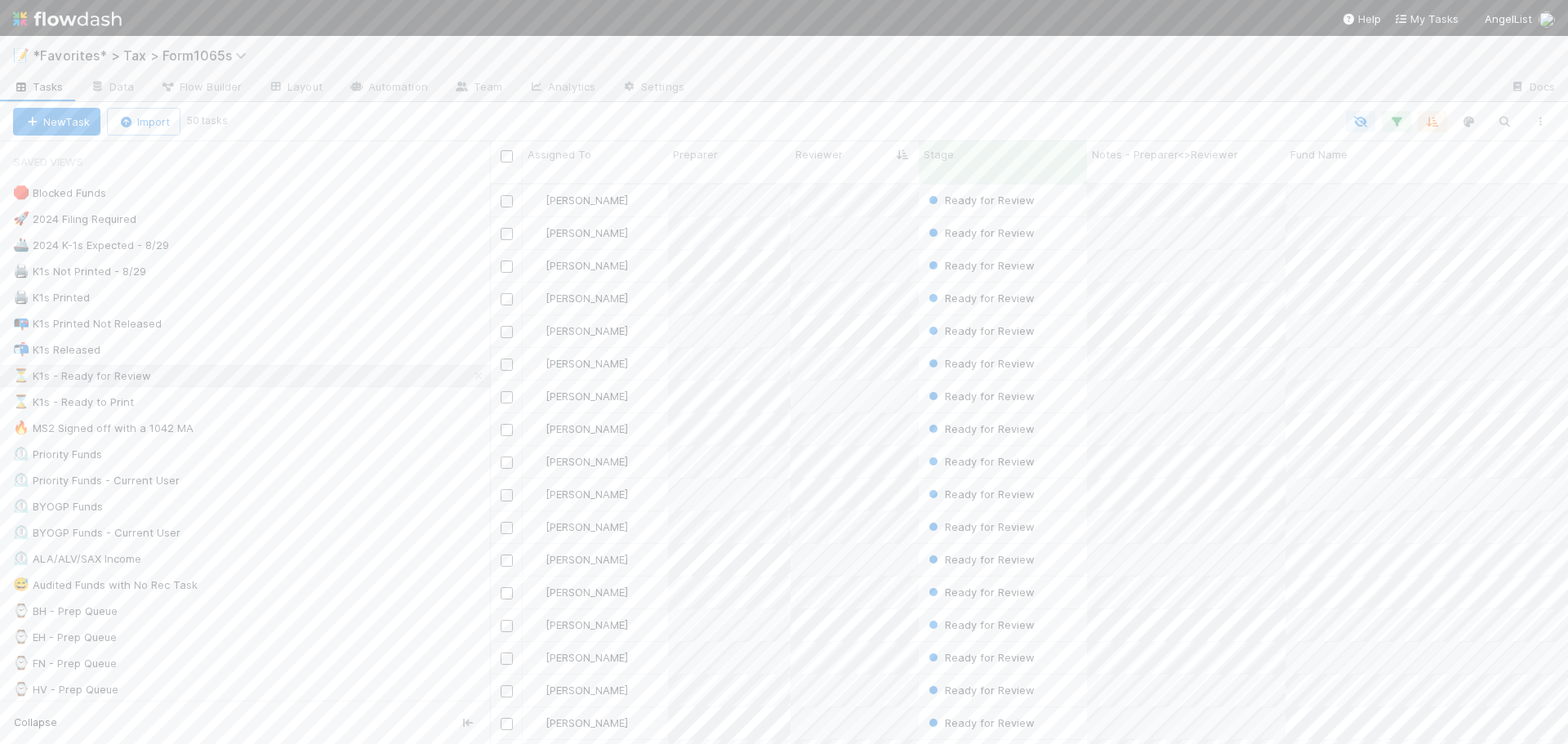
scroll to position [562, 1066]
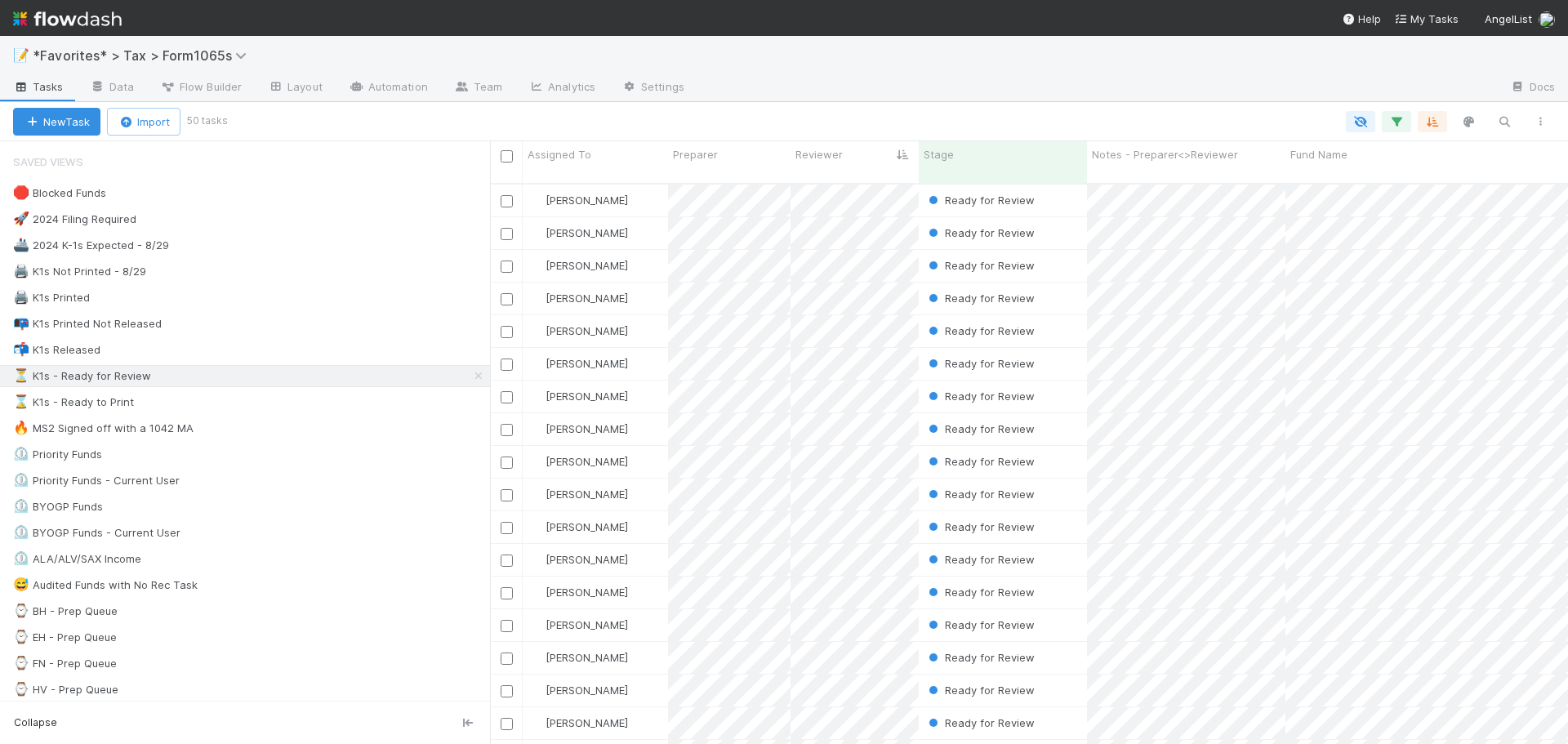
scroll to position [562, 1066]
click at [1063, 251] on div "Ready for Review" at bounding box center [1003, 266] width 169 height 32
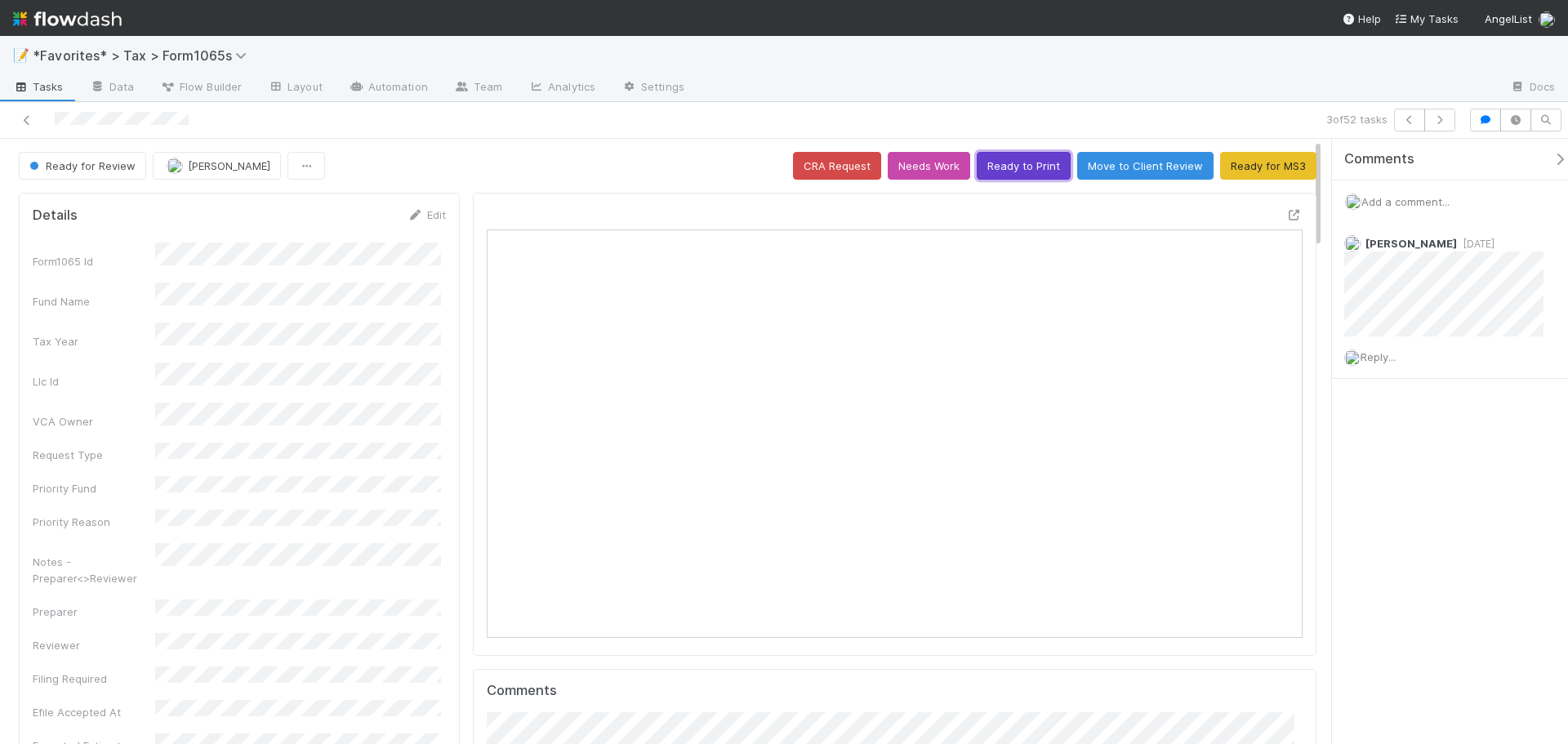
click at [1019, 168] on button "Ready to Print" at bounding box center [1023, 165] width 94 height 27
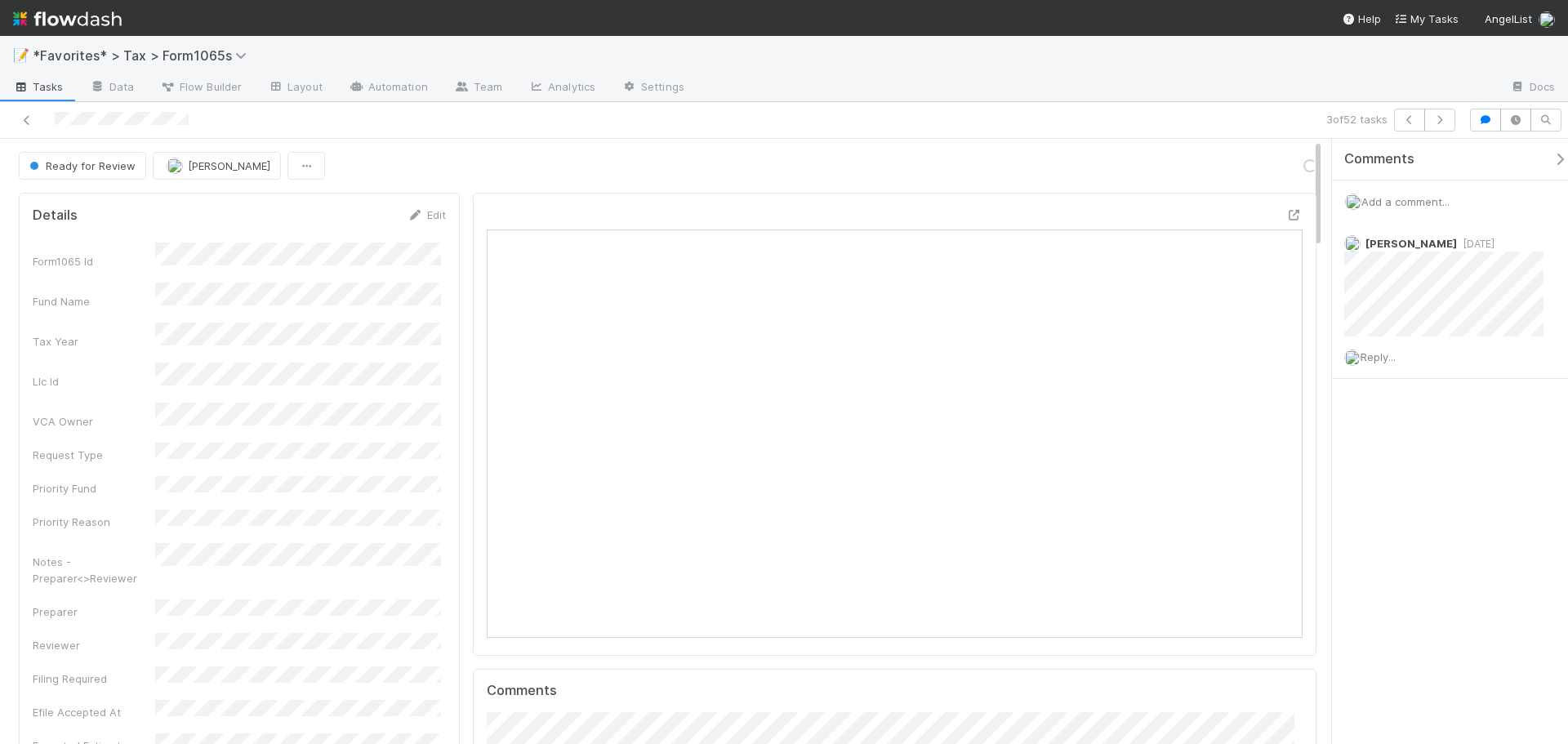
click at [1126, 108] on div "3 of 52 tasks" at bounding box center [784, 120] width 1568 height 37
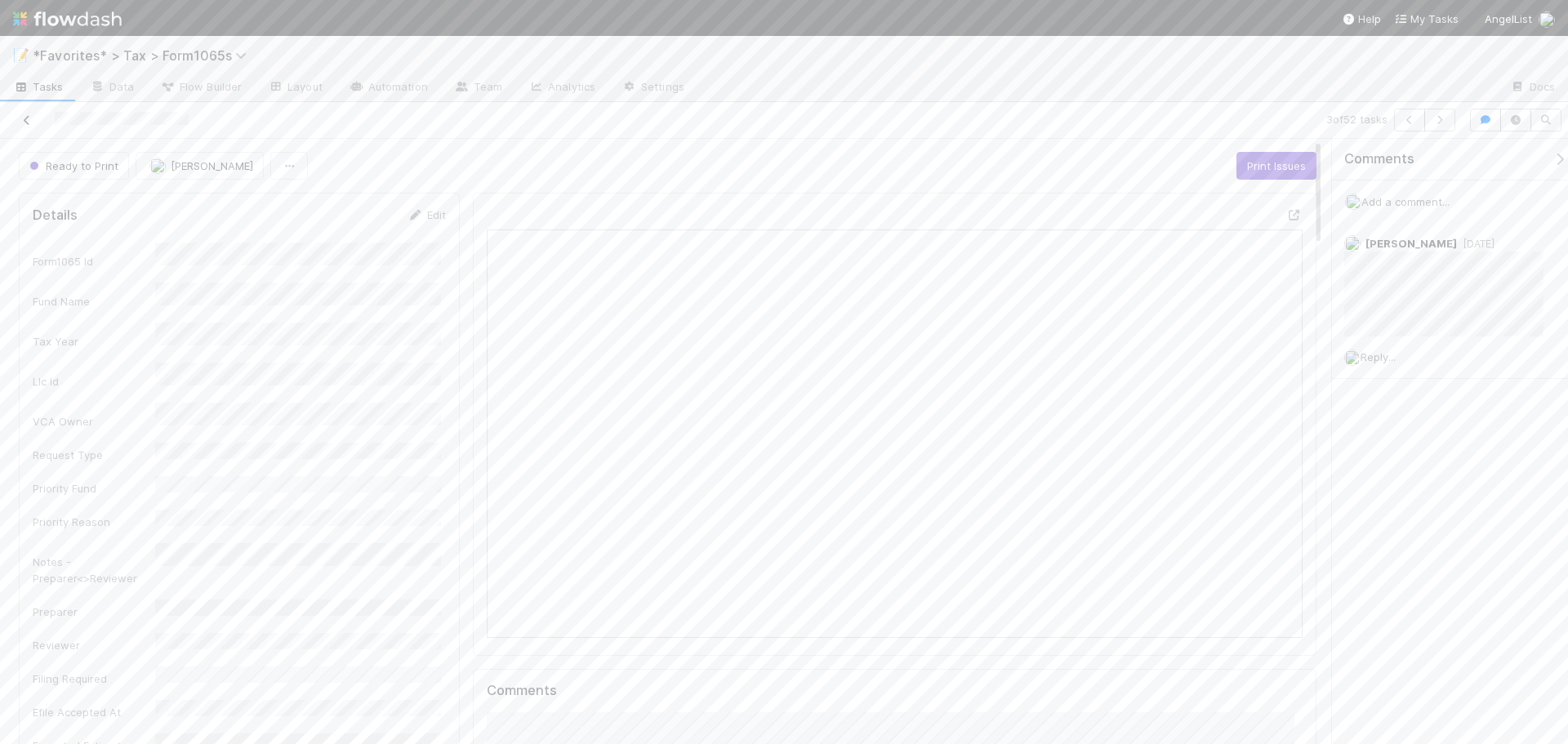
click at [19, 122] on icon at bounding box center [27, 120] width 16 height 10
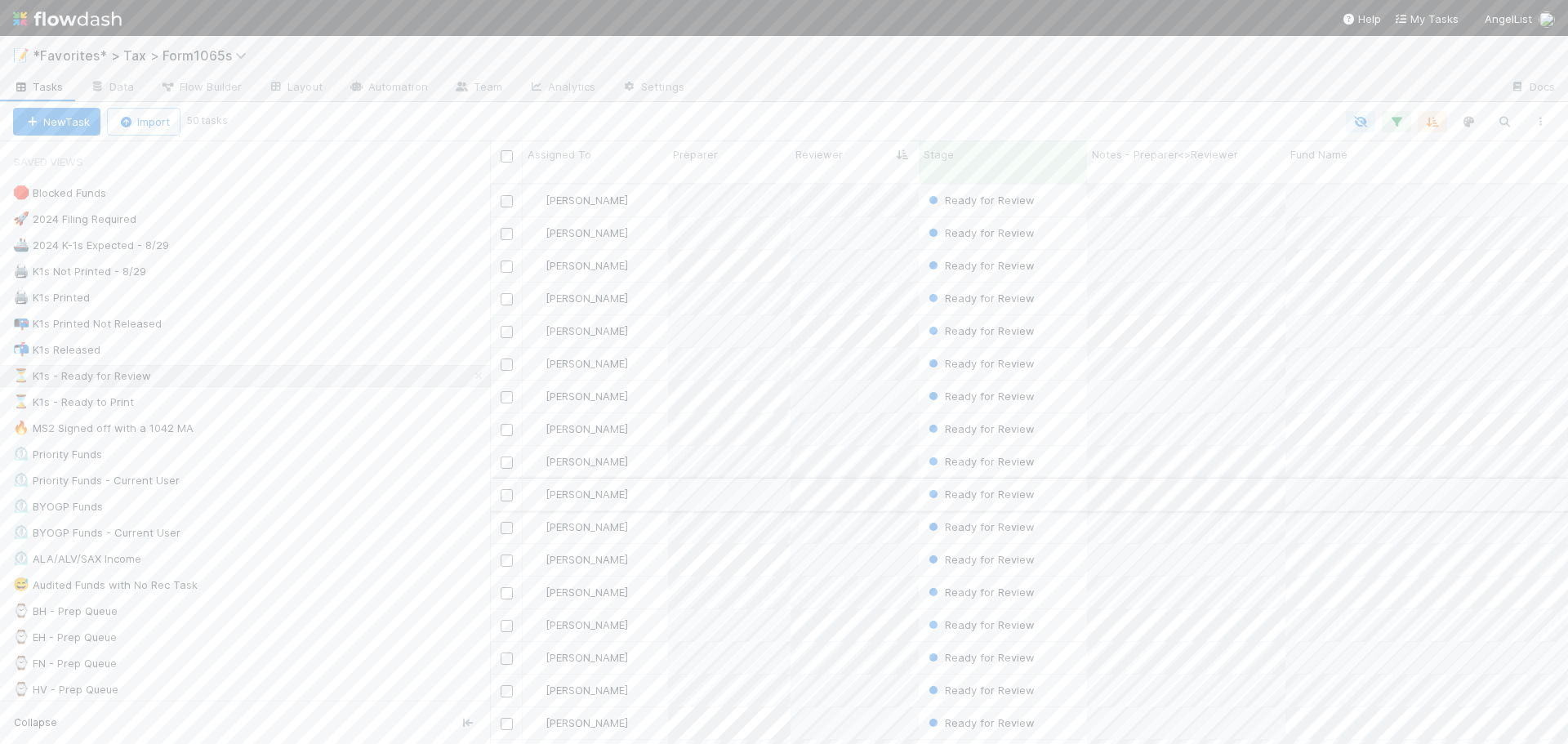
scroll to position [562, 1066]
click at [926, 123] on div at bounding box center [891, 121] width 1333 height 21
click at [915, 114] on div at bounding box center [891, 121] width 1333 height 21
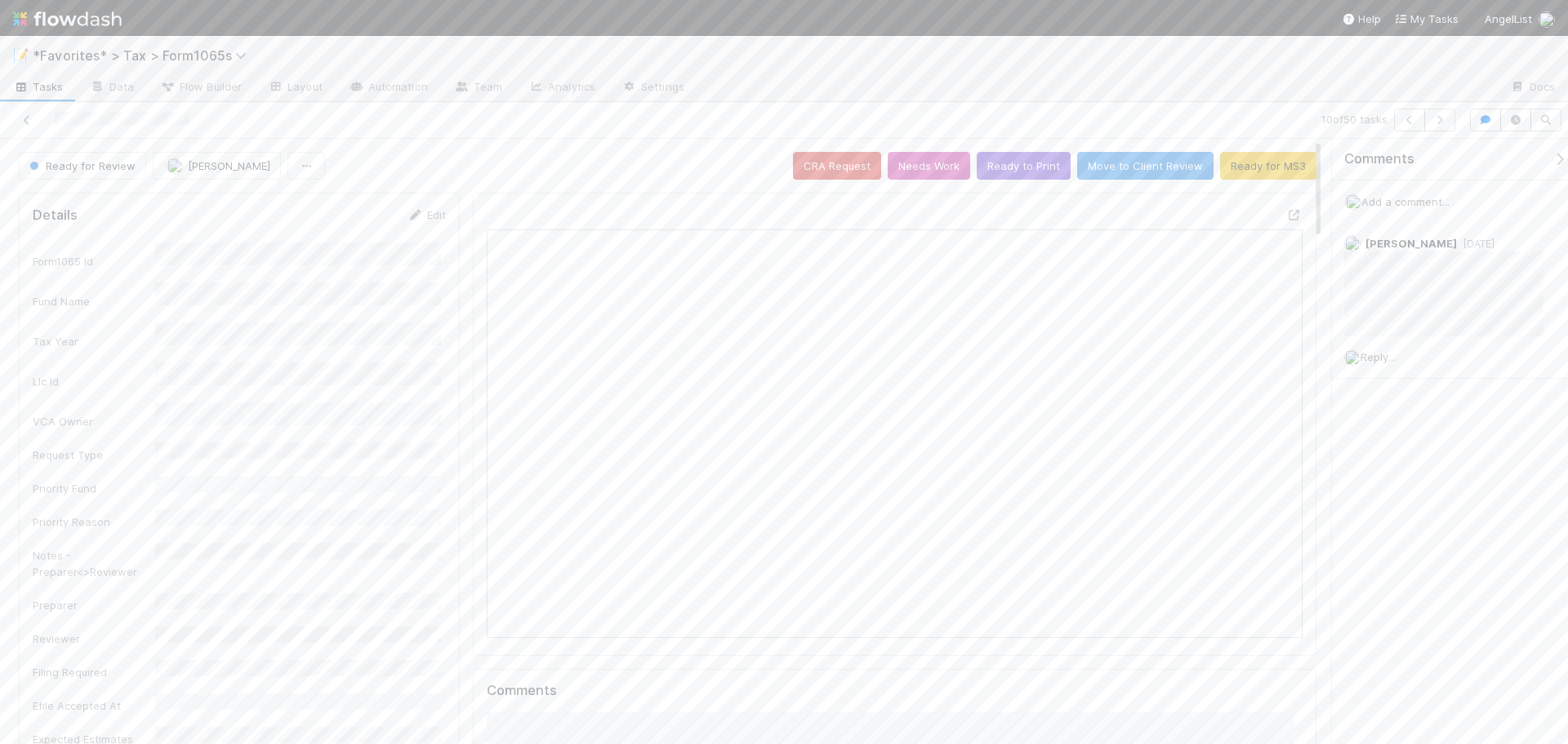
scroll to position [319, 795]
click at [1286, 210] on icon at bounding box center [1293, 214] width 16 height 10
click at [1025, 169] on button "Ready to Print" at bounding box center [1023, 165] width 94 height 27
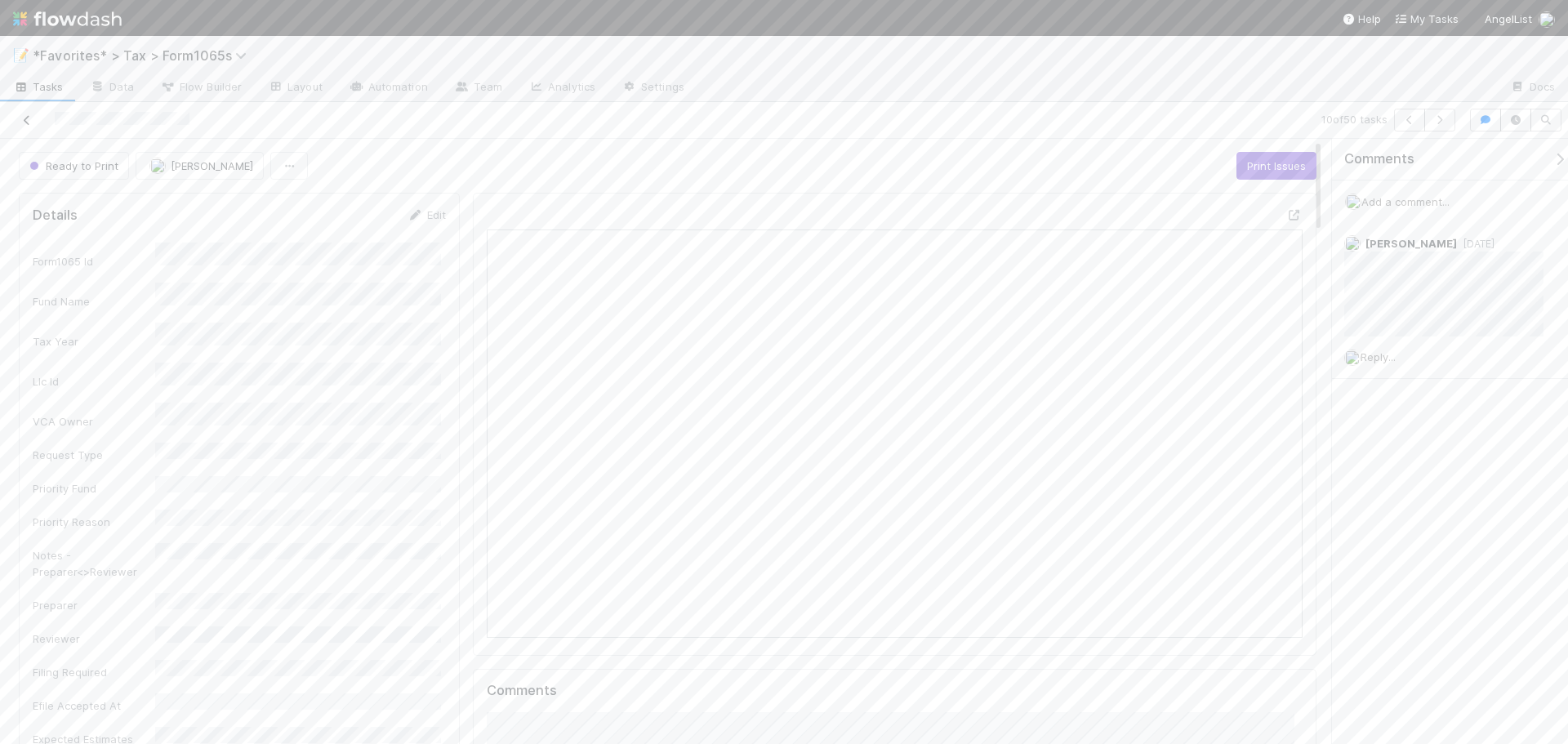
click at [22, 122] on icon at bounding box center [27, 120] width 16 height 10
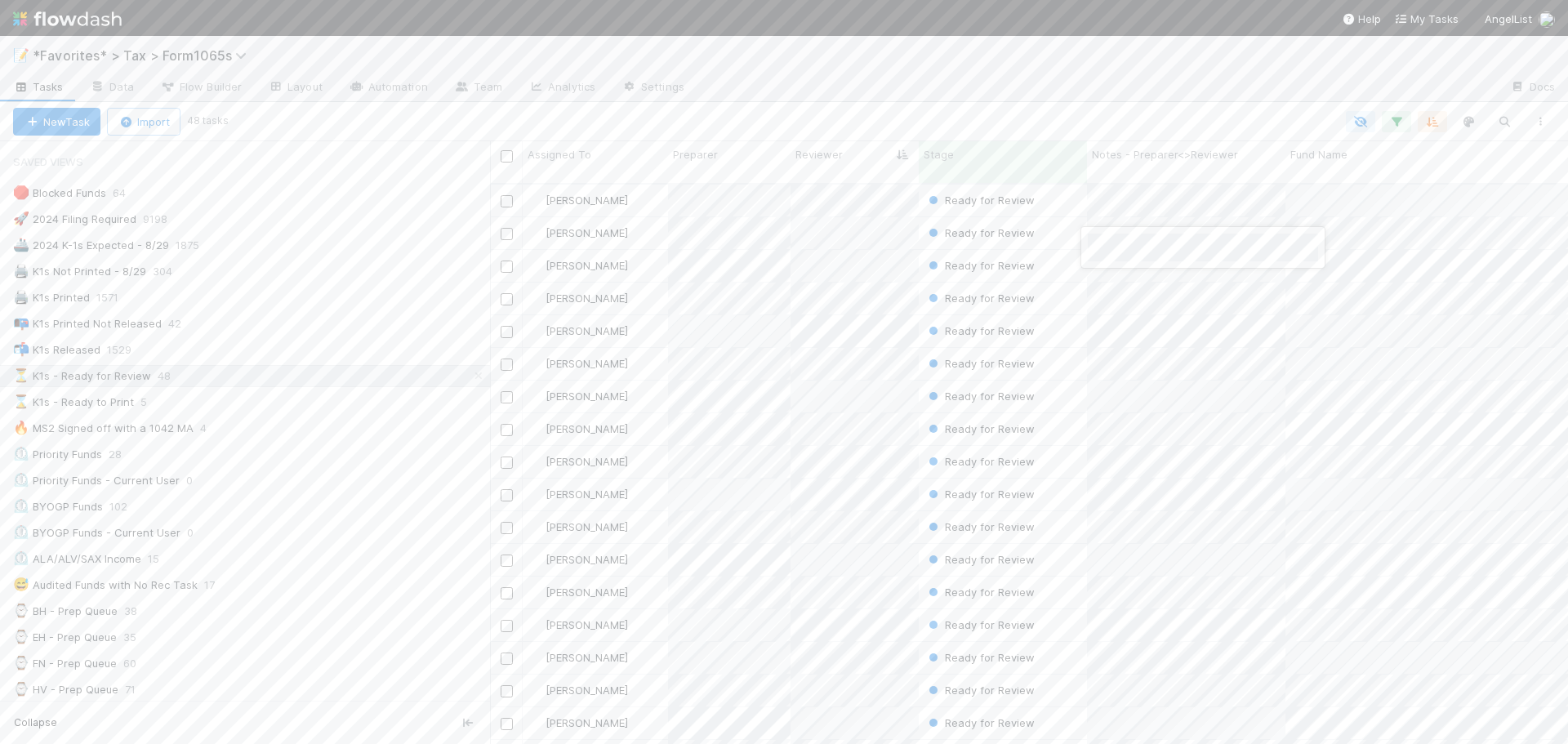
drag, startPoint x: 1106, startPoint y: 109, endPoint x: 1102, endPoint y: 123, distance: 14.6
click at [1105, 109] on div at bounding box center [784, 372] width 1568 height 744
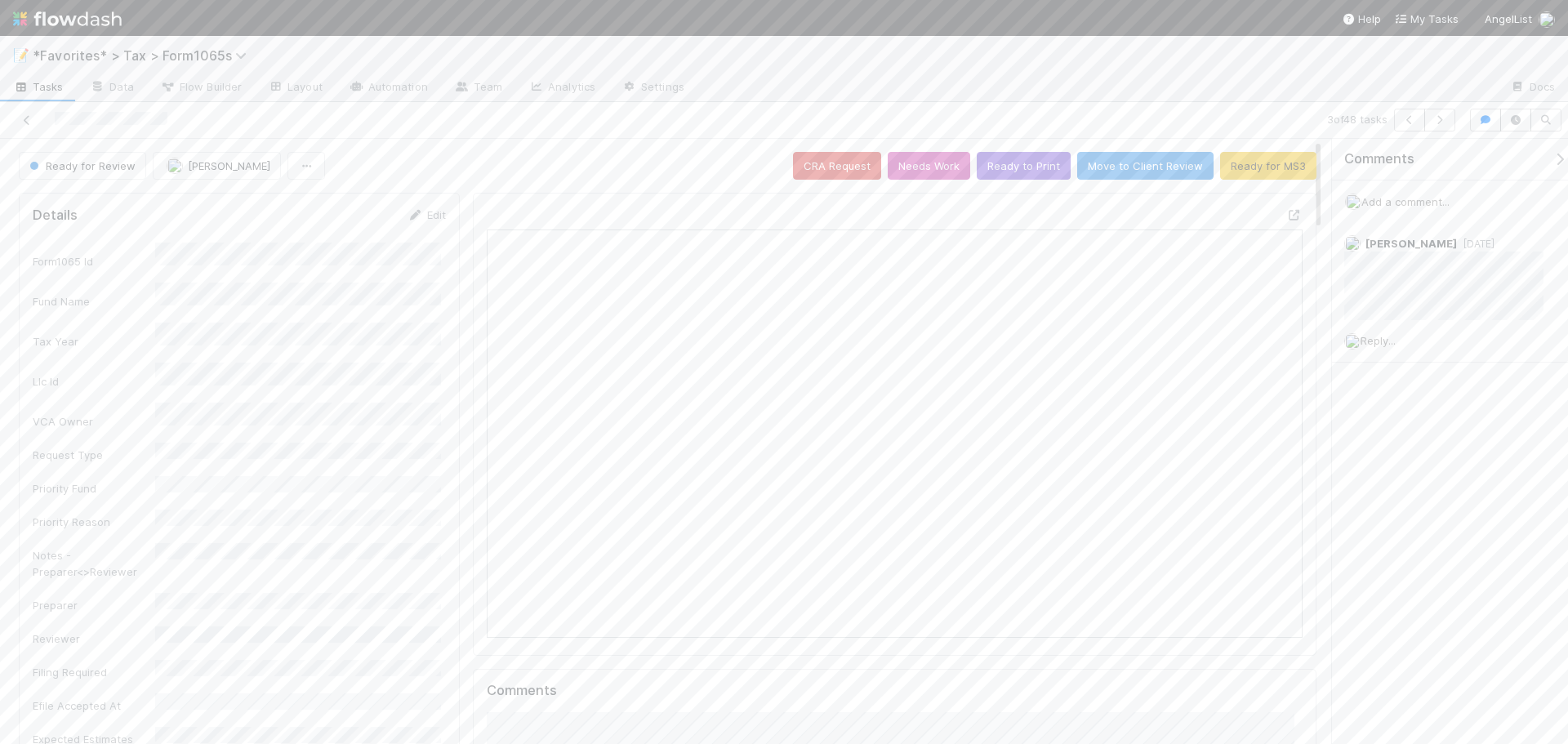
scroll to position [319, 795]
click at [1286, 213] on icon at bounding box center [1293, 214] width 16 height 10
click at [1026, 168] on button "Ready to Print" at bounding box center [1023, 165] width 94 height 27
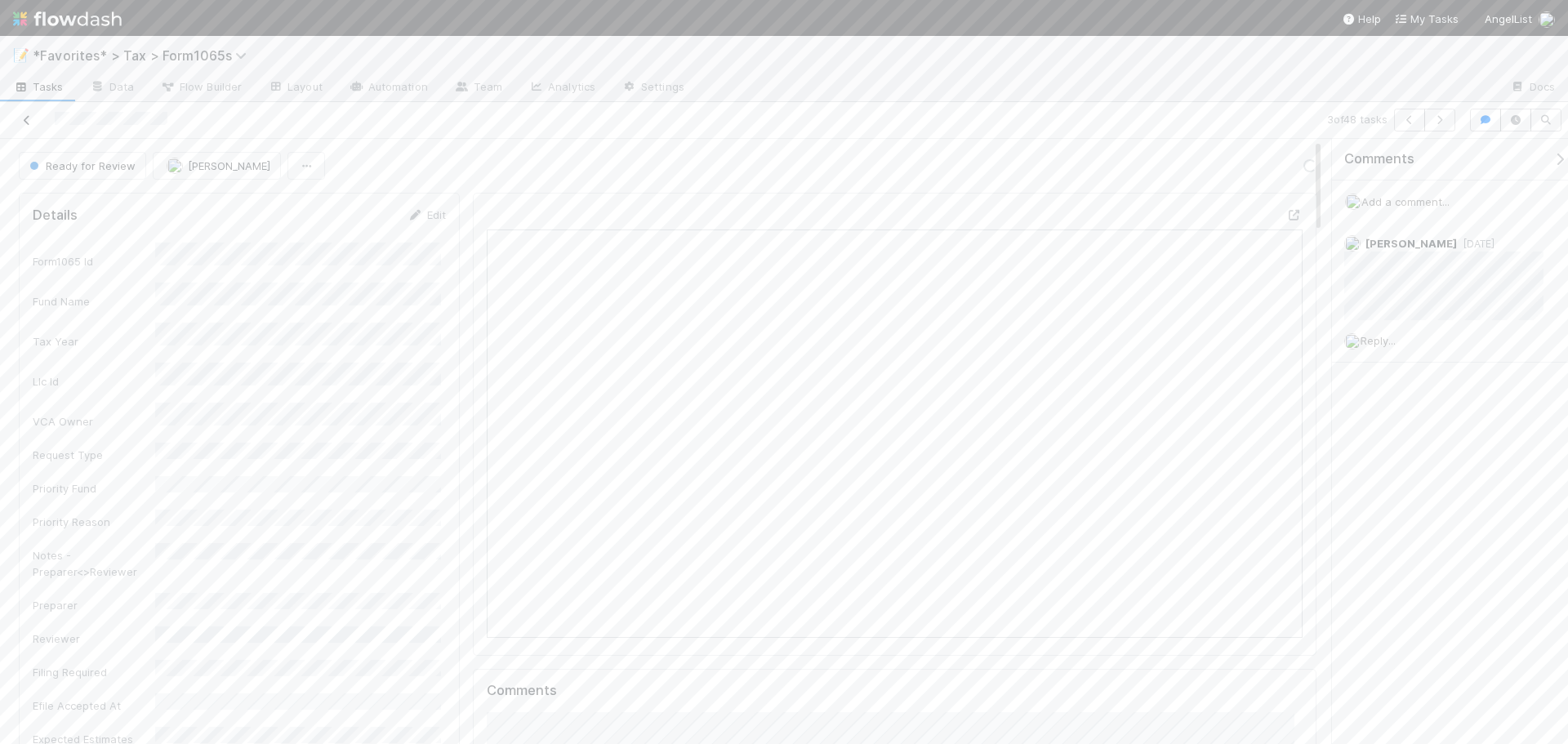
click at [27, 119] on icon at bounding box center [27, 120] width 16 height 10
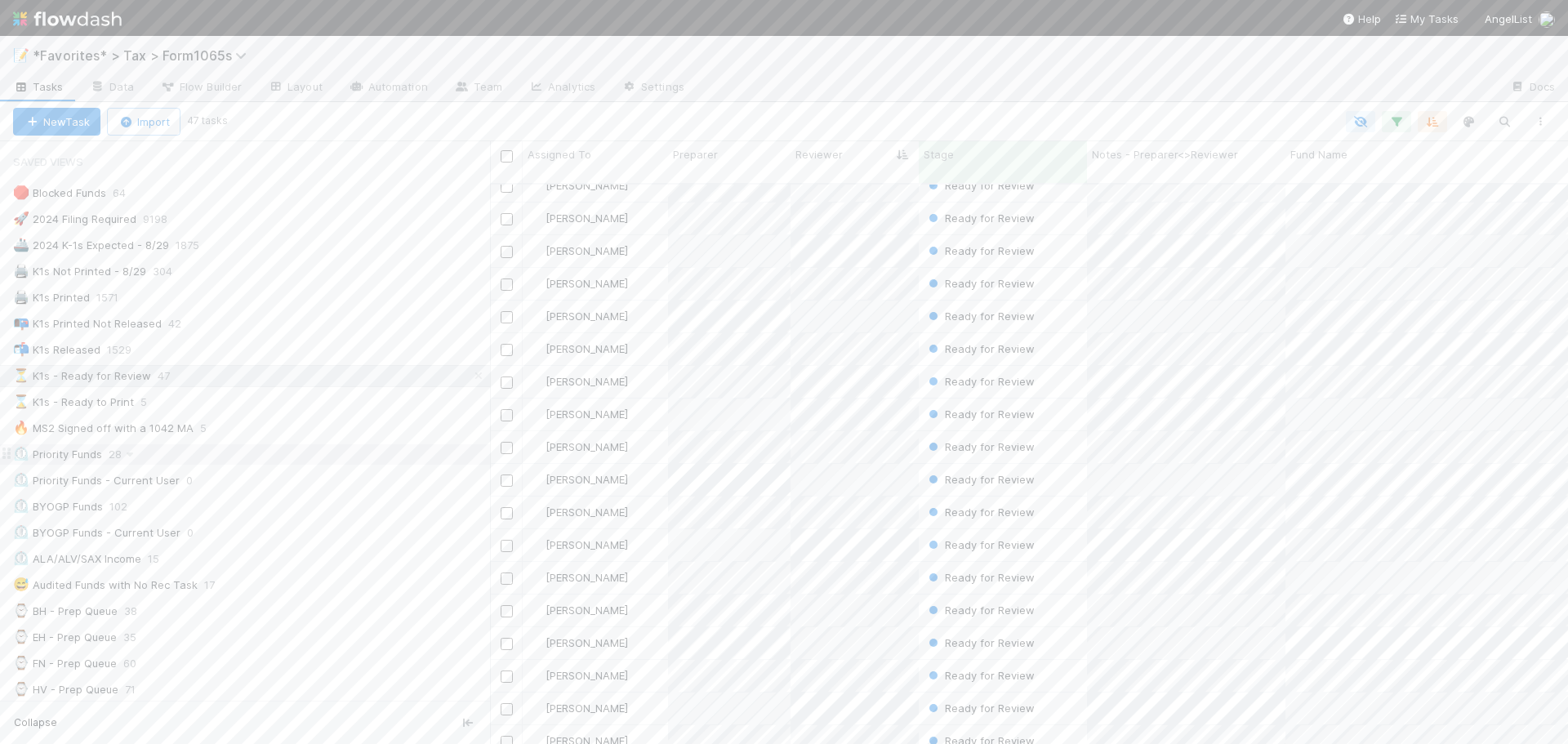
click at [321, 450] on div "⏲️ Priority Funds 28" at bounding box center [251, 455] width 477 height 21
click at [331, 435] on div "🔥 MS2 Signed off with a 1042 MA 5" at bounding box center [251, 428] width 477 height 21
click at [1394, 118] on icon "button" at bounding box center [1396, 122] width 16 height 15
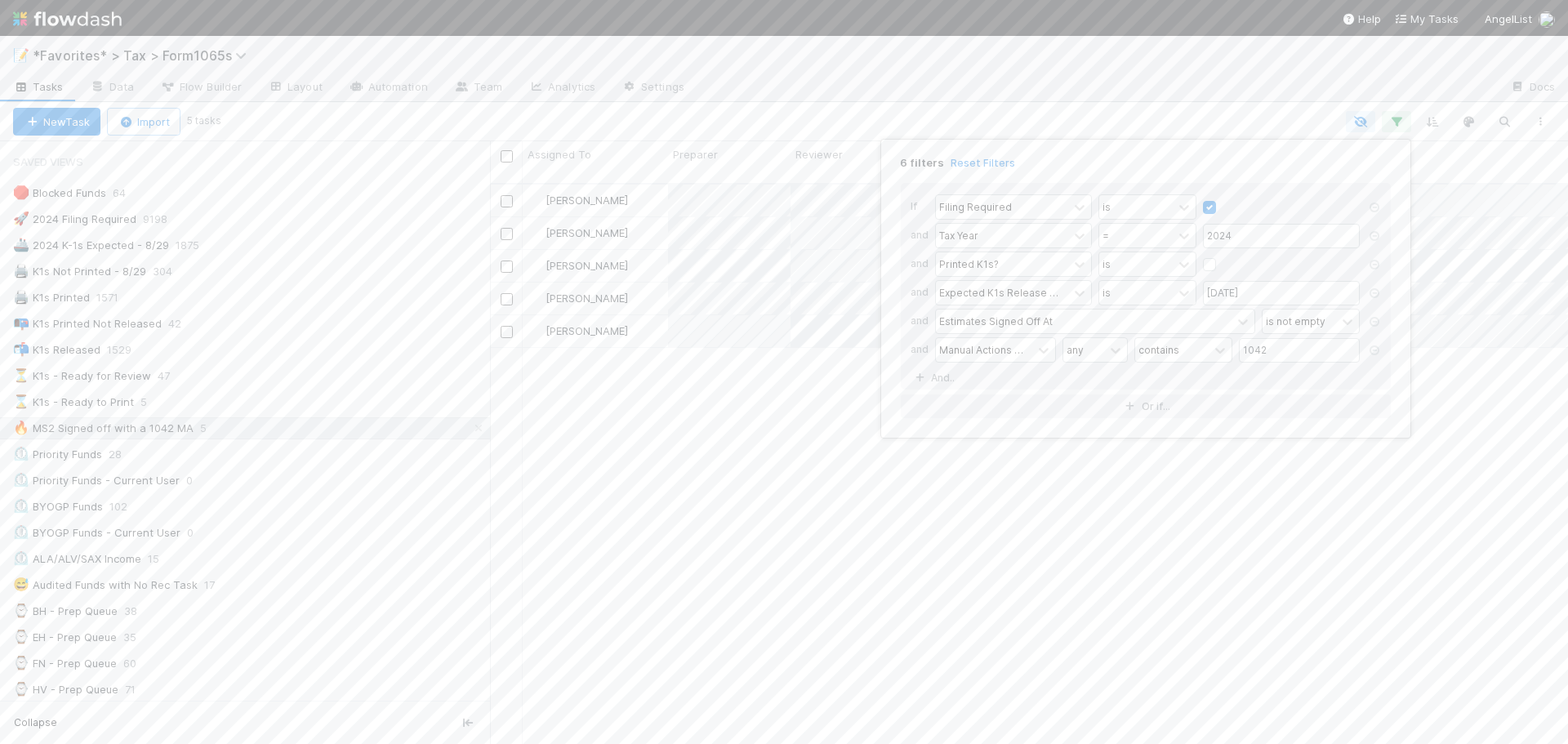
click at [1157, 90] on div "6 filters Reset Filters If Filing Required is and Tax Year = 2024 and Printed K…" at bounding box center [784, 372] width 1568 height 744
click at [314, 273] on div "🖨️ K1s Not Printed - 8/29 304" at bounding box center [251, 272] width 477 height 21
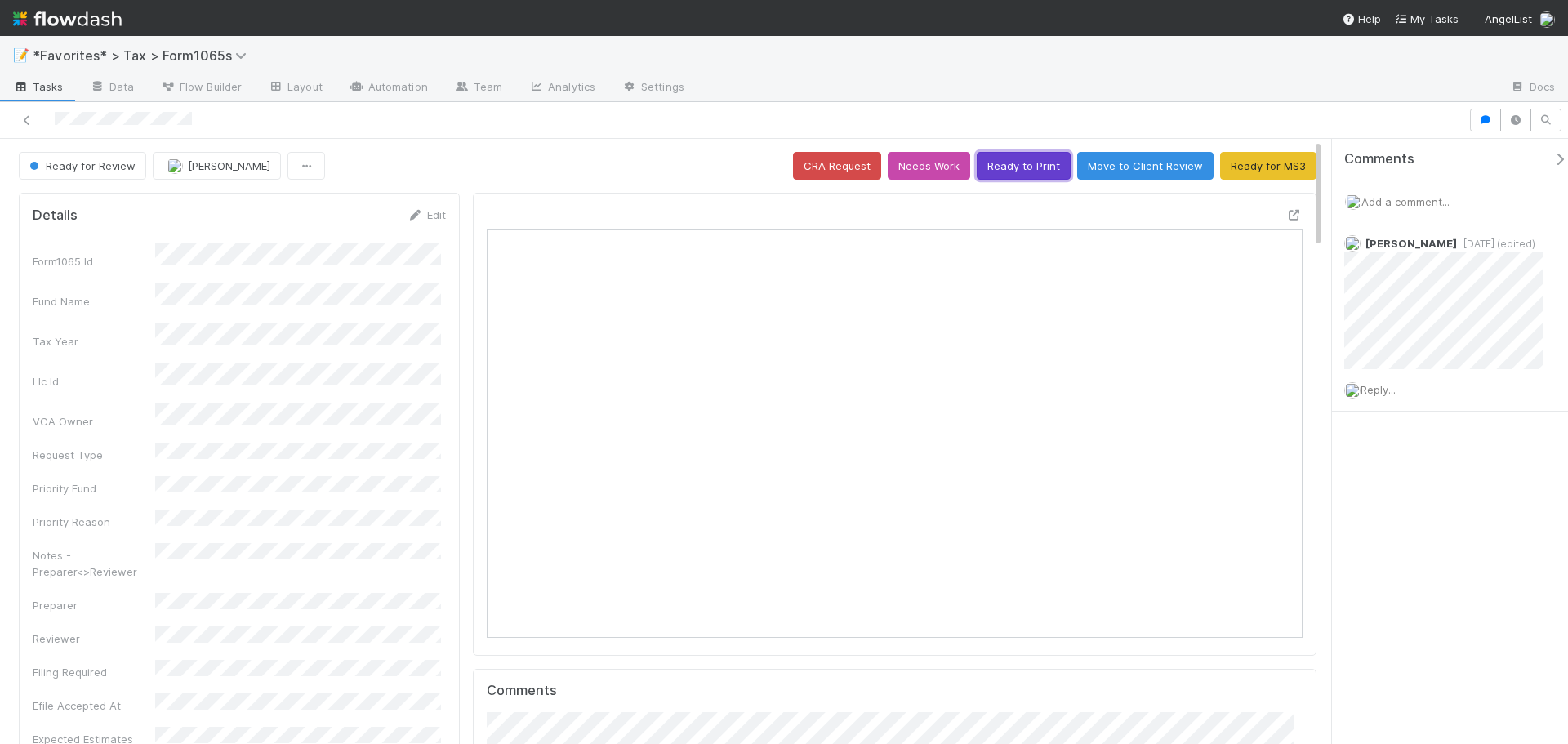
click at [1033, 169] on button "Ready to Print" at bounding box center [1023, 165] width 94 height 27
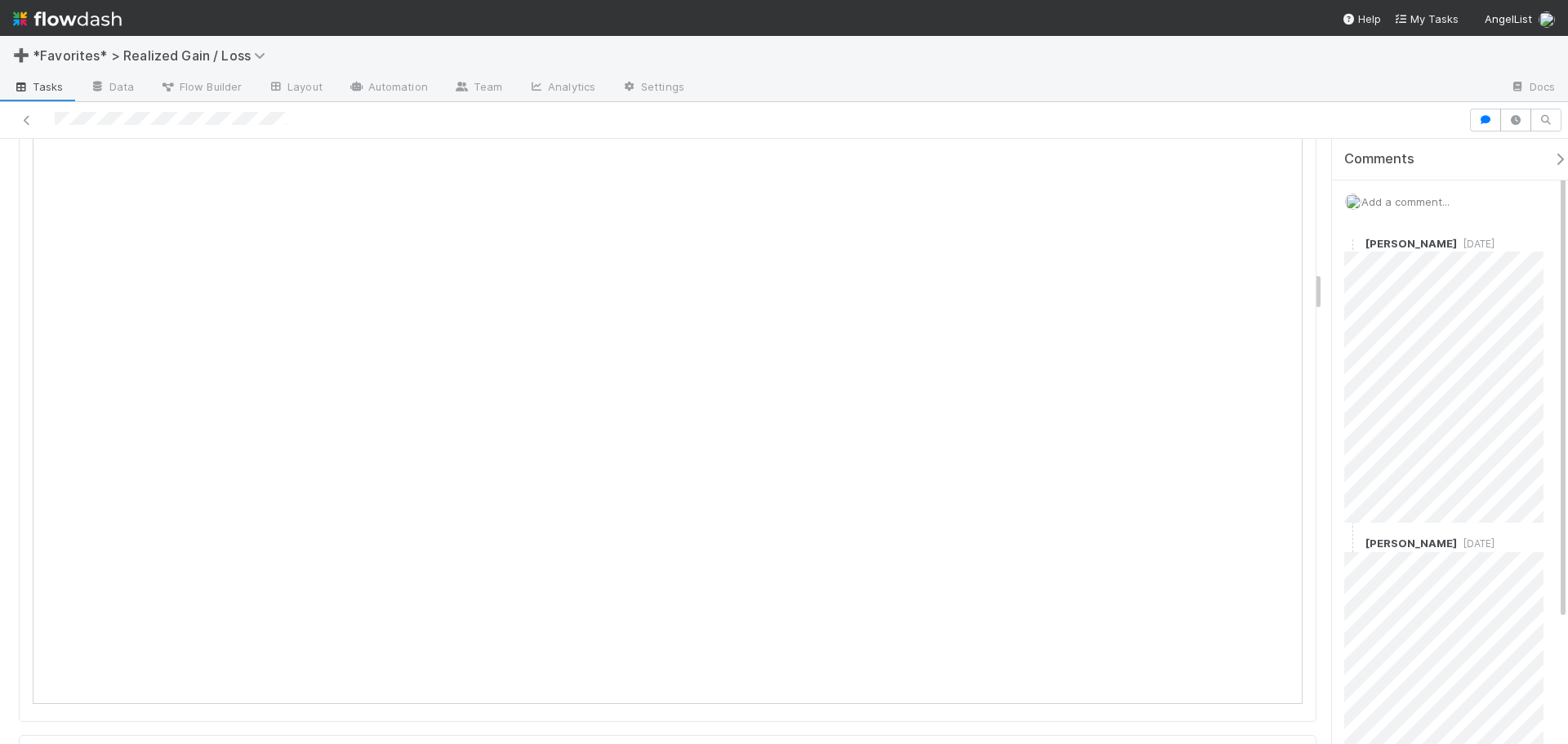
scroll to position [1896, 0]
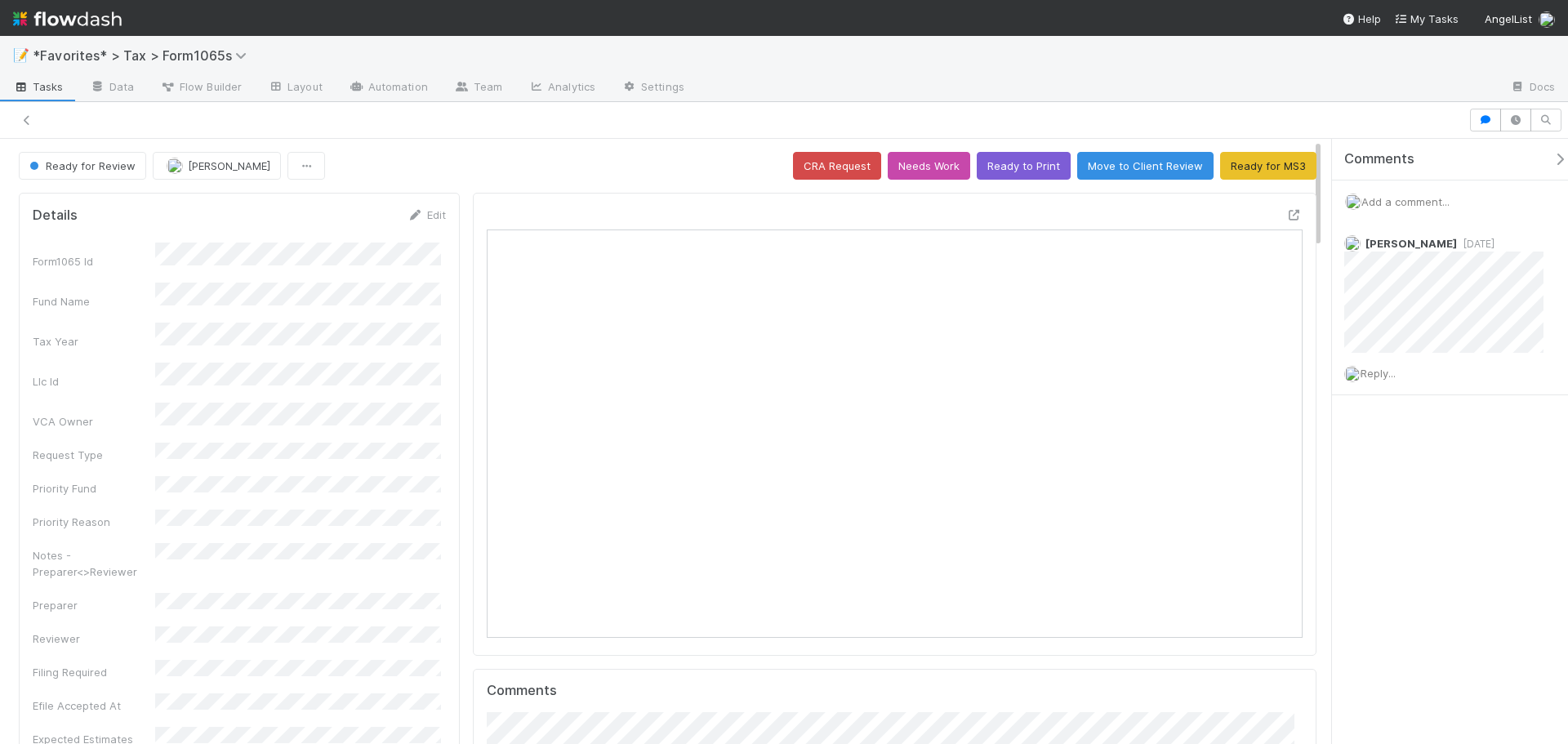
scroll to position [319, 795]
click at [1014, 156] on button "Ready to Print" at bounding box center [1023, 165] width 94 height 27
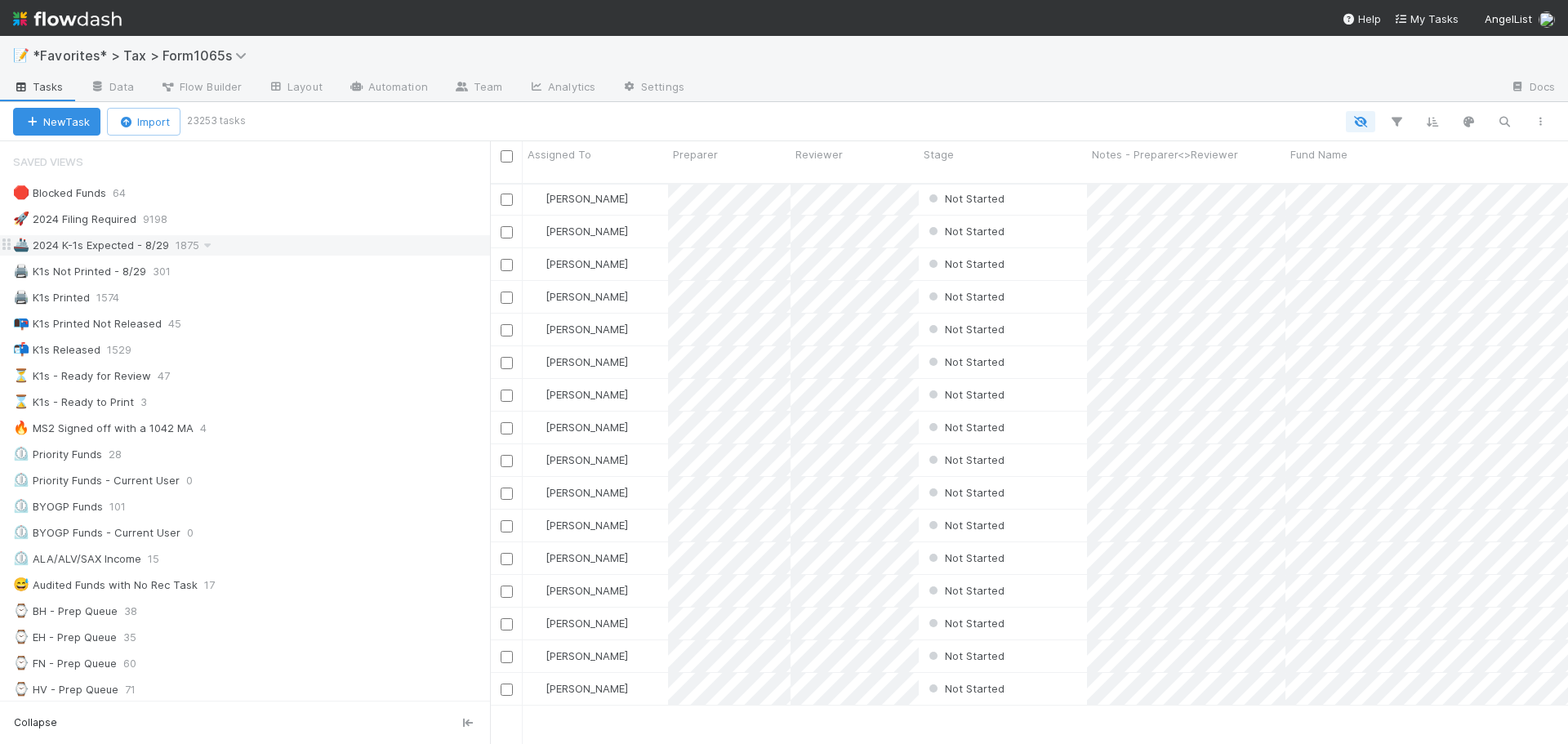
scroll to position [490, 0]
click at [279, 263] on div "🖨️ K1s Not Printed - 8/29 301" at bounding box center [251, 272] width 477 height 21
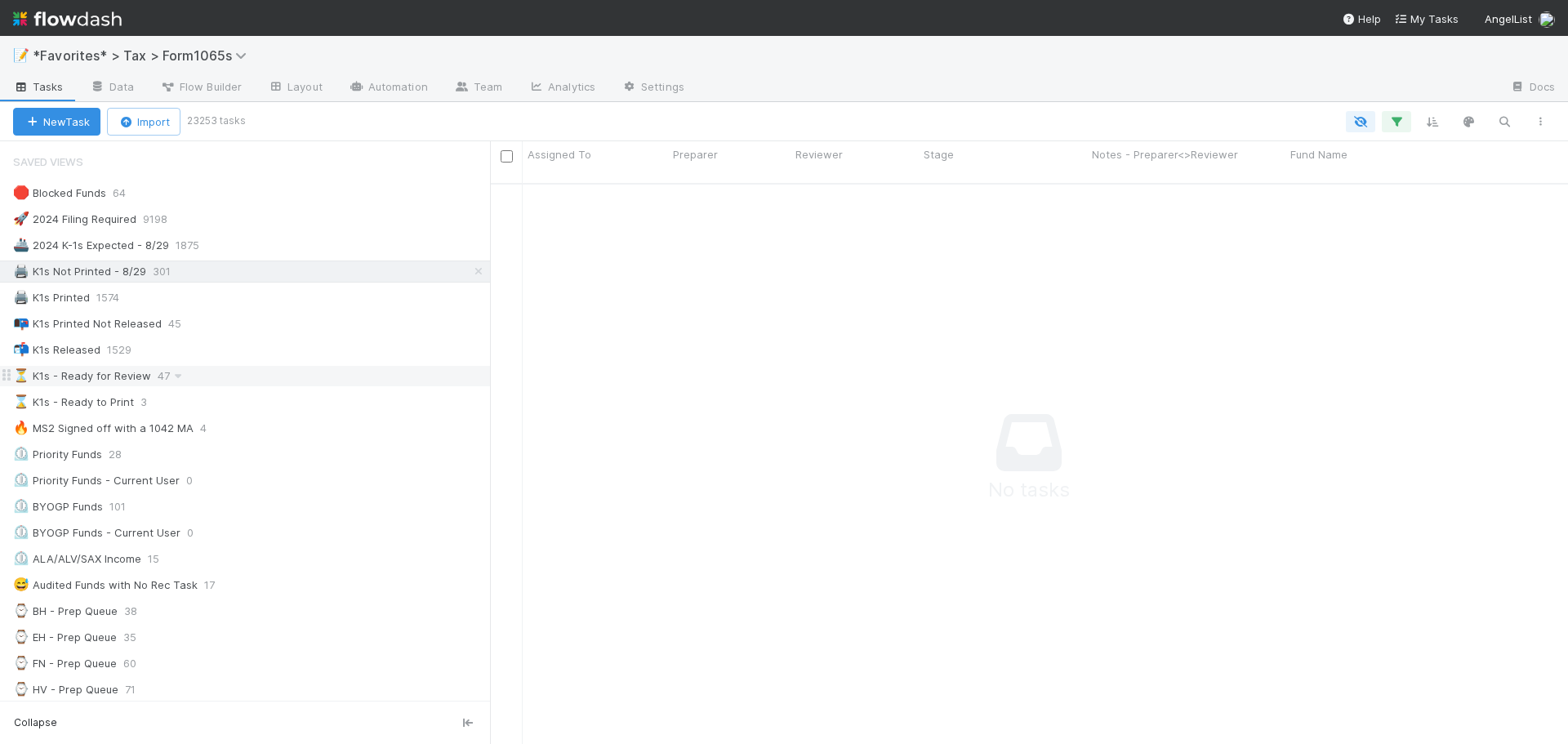
scroll to position [550, 1066]
click at [261, 370] on div "⏳ K1s - Ready for Review 47" at bounding box center [251, 376] width 477 height 21
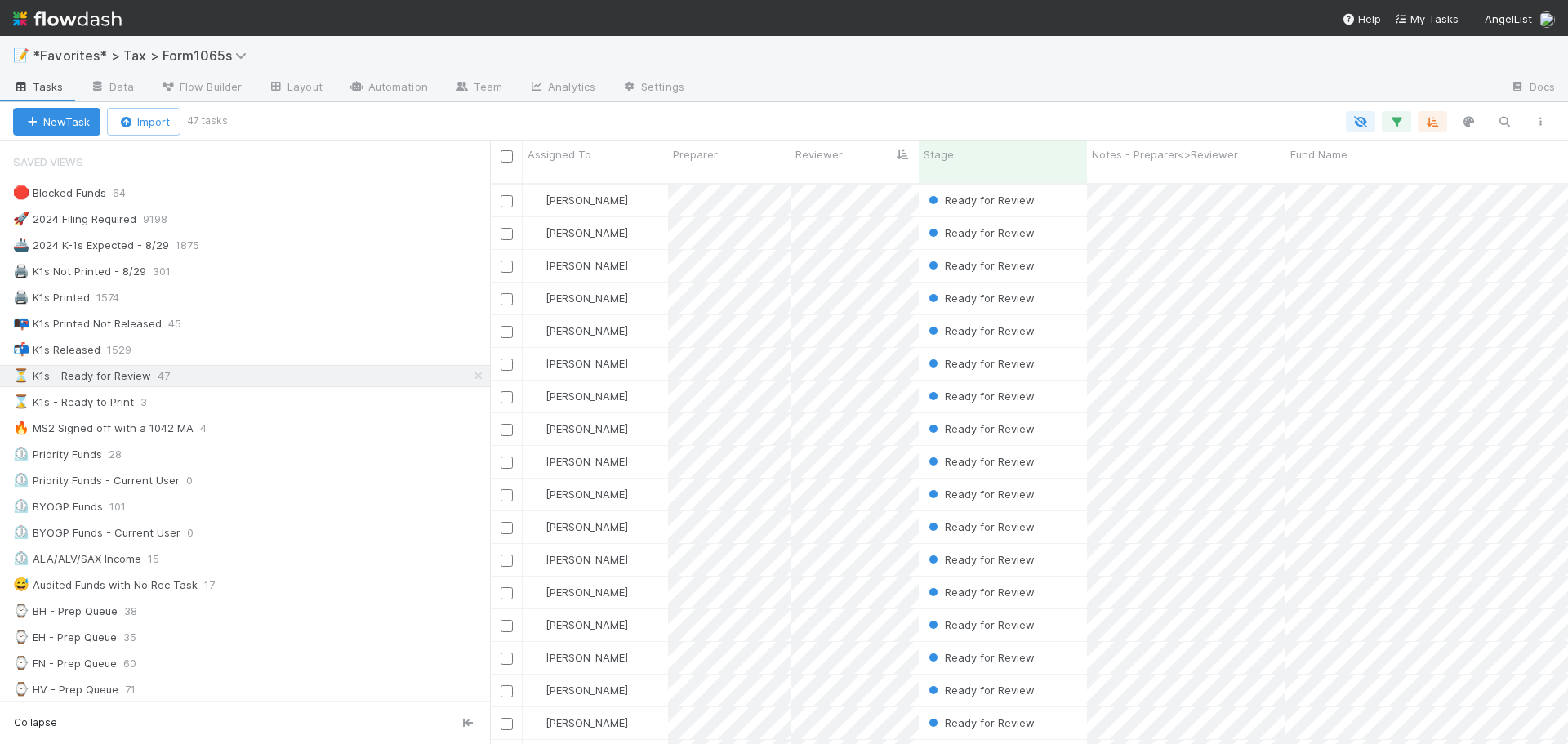
scroll to position [562, 1066]
click at [1080, 65] on div "📝 *Favorites* > Tax > Form1065s" at bounding box center [784, 55] width 1568 height 39
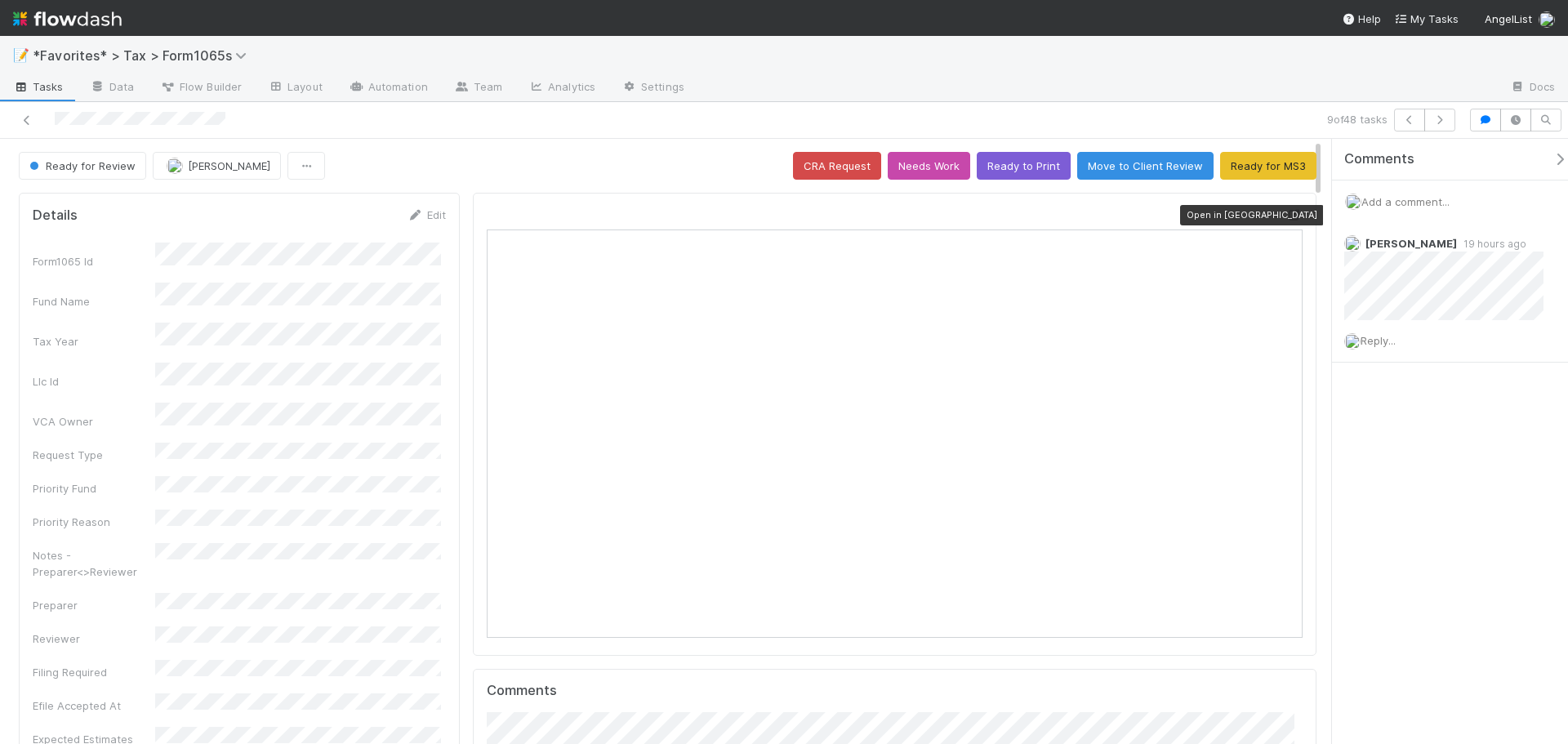
scroll to position [319, 795]
click at [1286, 217] on icon at bounding box center [1293, 214] width 16 height 10
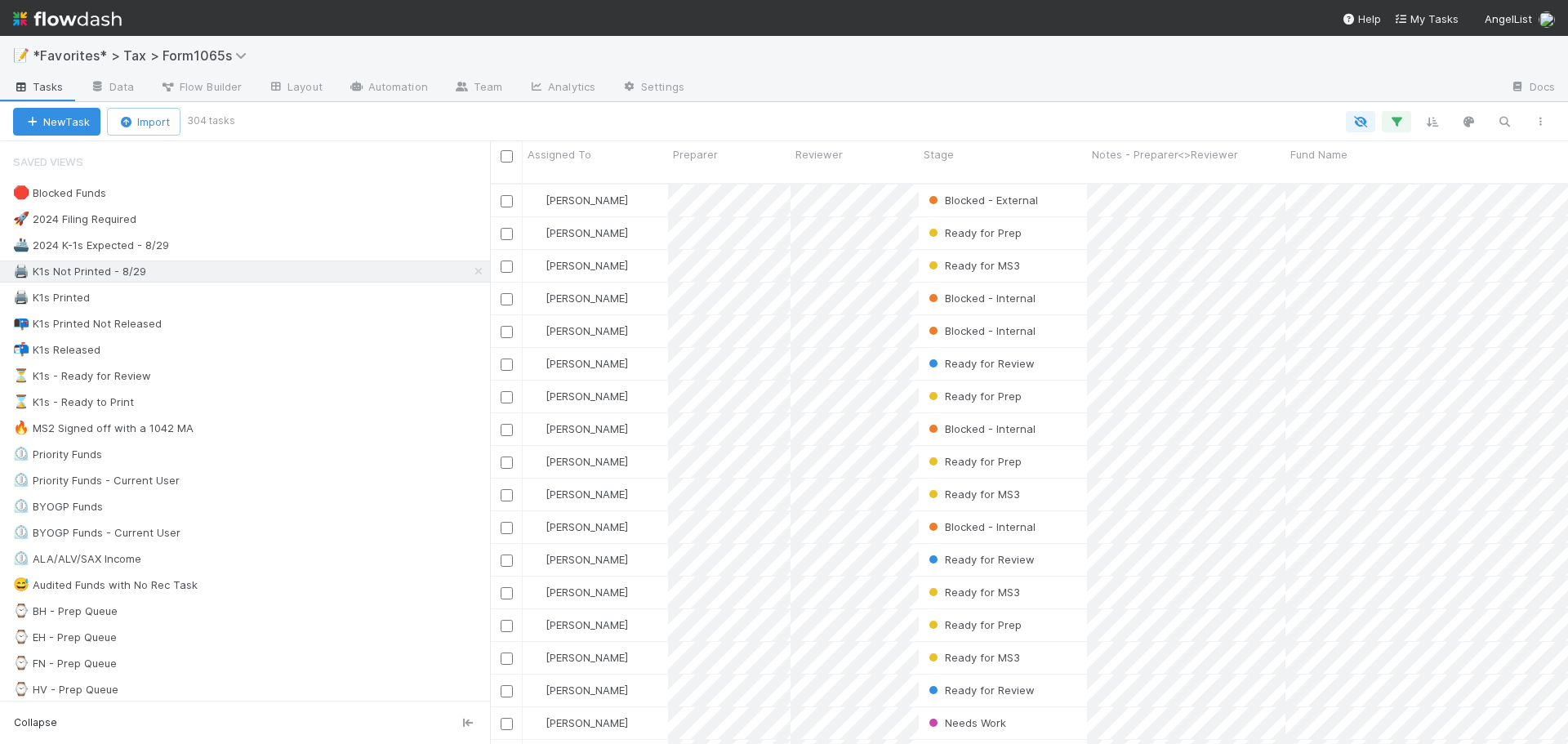
scroll to position [562, 1066]
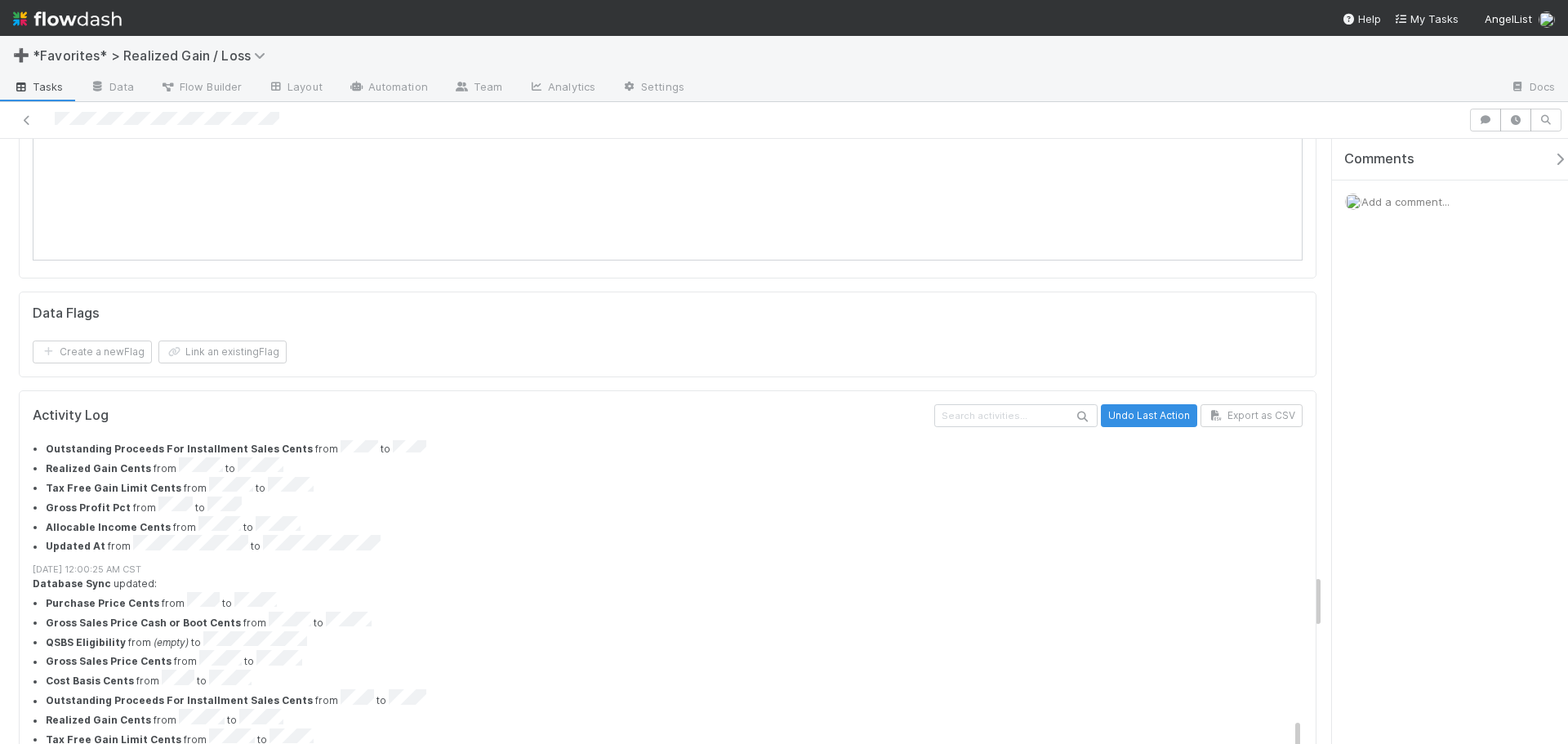
scroll to position [2223, 0]
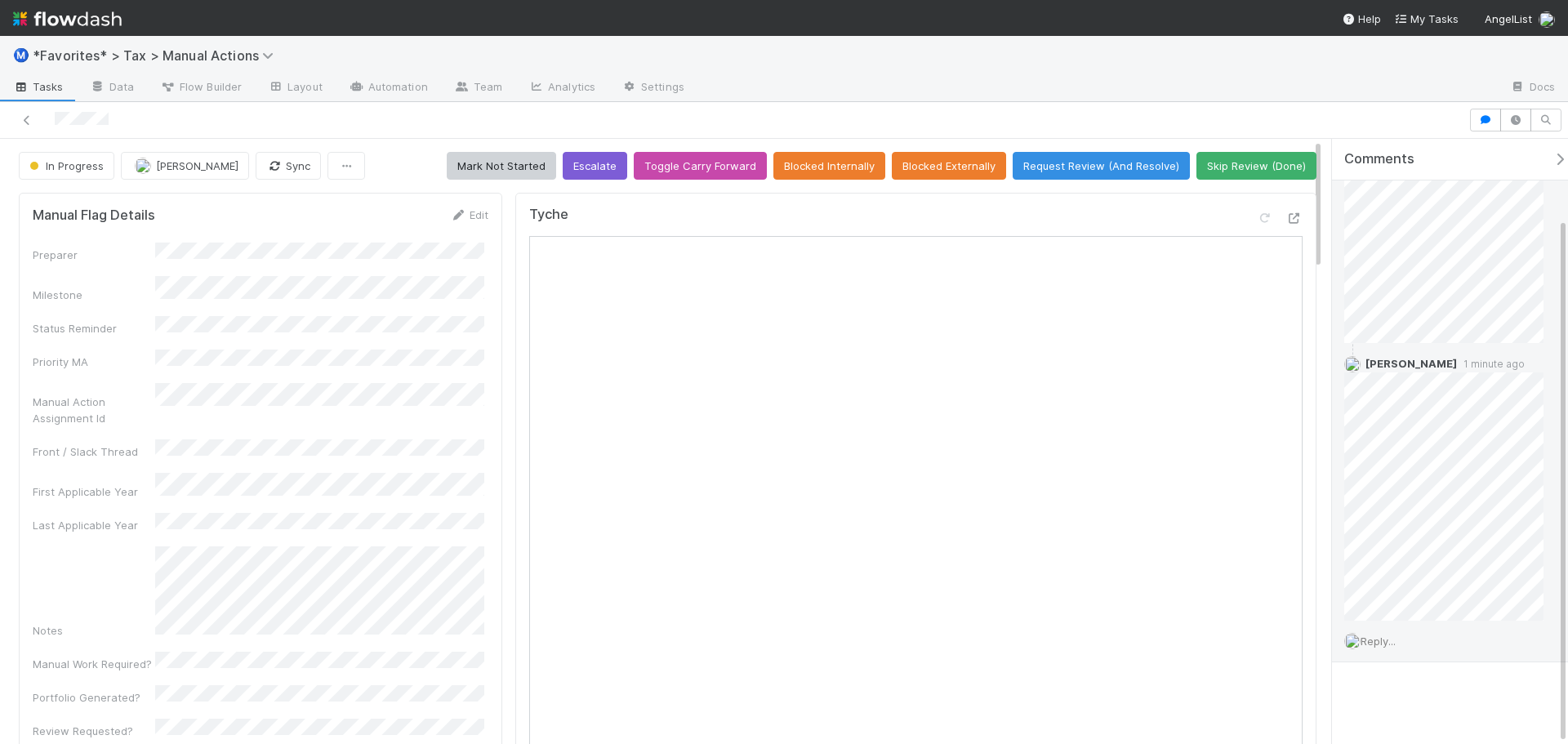
click at [1381, 644] on span "Reply..." at bounding box center [1378, 642] width 35 height 13
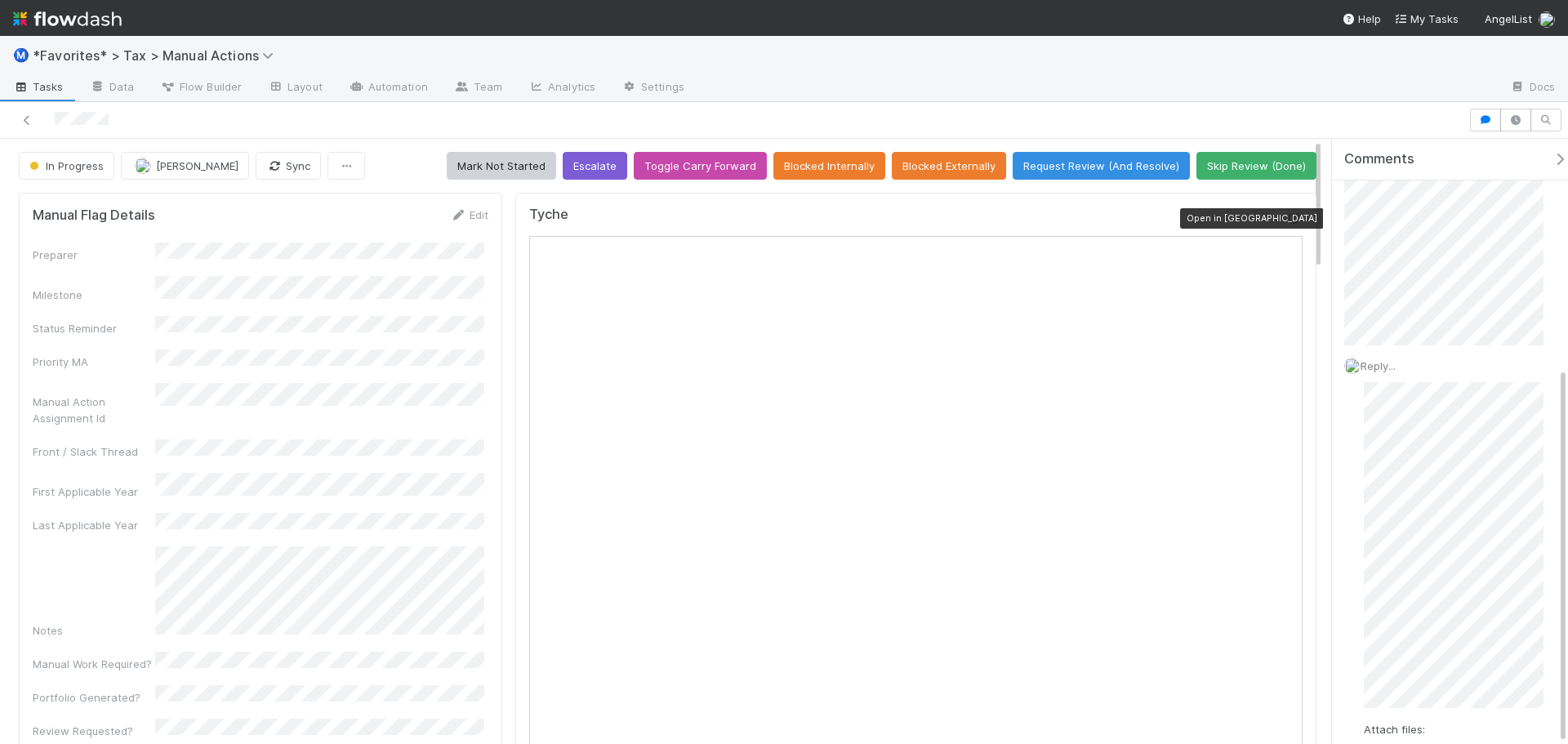
click at [1289, 222] on icon at bounding box center [1293, 218] width 16 height 10
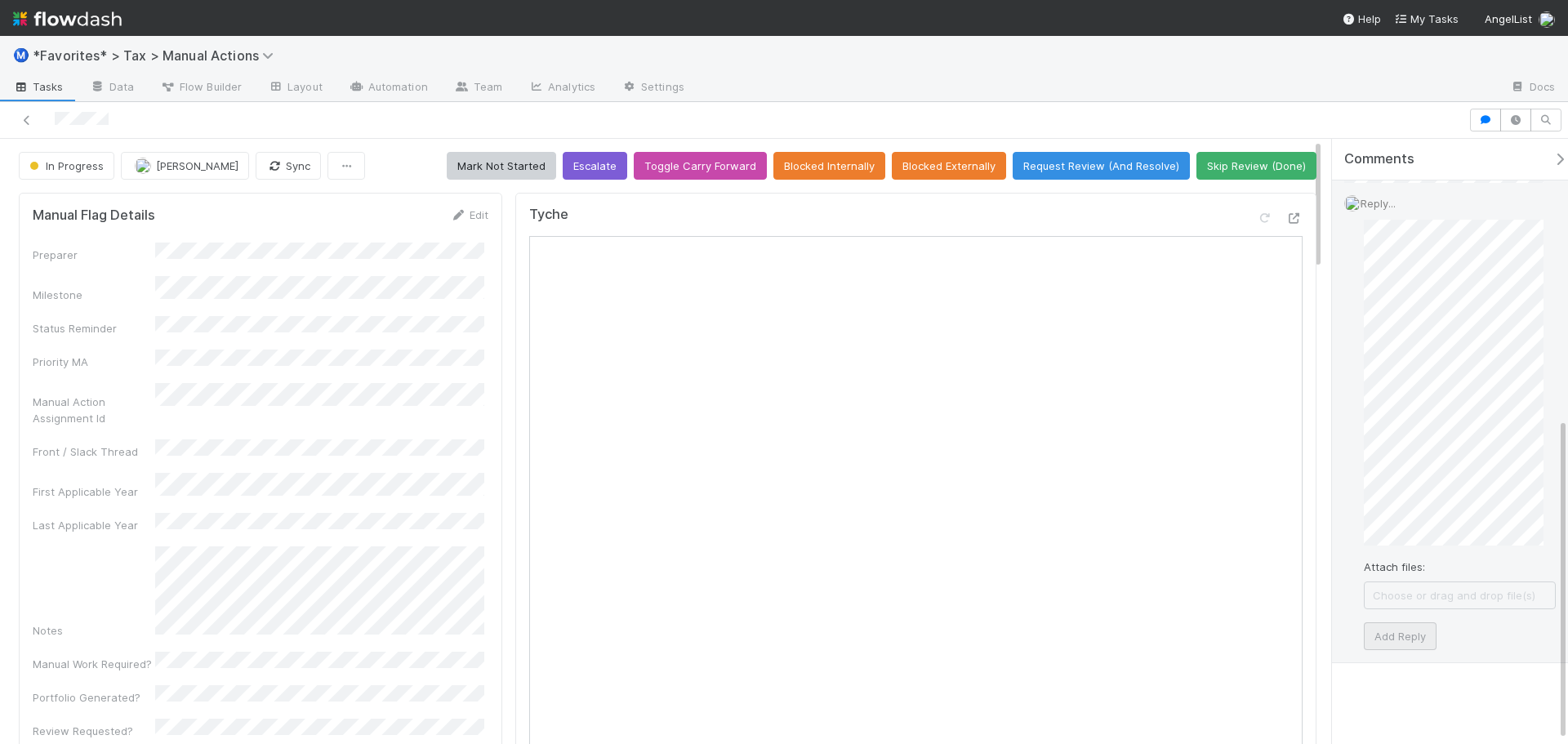
scroll to position [530, 0]
click at [1404, 628] on button "Add Reply" at bounding box center [1399, 635] width 73 height 27
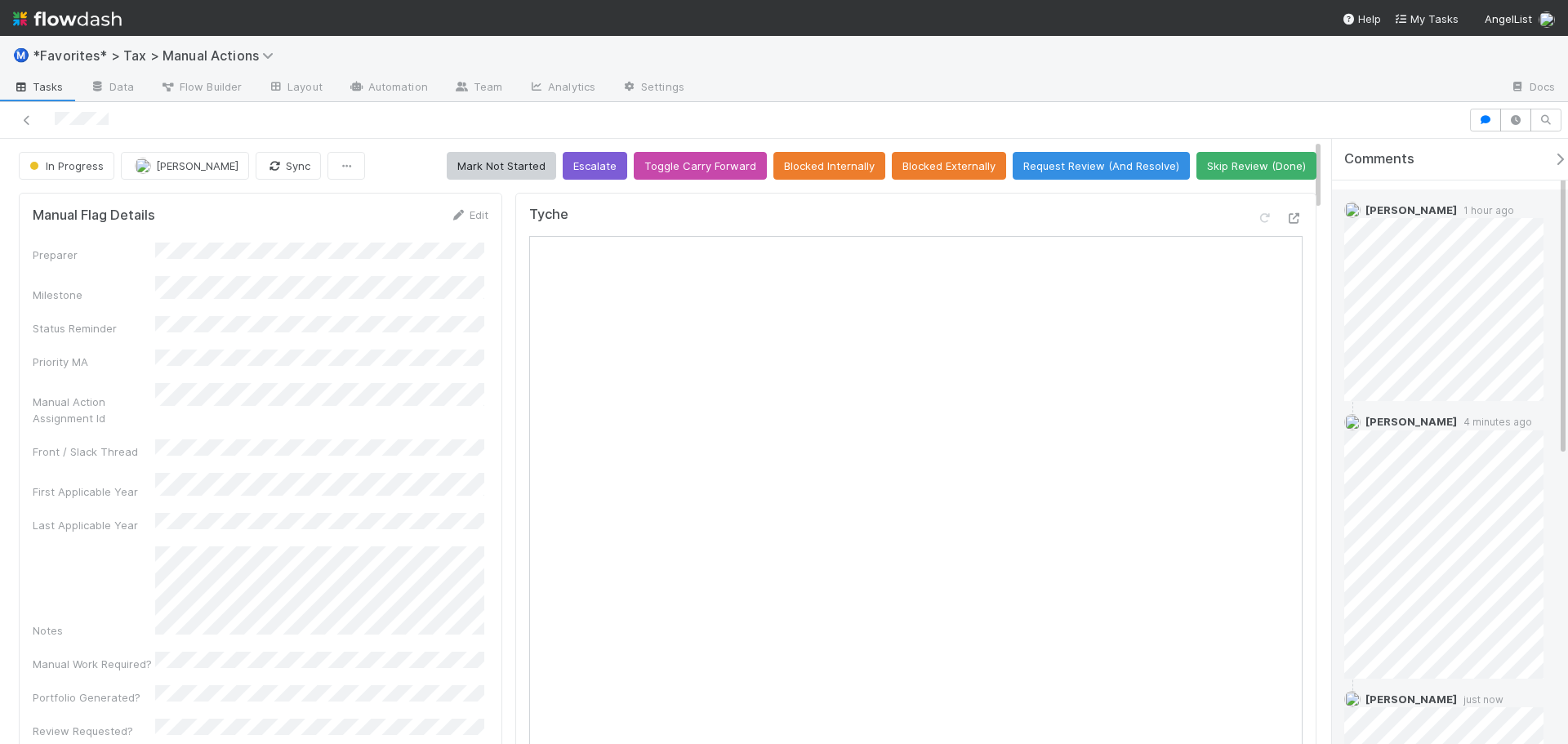
scroll to position [23, 0]
click at [1330, 514] on div "Comments Add a comment... [PERSON_NAME] 1 hour ago [PERSON_NAME] 4 minutes ago …" at bounding box center [1445, 442] width 245 height 606
click at [1333, 514] on div "[PERSON_NAME] 4 minutes ago" at bounding box center [1450, 550] width 236 height 277
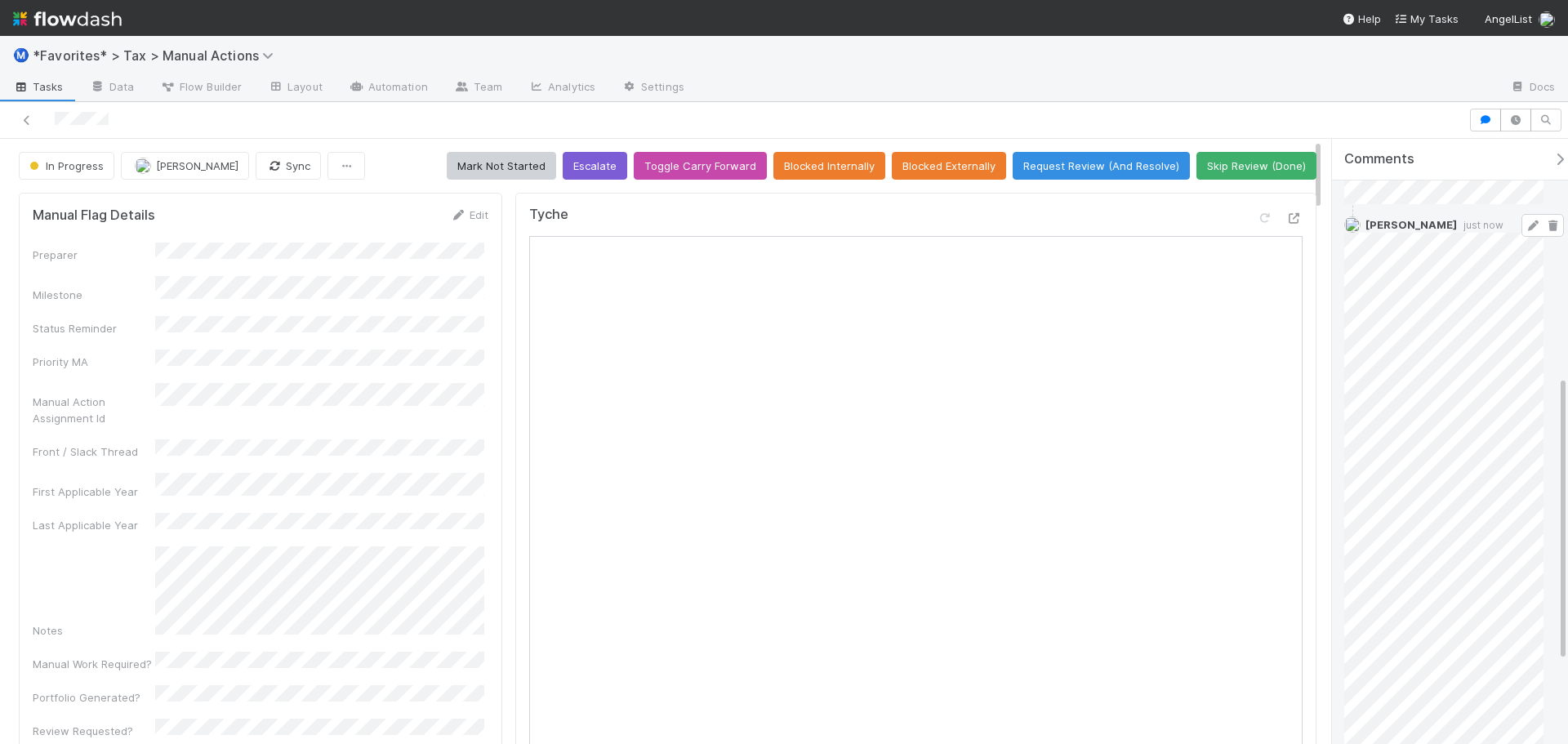
scroll to position [513, 0]
click at [1524, 222] on icon at bounding box center [1532, 221] width 16 height 10
drag, startPoint x: 1204, startPoint y: 86, endPoint x: 1226, endPoint y: 3, distance: 85.9
click at [1203, 85] on div at bounding box center [1097, 88] width 800 height 27
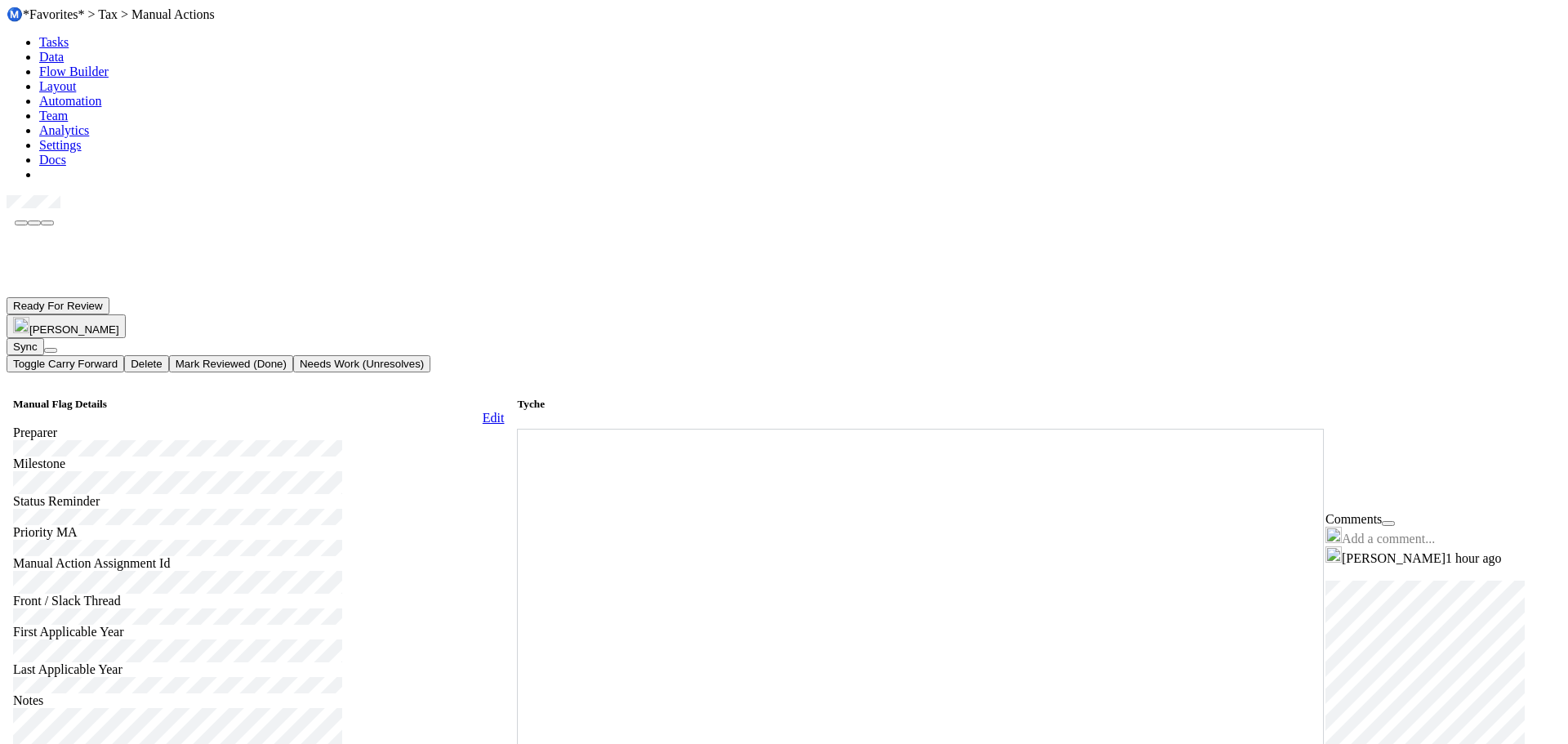
click at [1114, 153] on div at bounding box center [800, 153] width 1522 height 0
drag, startPoint x: 424, startPoint y: 145, endPoint x: 380, endPoint y: 143, distance: 44.0
click at [7, 195] on icon at bounding box center [7, 195] width 0 height 0
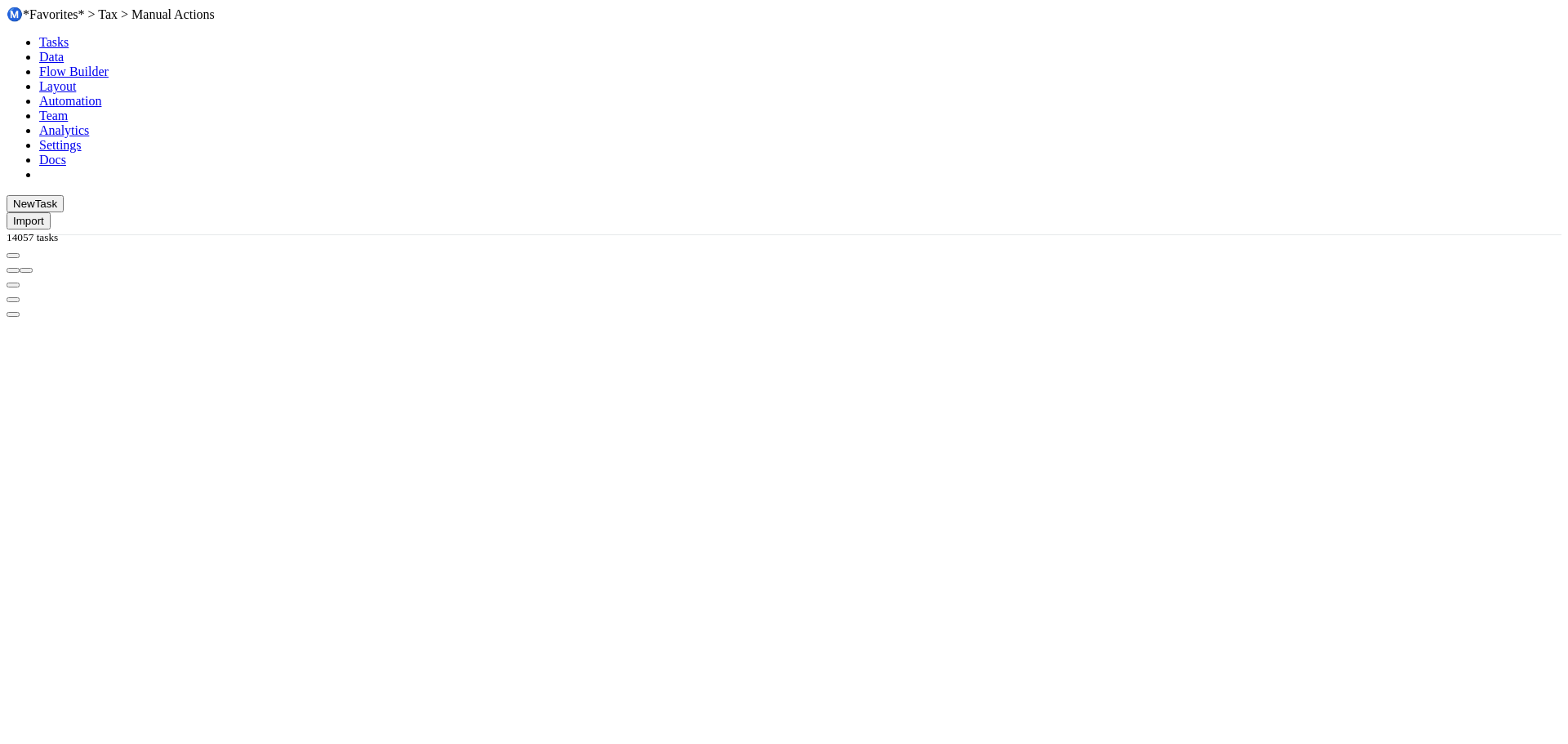
scroll to position [980, 0]
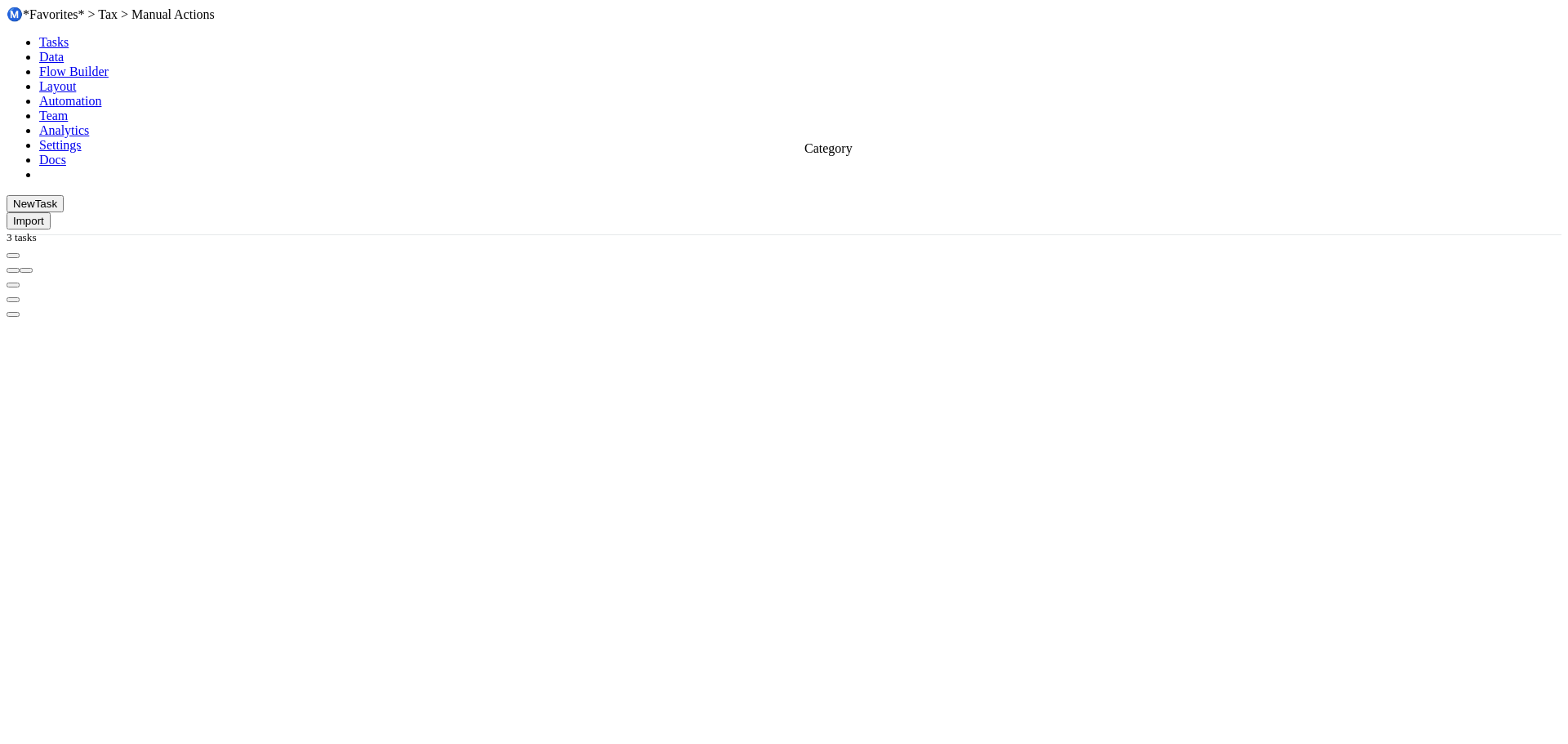
drag, startPoint x: 1090, startPoint y: 150, endPoint x: 883, endPoint y: 164, distance: 207.5
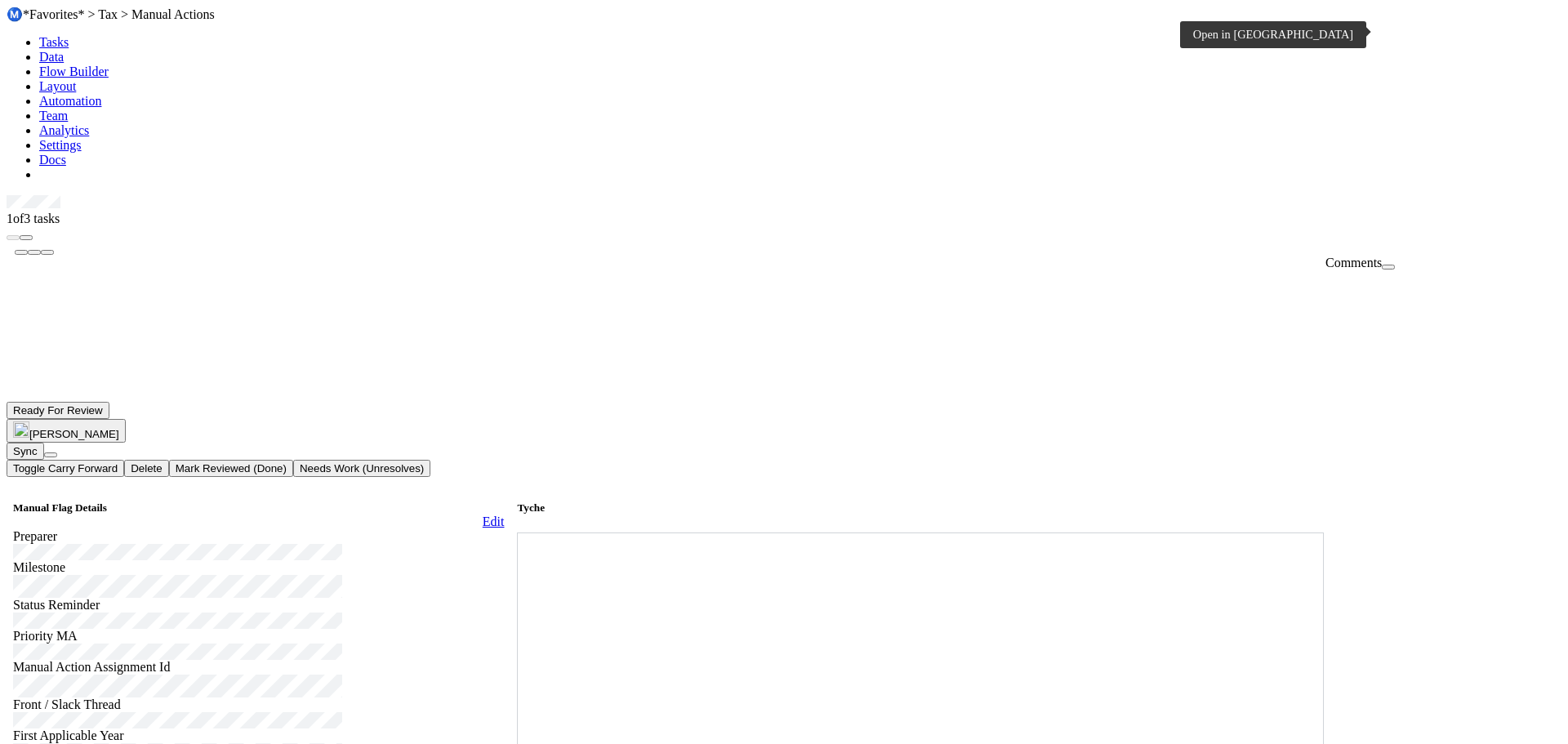
click at [517, 533] on icon at bounding box center [517, 533] width 0 height 0
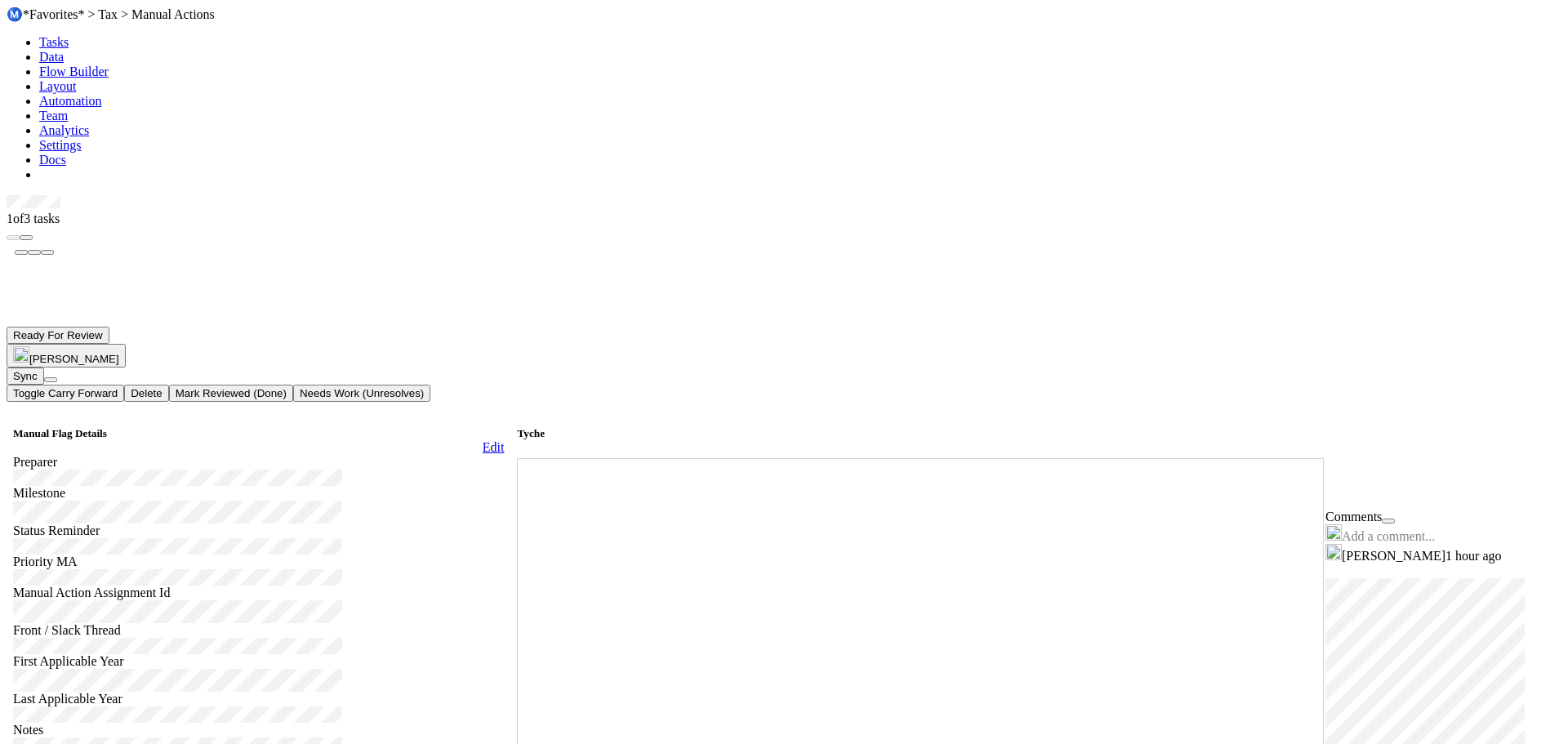
scroll to position [839, 0]
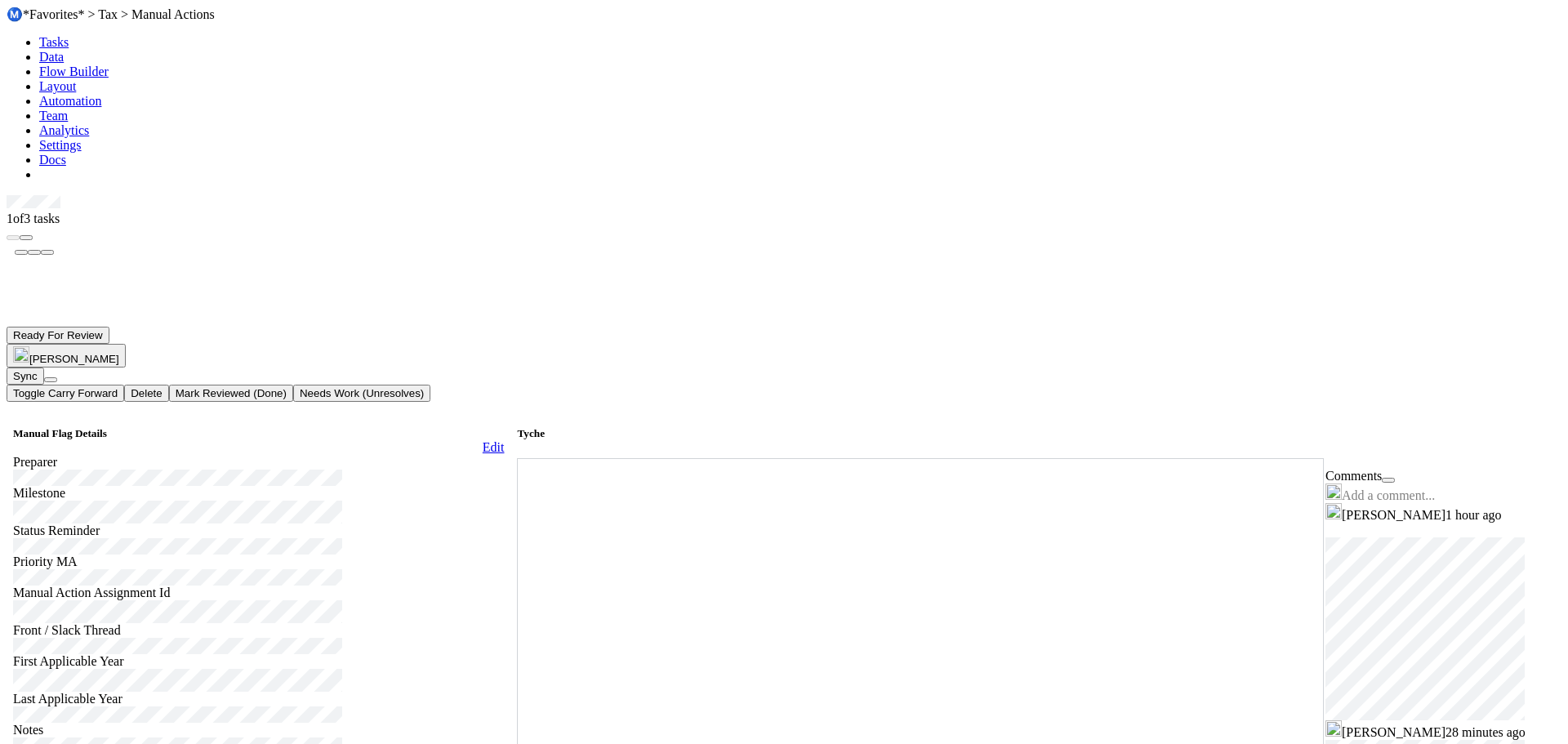
scroll to position [937, 0]
click at [68, 109] on link "Team" at bounding box center [53, 116] width 28 height 14
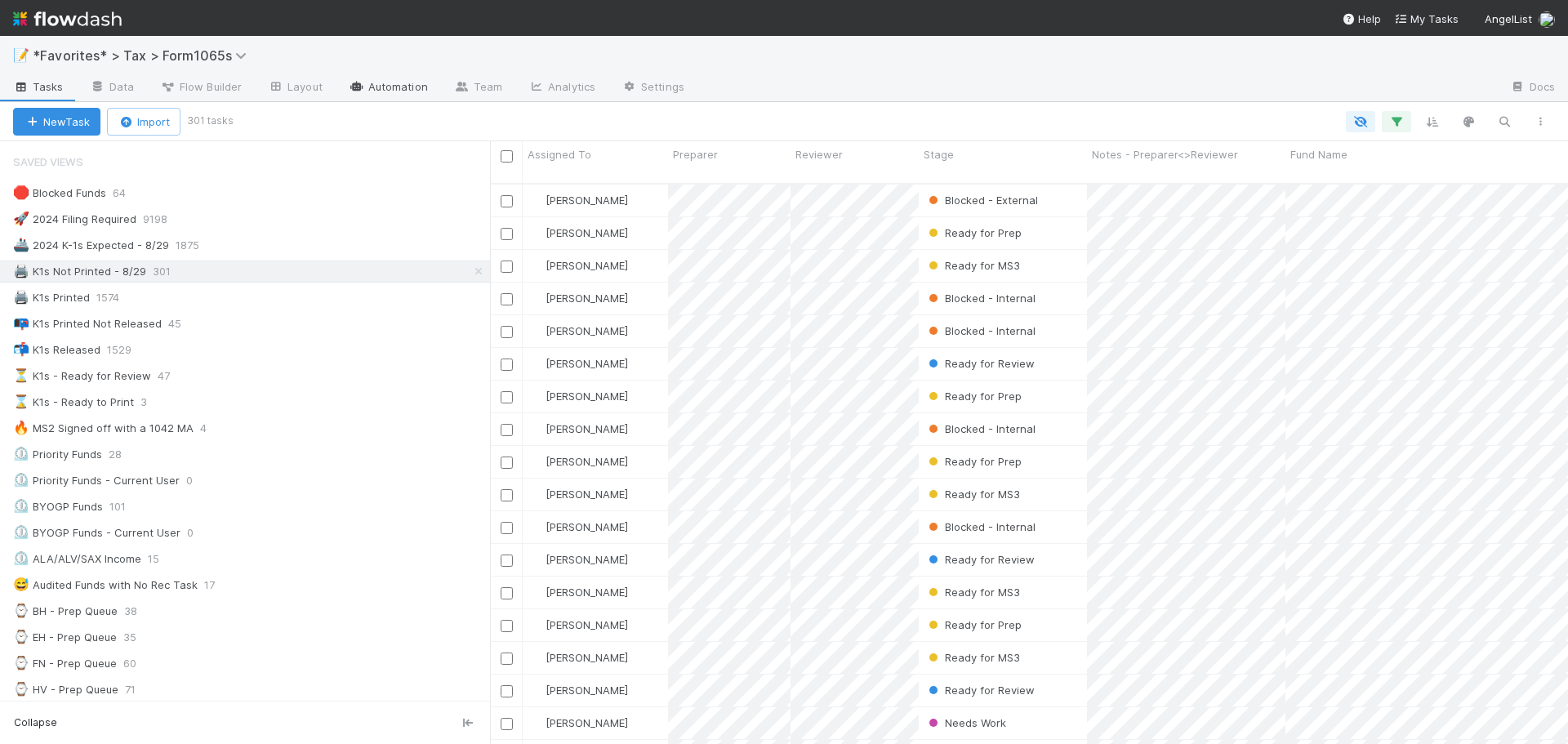
scroll to position [562, 1066]
click at [454, 85] on icon at bounding box center [461, 86] width 16 height 9
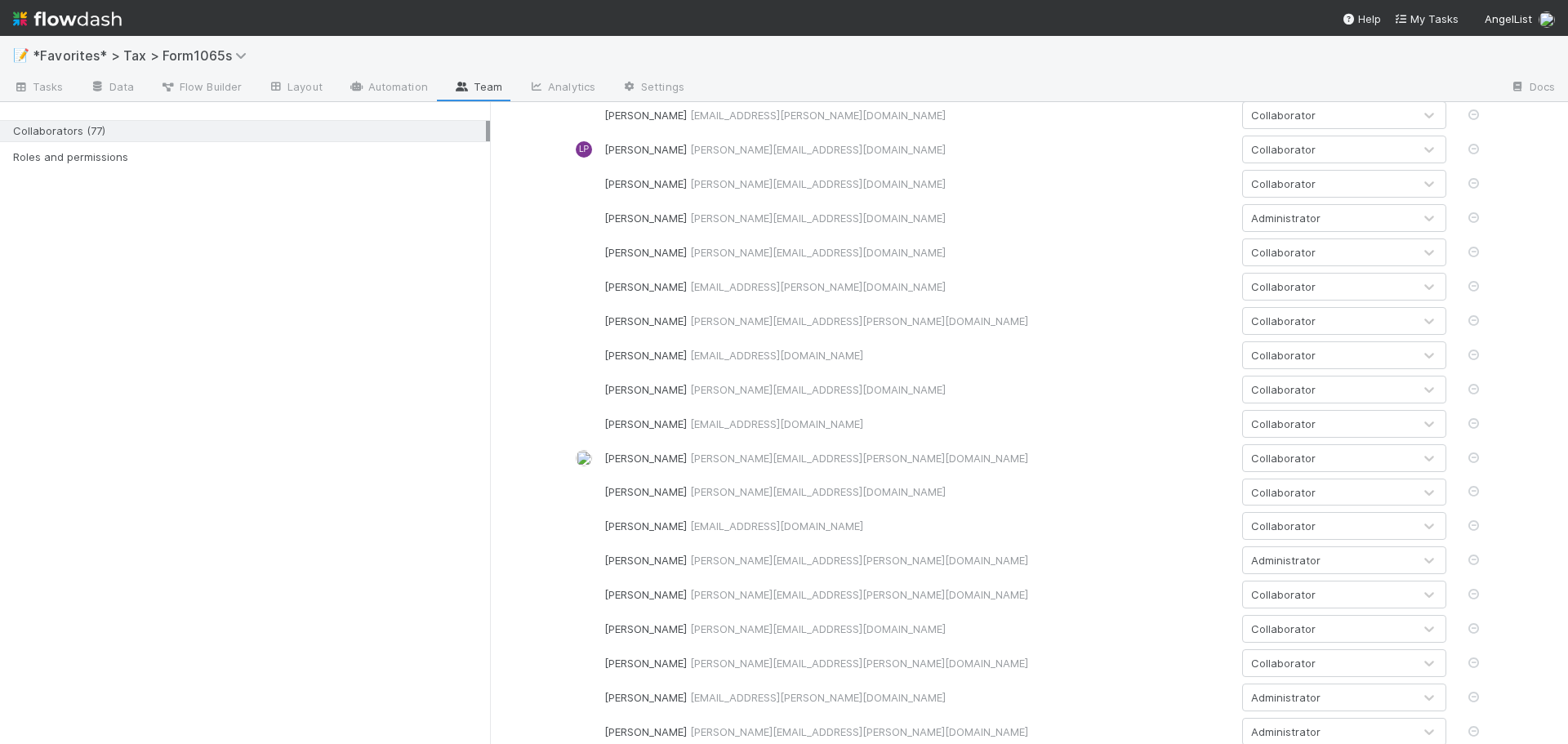
scroll to position [1715, 0]
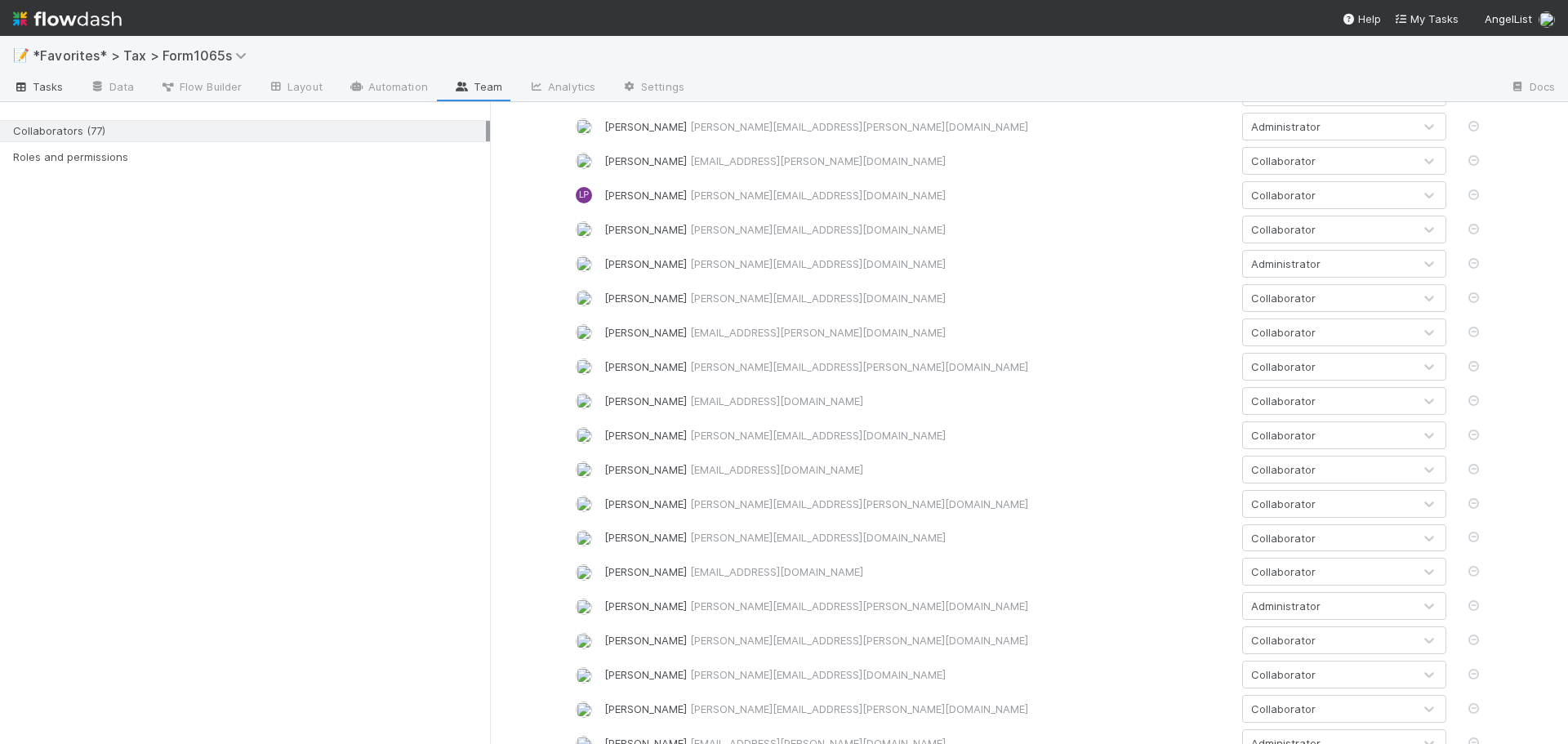
click at [24, 88] on icon at bounding box center [21, 87] width 16 height 9
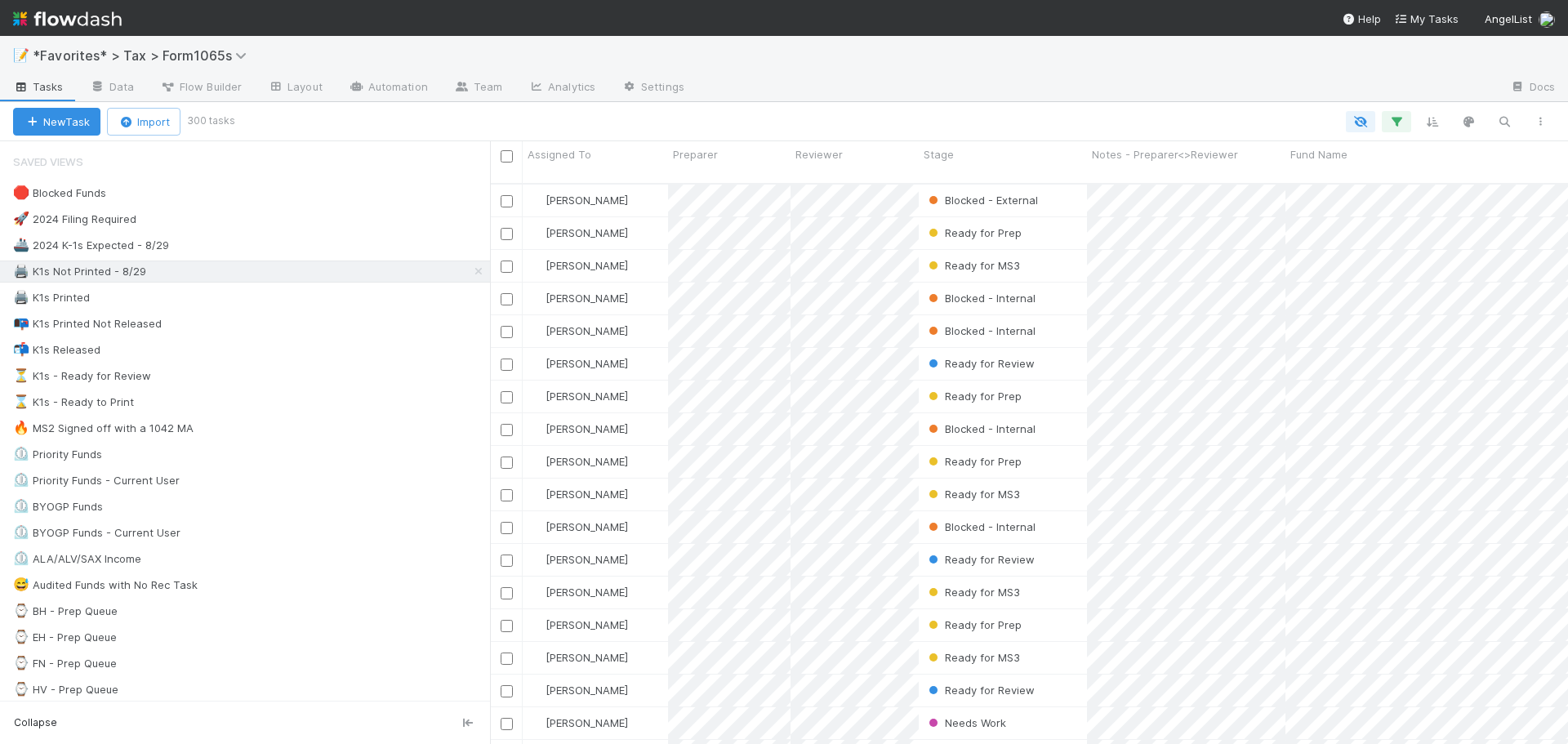
scroll to position [562, 1066]
click at [223, 275] on div "🖨️ K1s Not Printed - 8/29 300" at bounding box center [251, 272] width 477 height 21
click at [736, 102] on div "New Task Import 299 tasks" at bounding box center [784, 121] width 1568 height 39
click at [218, 321] on div "📭 K1s Printed Not Released 47" at bounding box center [251, 324] width 477 height 21
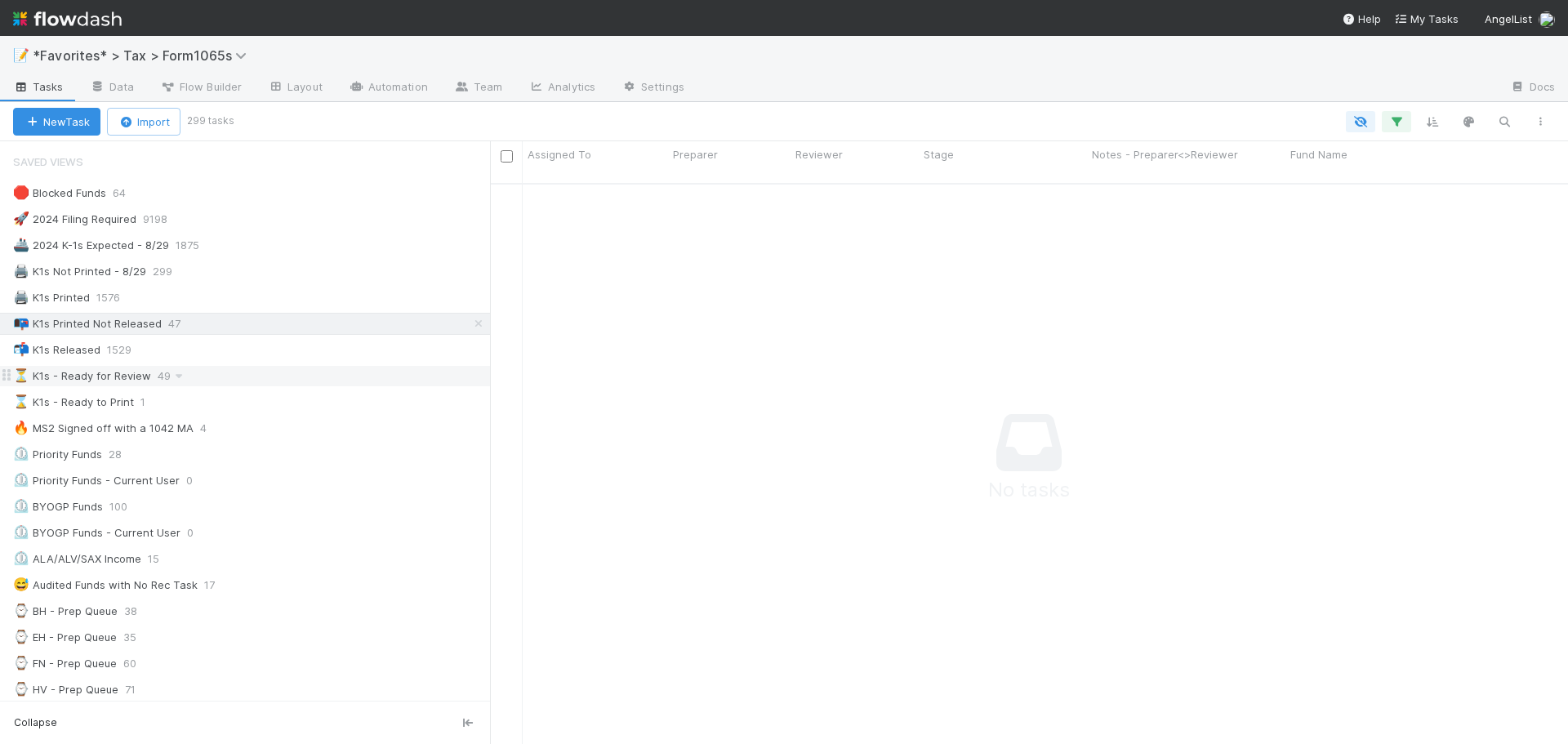
click at [235, 381] on div "⏳ K1s - Ready for Review 49" at bounding box center [251, 376] width 477 height 21
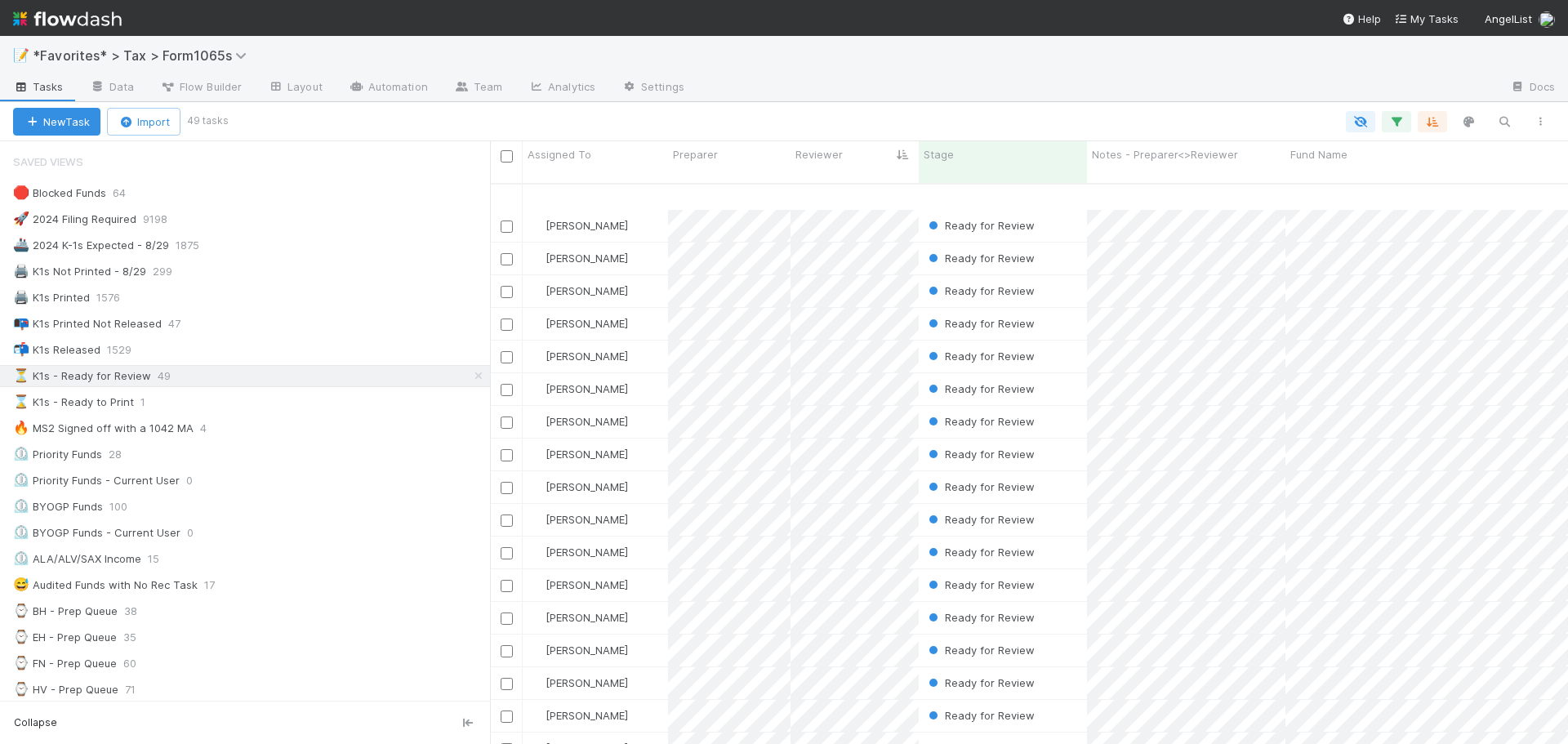
scroll to position [1040, 0]
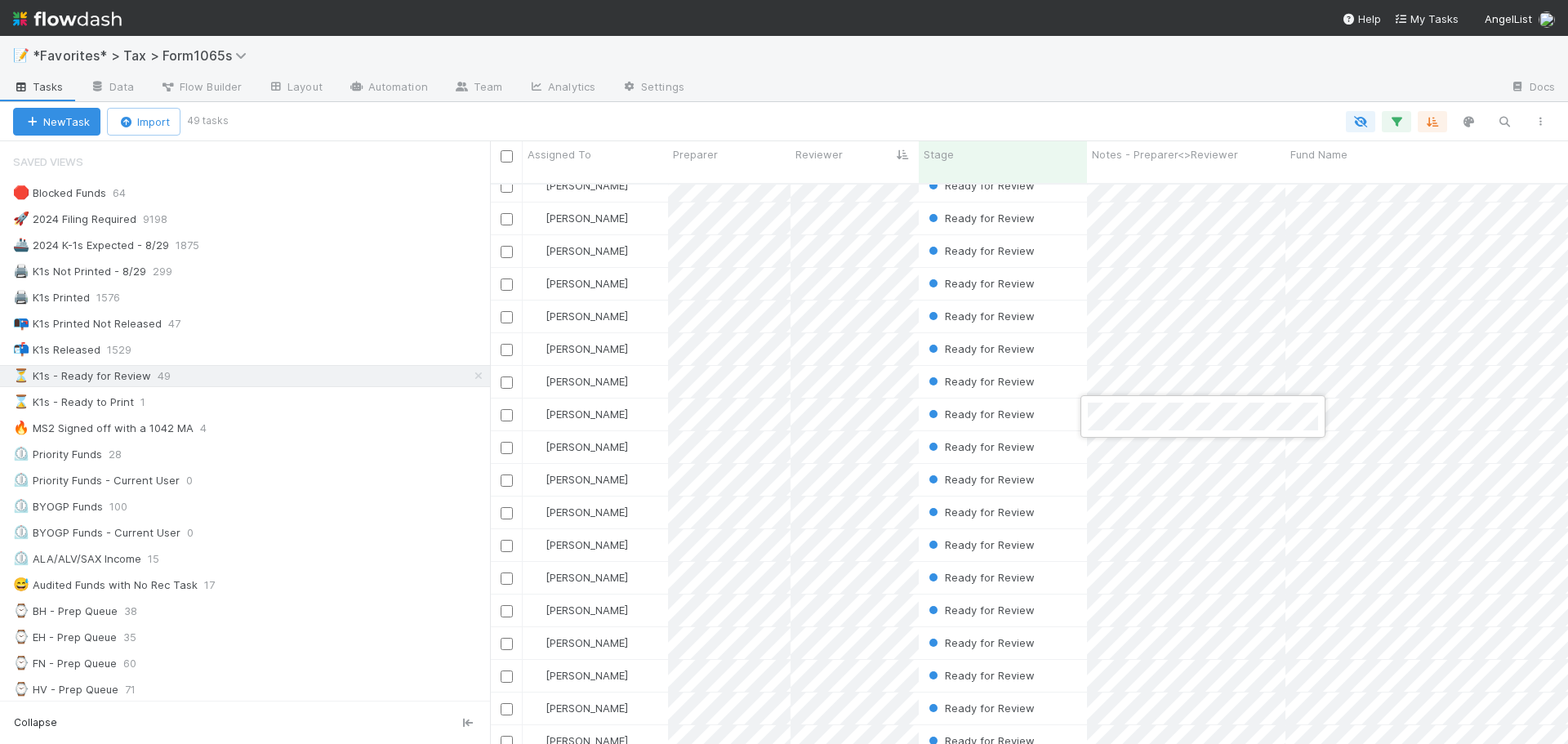
click at [1107, 98] on div at bounding box center [784, 372] width 1568 height 744
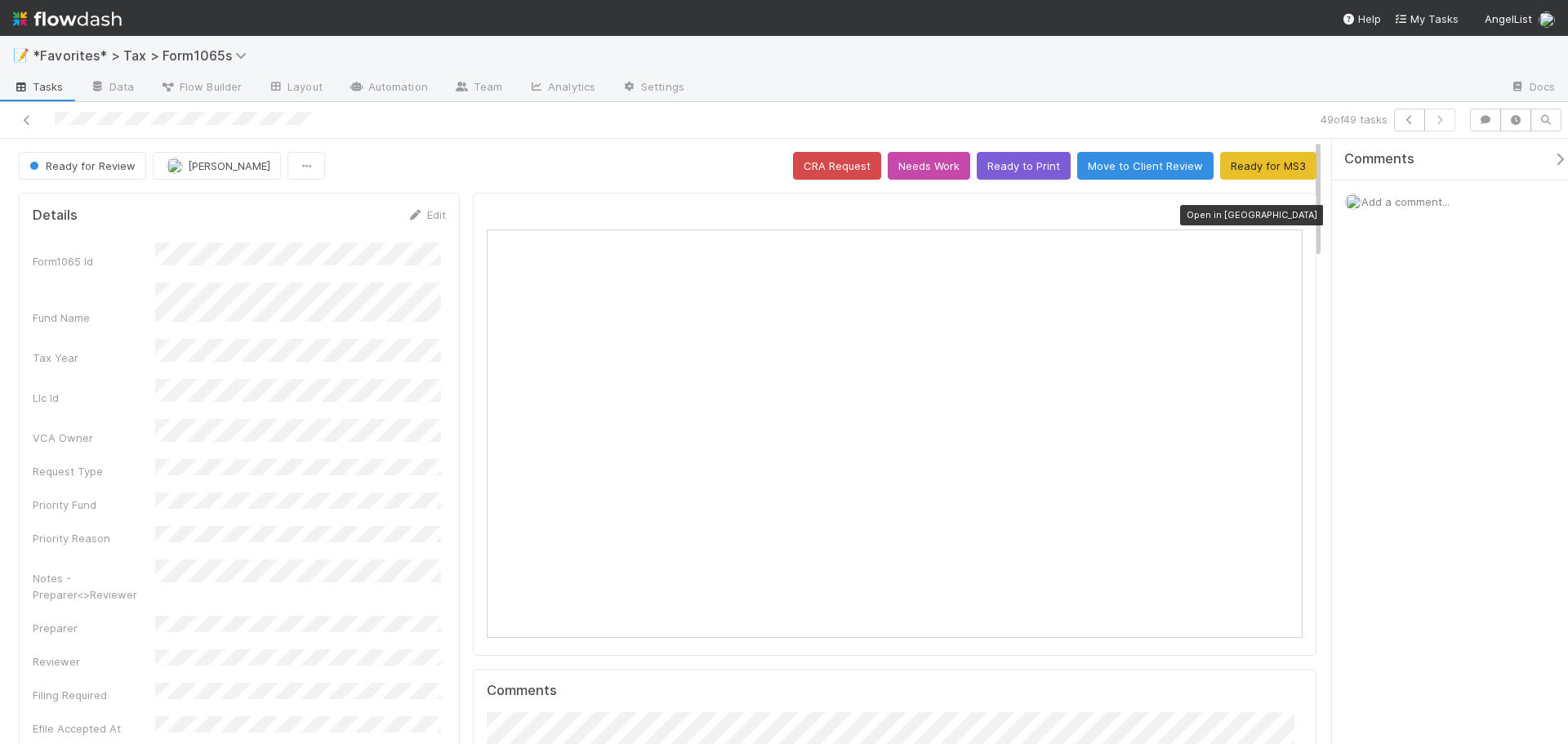
click at [1287, 213] on icon at bounding box center [1293, 214] width 16 height 10
click at [1003, 158] on button "Ready to Print" at bounding box center [1023, 165] width 94 height 27
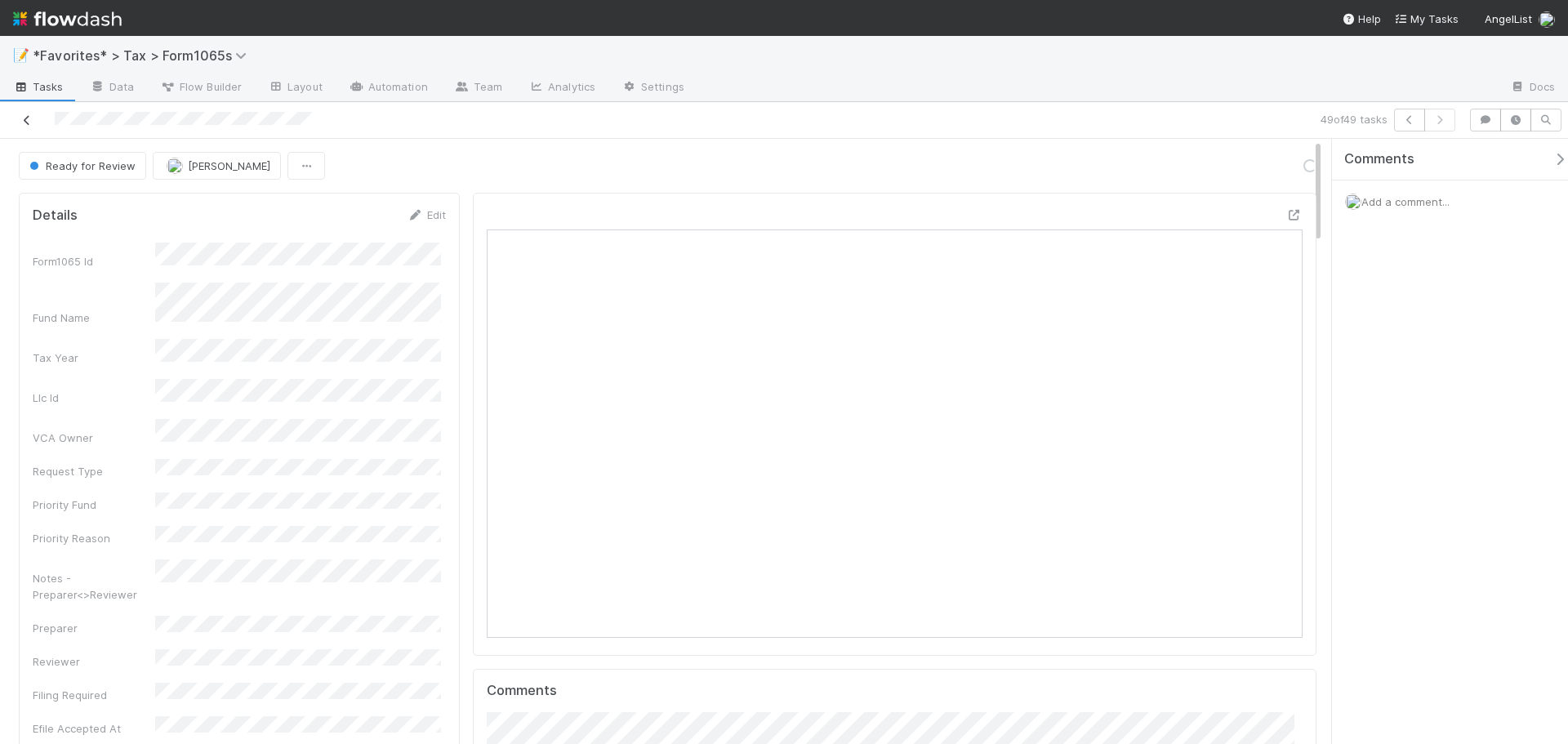
click at [31, 121] on icon at bounding box center [27, 120] width 16 height 10
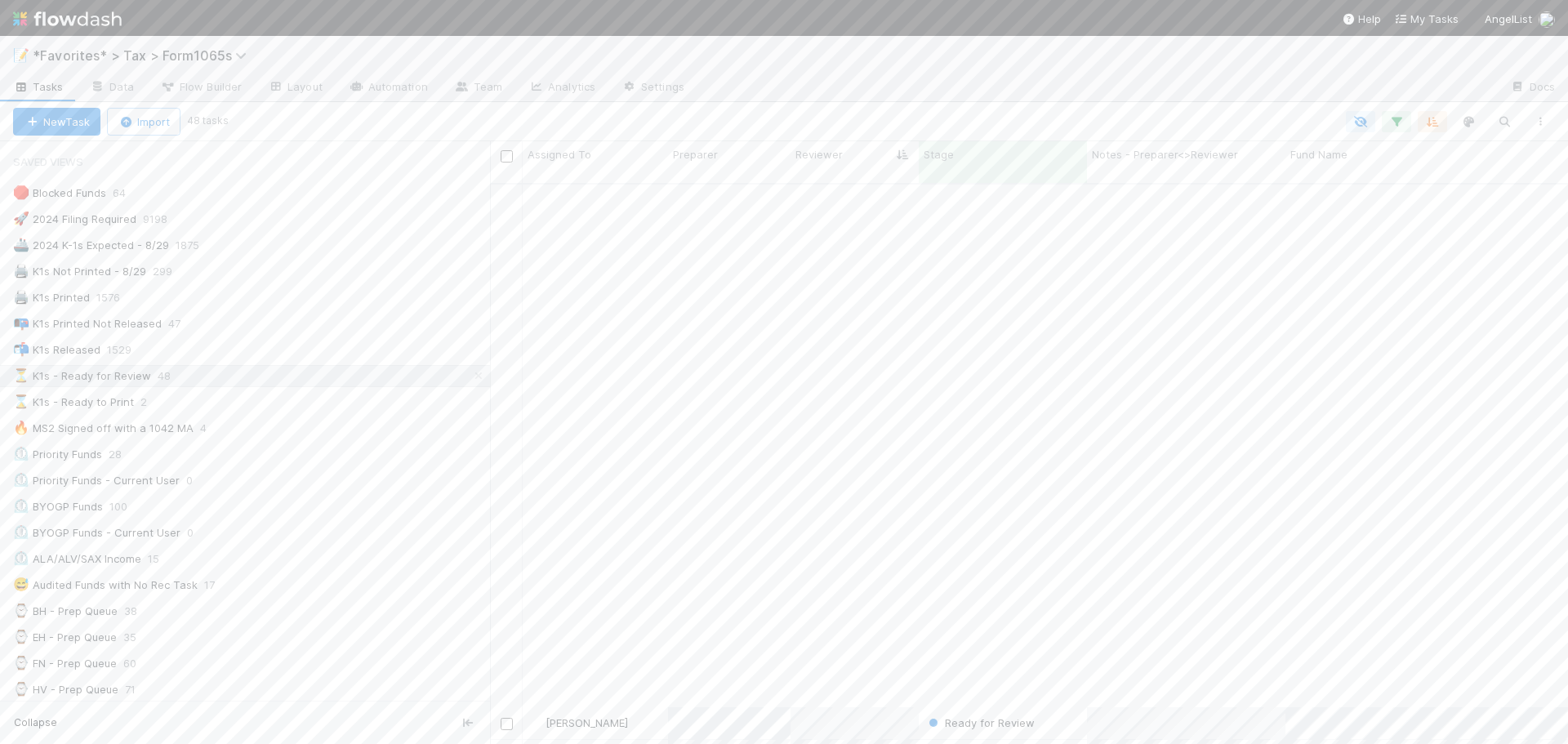
scroll to position [1007, 0]
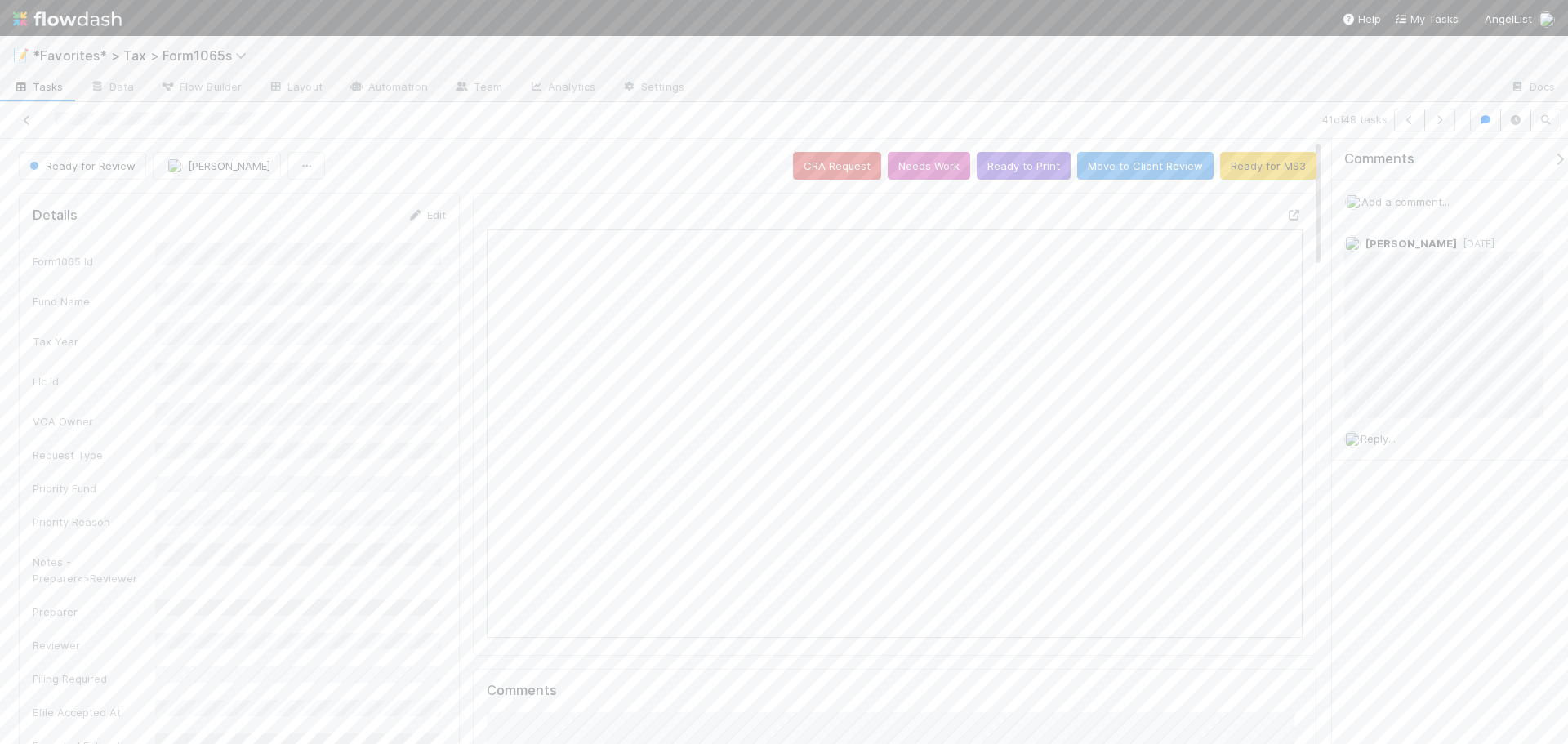
scroll to position [319, 795]
click at [1286, 212] on icon at bounding box center [1293, 214] width 16 height 10
click at [1444, 125] on button "button" at bounding box center [1439, 120] width 31 height 23
click at [1286, 213] on icon at bounding box center [1293, 214] width 16 height 10
click at [1271, 166] on button "Ready for MS3" at bounding box center [1269, 165] width 97 height 27
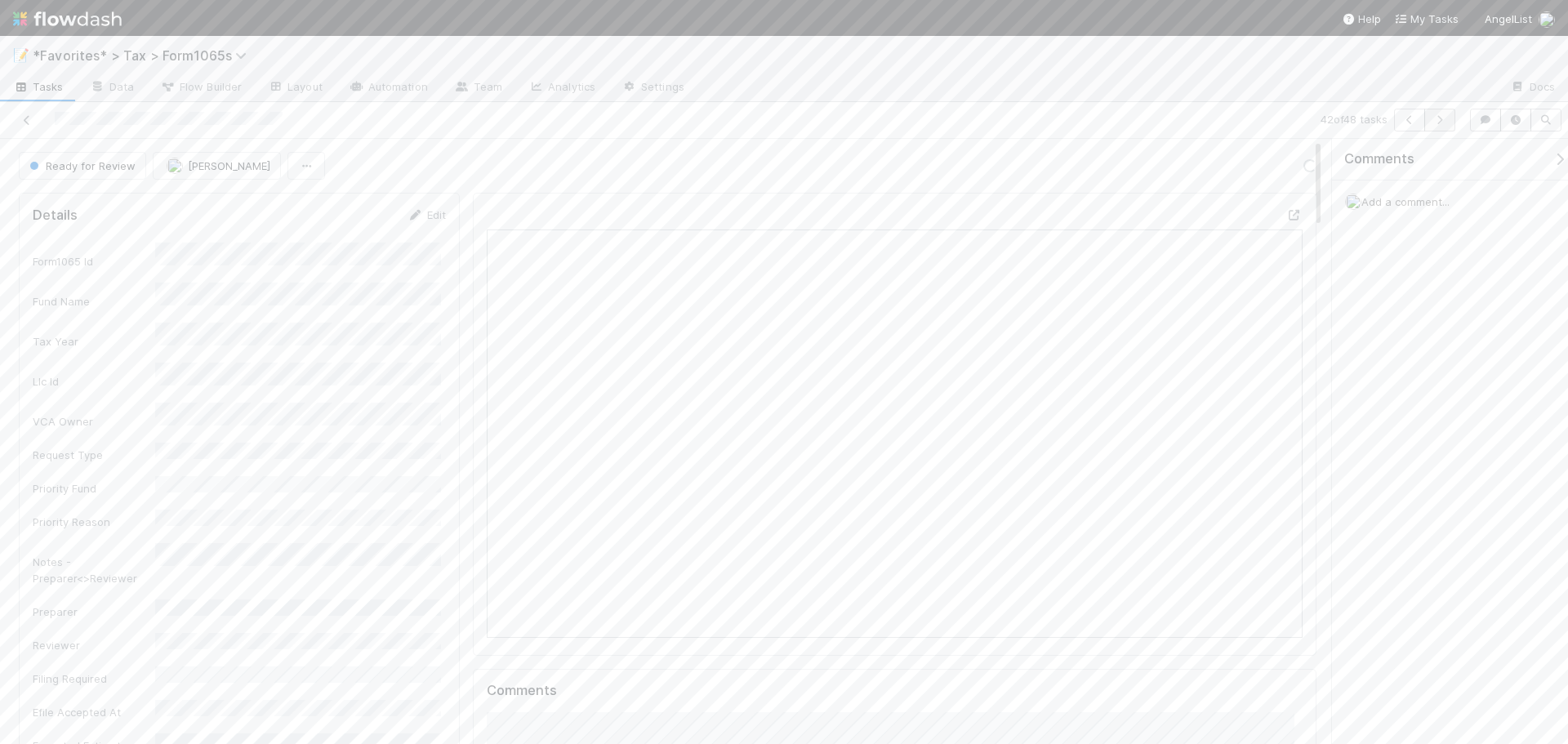
click at [1284, 87] on div at bounding box center [1097, 88] width 800 height 27
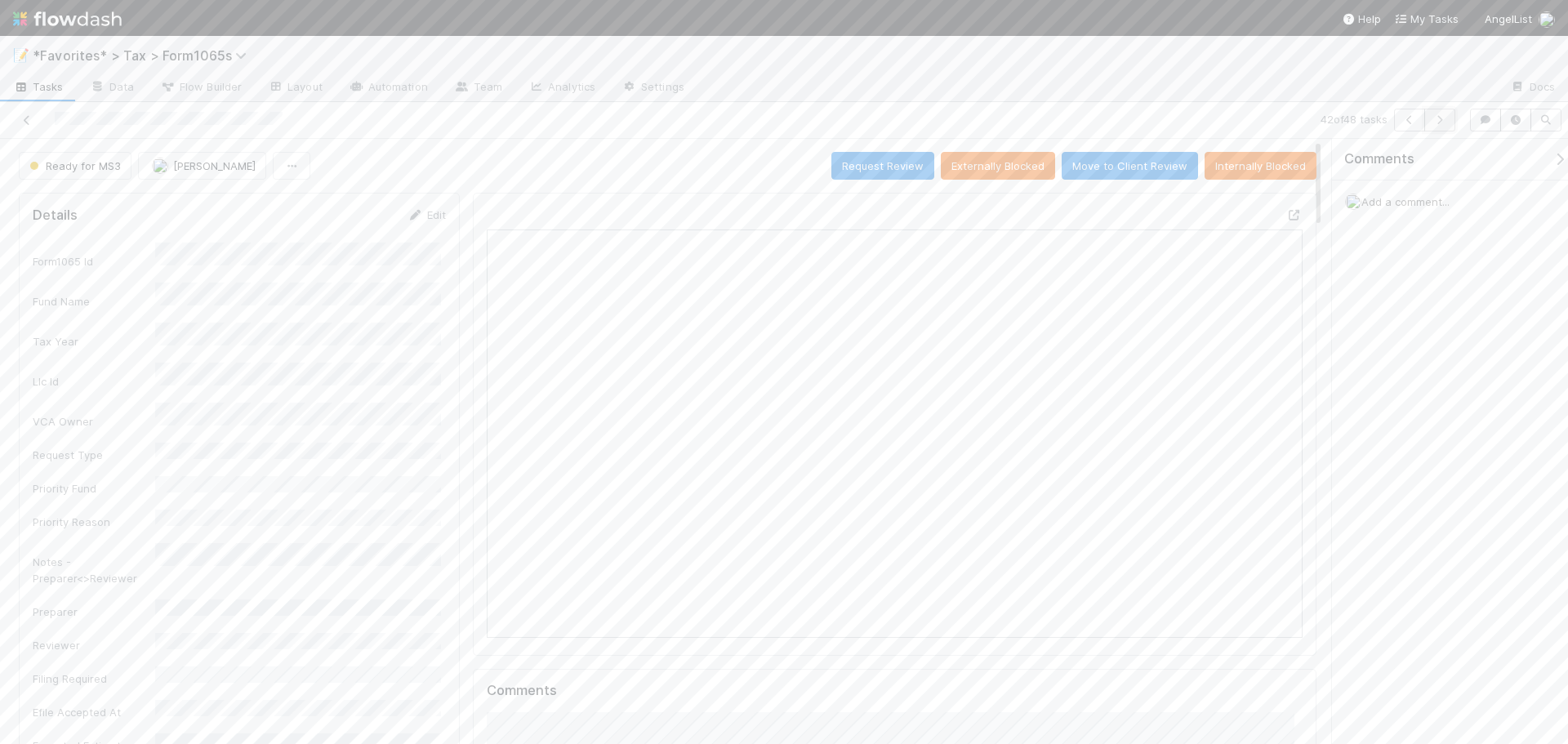
click at [1441, 119] on icon "button" at bounding box center [1439, 120] width 16 height 9
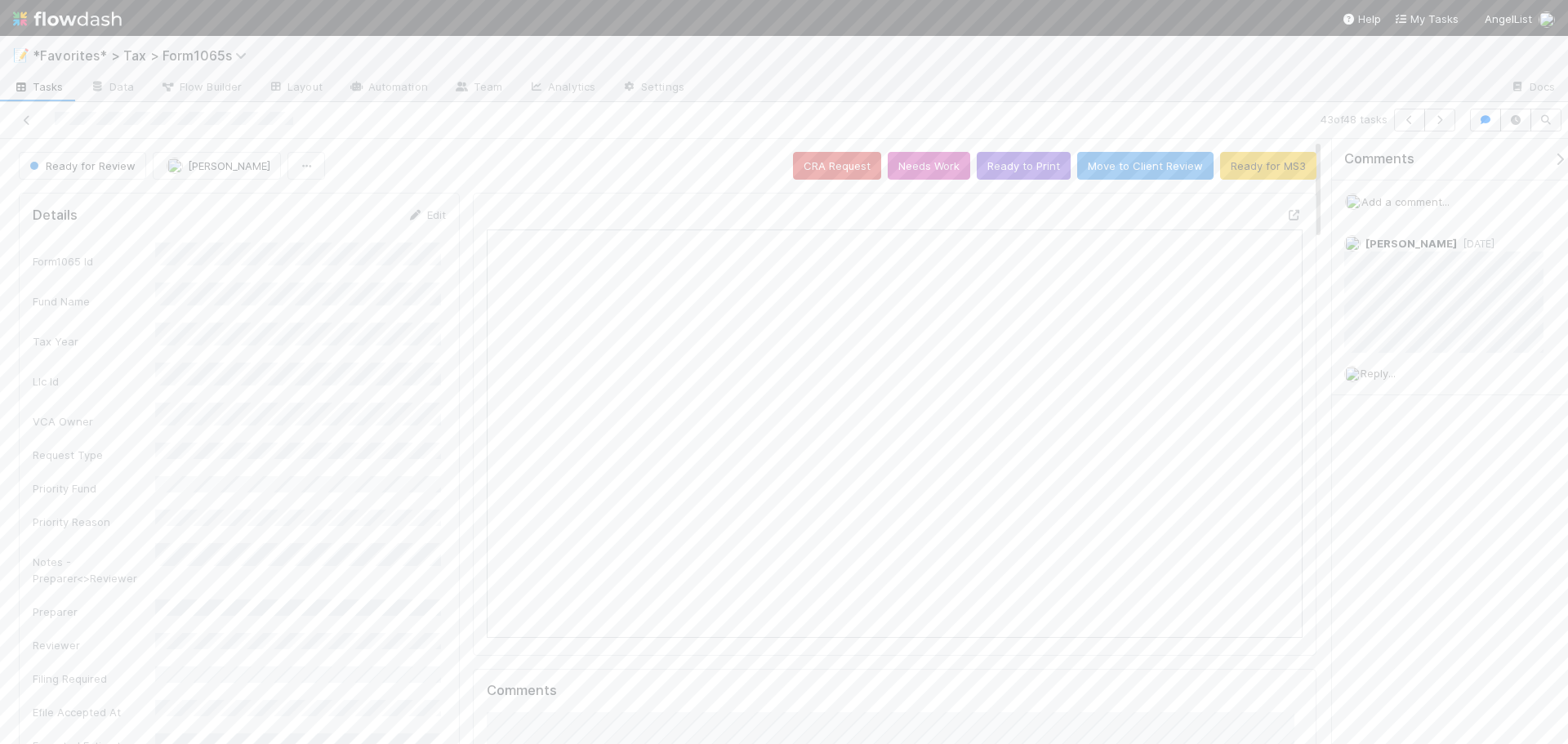
scroll to position [319, 795]
click at [1286, 216] on icon at bounding box center [1293, 214] width 16 height 10
click at [1173, 88] on div at bounding box center [1097, 88] width 800 height 27
click at [1244, 170] on button "Ready for MS3" at bounding box center [1269, 165] width 97 height 27
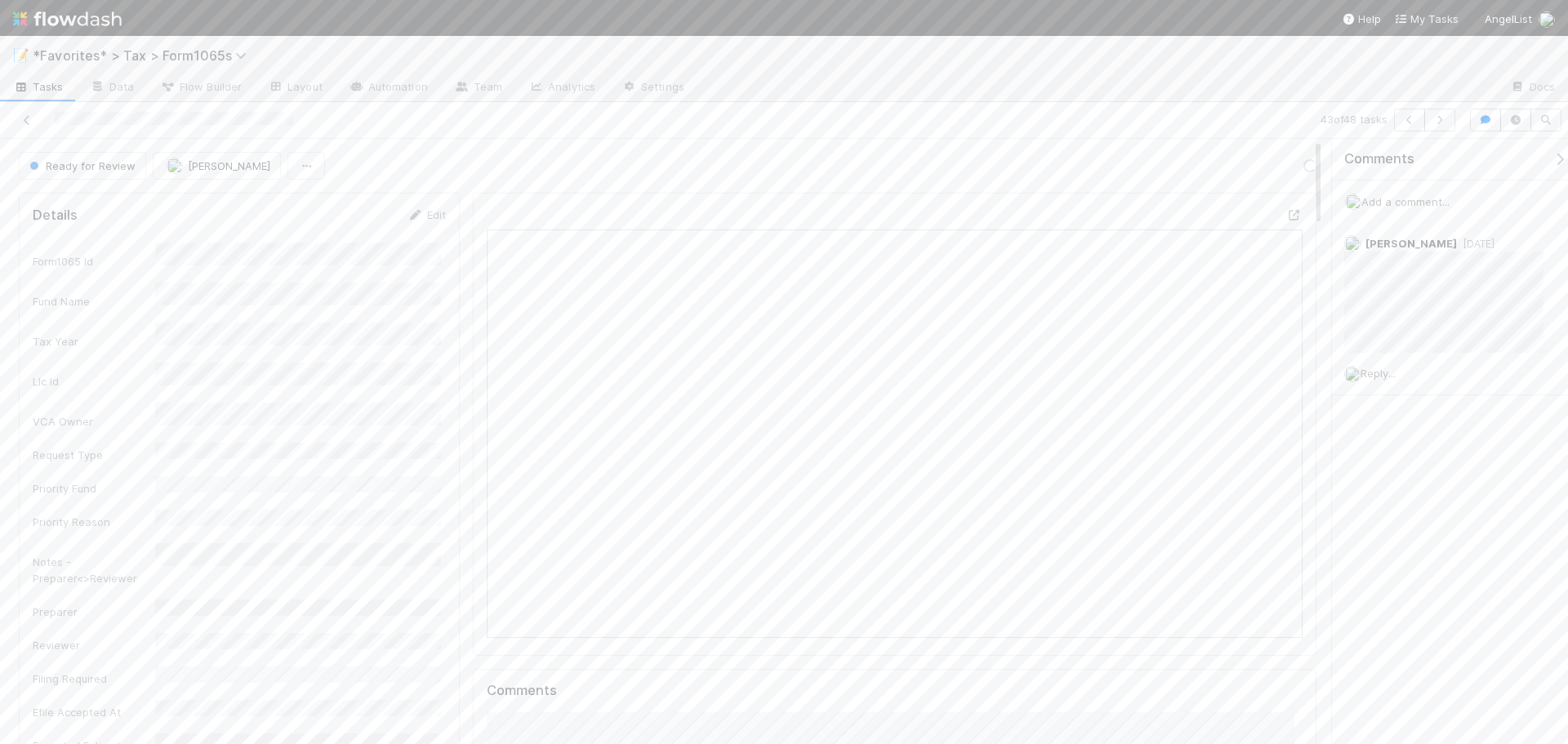
click at [1417, 199] on span "Add a comment..." at bounding box center [1405, 202] width 88 height 13
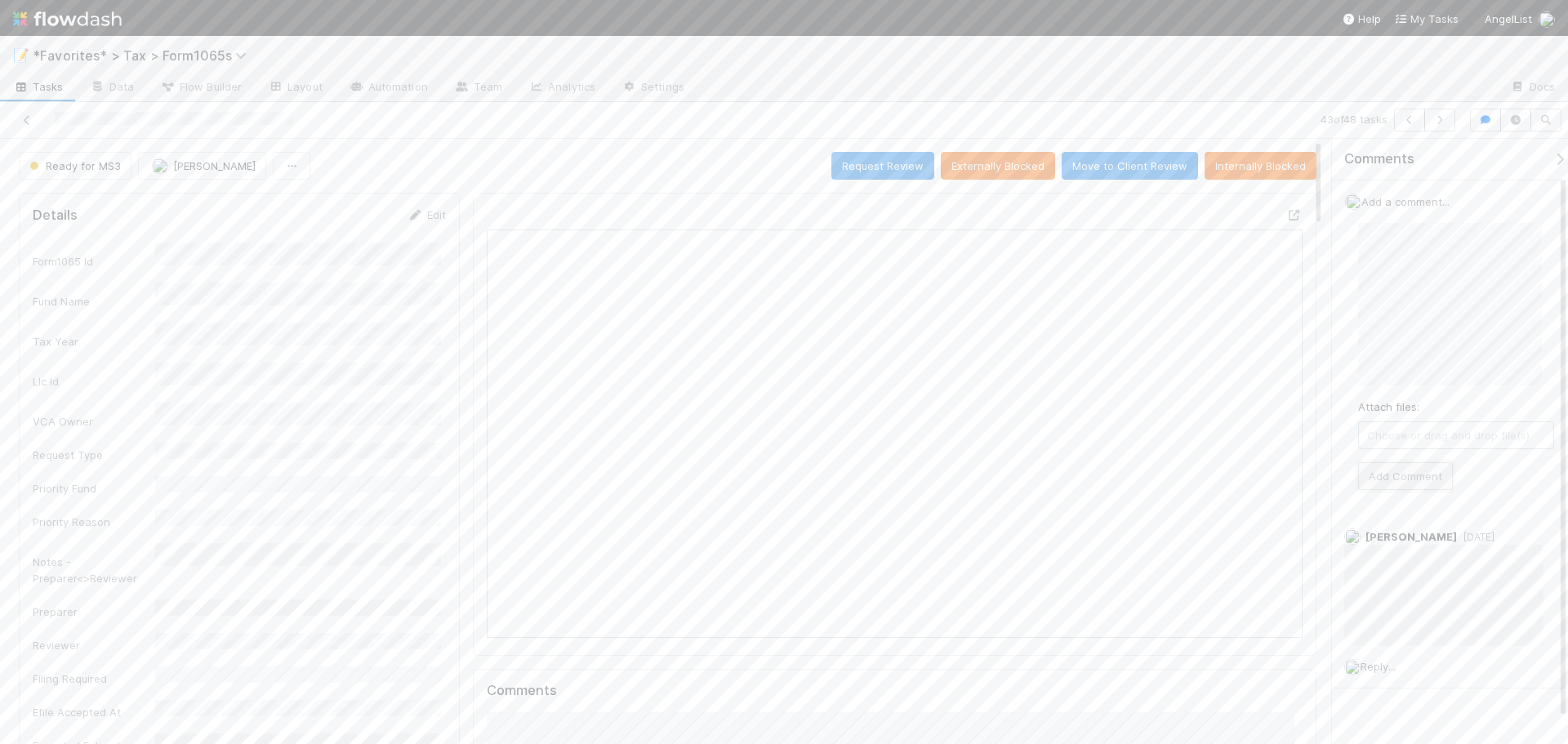
click at [1415, 489] on button "Add Comment" at bounding box center [1405, 476] width 95 height 27
click at [1524, 240] on icon at bounding box center [1532, 245] width 16 height 10
click at [1445, 122] on icon "button" at bounding box center [1439, 120] width 16 height 9
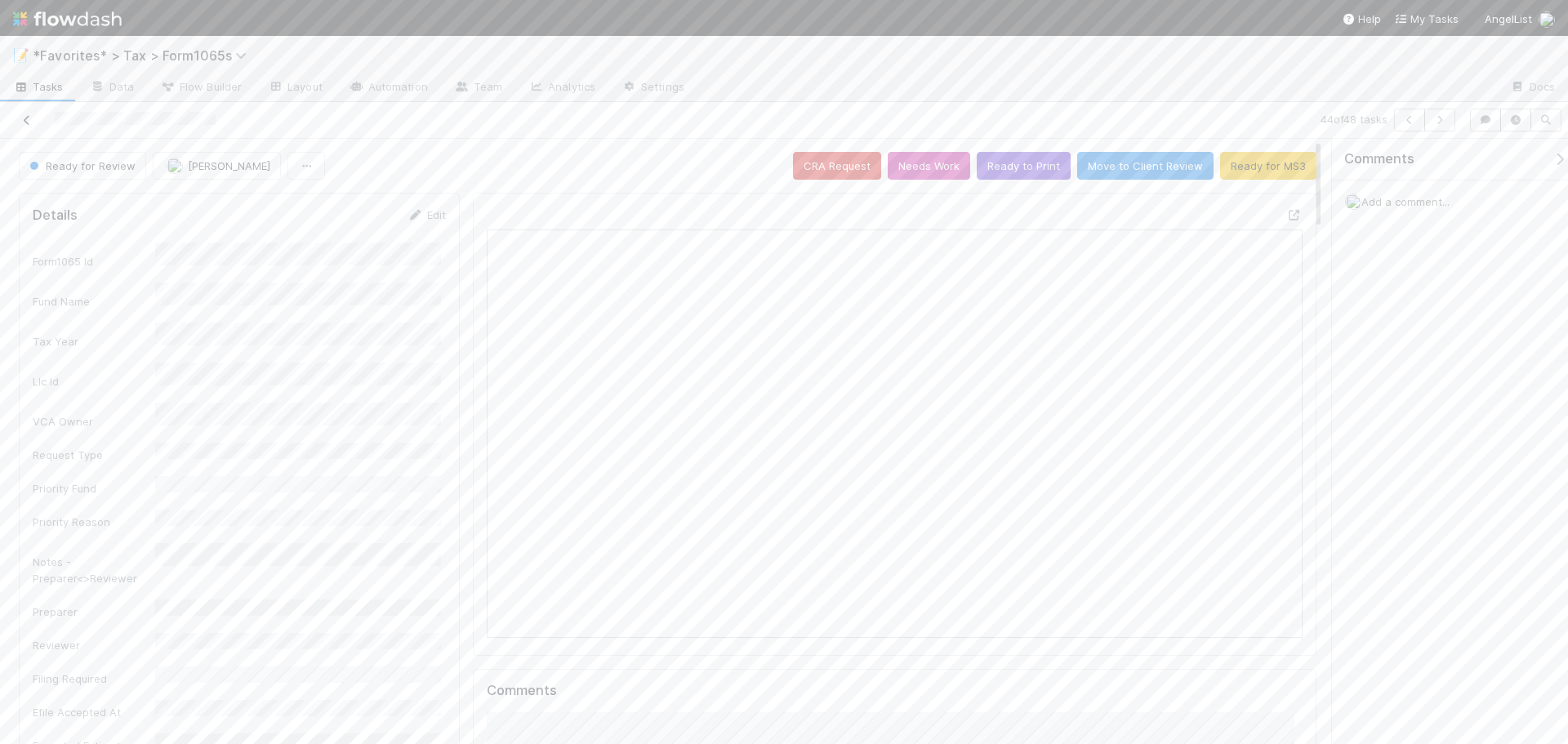
click at [28, 118] on icon at bounding box center [27, 120] width 16 height 10
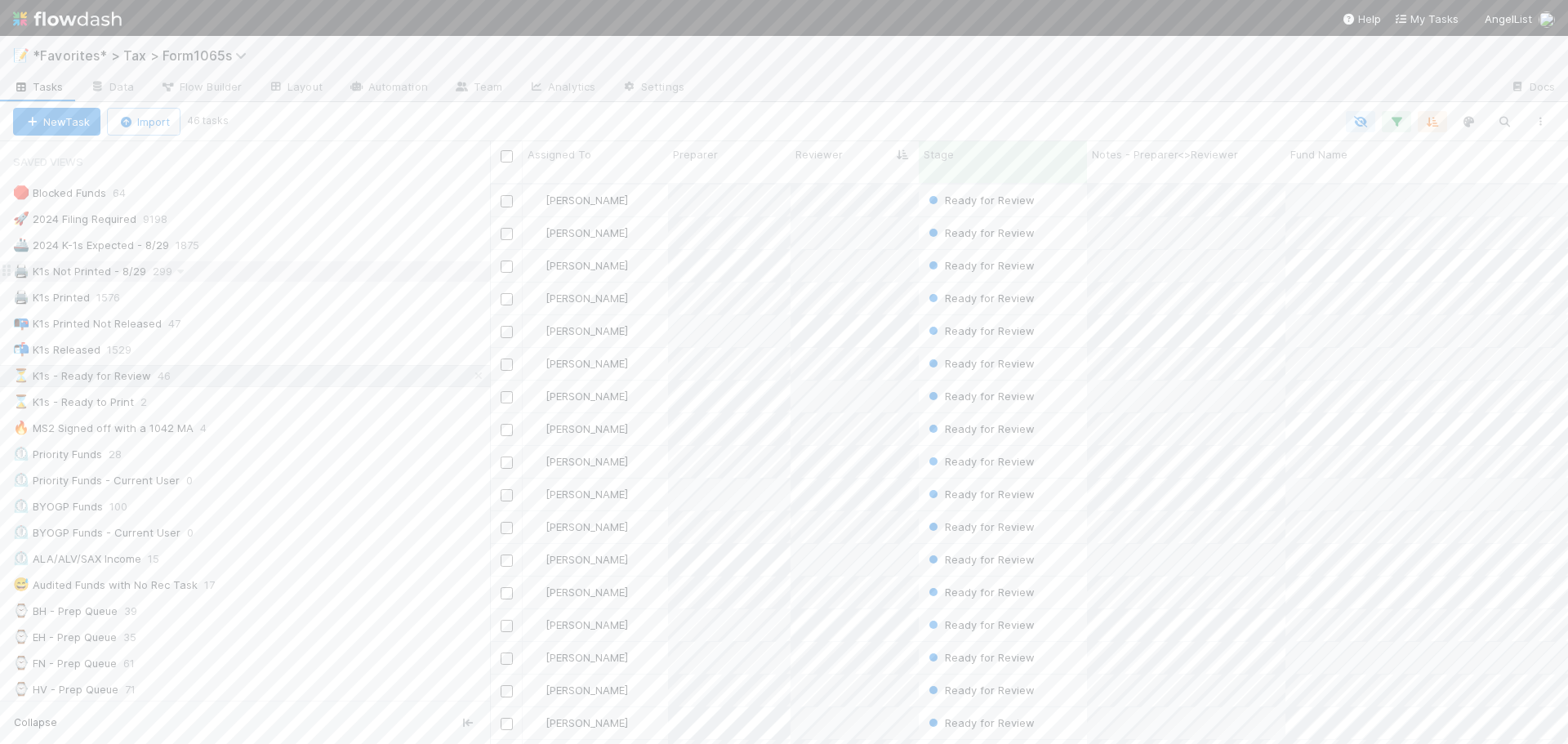
click at [241, 269] on div "🖨️ K1s Not Printed - 8/29 299" at bounding box center [251, 272] width 477 height 21
click at [1007, 80] on div at bounding box center [1097, 88] width 800 height 27
